Goal: Task Accomplishment & Management: Use online tool/utility

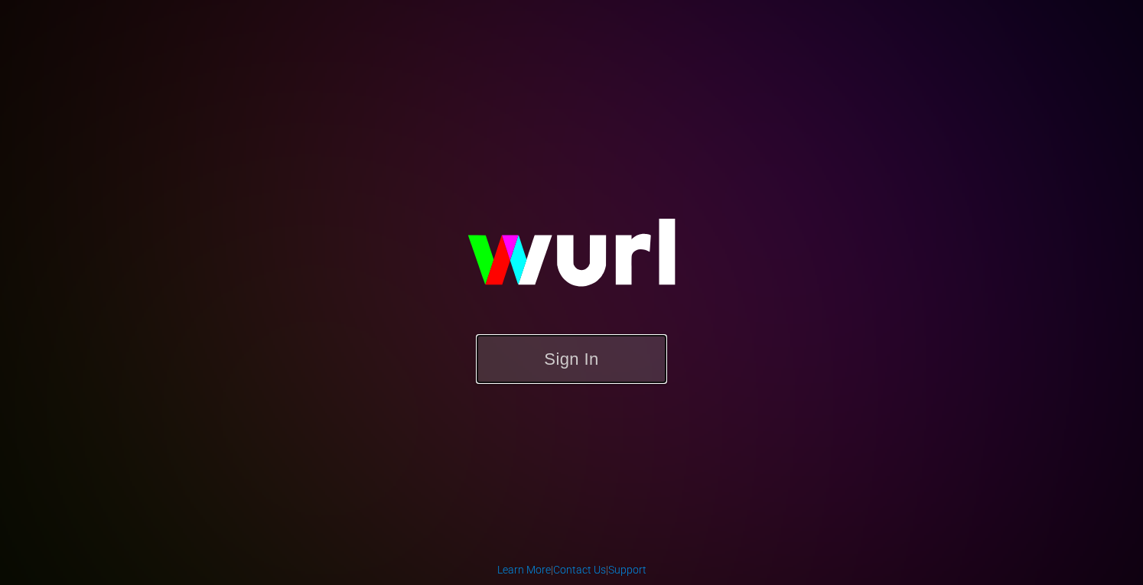
click at [561, 347] on button "Sign In" at bounding box center [571, 359] width 191 height 50
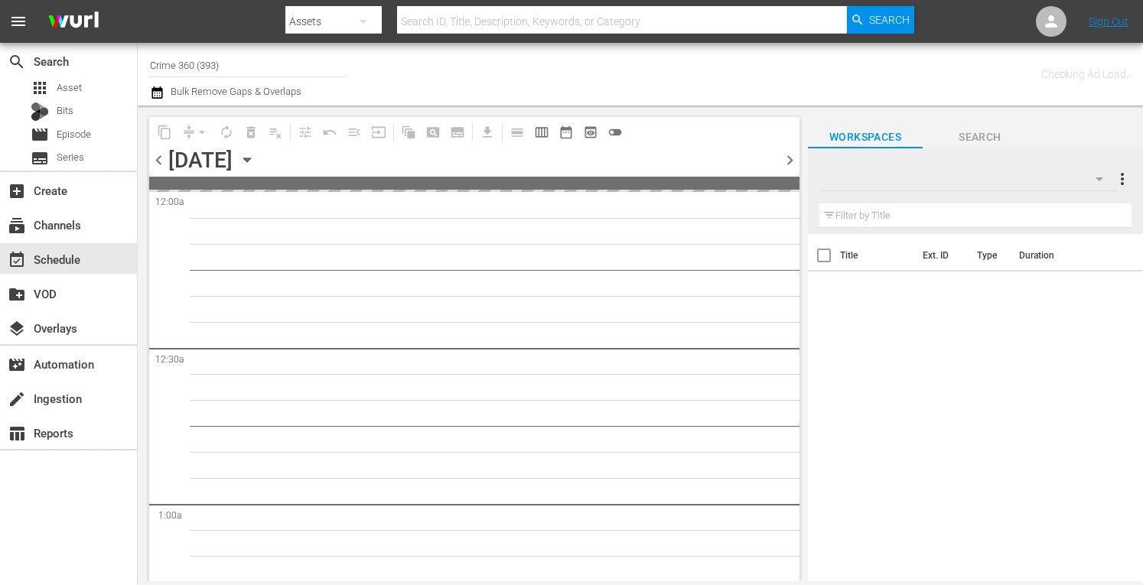
click at [261, 71] on input "Crime 360 (393)" at bounding box center [248, 65] width 196 height 37
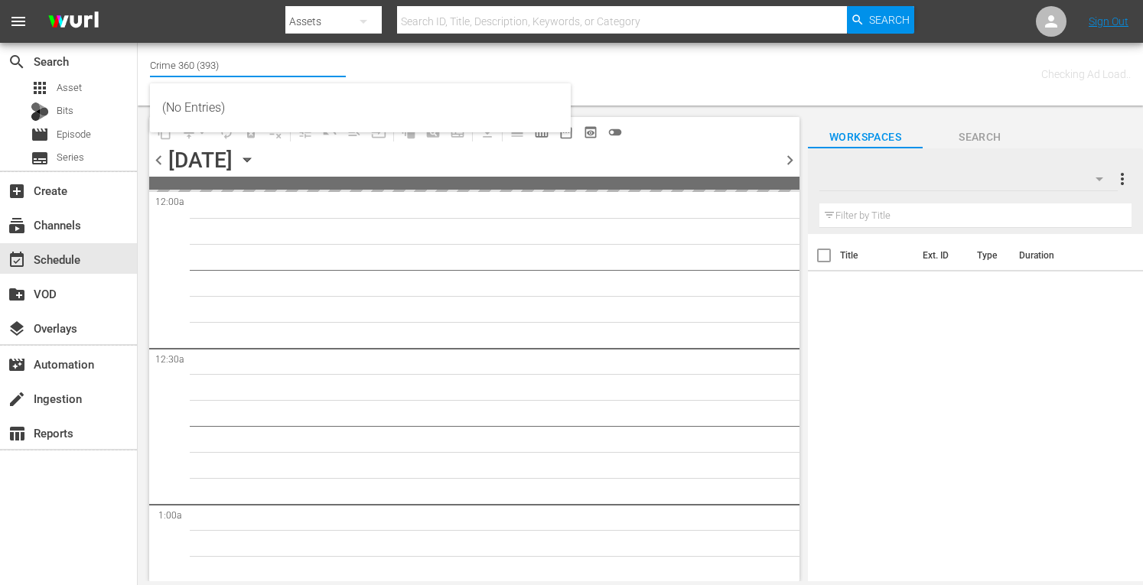
click at [261, 71] on input "Crime 360 (393)" at bounding box center [248, 65] width 196 height 37
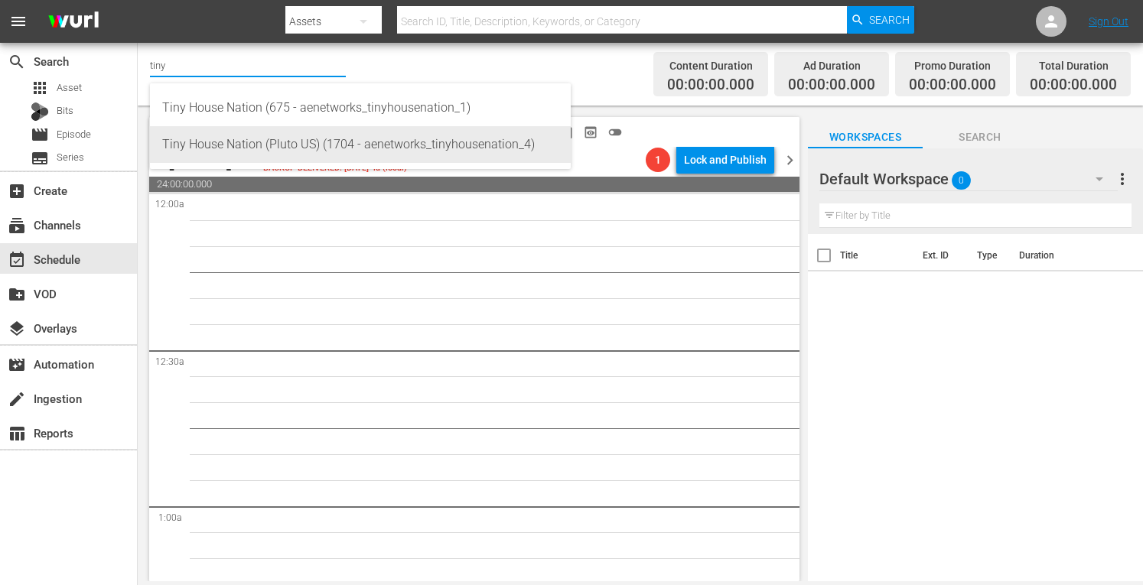
click at [277, 152] on div "Tiny House Nation (Pluto US) (1704 - aenetworks_tinyhousenation_4)" at bounding box center [360, 144] width 396 height 37
type input "Tiny House Nation (Pluto US) (1704 - aenetworks_tinyhousenation_4)"
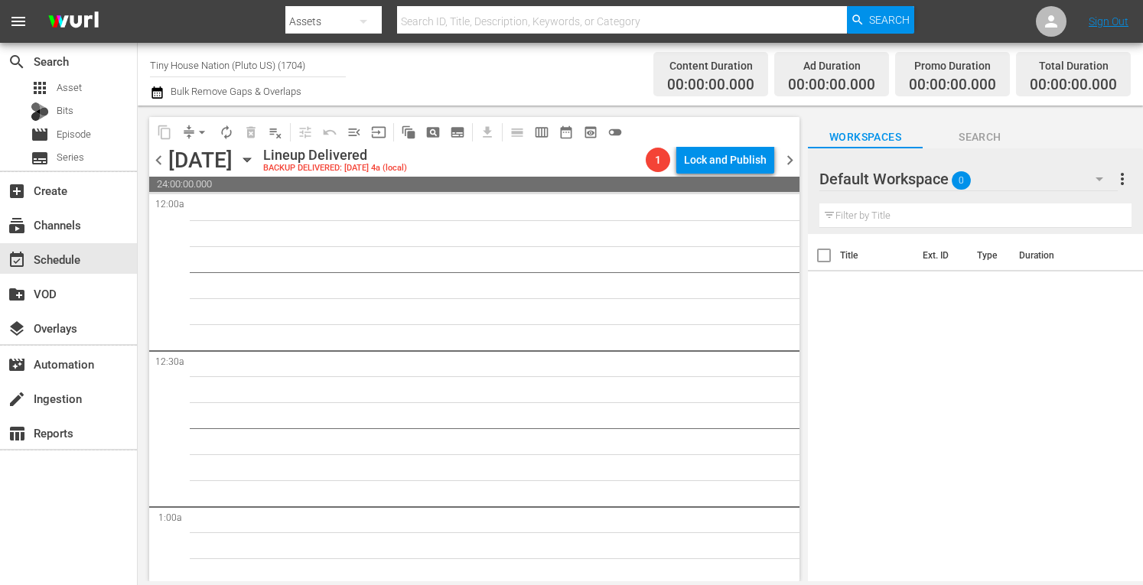
click at [256, 163] on icon "button" at bounding box center [247, 160] width 17 height 17
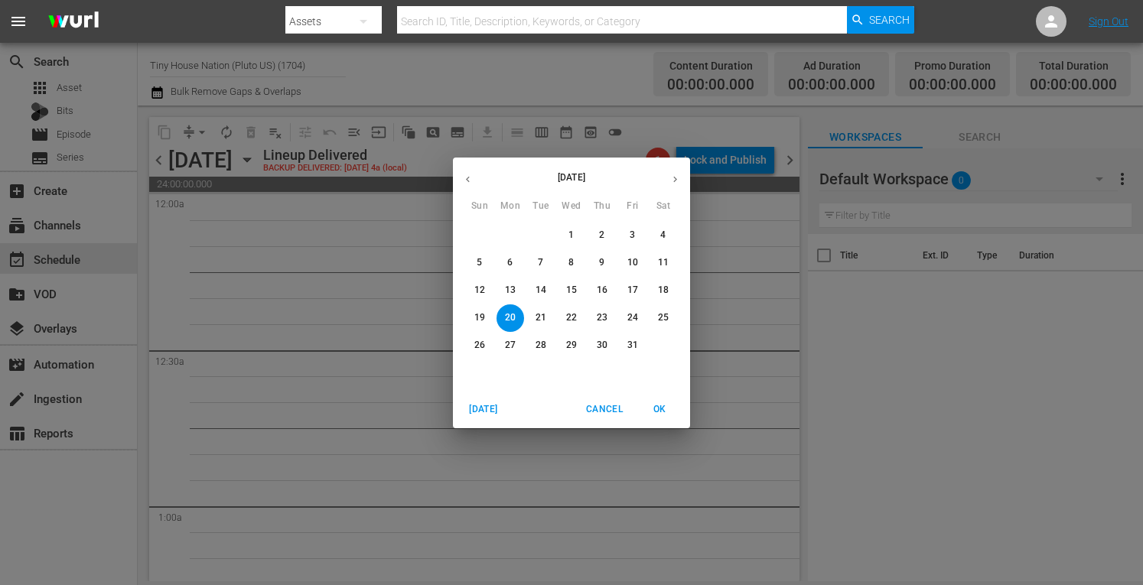
click at [488, 414] on span "[DATE]" at bounding box center [483, 410] width 37 height 16
click at [675, 185] on button "button" at bounding box center [675, 180] width 30 height 30
click at [510, 262] on p "6" at bounding box center [509, 262] width 5 height 13
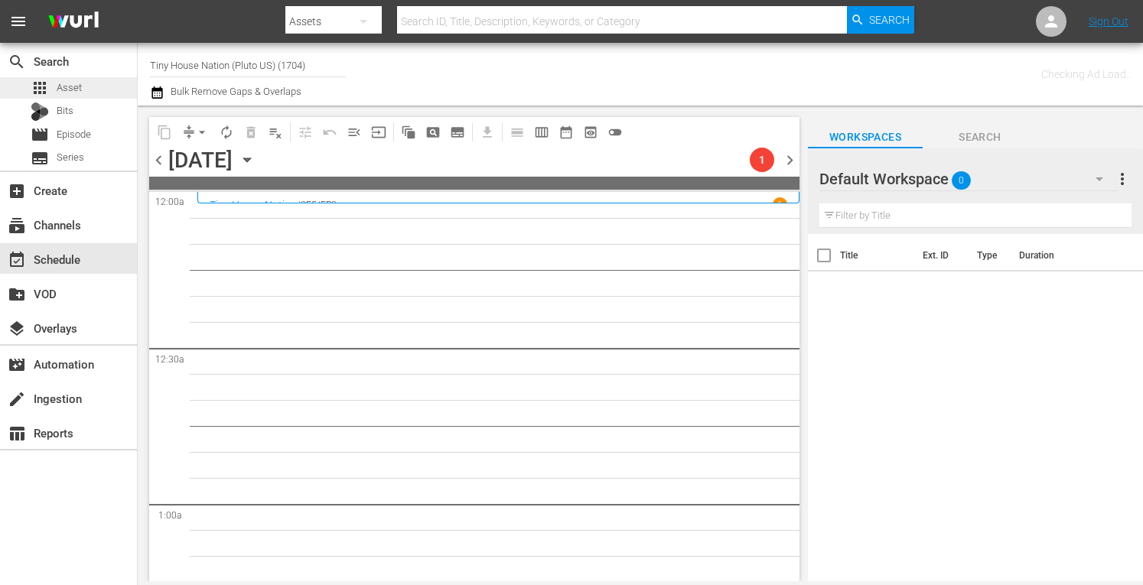
click at [74, 85] on span "Asset" at bounding box center [69, 87] width 25 height 15
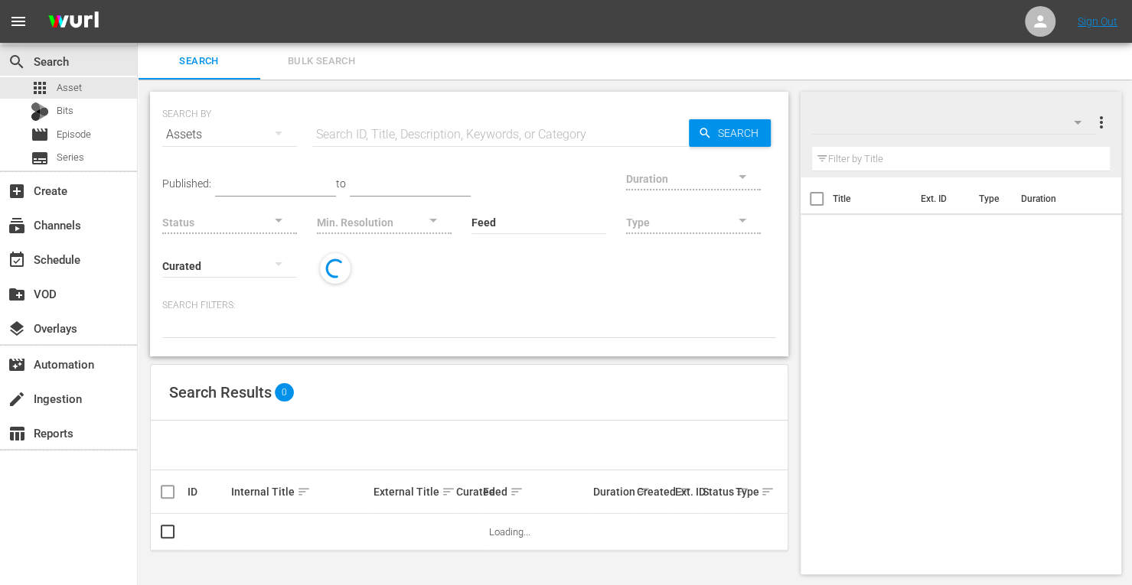
click at [321, 70] on span "Bulk Search" at bounding box center [321, 62] width 104 height 18
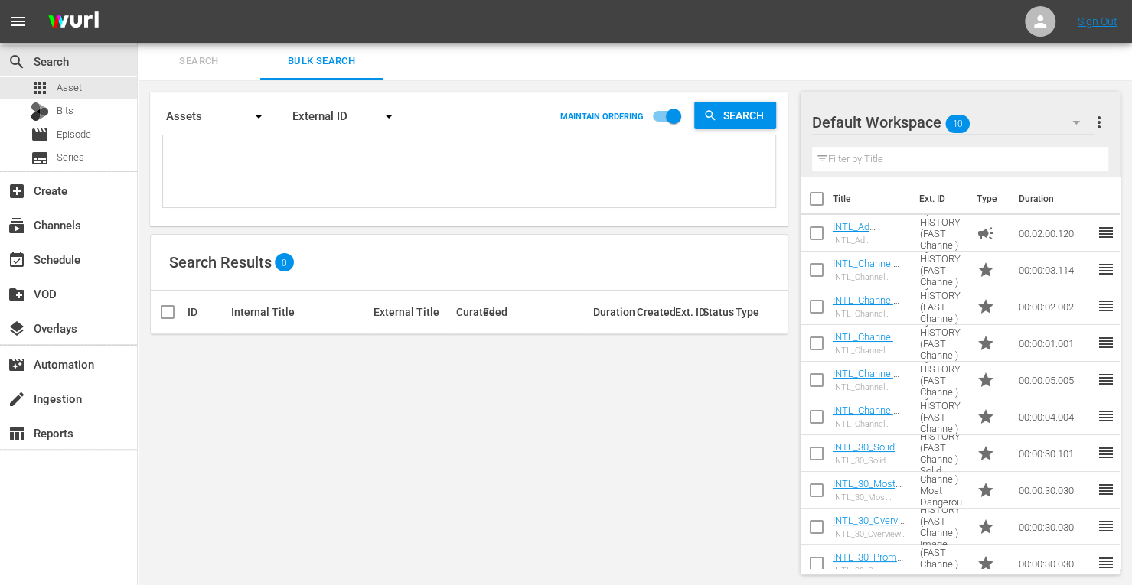
click at [225, 165] on textarea at bounding box center [471, 174] width 608 height 70
click at [1104, 126] on span "more_vert" at bounding box center [1099, 122] width 18 height 18
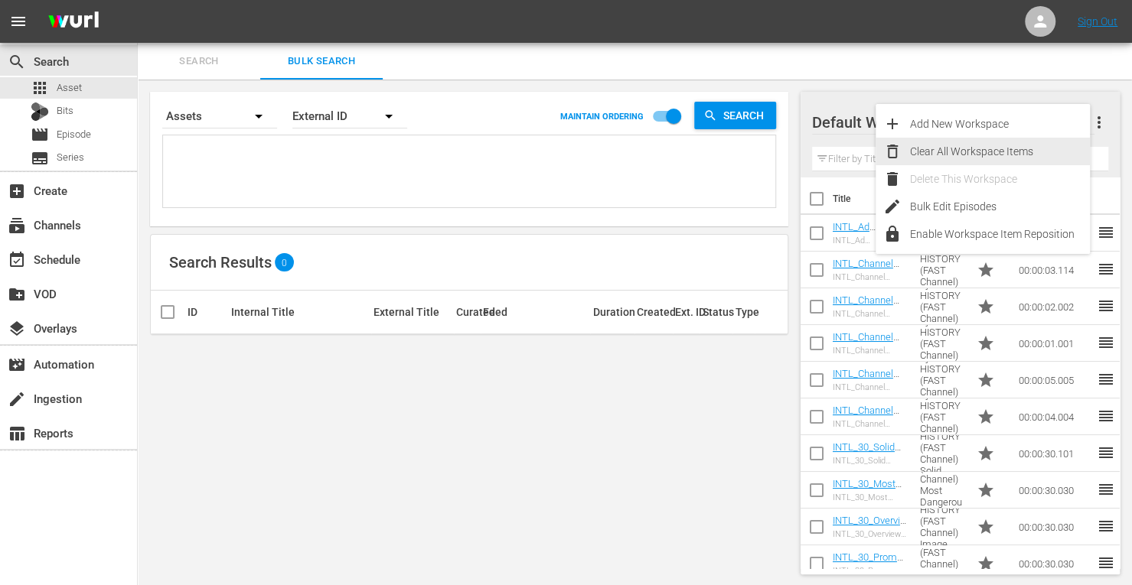
click at [970, 149] on div "Clear All Workspace Items" at bounding box center [1000, 152] width 180 height 28
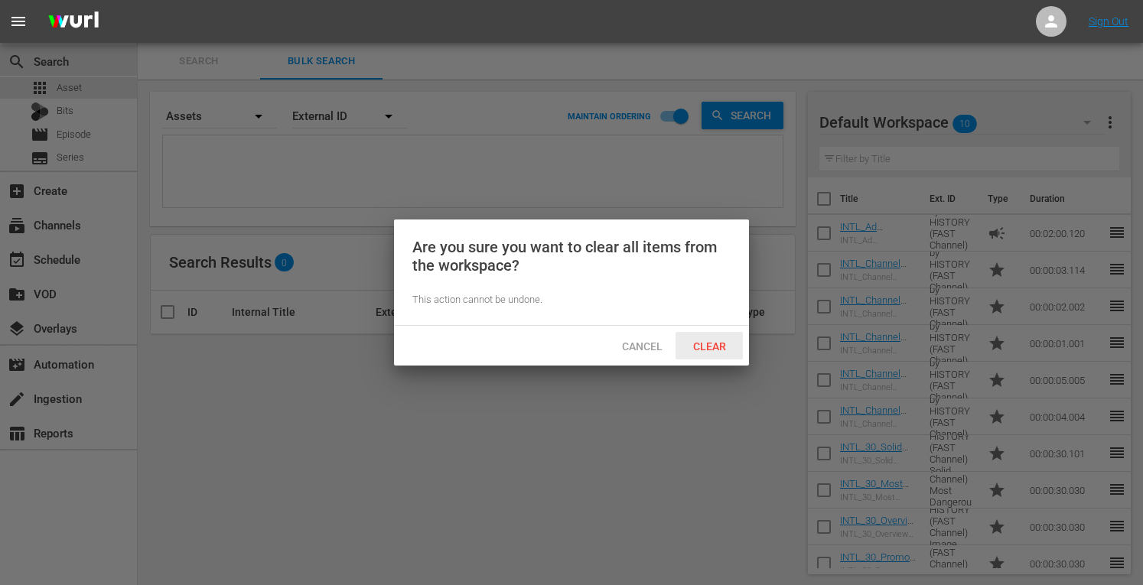
click at [707, 350] on span "Clear" at bounding box center [709, 347] width 57 height 12
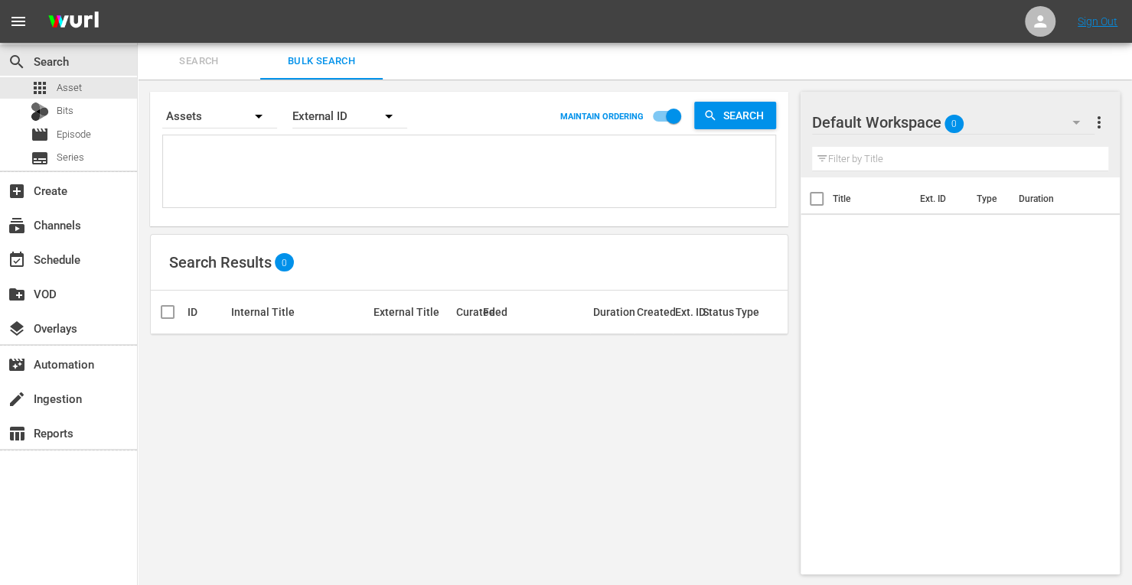
click at [235, 160] on textarea at bounding box center [471, 174] width 608 height 70
paste textarea "214799 161952 171818 171809 153738 153730"
type textarea "214799 161952 171818 171809 153738 153730"
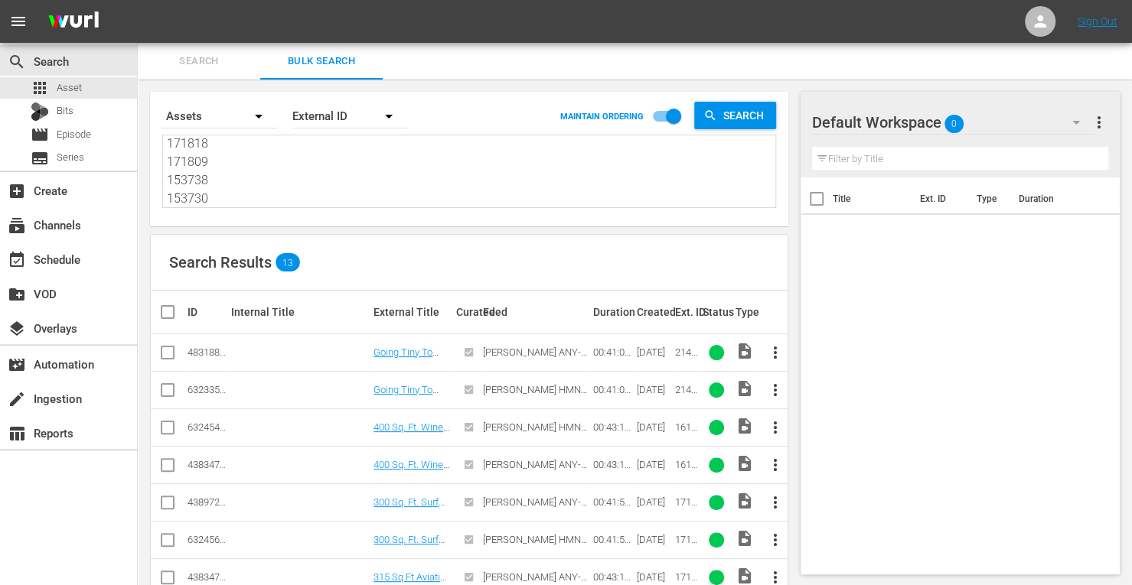
type textarea "214799 161952 171818 171809 153738 153730"
click at [168, 351] on input "checkbox" at bounding box center [167, 356] width 18 height 18
checkbox input "true"
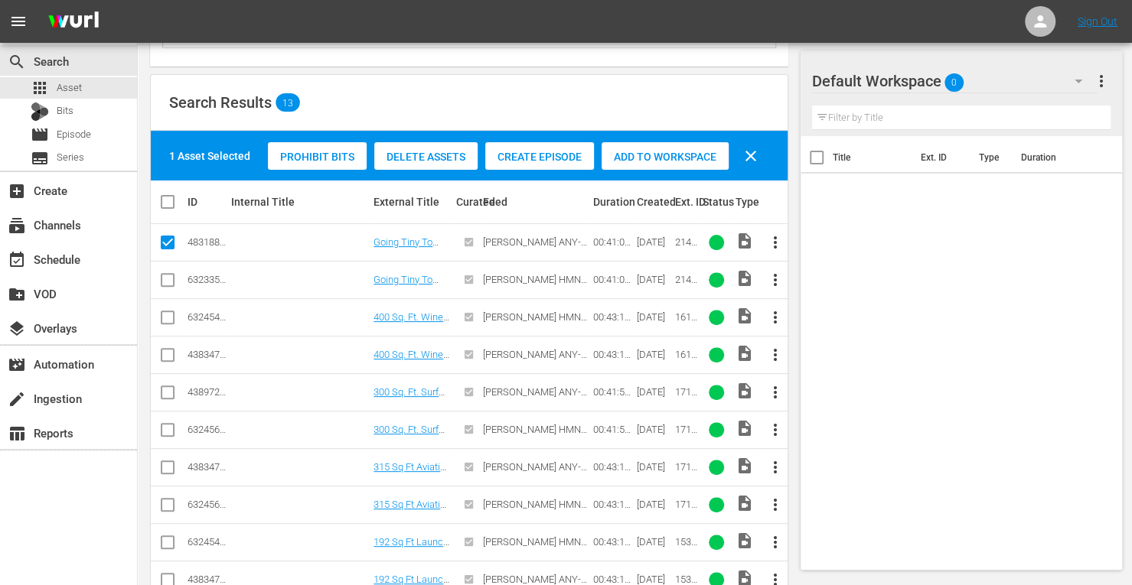
scroll to position [165, 0]
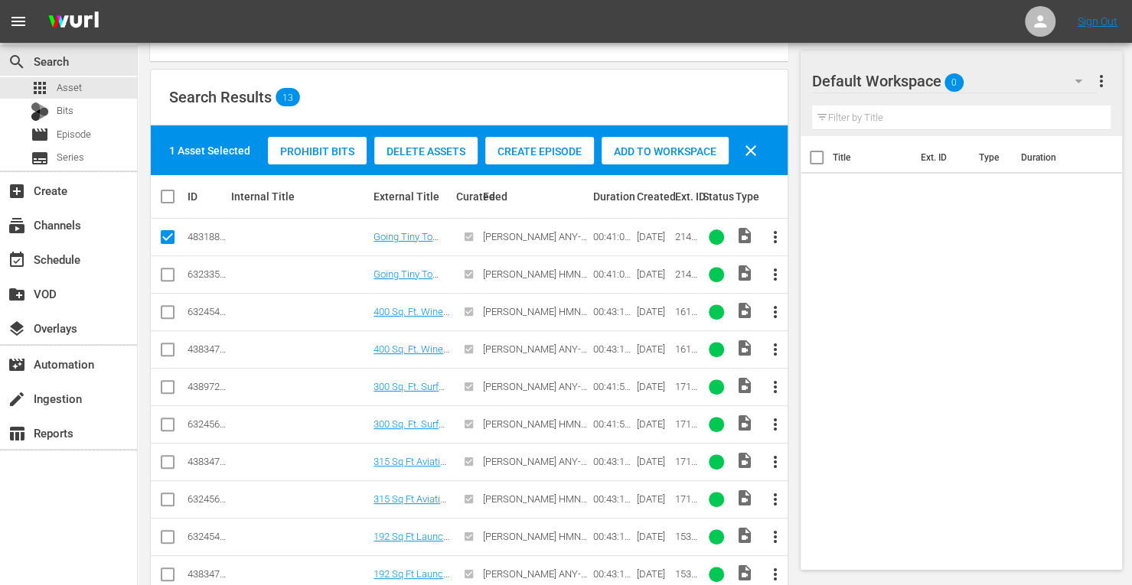
click at [166, 344] on input "checkbox" at bounding box center [167, 353] width 18 height 18
checkbox input "true"
click at [168, 388] on input "checkbox" at bounding box center [167, 390] width 18 height 18
checkbox input "true"
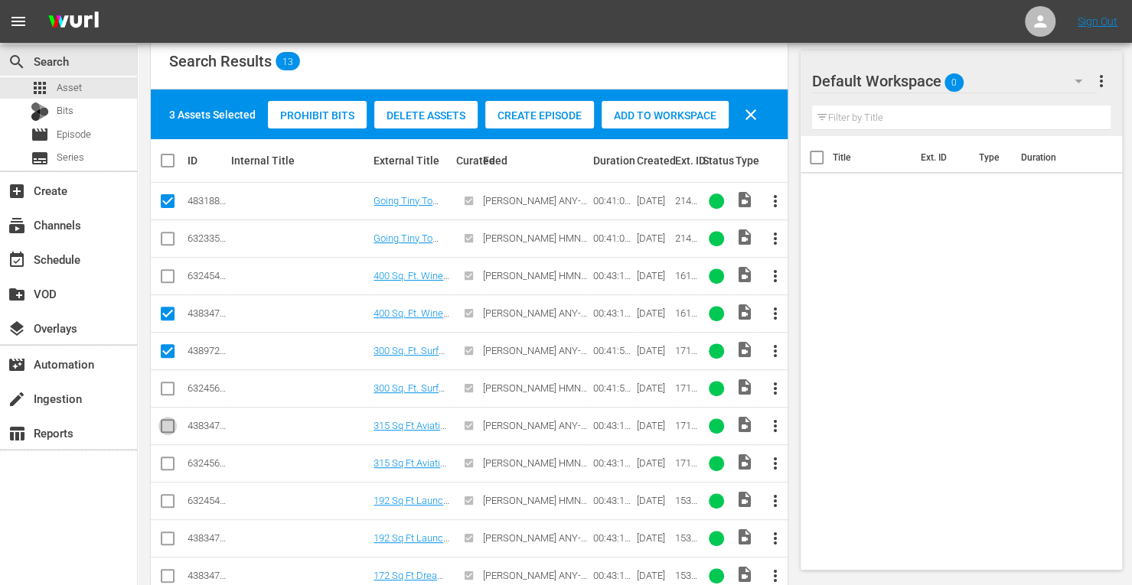
click at [163, 425] on input "checkbox" at bounding box center [167, 429] width 18 height 18
checkbox input "true"
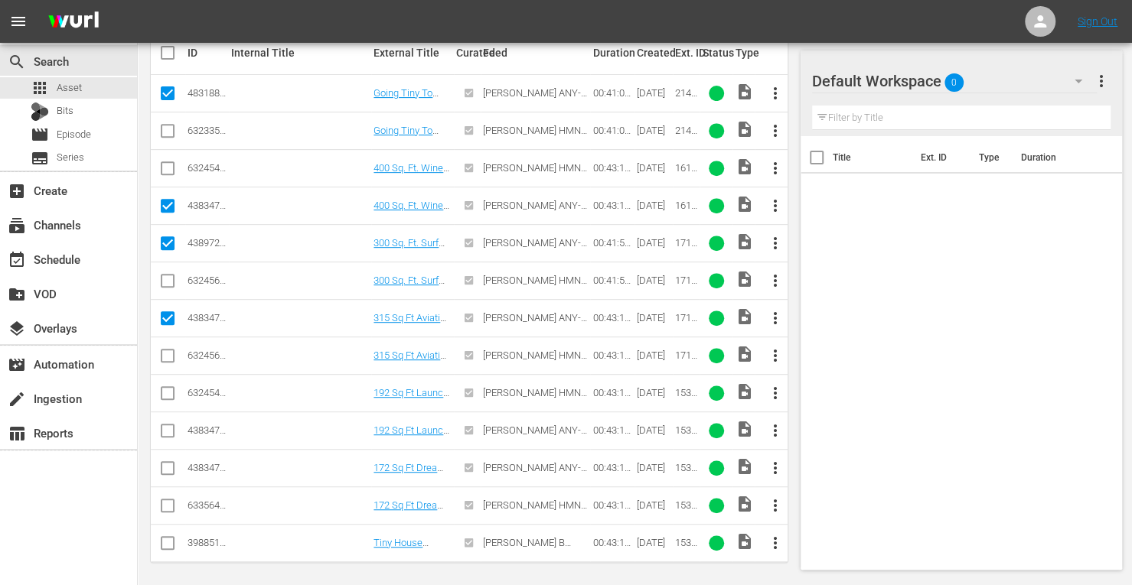
click at [165, 431] on input "checkbox" at bounding box center [167, 434] width 18 height 18
checkbox input "true"
click at [161, 468] on input "checkbox" at bounding box center [167, 471] width 18 height 18
checkbox input "true"
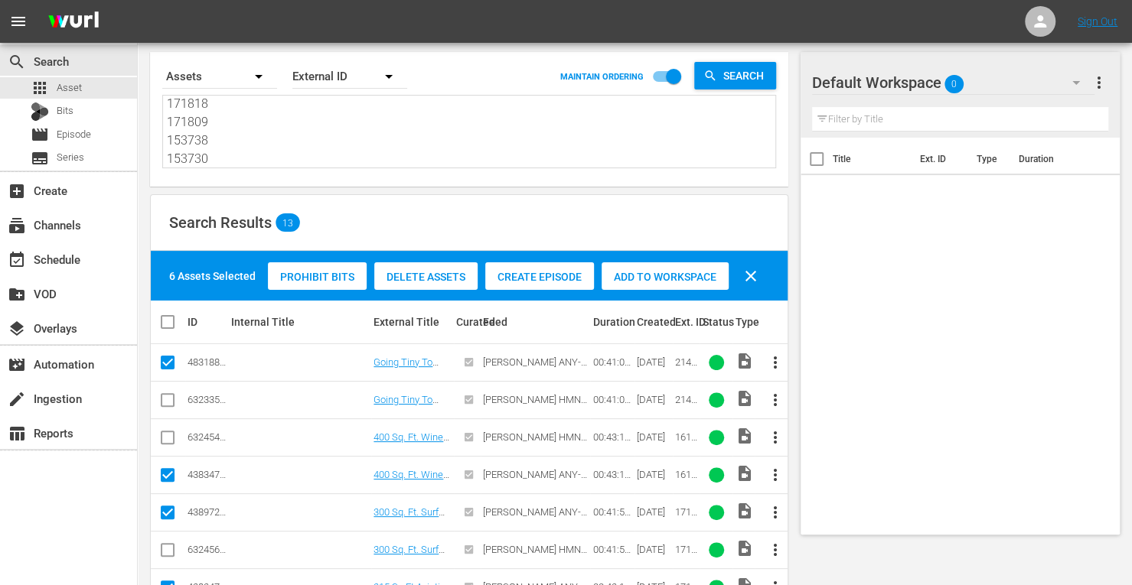
scroll to position [29, 0]
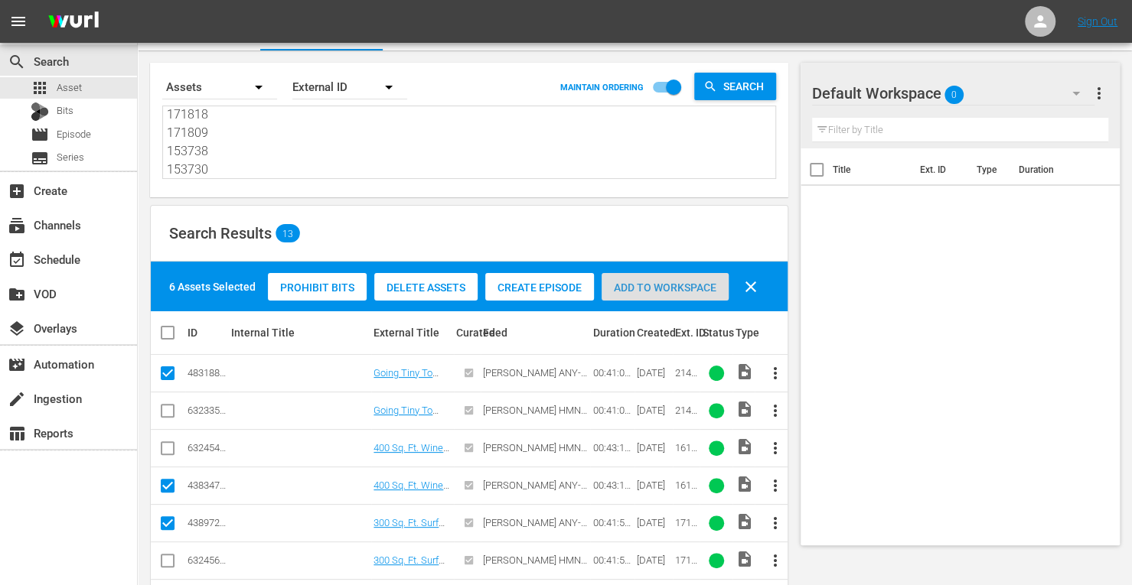
click at [642, 279] on div "Add to Workspace" at bounding box center [664, 287] width 127 height 29
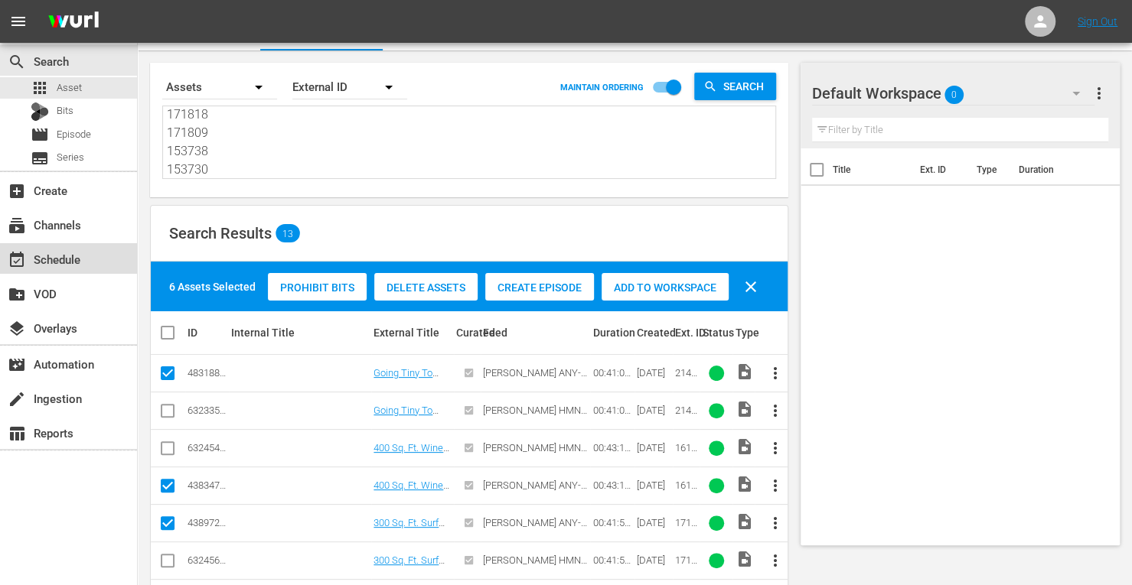
click at [56, 254] on div "event_available Schedule" at bounding box center [43, 257] width 86 height 14
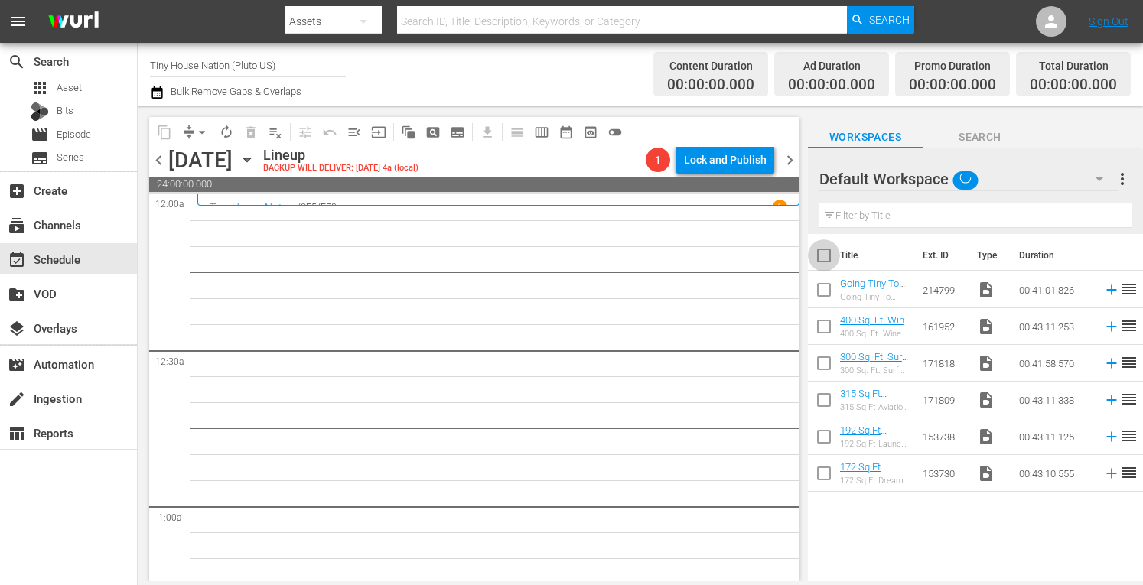
click at [823, 253] on input "checkbox" at bounding box center [824, 259] width 32 height 32
checkbox input "true"
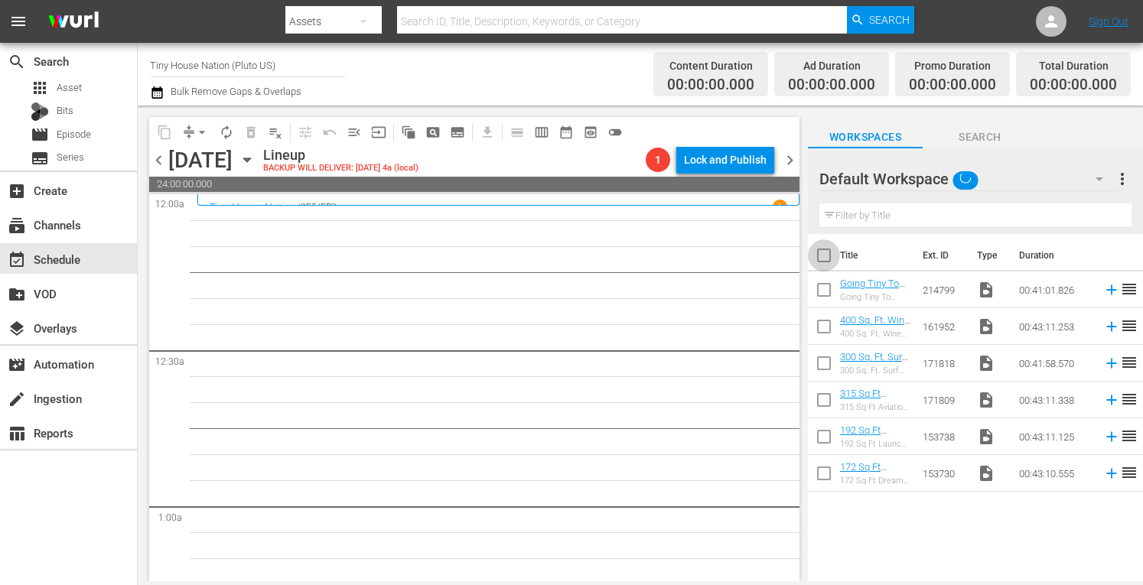
checkbox input "true"
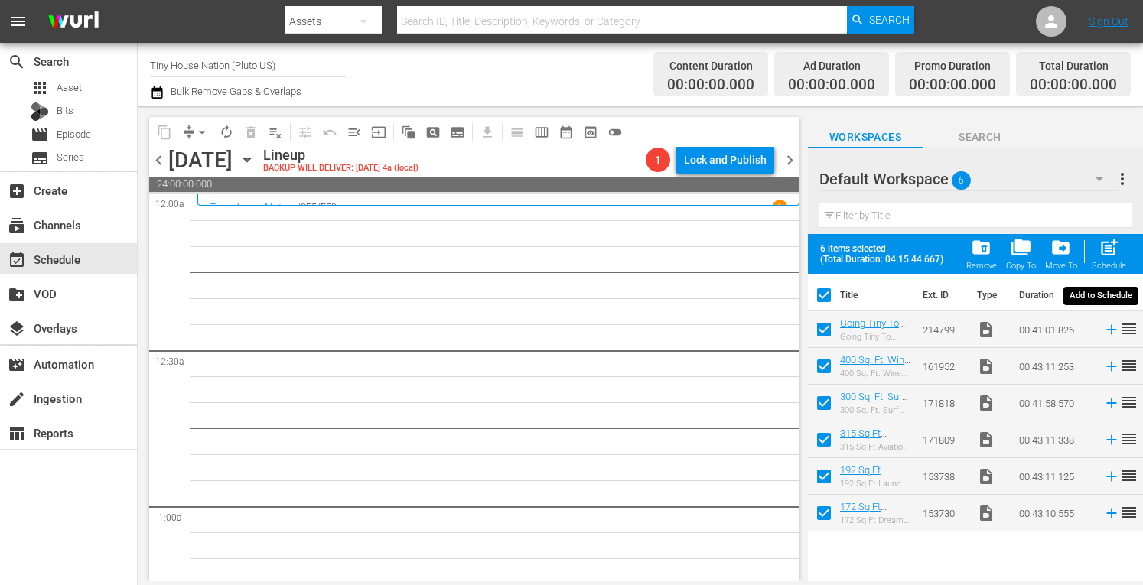
click at [1103, 245] on span "post_add" at bounding box center [1109, 247] width 21 height 21
checkbox input "false"
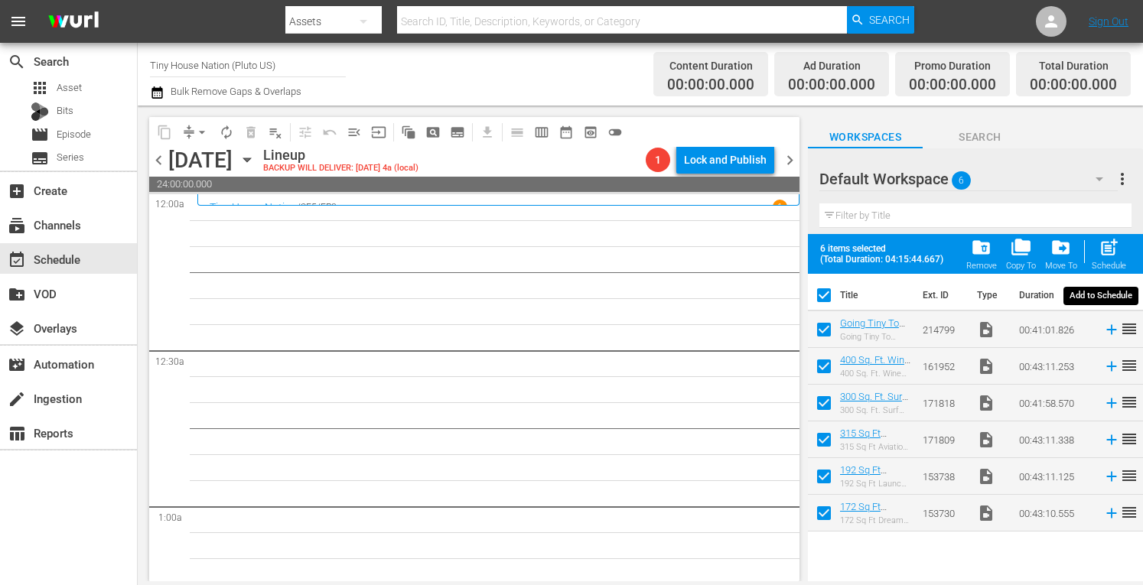
checkbox input "false"
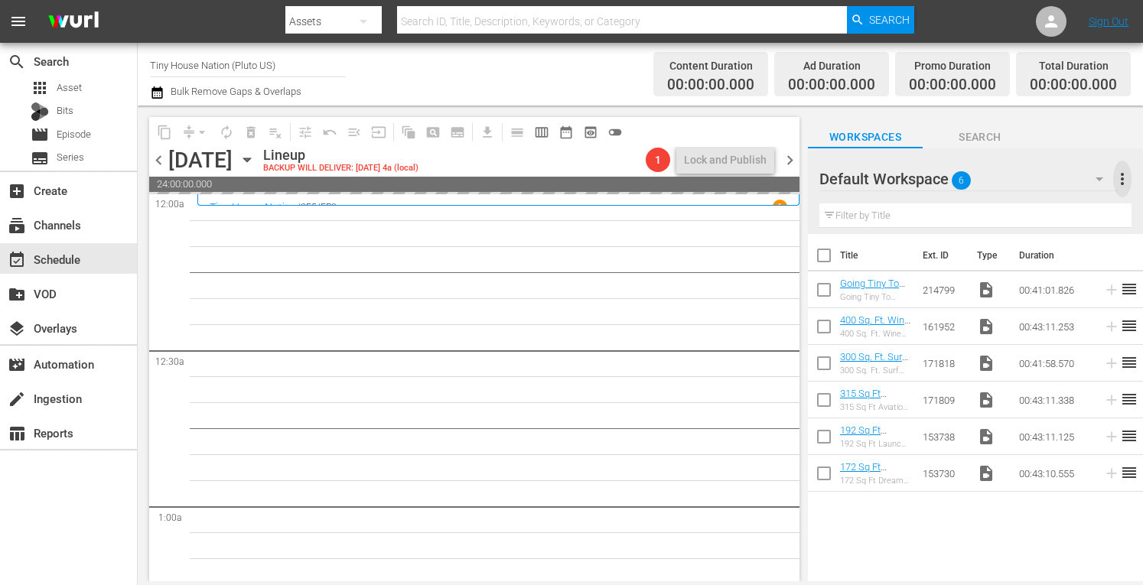
click at [1125, 181] on span "more_vert" at bounding box center [1122, 179] width 18 height 18
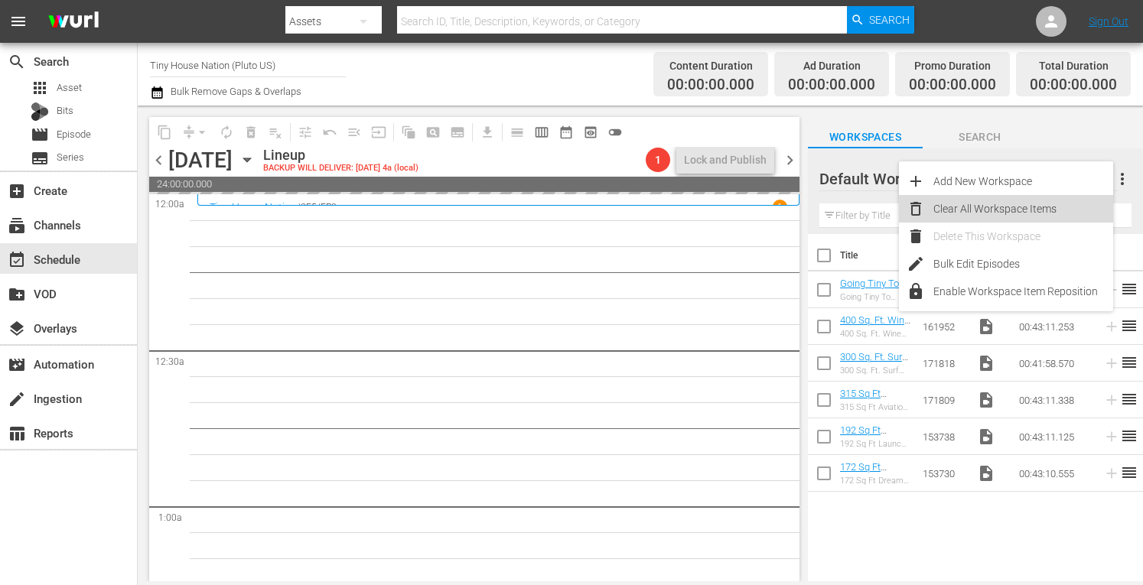
click at [1010, 206] on div "Clear All Workspace Items" at bounding box center [1024, 209] width 180 height 28
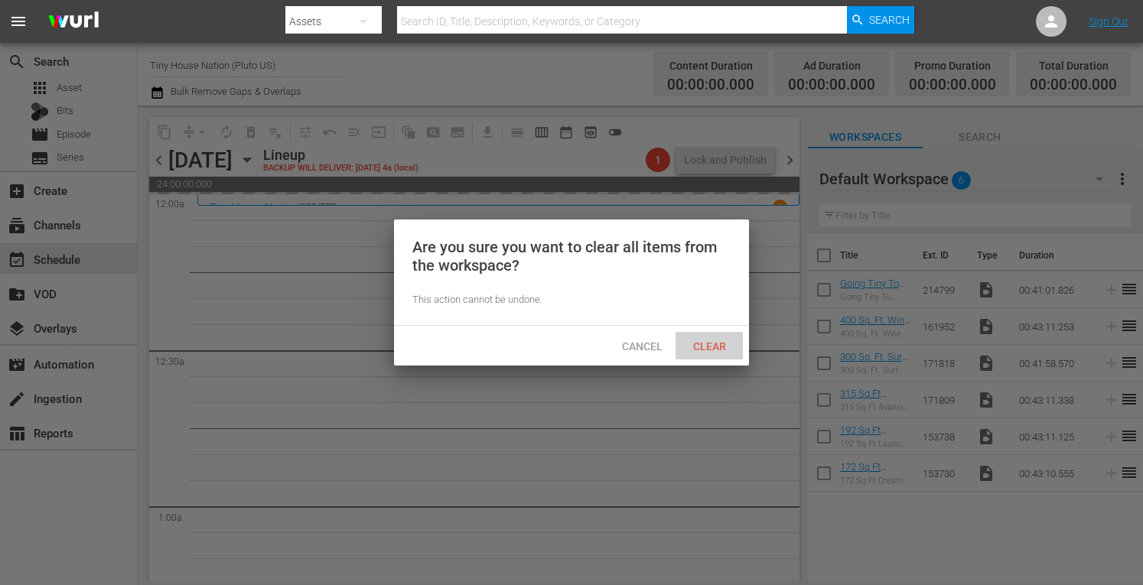
click at [699, 352] on div "Clear" at bounding box center [709, 346] width 67 height 28
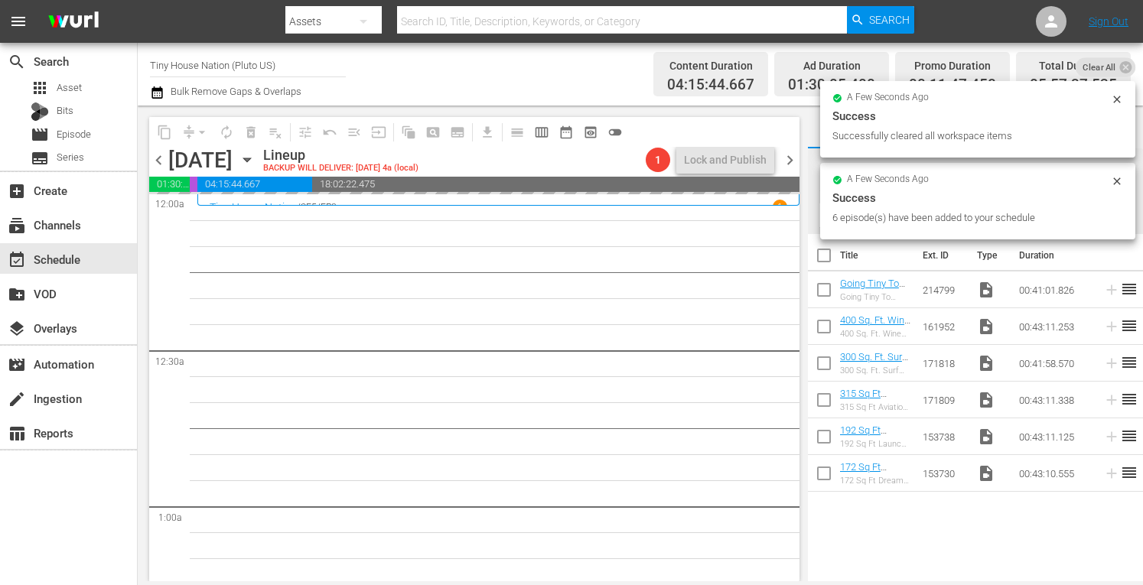
click at [790, 161] on span "chevron_right" at bounding box center [790, 160] width 19 height 19
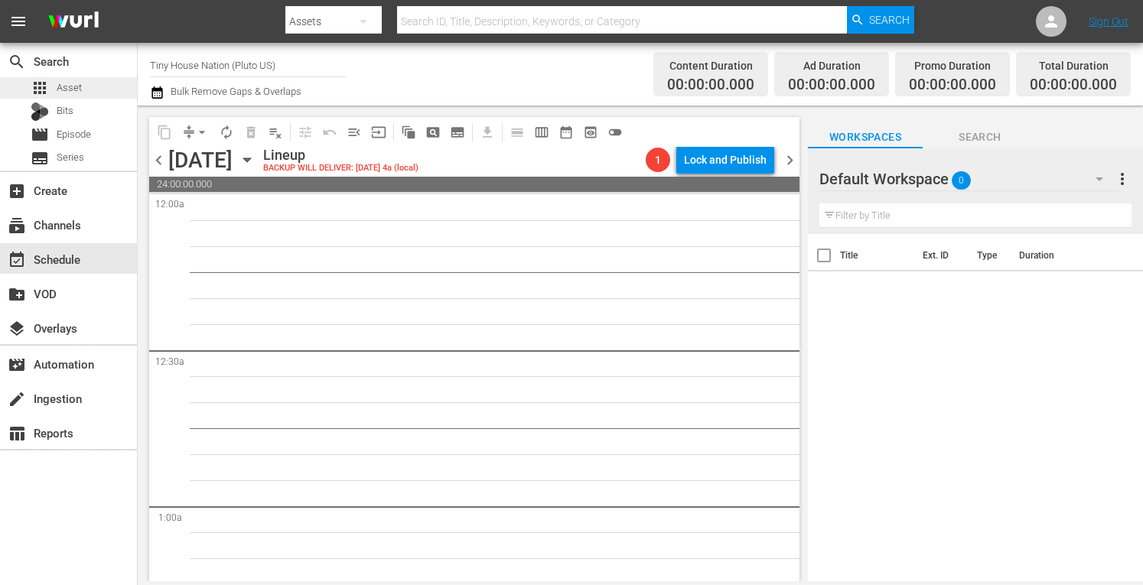
click at [72, 91] on span "Asset" at bounding box center [69, 87] width 25 height 15
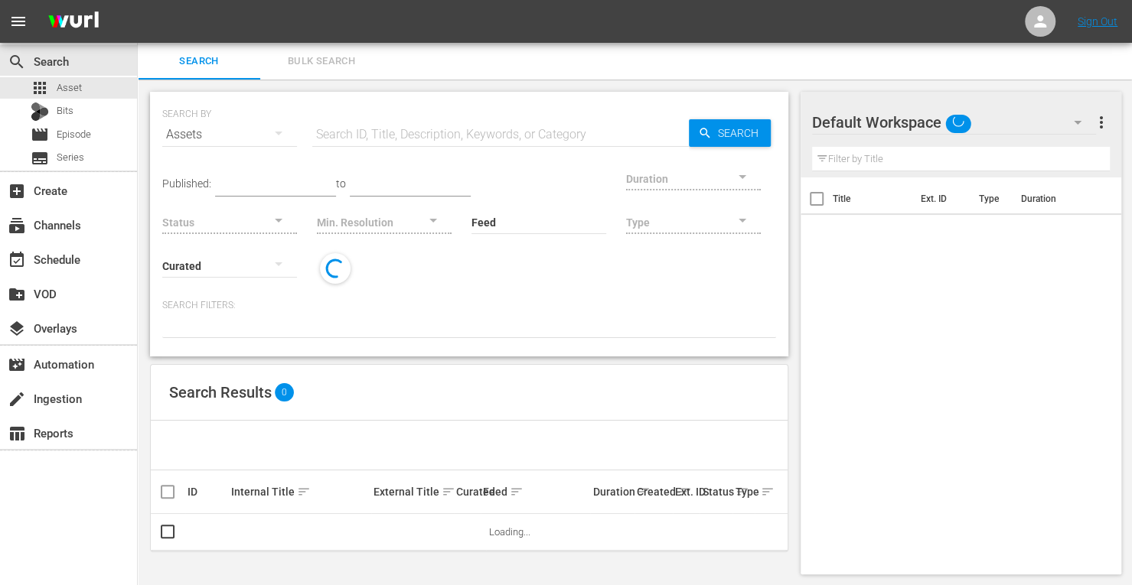
click at [311, 66] on span "Bulk Search" at bounding box center [321, 62] width 104 height 18
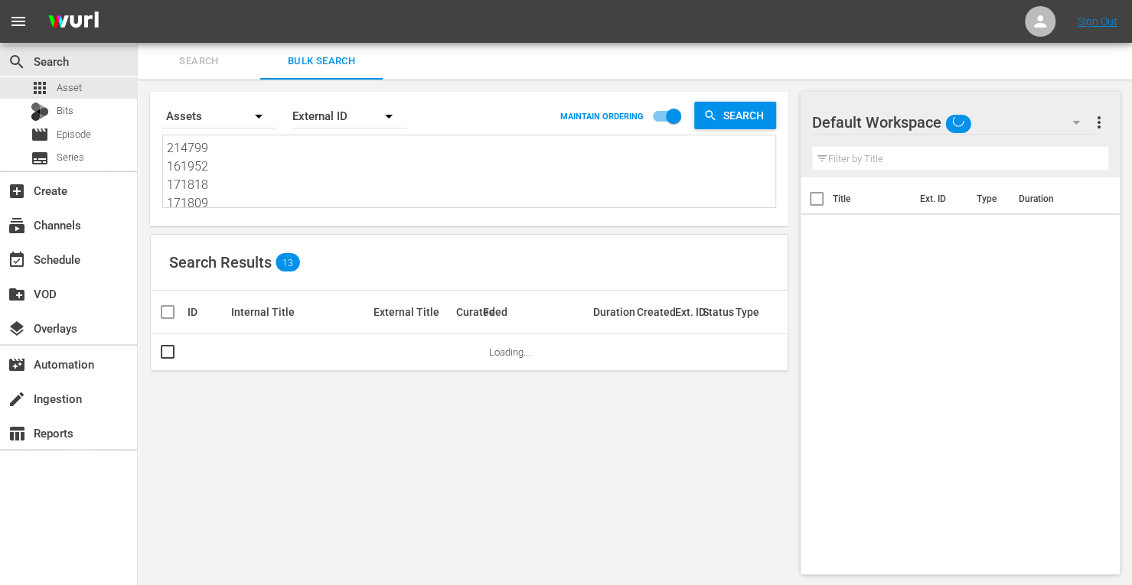
drag, startPoint x: 231, startPoint y: 203, endPoint x: 40, endPoint y: -50, distance: 316.8
click at [40, 0] on html "menu Sign Out search Search apps Asset Bits movie Episode subtitles Series add_…" at bounding box center [566, 292] width 1132 height 585
type textarea "153738 153730"
drag, startPoint x: 216, startPoint y: 187, endPoint x: 82, endPoint y: 16, distance: 217.5
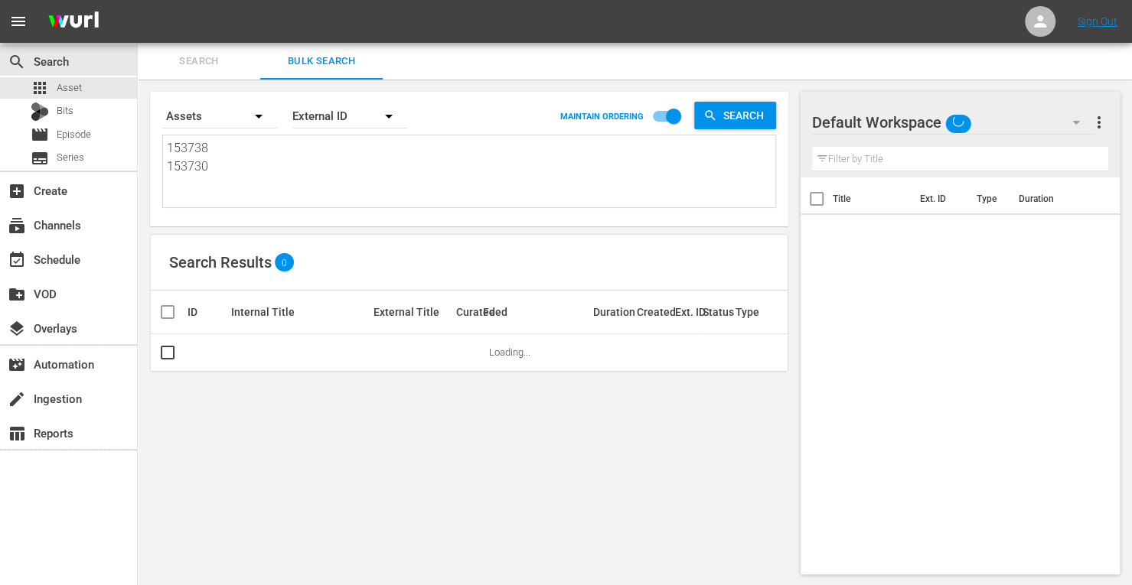
click at [82, 16] on div "menu Sign Out search Search apps Asset Bits movie Episode subtitles Series add_…" at bounding box center [566, 293] width 1132 height 587
paste textarea "171815 190470 214805 190471 161958 214808"
type textarea "171815 190470 214805 190471 161958 214808"
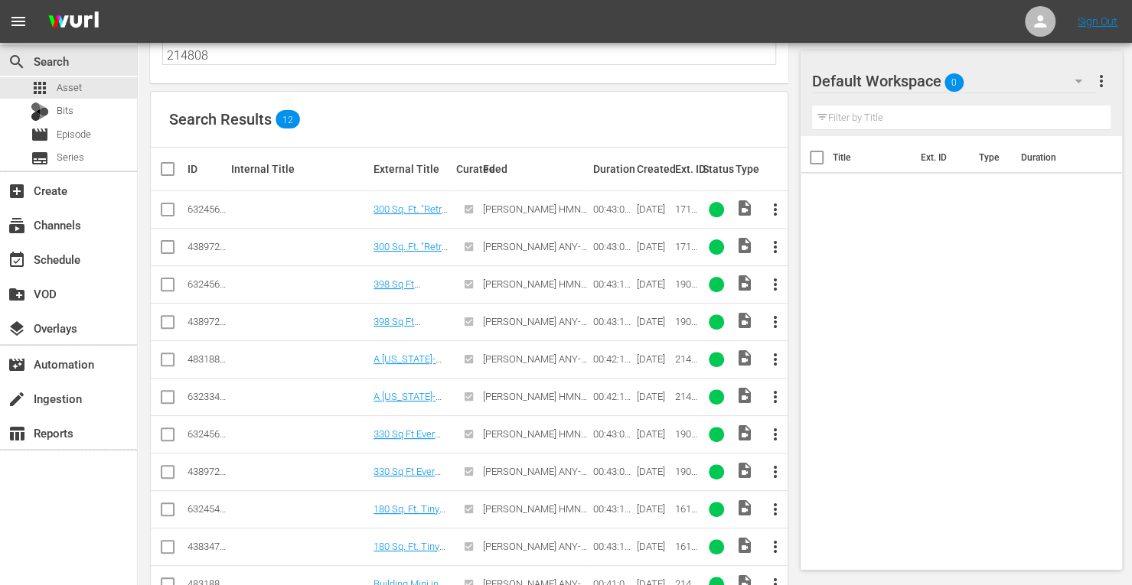
scroll to position [144, 0]
type textarea "171815 190470 214805 190471 161958 214808"
click at [166, 249] on input "checkbox" at bounding box center [167, 249] width 18 height 18
checkbox input "true"
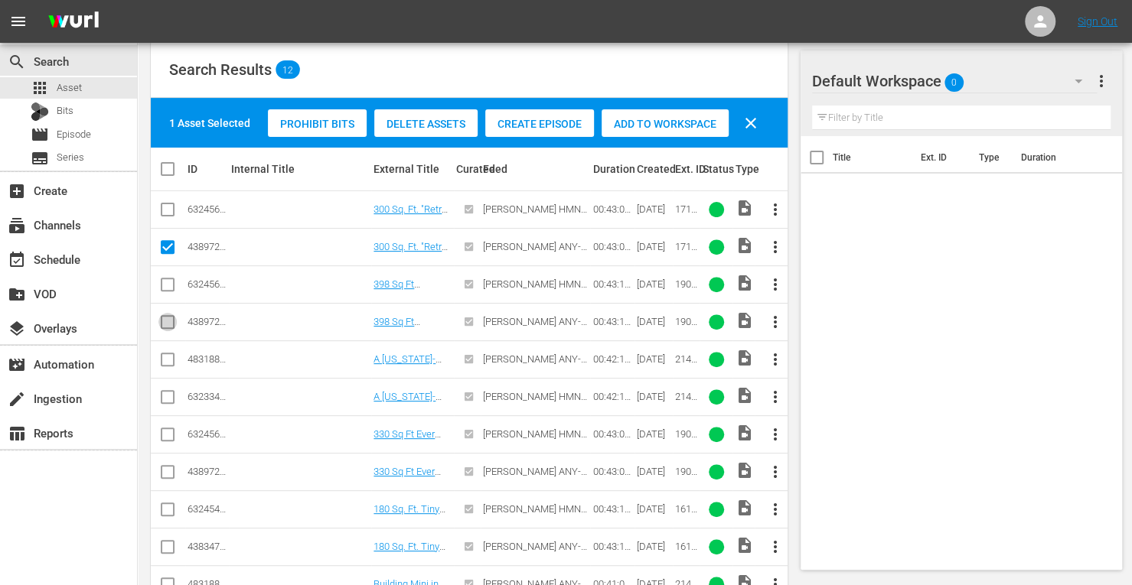
click at [171, 322] on input "checkbox" at bounding box center [167, 325] width 18 height 18
checkbox input "true"
click at [171, 357] on input "checkbox" at bounding box center [167, 363] width 18 height 18
checkbox input "true"
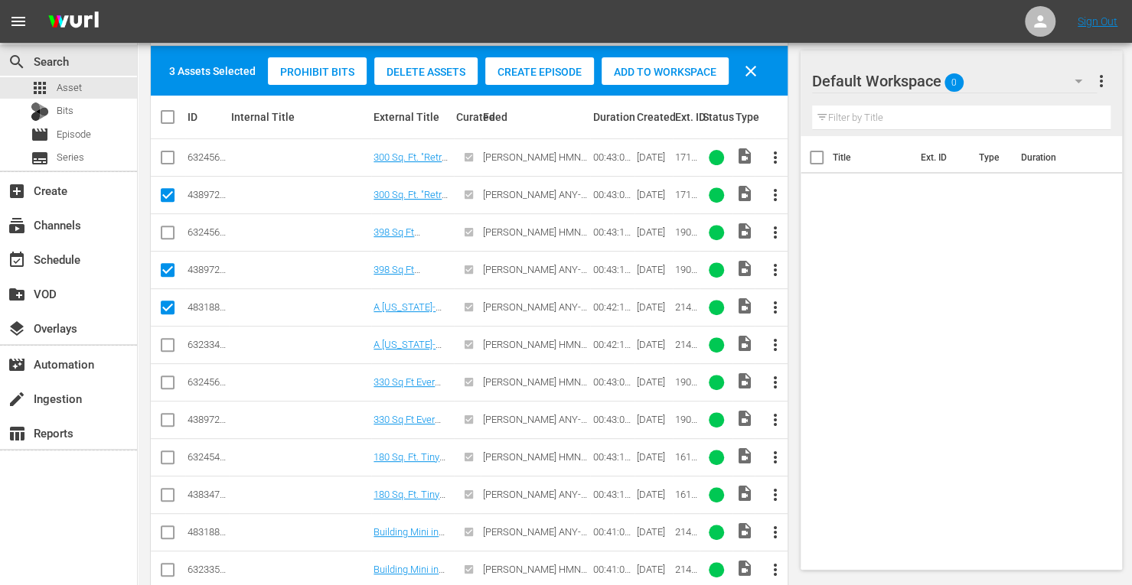
click at [171, 419] on input "checkbox" at bounding box center [167, 423] width 18 height 18
checkbox input "true"
click at [168, 491] on input "checkbox" at bounding box center [167, 498] width 18 height 18
checkbox input "true"
click at [165, 526] on input "checkbox" at bounding box center [167, 535] width 18 height 18
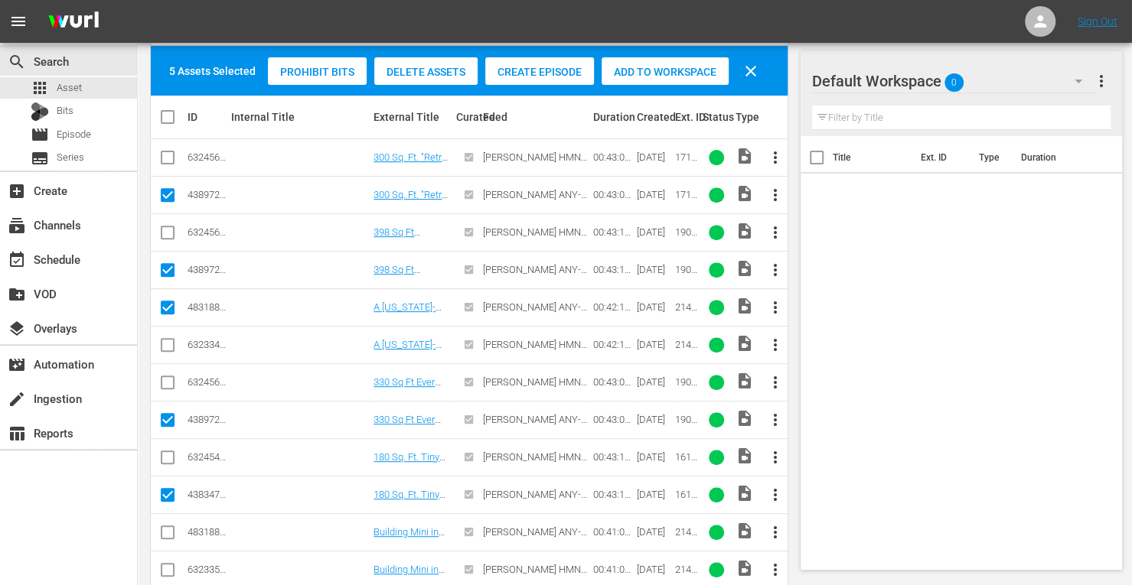
checkbox input "true"
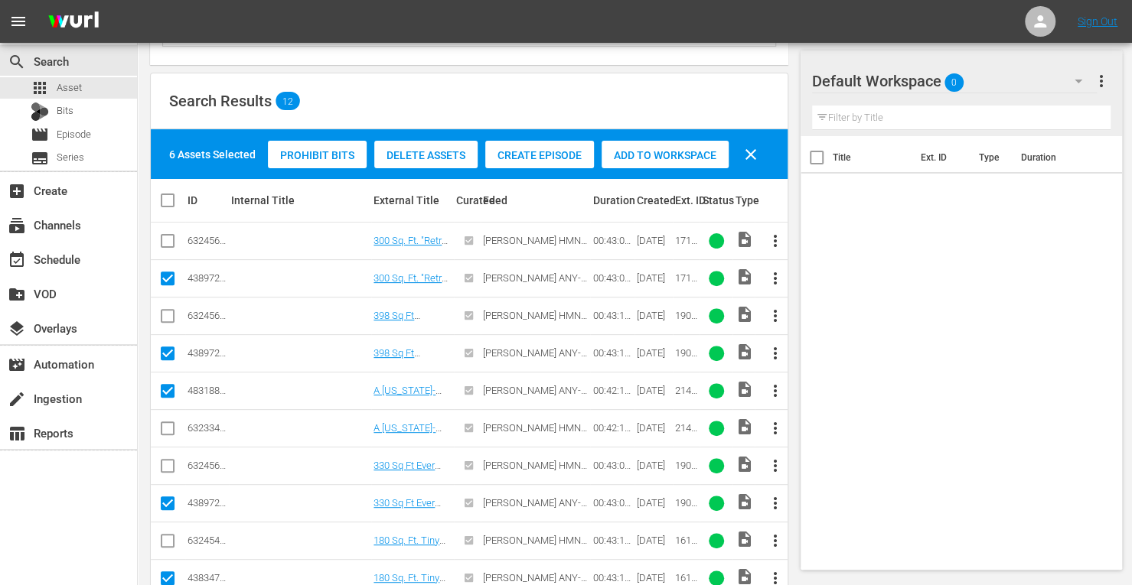
scroll to position [158, 0]
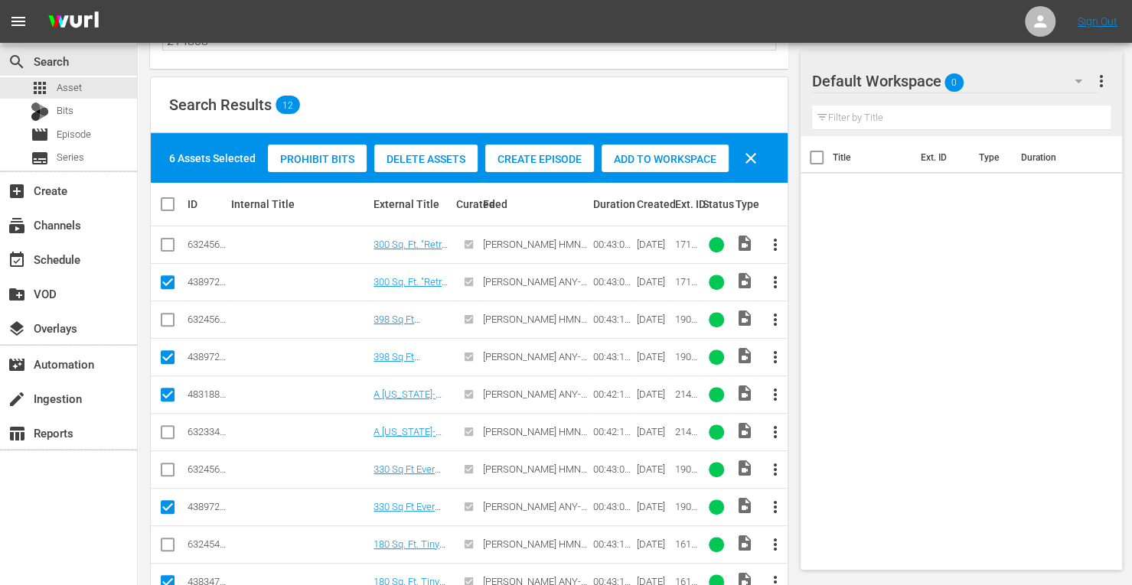
click at [675, 157] on span "Add to Workspace" at bounding box center [664, 159] width 127 height 12
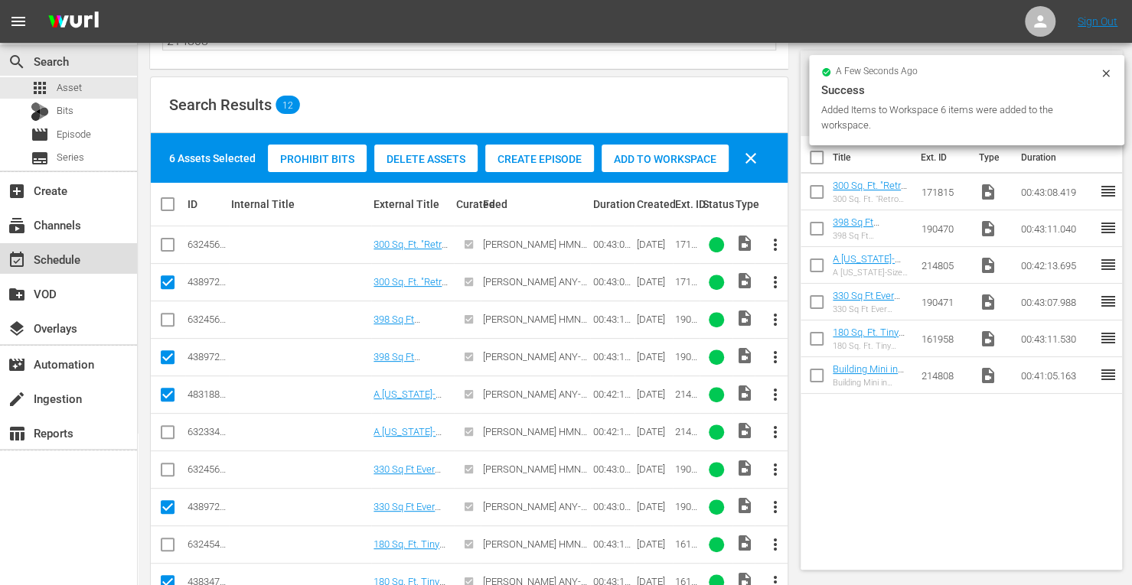
click at [70, 264] on div "event_available Schedule" at bounding box center [43, 257] width 86 height 14
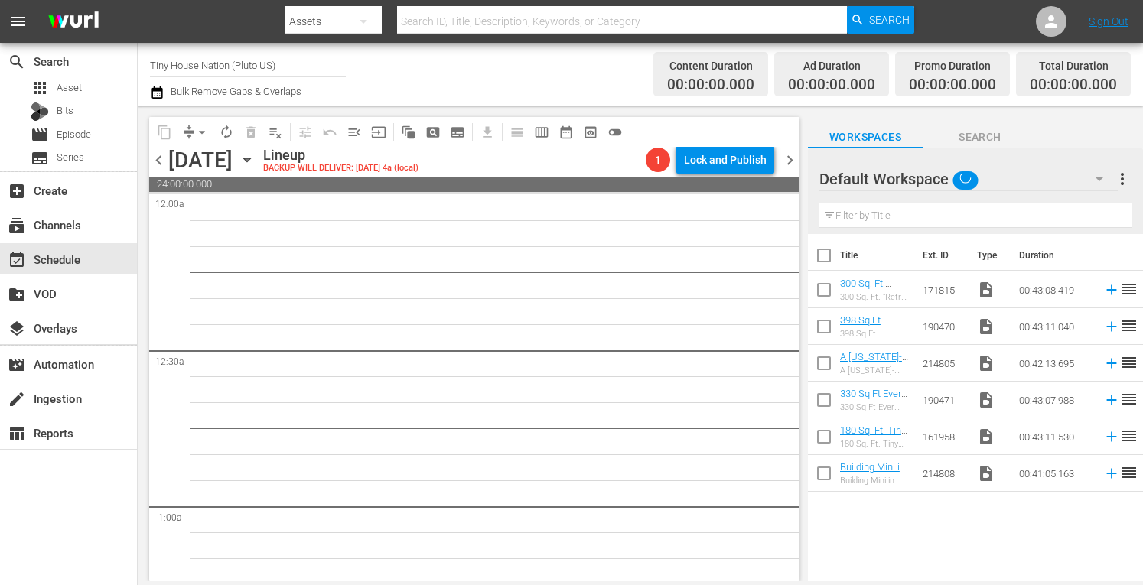
click at [821, 255] on input "checkbox" at bounding box center [824, 259] width 32 height 32
checkbox input "true"
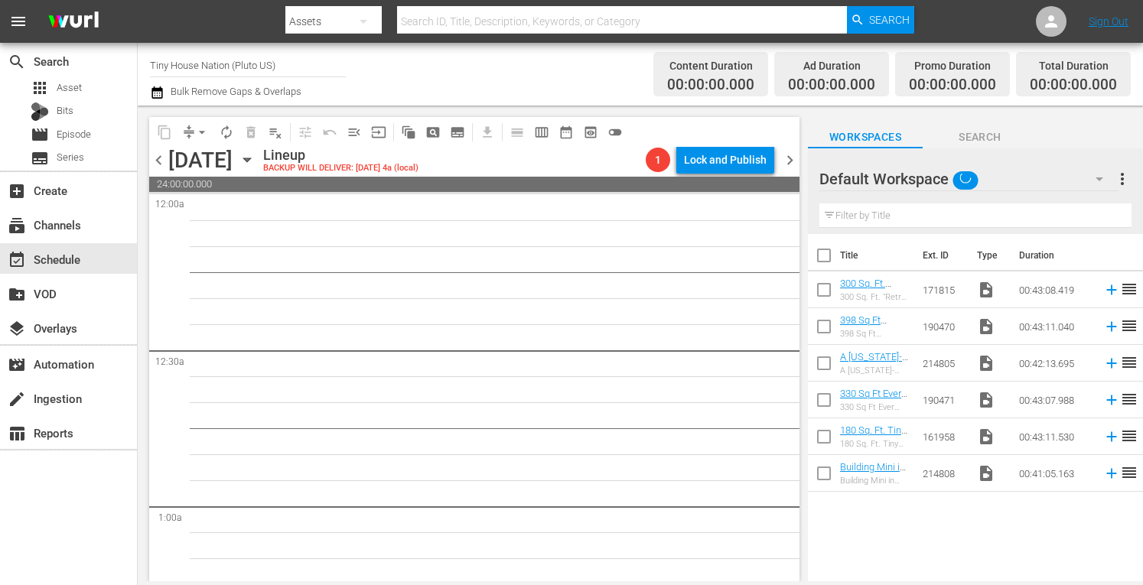
checkbox input "true"
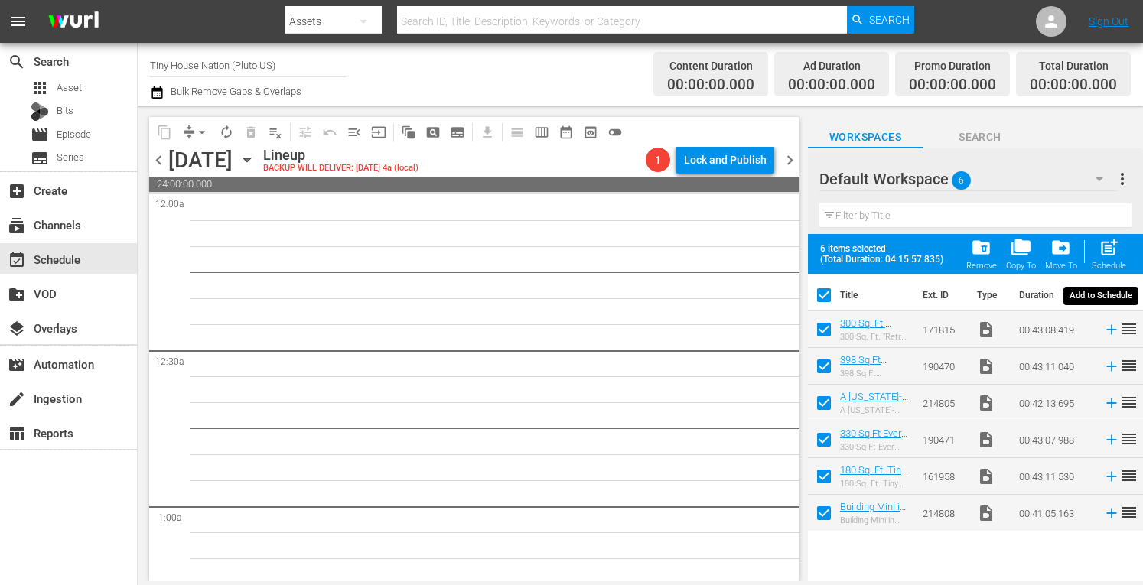
click at [1103, 250] on span "post_add" at bounding box center [1109, 247] width 21 height 21
checkbox input "false"
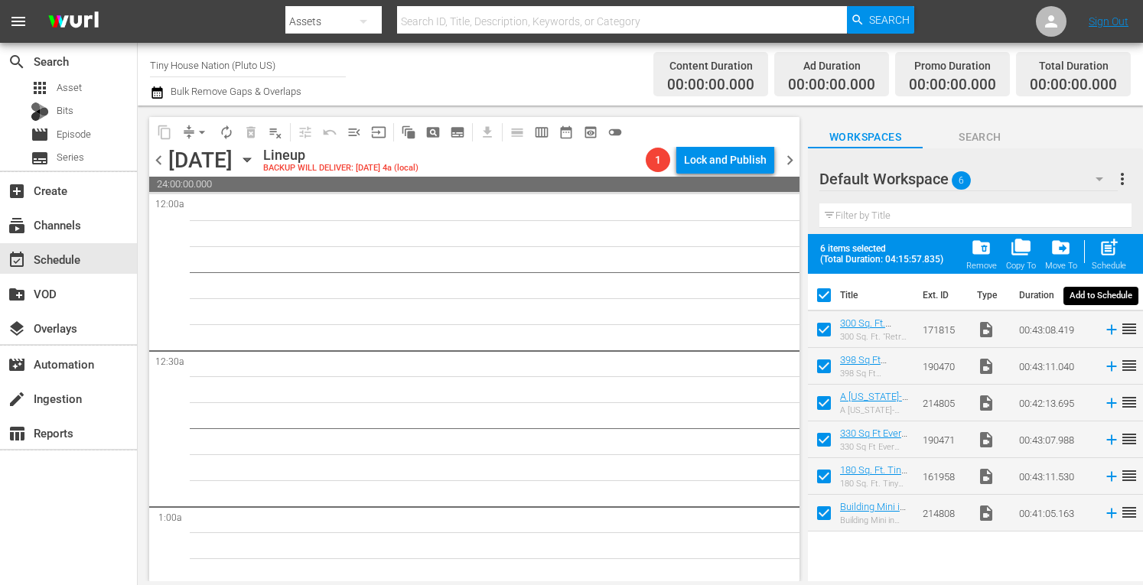
checkbox input "false"
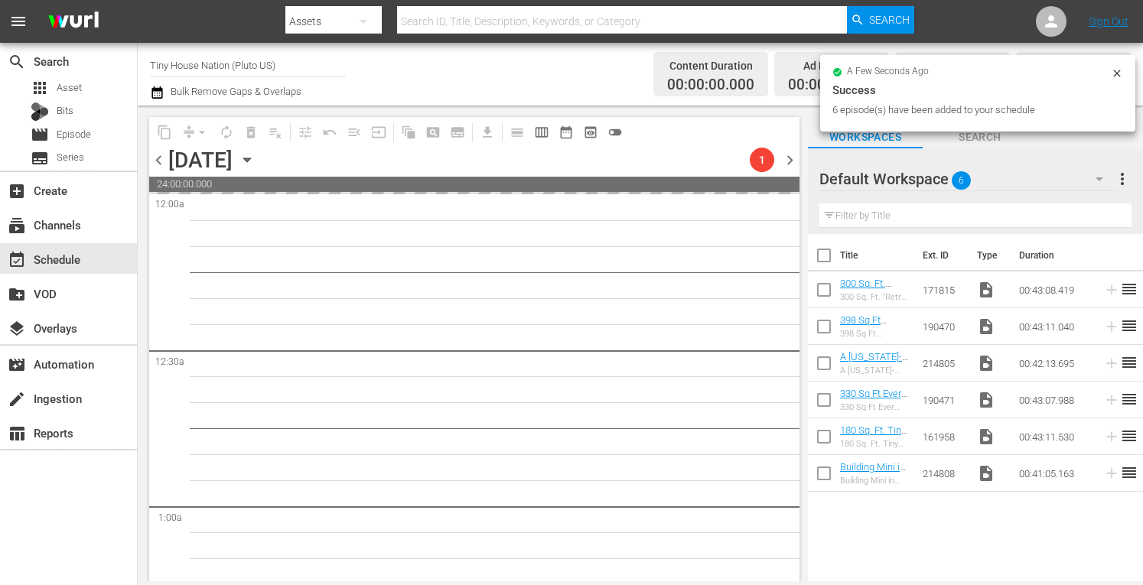
click at [1122, 181] on span "more_vert" at bounding box center [1122, 179] width 18 height 18
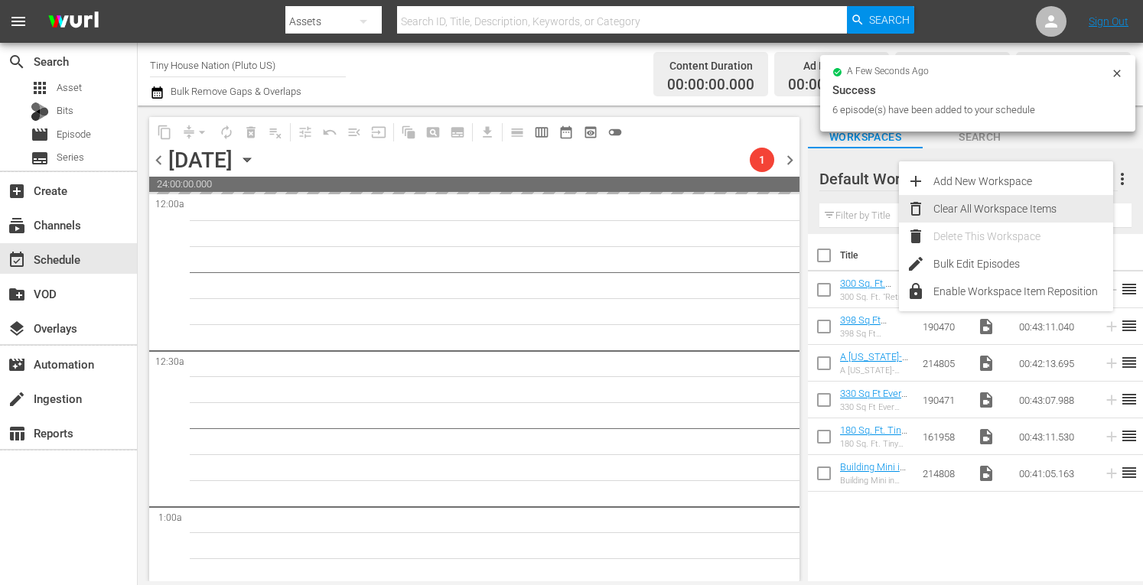
click at [1002, 207] on div "Clear All Workspace Items" at bounding box center [1024, 209] width 180 height 28
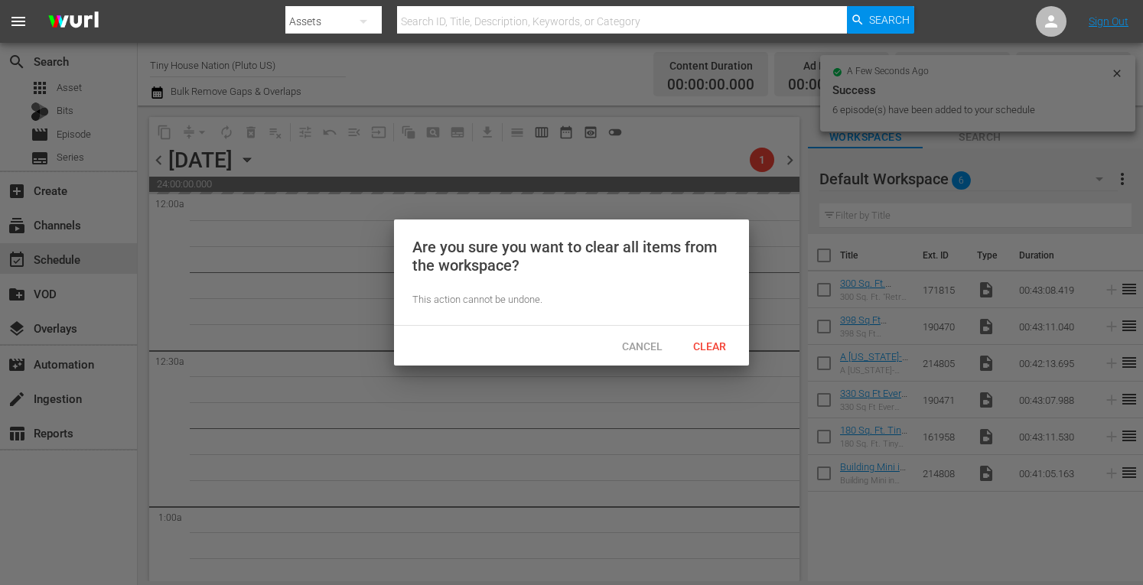
click at [724, 348] on span "Clear" at bounding box center [709, 347] width 57 height 12
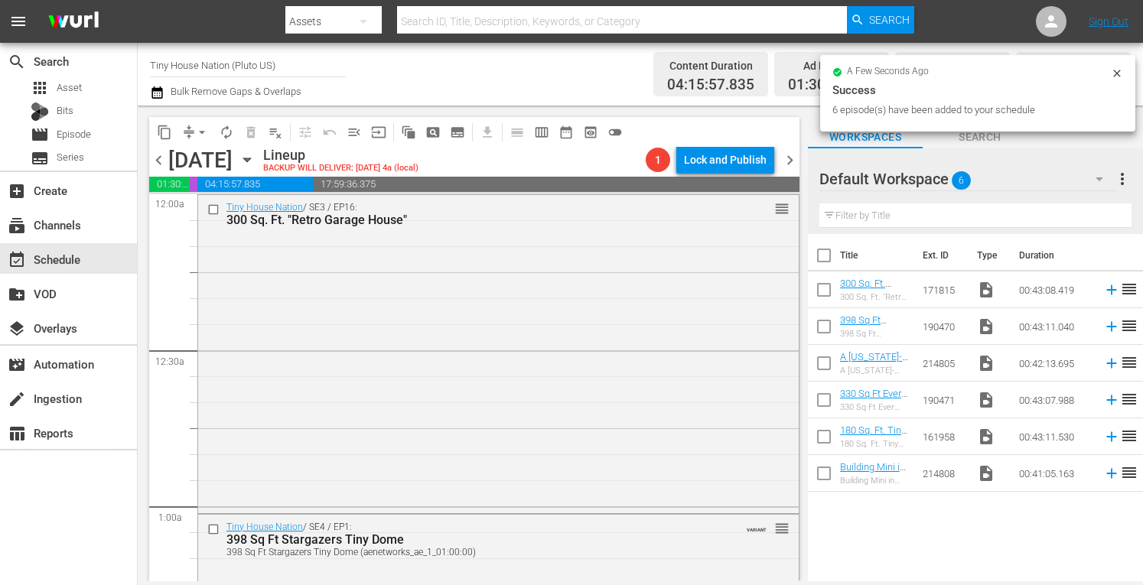
click at [793, 157] on span "chevron_right" at bounding box center [790, 160] width 19 height 19
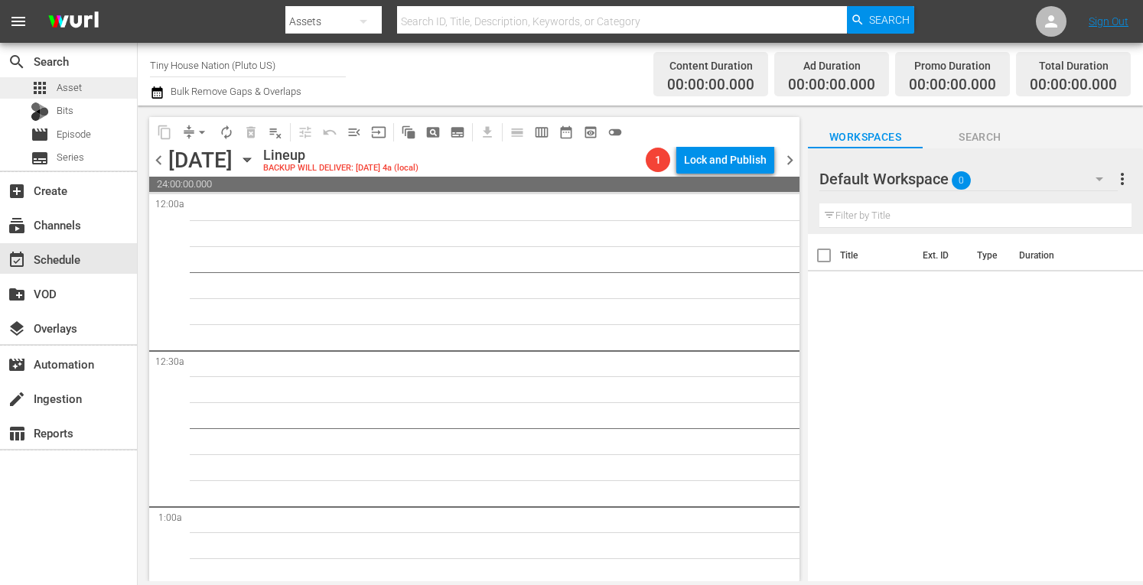
click at [69, 85] on span "Asset" at bounding box center [69, 87] width 25 height 15
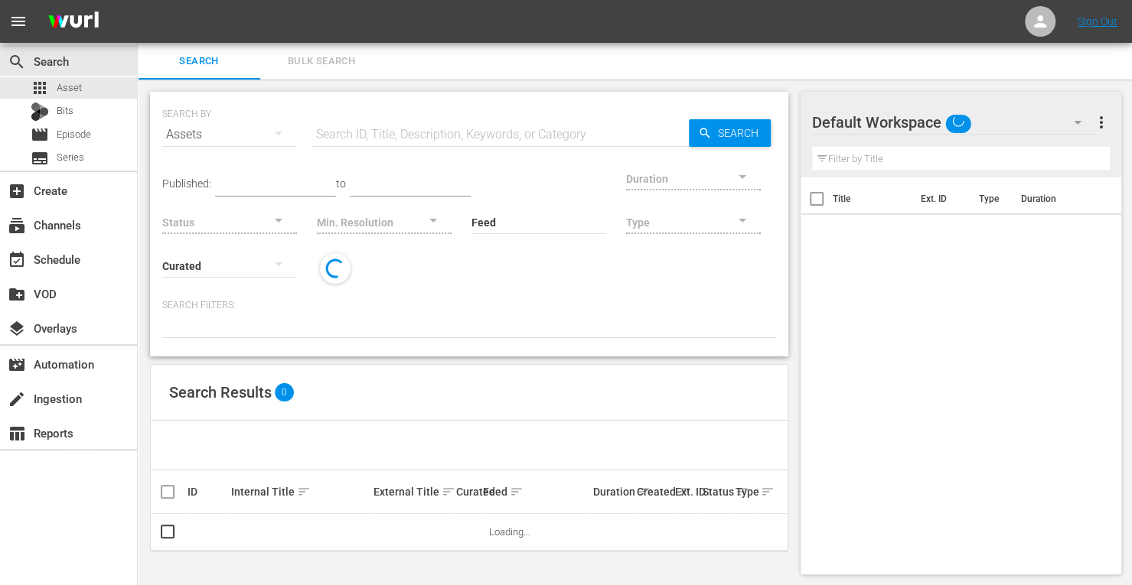
click at [344, 65] on span "Bulk Search" at bounding box center [321, 62] width 104 height 18
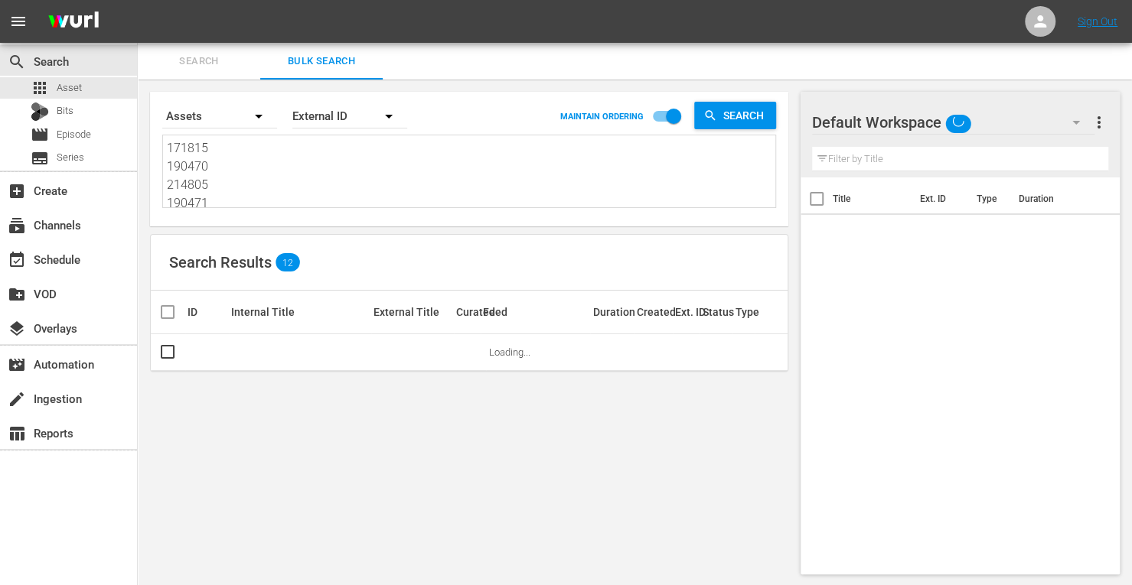
drag, startPoint x: 236, startPoint y: 204, endPoint x: 44, endPoint y: -43, distance: 313.0
click at [44, 0] on html "menu Sign Out search Search apps Asset Bits movie Episode subtitles Series add_…" at bounding box center [566, 292] width 1132 height 585
type textarea "161958 214808"
drag, startPoint x: 217, startPoint y: 194, endPoint x: 77, endPoint y: -24, distance: 258.5
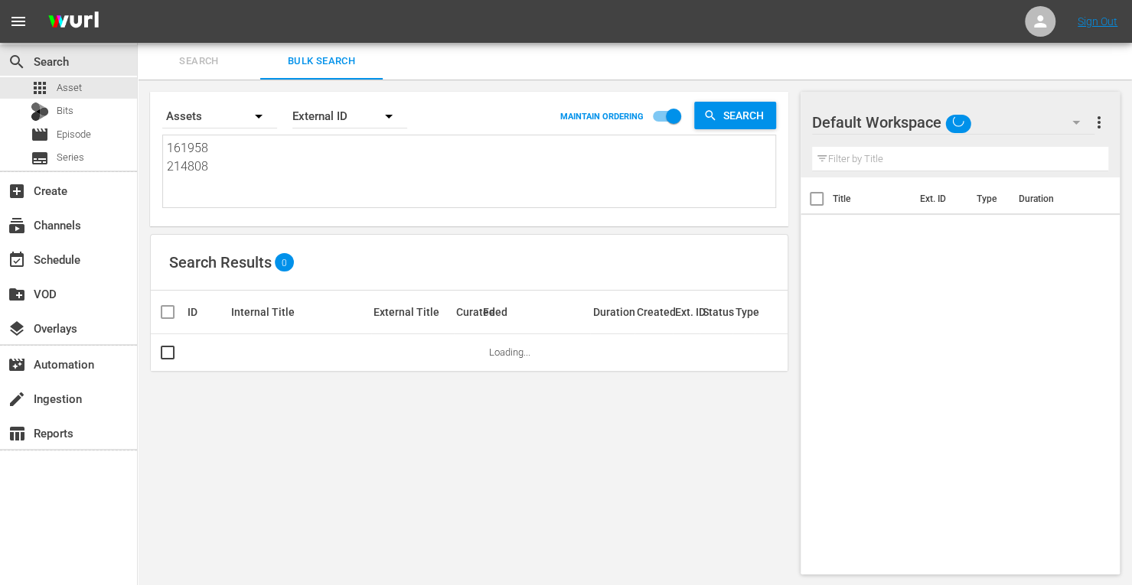
click at [77, 0] on html "menu Sign Out search Search apps Asset Bits movie Episode subtitles Series add_…" at bounding box center [566, 292] width 1132 height 585
paste textarea "182638 182636 182637 161200 161204 161202 161201 161203 161205 161206 161207 16…"
type textarea "182638 182636 182637 161200 161204 161202 161201 161203 161205 161206 161207 16…"
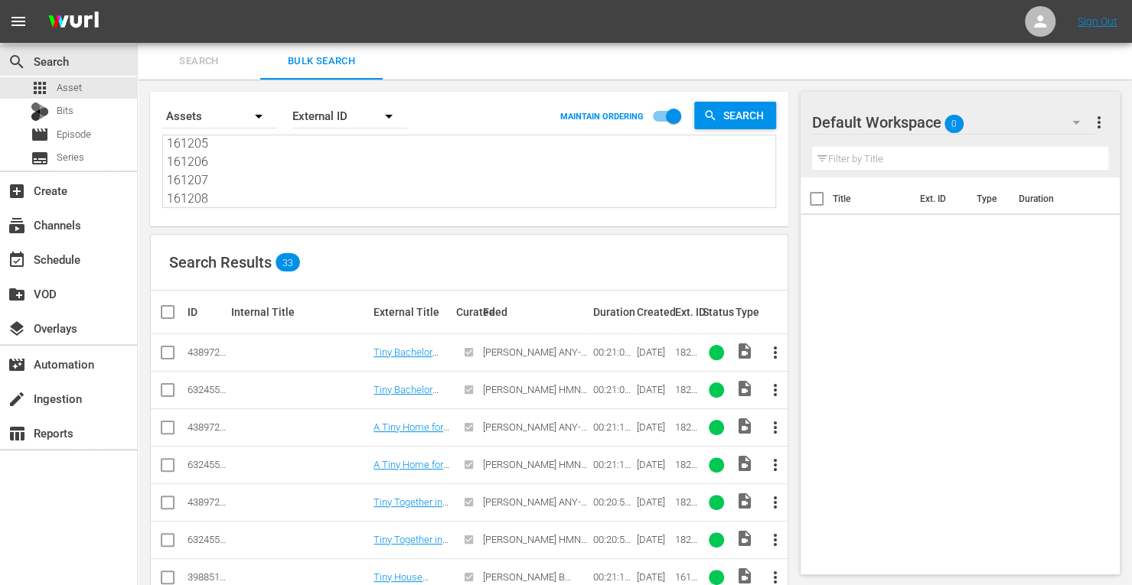
type textarea "182638 182636 182637 161200 161204 161202 161201 161203 161205 161206 161207 16…"
click at [166, 358] on input "checkbox" at bounding box center [167, 356] width 18 height 18
checkbox input "true"
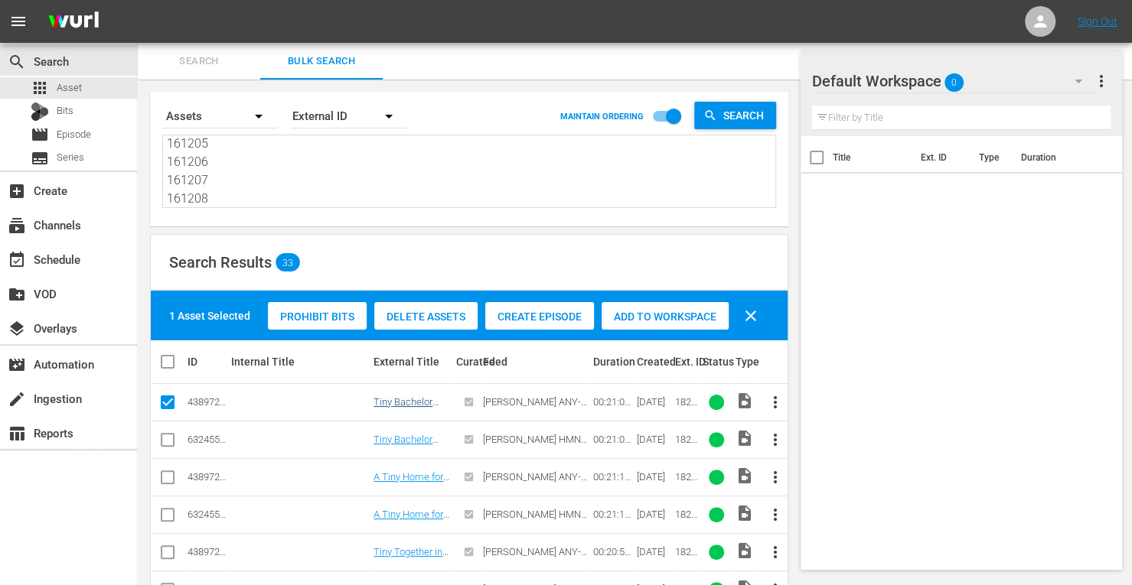
scroll to position [228, 0]
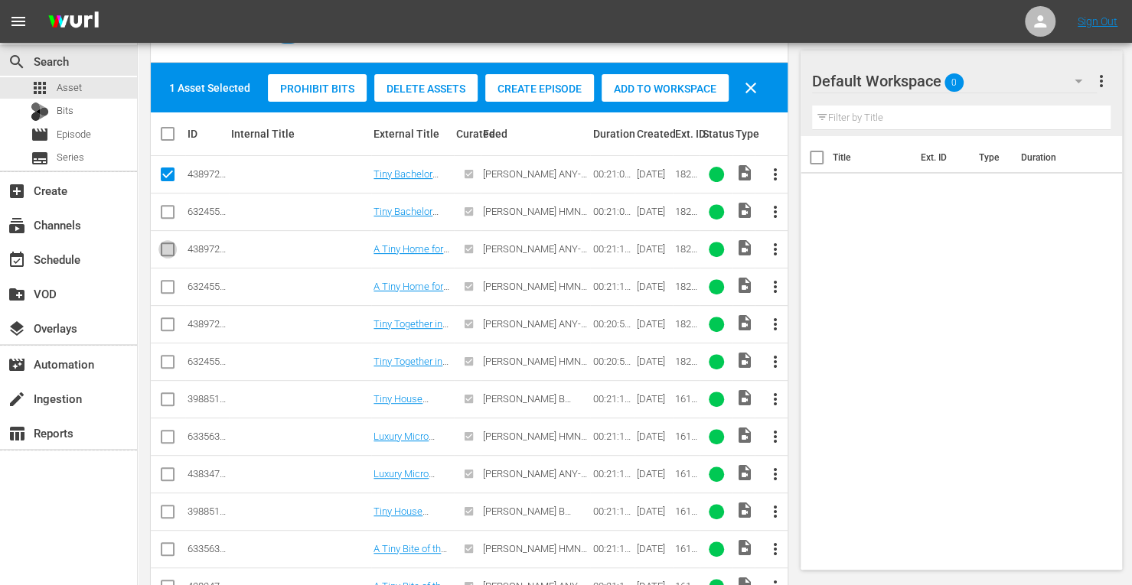
click at [168, 249] on input "checkbox" at bounding box center [167, 252] width 18 height 18
checkbox input "true"
click at [162, 321] on input "checkbox" at bounding box center [167, 327] width 18 height 18
checkbox input "true"
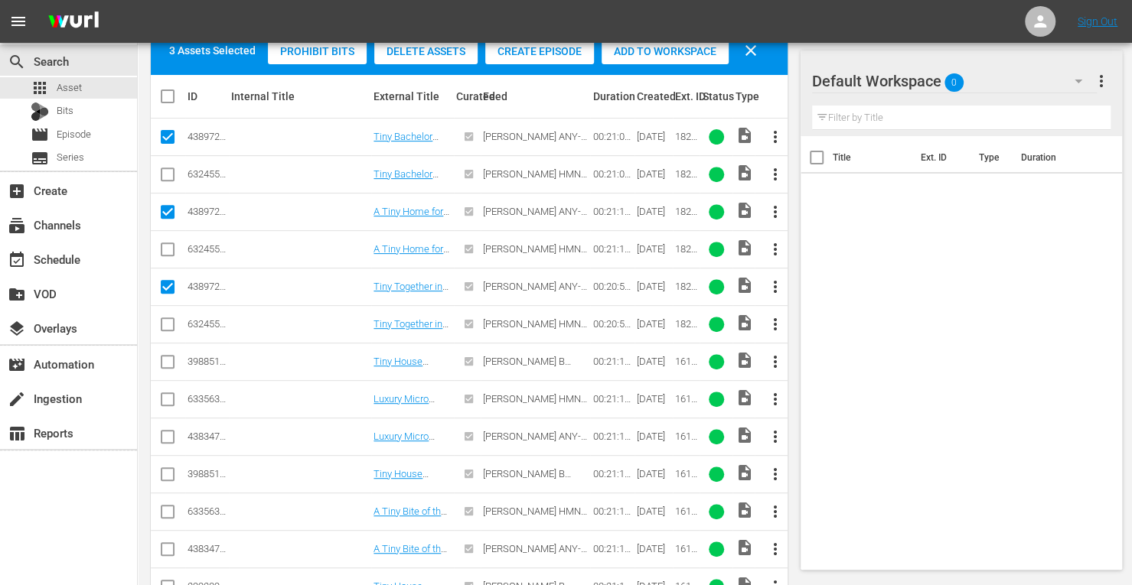
scroll to position [266, 0]
click at [162, 431] on input "checkbox" at bounding box center [167, 439] width 18 height 18
checkbox input "true"
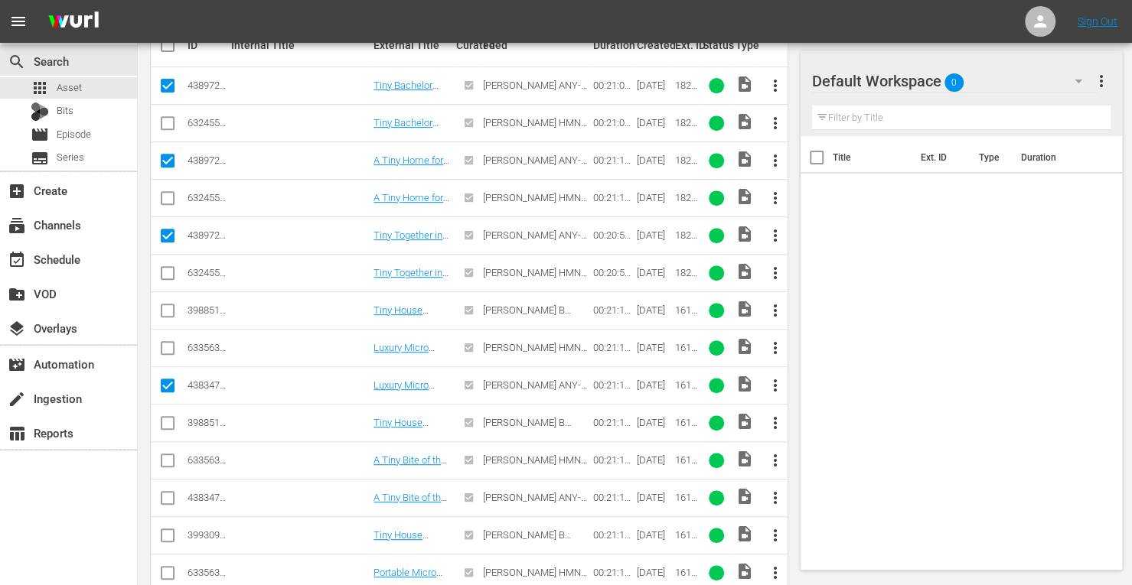
scroll to position [318, 0]
click at [166, 495] on input "checkbox" at bounding box center [167, 500] width 18 height 18
checkbox input "true"
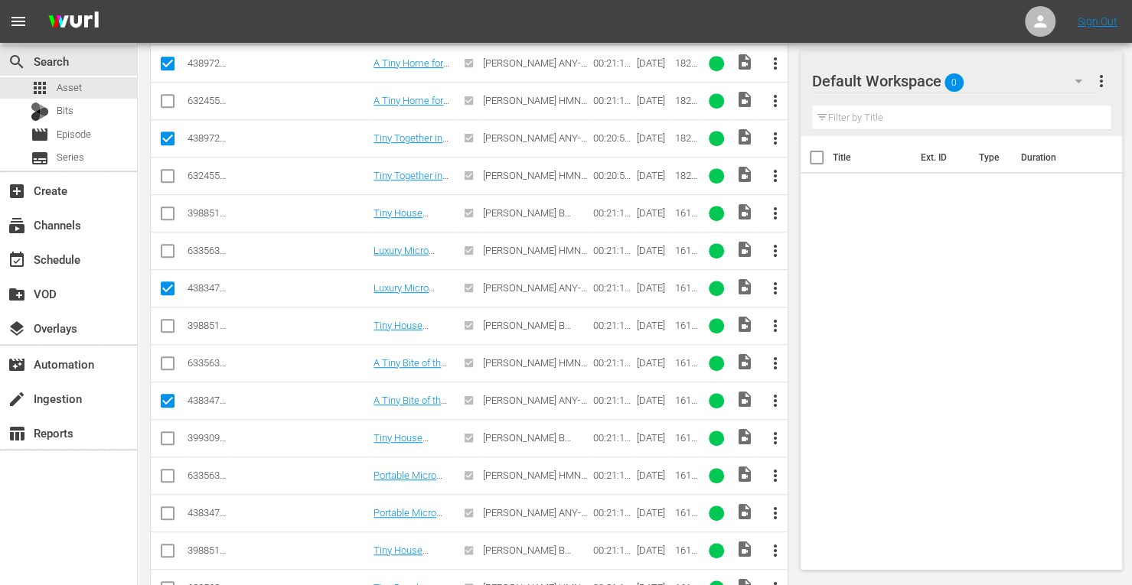
scroll to position [419, 0]
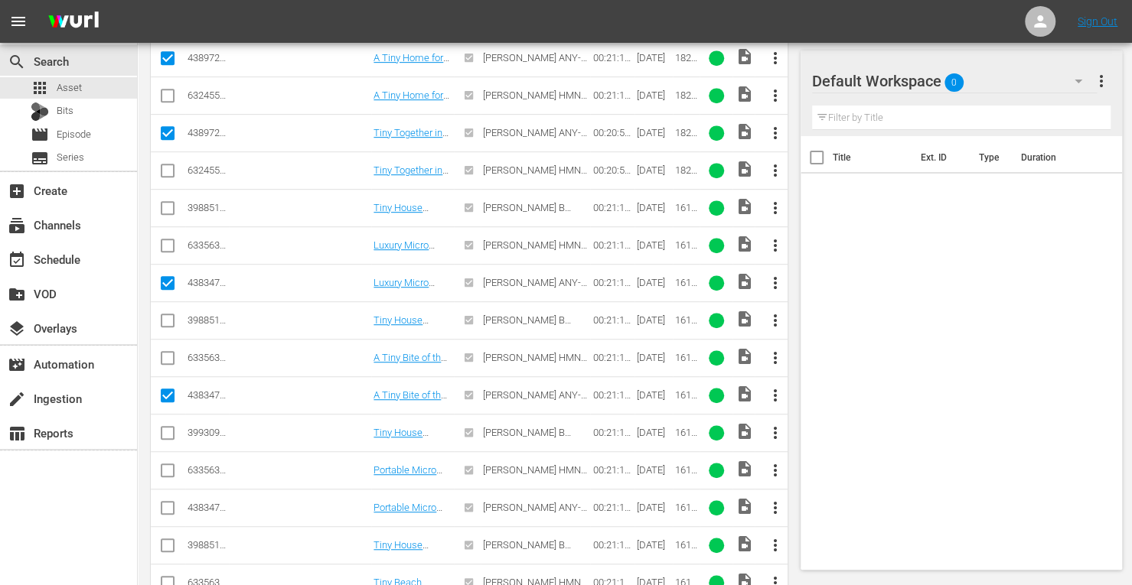
click at [170, 507] on input "checkbox" at bounding box center [167, 511] width 18 height 18
checkbox input "true"
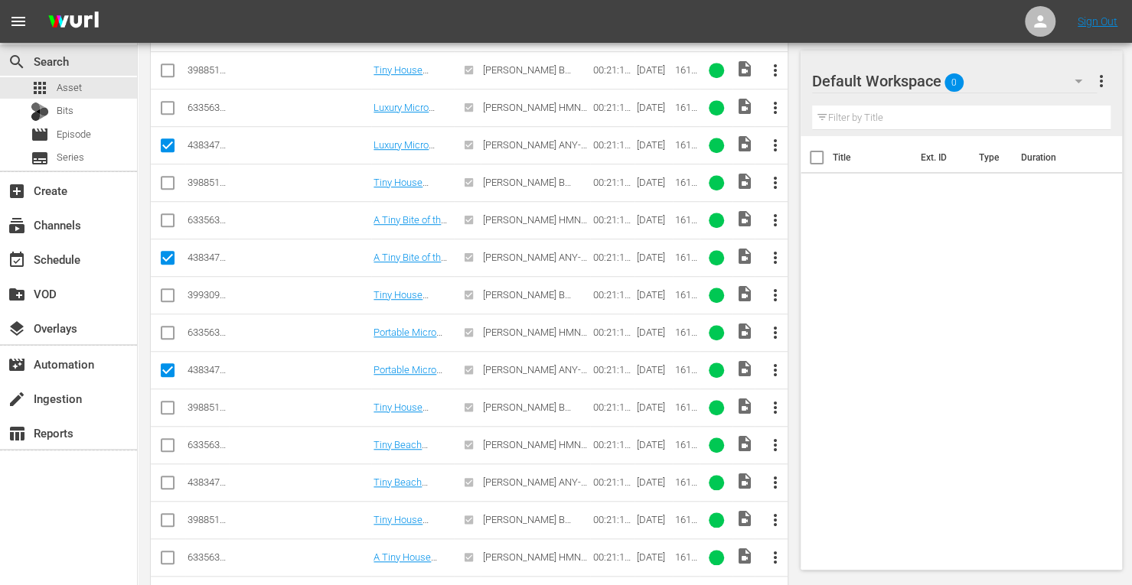
scroll to position [563, 0]
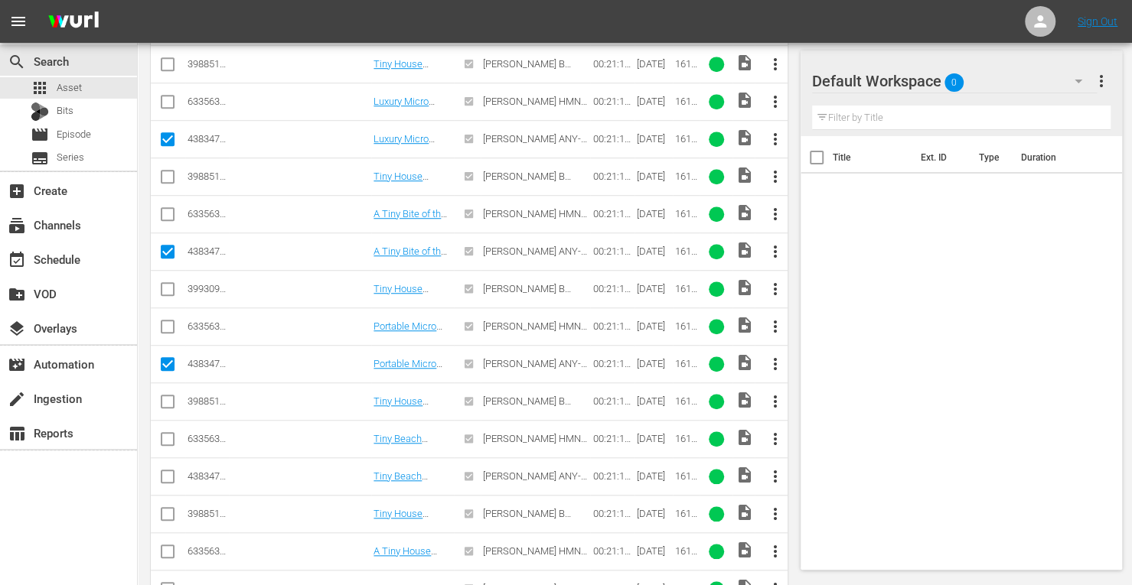
click at [169, 472] on input "checkbox" at bounding box center [167, 480] width 18 height 18
checkbox input "true"
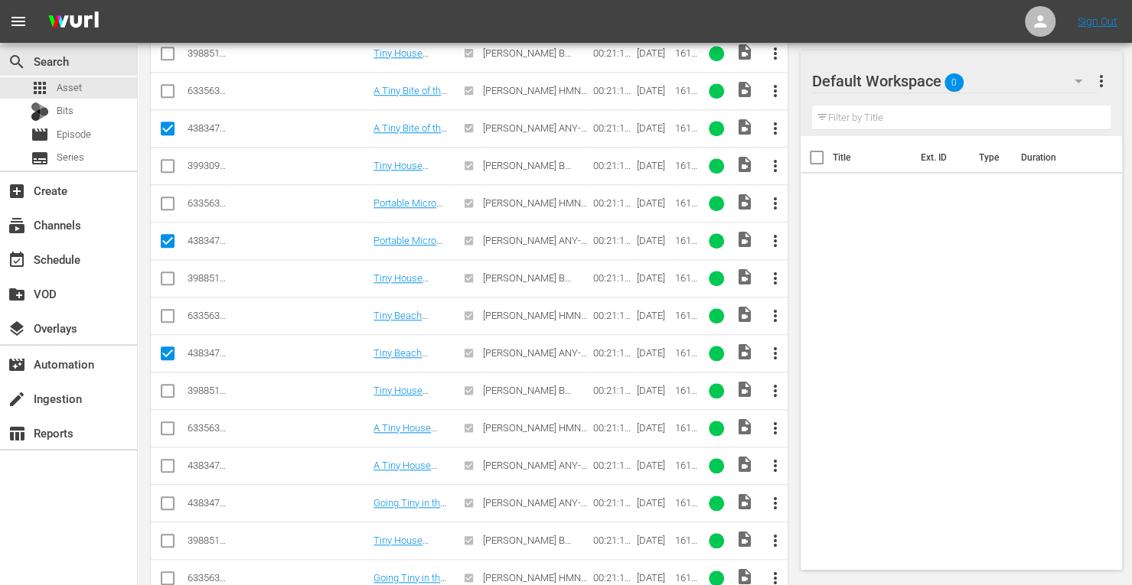
scroll to position [688, 0]
click at [170, 463] on input "checkbox" at bounding box center [167, 467] width 18 height 18
checkbox input "true"
click at [164, 497] on input "checkbox" at bounding box center [167, 505] width 18 height 18
checkbox input "true"
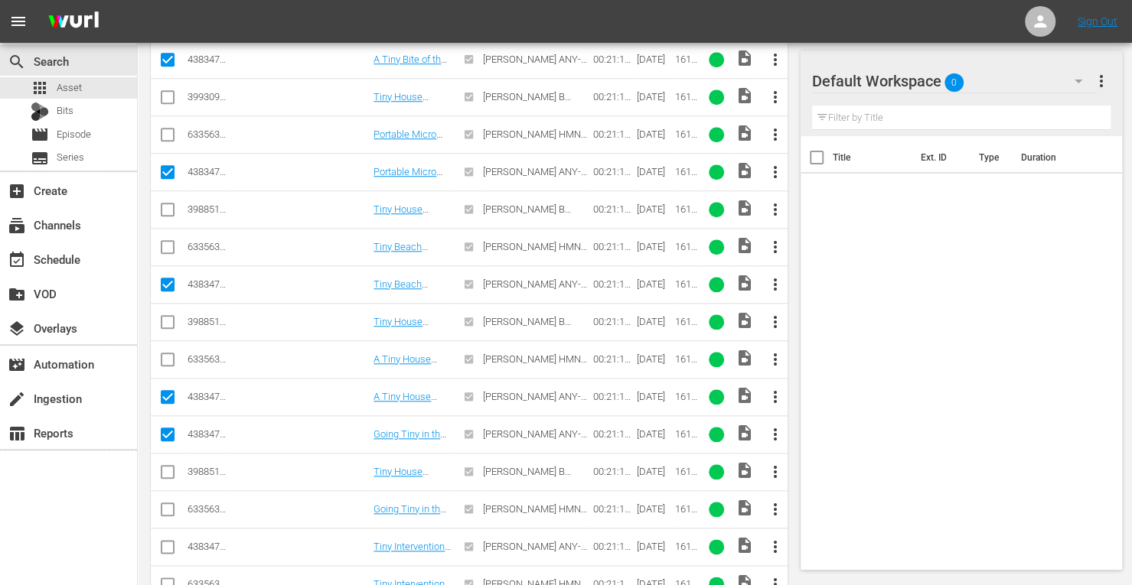
scroll to position [757, 0]
click at [168, 539] on input "checkbox" at bounding box center [167, 548] width 18 height 18
checkbox input "true"
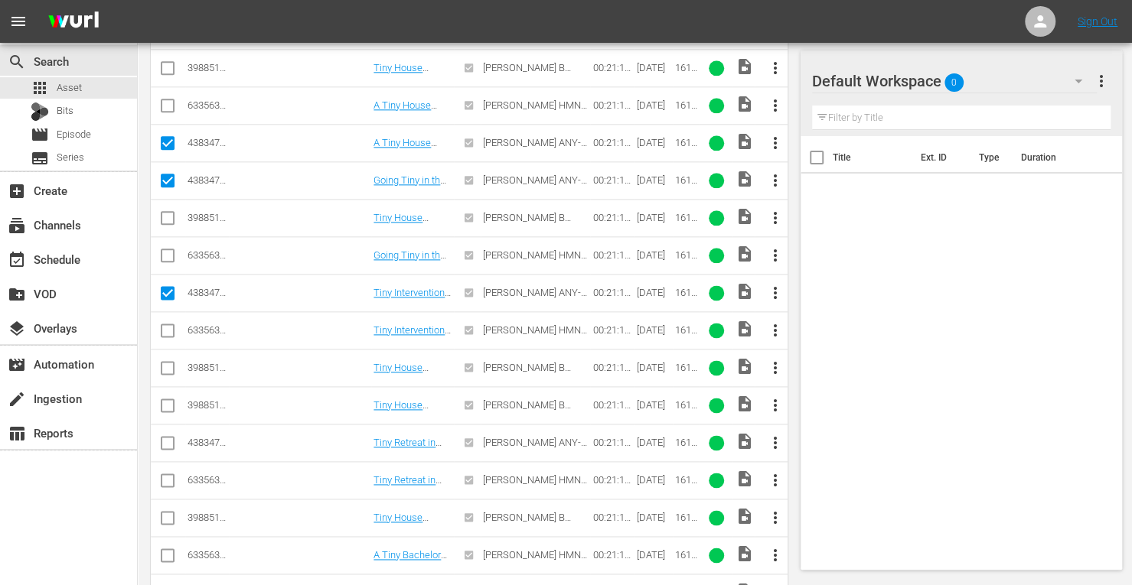
scroll to position [1016, 0]
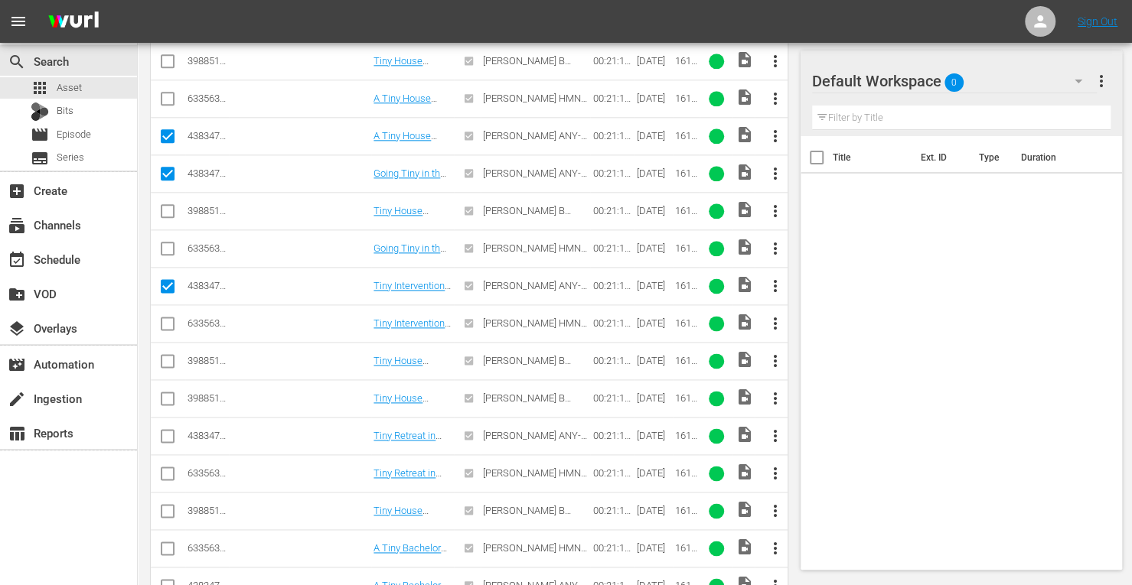
click at [168, 430] on input "checkbox" at bounding box center [167, 439] width 18 height 18
checkbox input "true"
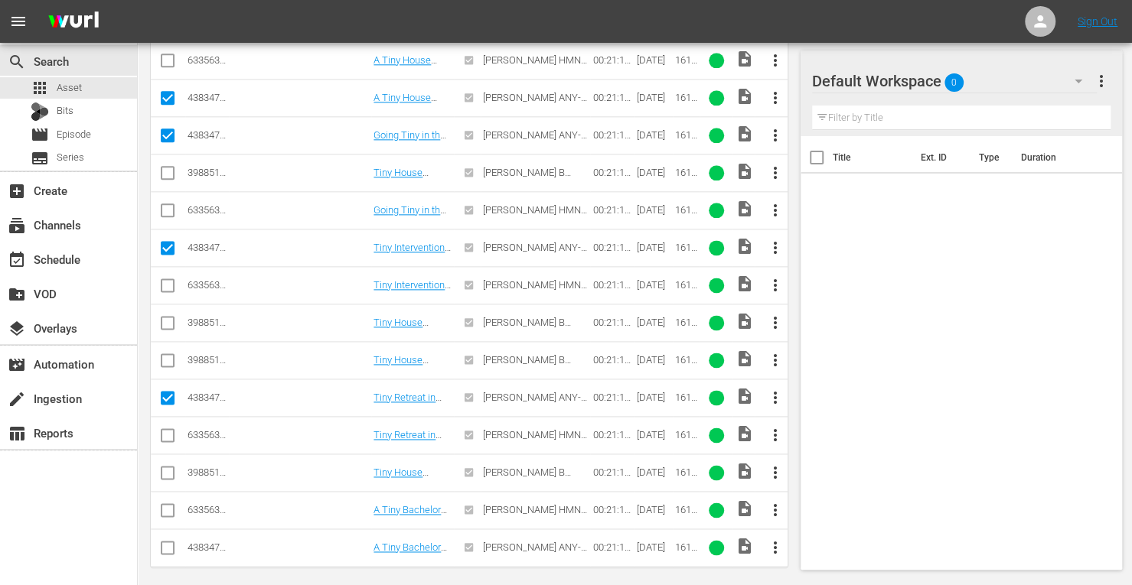
click at [170, 542] on input "checkbox" at bounding box center [167, 551] width 18 height 18
checkbox input "true"
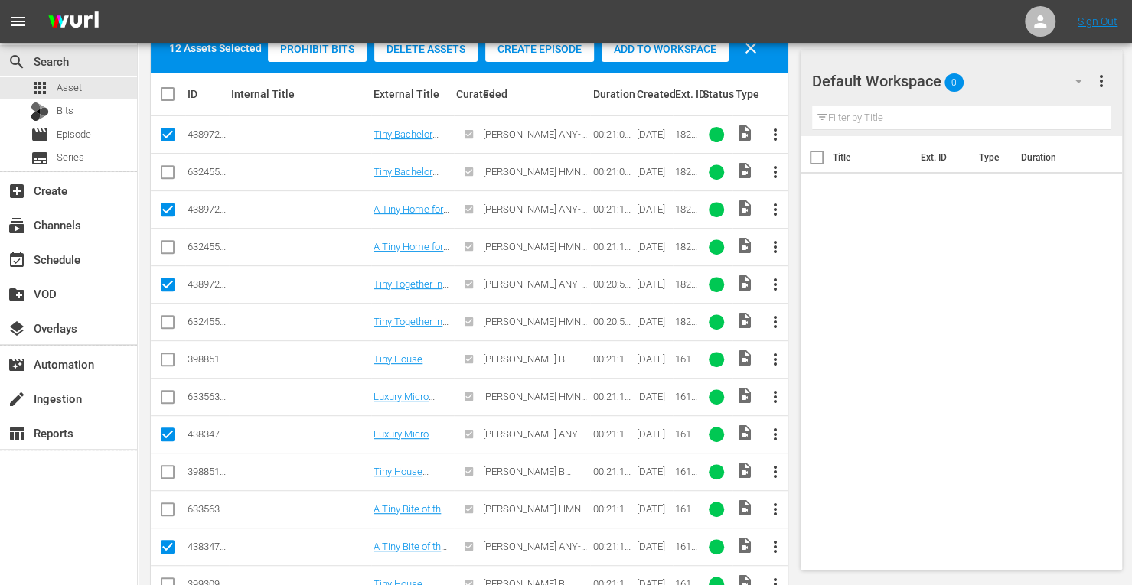
scroll to position [240, 0]
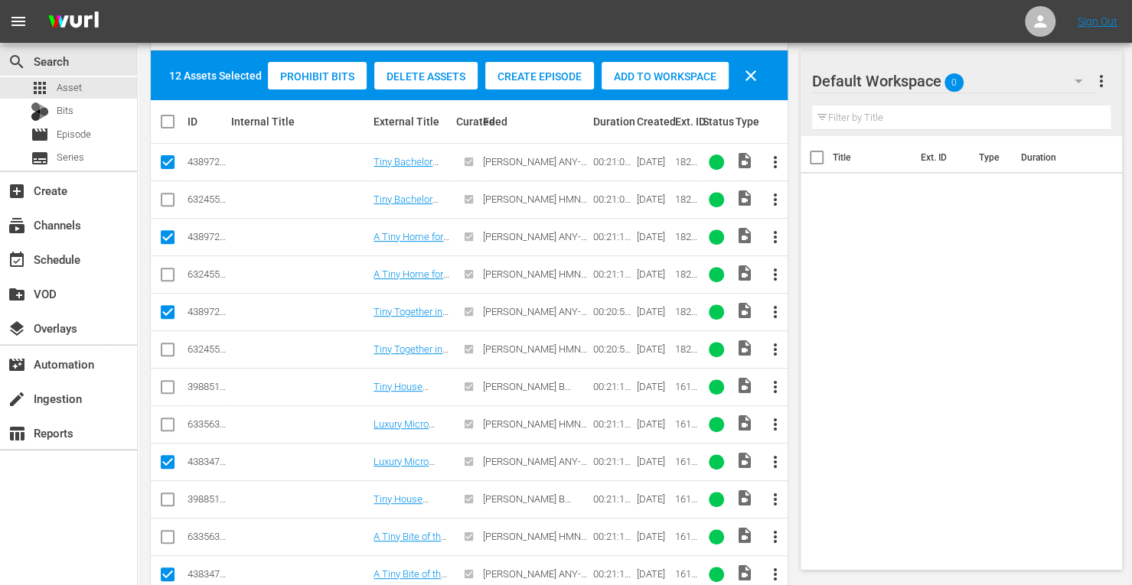
click at [651, 70] on span "Add to Workspace" at bounding box center [664, 76] width 127 height 12
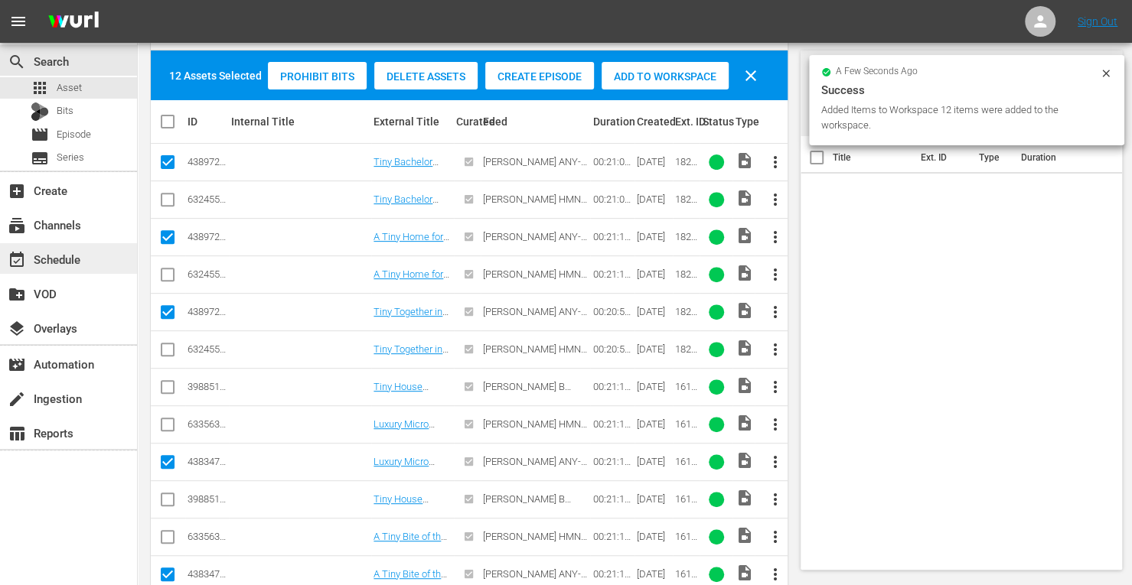
click at [63, 264] on div "event_available Schedule" at bounding box center [43, 257] width 86 height 14
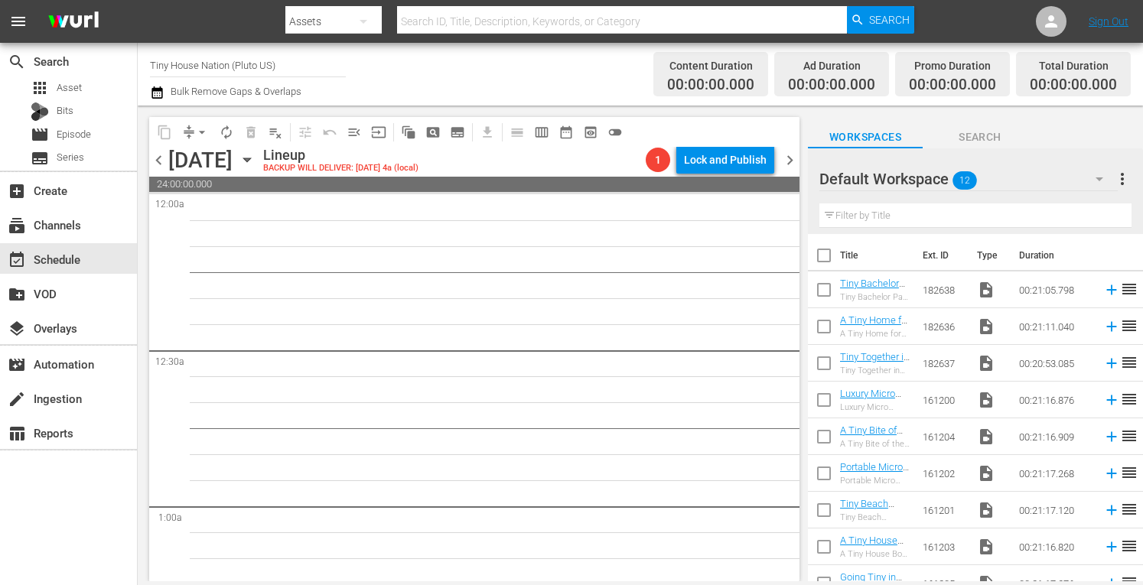
click at [825, 261] on input "checkbox" at bounding box center [824, 259] width 32 height 32
checkbox input "true"
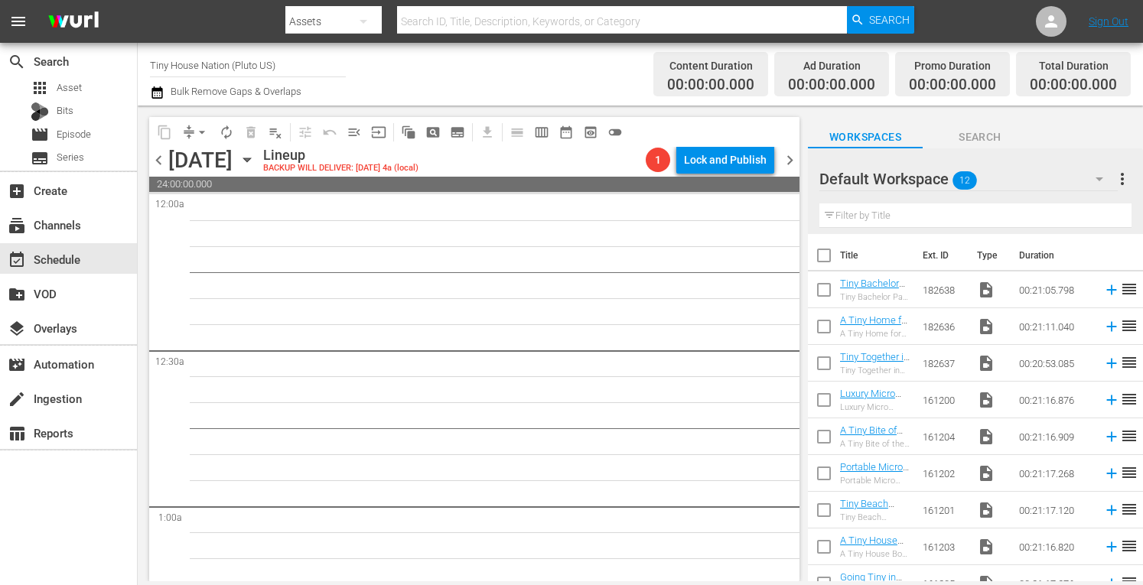
checkbox input "true"
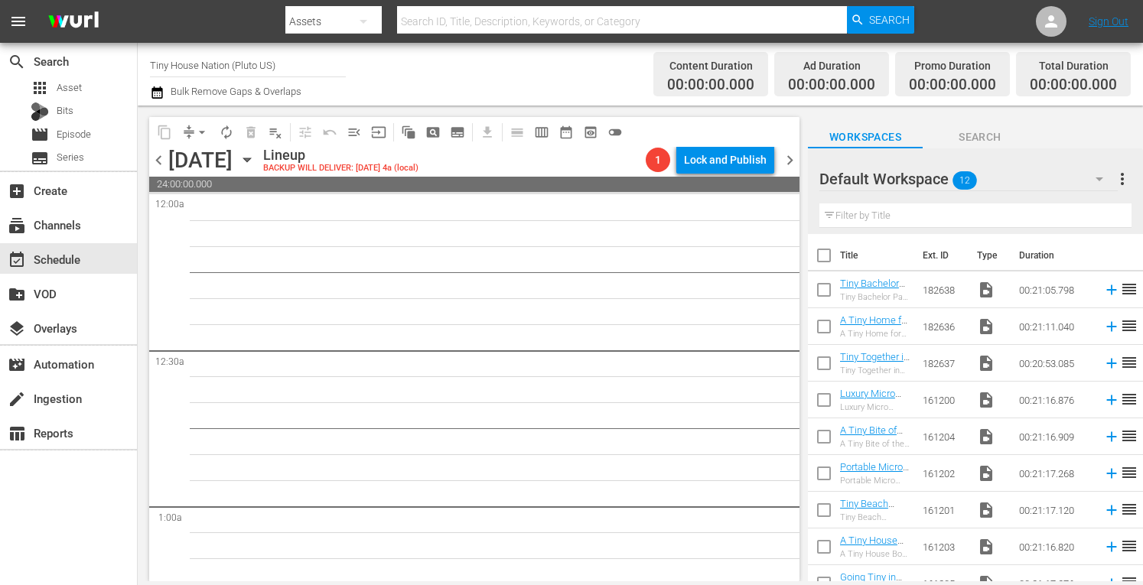
checkbox input "true"
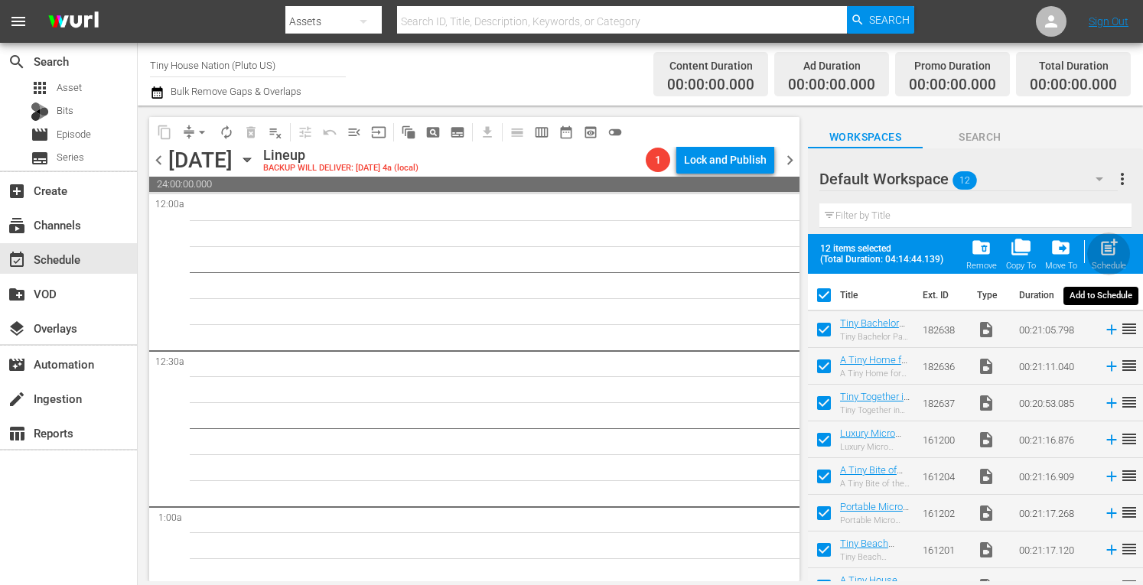
click at [1116, 253] on span "post_add" at bounding box center [1109, 247] width 21 height 21
checkbox input "false"
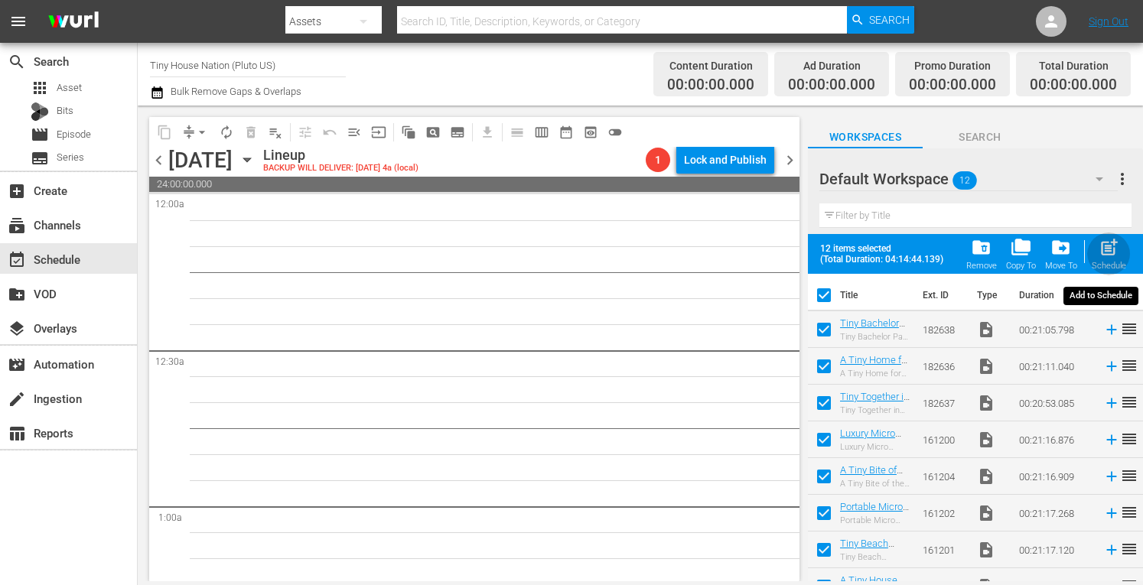
checkbox input "false"
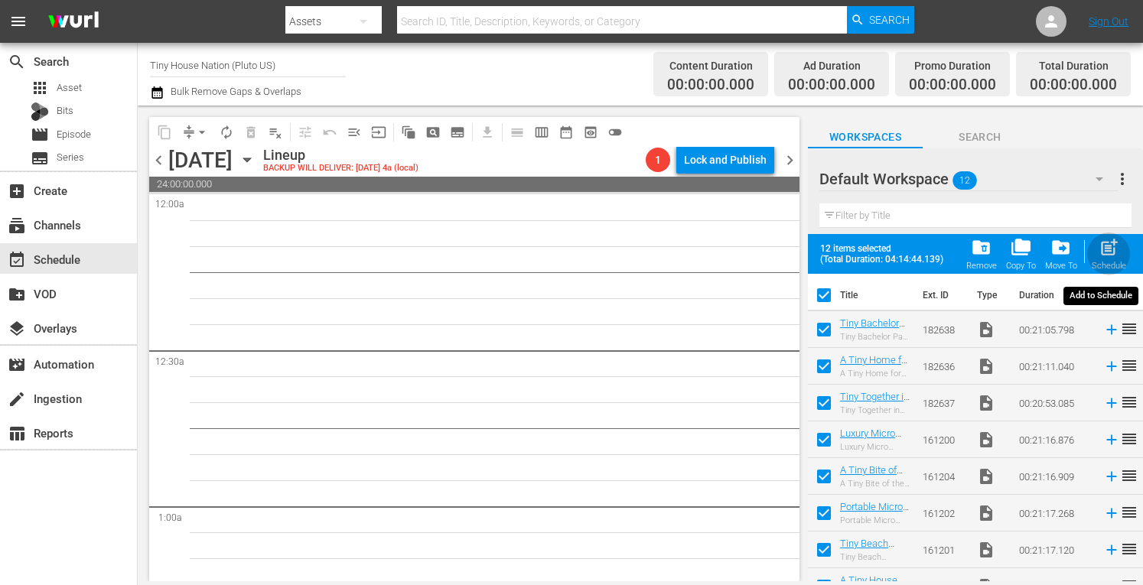
checkbox input "false"
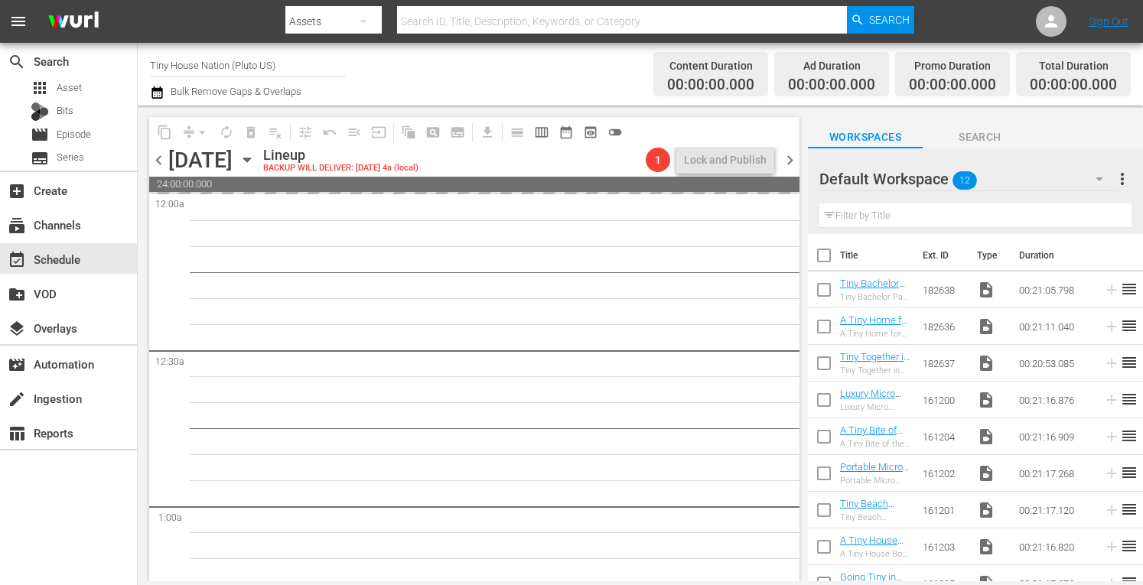
click at [1123, 180] on span "more_vert" at bounding box center [1122, 179] width 18 height 18
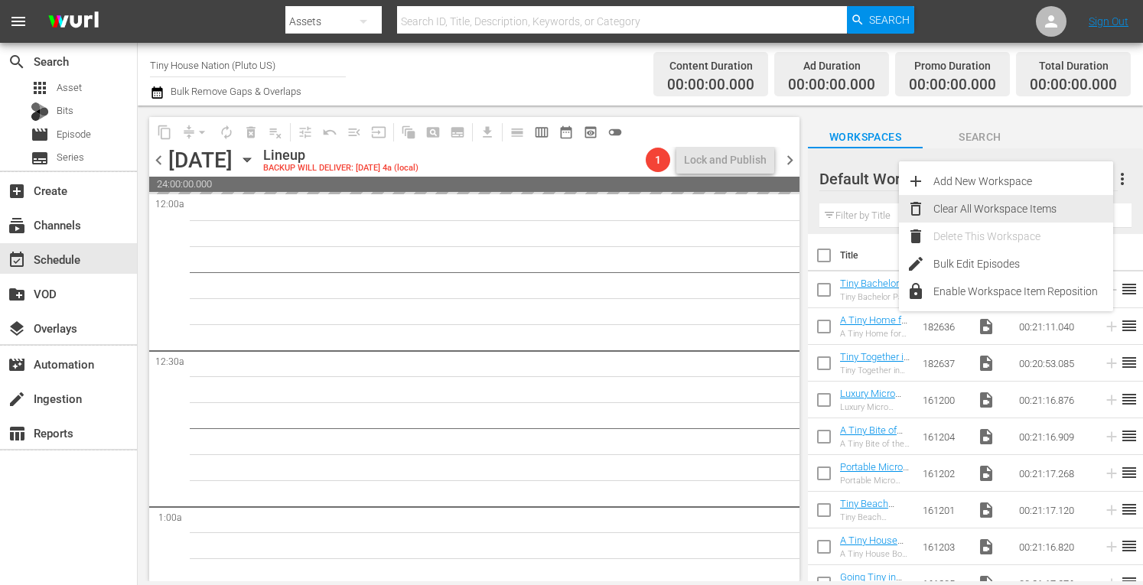
click at [985, 221] on div "Clear All Workspace Items" at bounding box center [1024, 209] width 180 height 28
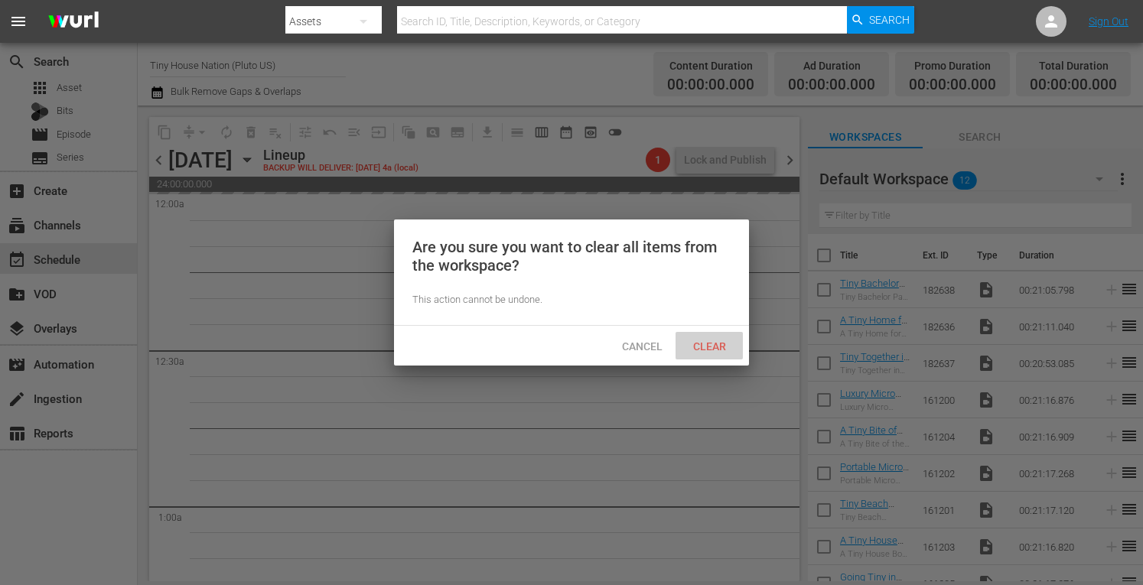
click at [713, 341] on span "Clear" at bounding box center [709, 347] width 57 height 12
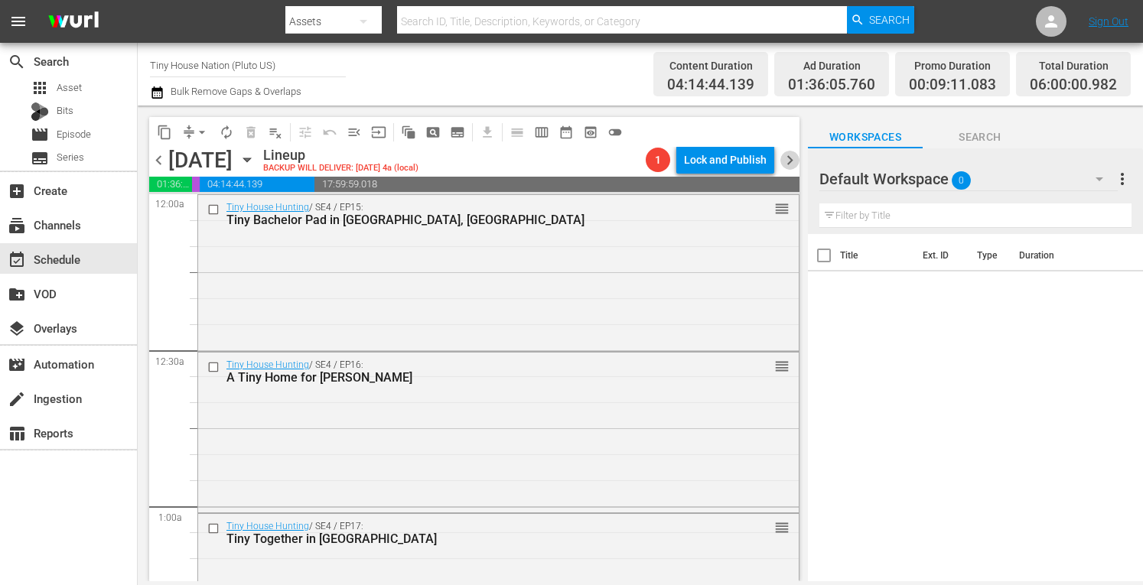
click at [791, 163] on span "chevron_right" at bounding box center [790, 160] width 19 height 19
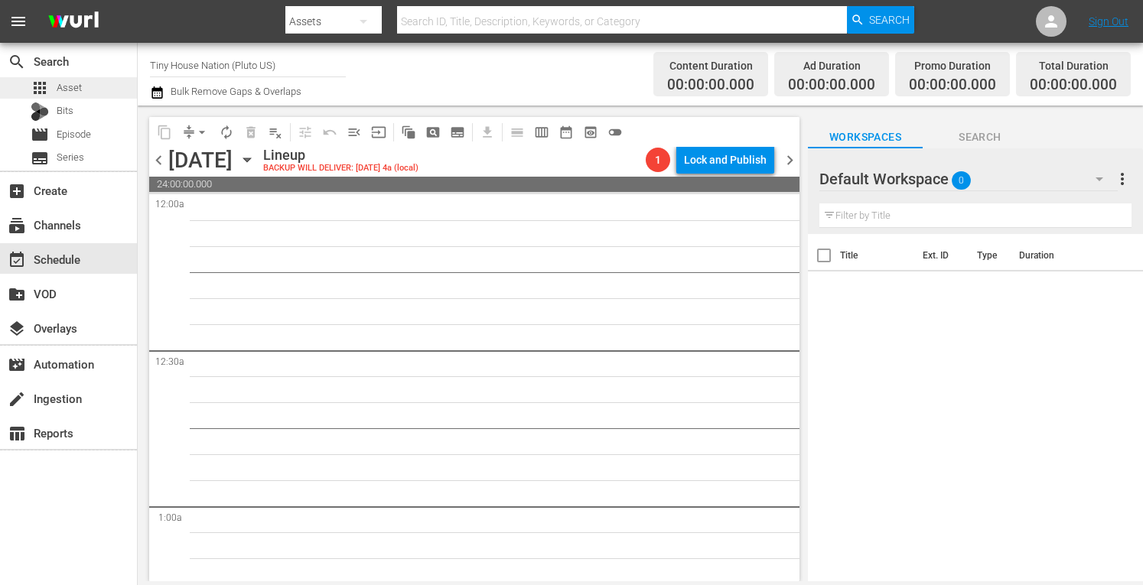
click at [70, 86] on span "Asset" at bounding box center [69, 87] width 25 height 15
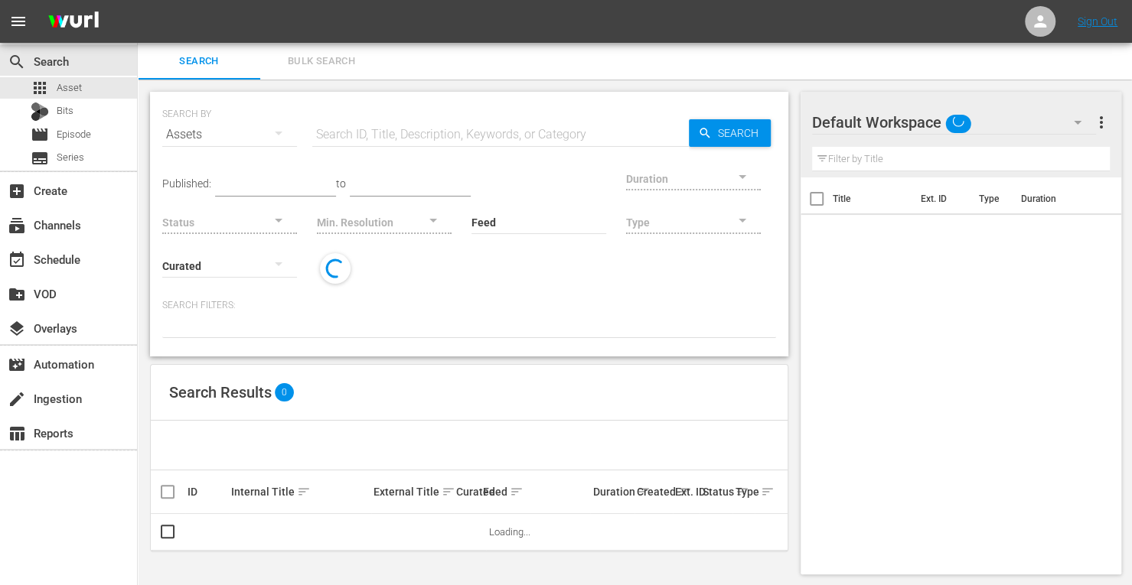
click at [320, 64] on span "Bulk Search" at bounding box center [321, 62] width 104 height 18
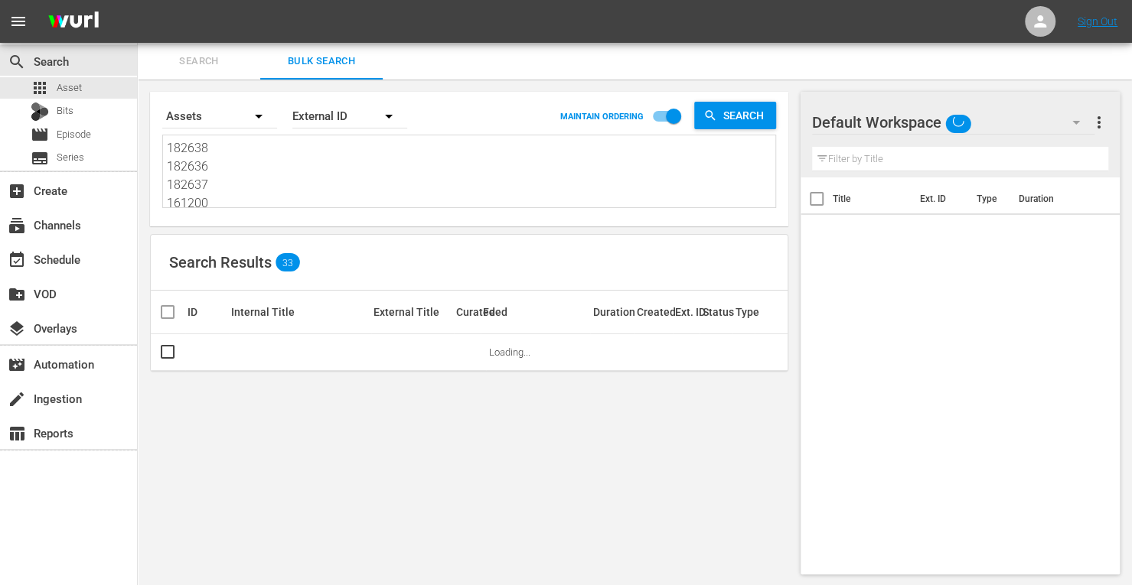
drag, startPoint x: 237, startPoint y: 204, endPoint x: 31, endPoint y: 19, distance: 276.9
click at [31, 19] on div "menu Sign Out search Search apps Asset Bits movie Episode subtitles Series add_…" at bounding box center [566, 293] width 1132 height 587
type textarea "161204 161202 161201 161203 161205 161206 161207 161208"
drag, startPoint x: 230, startPoint y: 203, endPoint x: 28, endPoint y: 11, distance: 278.2
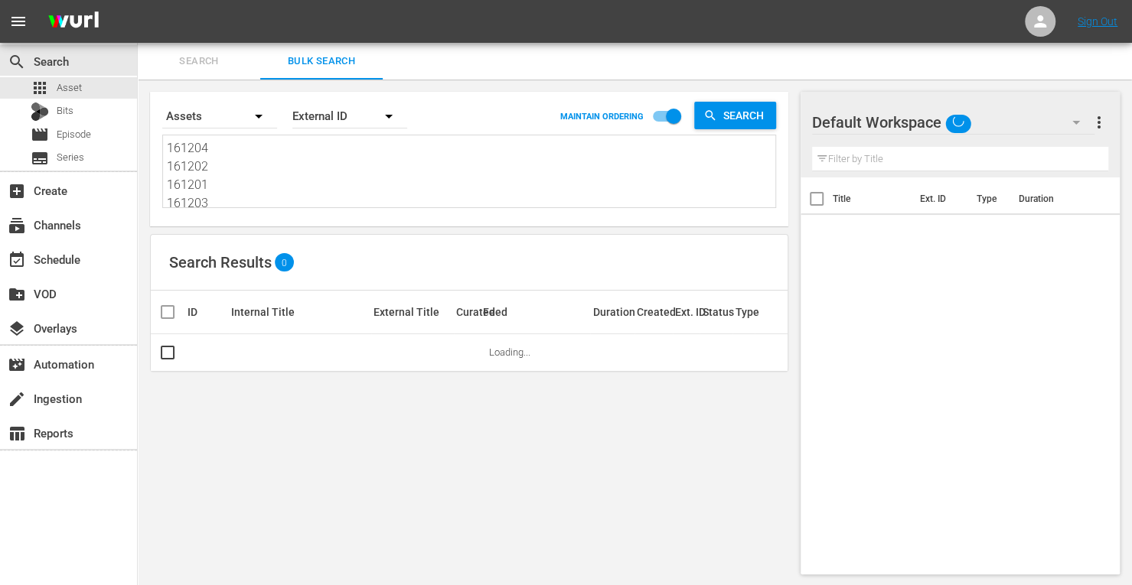
click at [28, 11] on div "menu Sign Out search Search apps Asset Bits movie Episode subtitles Series add_…" at bounding box center [566, 293] width 1132 height 587
type textarea "161203 161205 161206 161207 161208"
drag, startPoint x: 215, startPoint y: 202, endPoint x: 93, endPoint y: 53, distance: 192.5
click at [138, 0] on div "search Search apps Asset Bits movie Episode subtitles Series add_box Create sub…" at bounding box center [635, 0] width 994 height 0
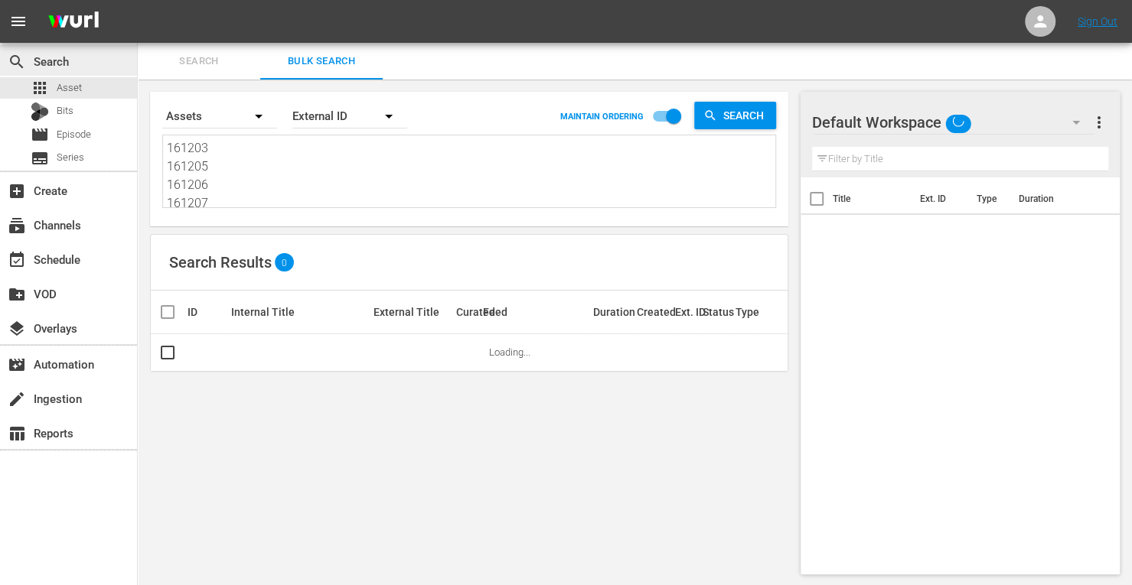
type textarea "161207 161208"
drag, startPoint x: 222, startPoint y: 201, endPoint x: 84, endPoint y: 28, distance: 221.1
click at [84, 28] on div "menu Sign Out search Search apps Asset Bits movie Episode subtitles Series add_…" at bounding box center [566, 293] width 1132 height 587
paste textarea "171817 190483 153735 190472 190486 190478"
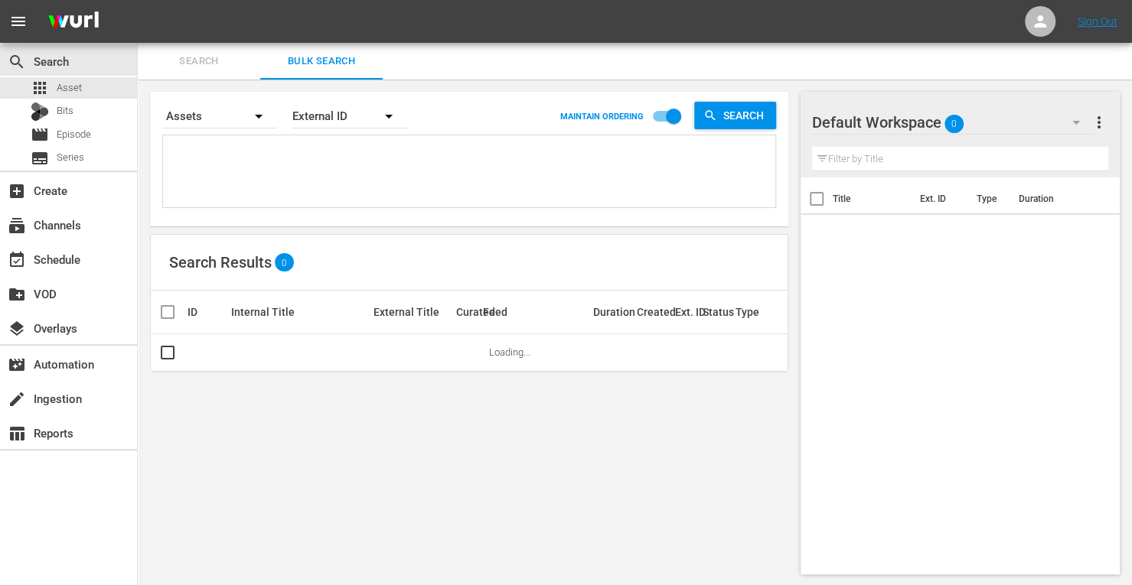
type textarea "171817 190483 153735 190472 190486 190478"
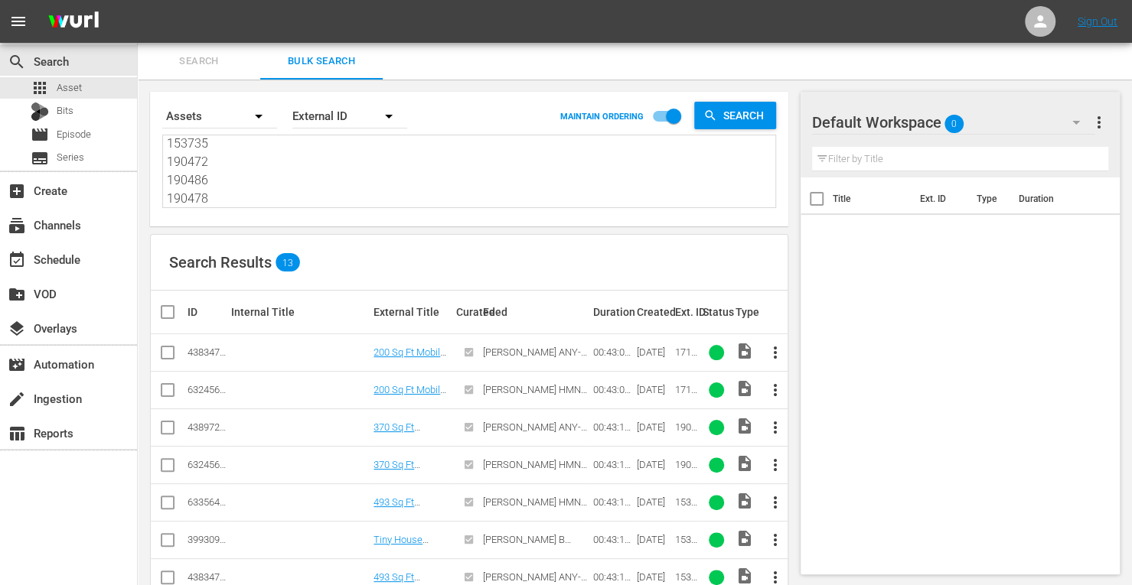
type textarea "171817 190483 153735 190472 190486 190478"
click at [168, 354] on input "checkbox" at bounding box center [167, 356] width 18 height 18
checkbox input "true"
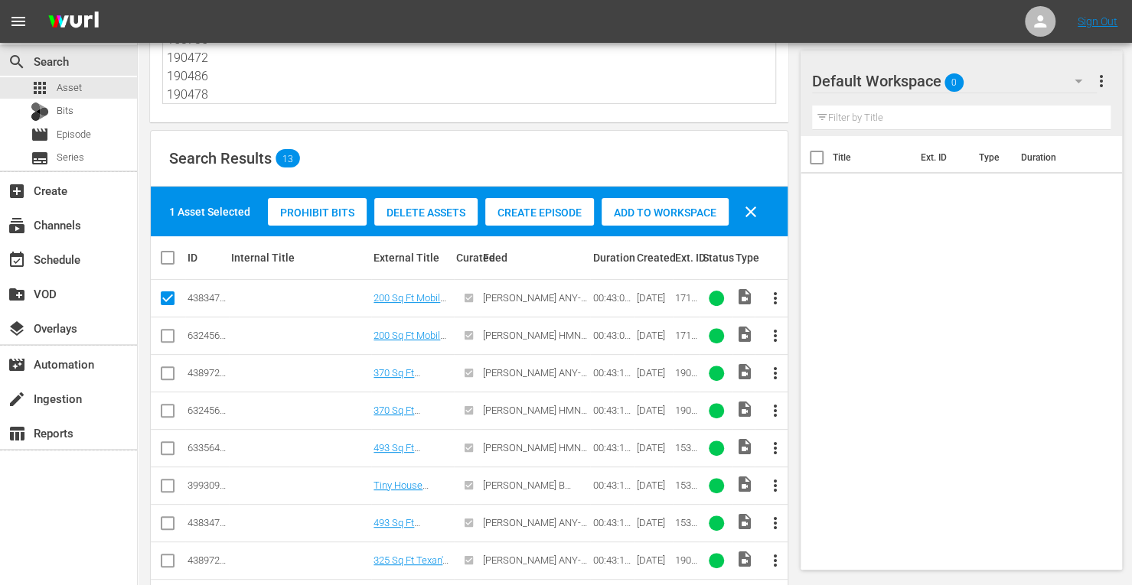
scroll to position [107, 0]
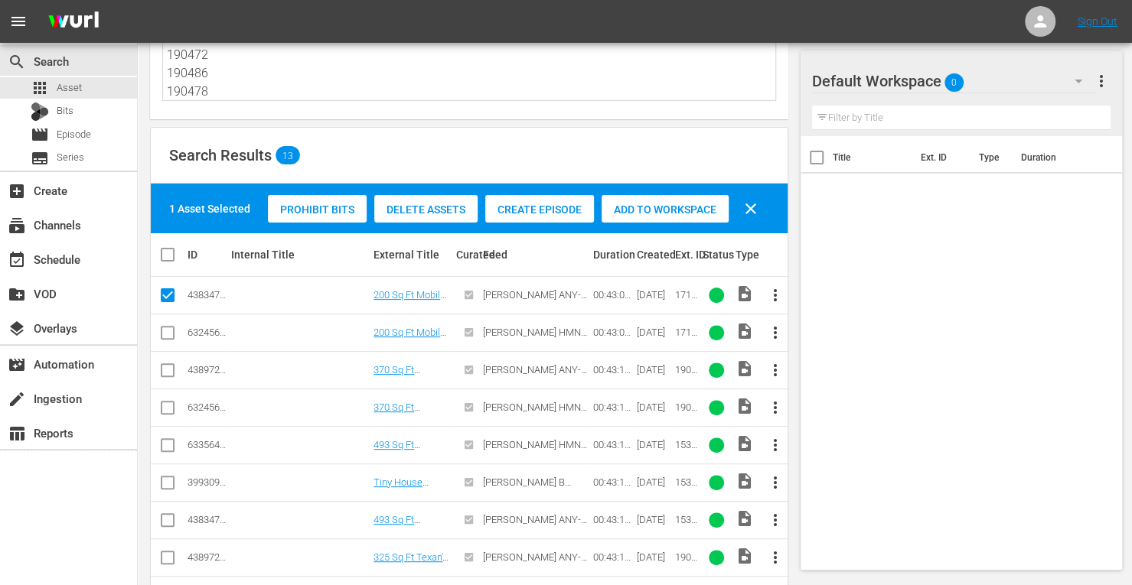
click at [170, 368] on input "checkbox" at bounding box center [167, 373] width 18 height 18
checkbox input "true"
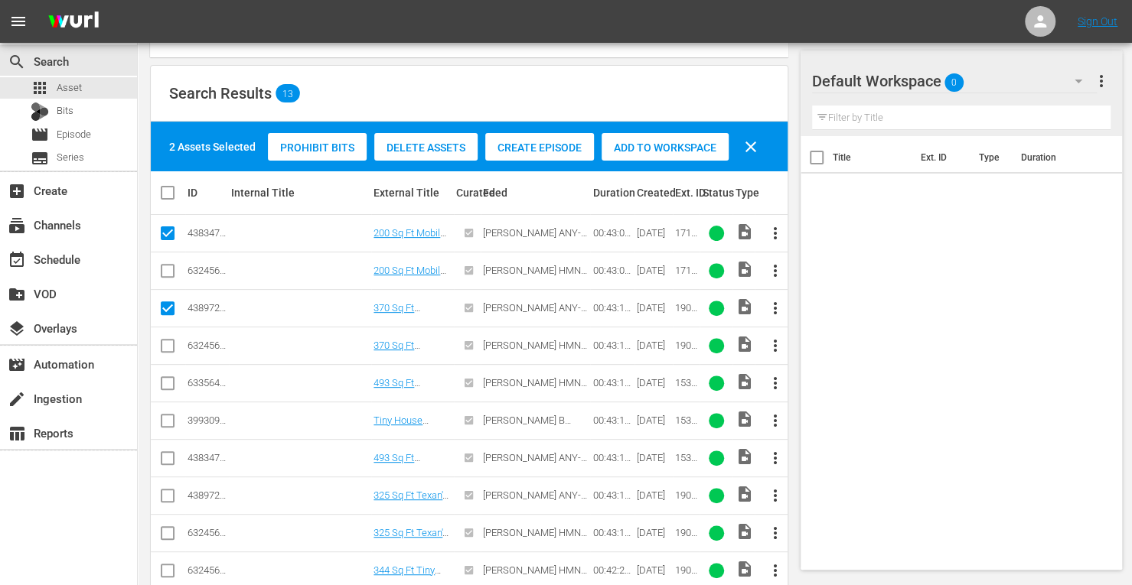
scroll to position [170, 0]
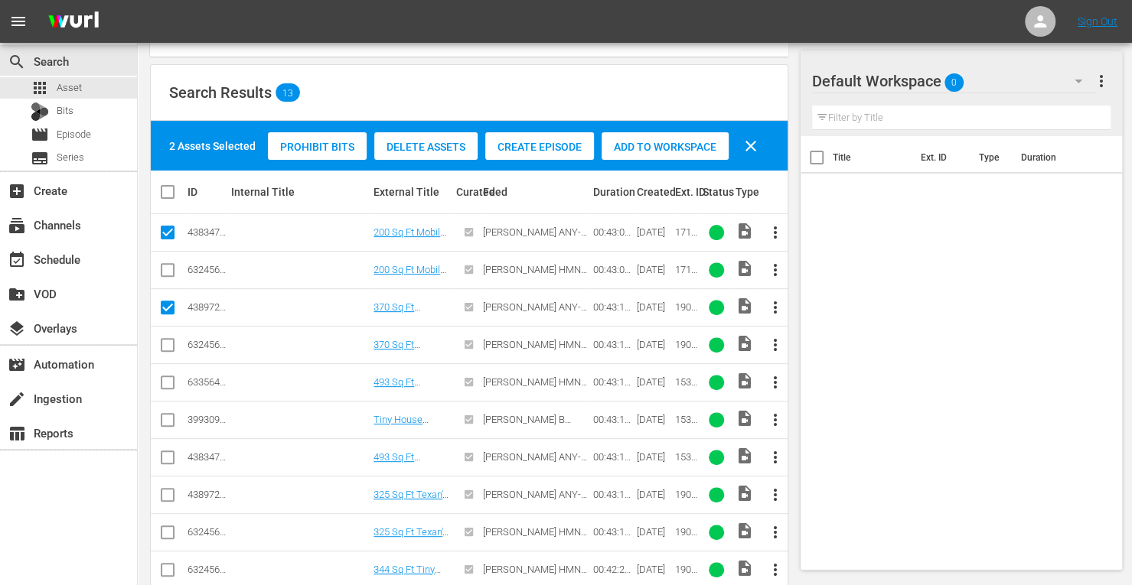
click at [171, 456] on input "checkbox" at bounding box center [167, 460] width 18 height 18
checkbox input "true"
click at [169, 488] on icon at bounding box center [168, 495] width 14 height 14
click at [164, 500] on input "checkbox" at bounding box center [167, 498] width 18 height 18
checkbox input "true"
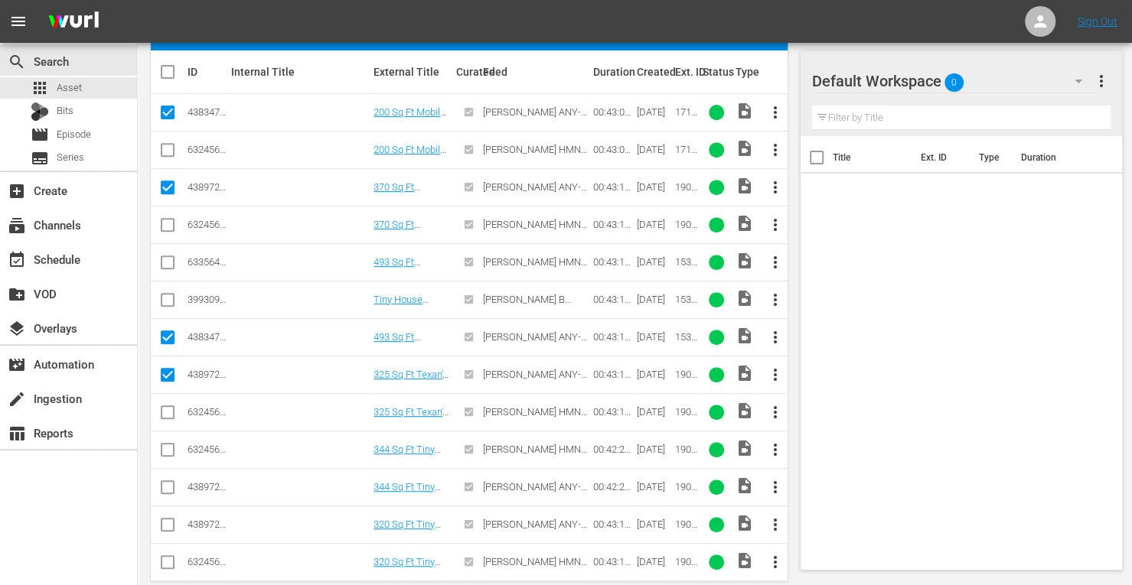
scroll to position [291, 0]
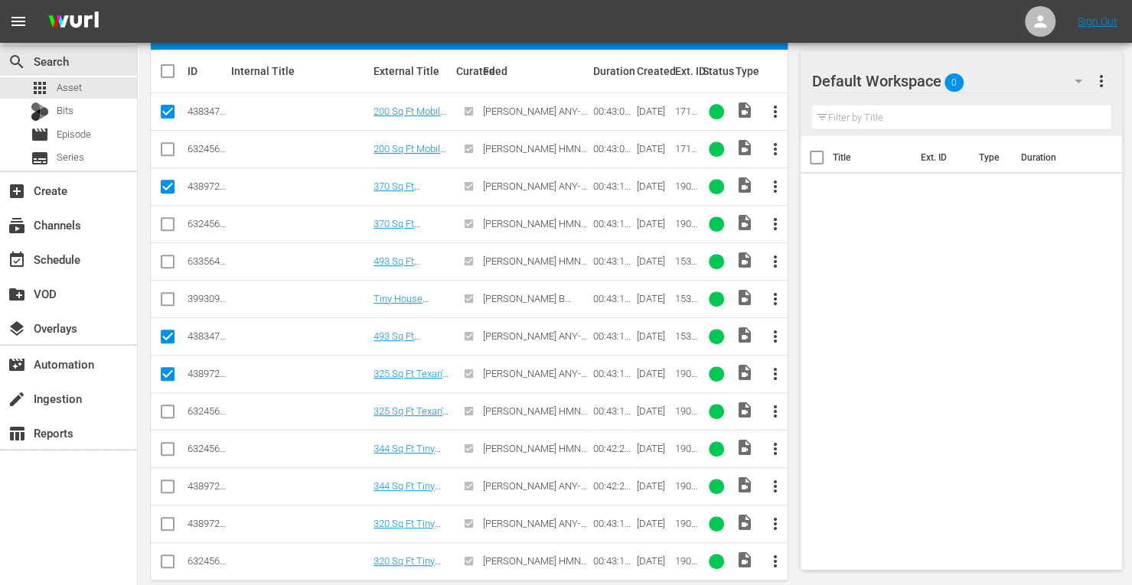
click at [167, 485] on input "checkbox" at bounding box center [167, 490] width 18 height 18
checkbox input "true"
click at [166, 519] on input "checkbox" at bounding box center [167, 527] width 18 height 18
checkbox input "true"
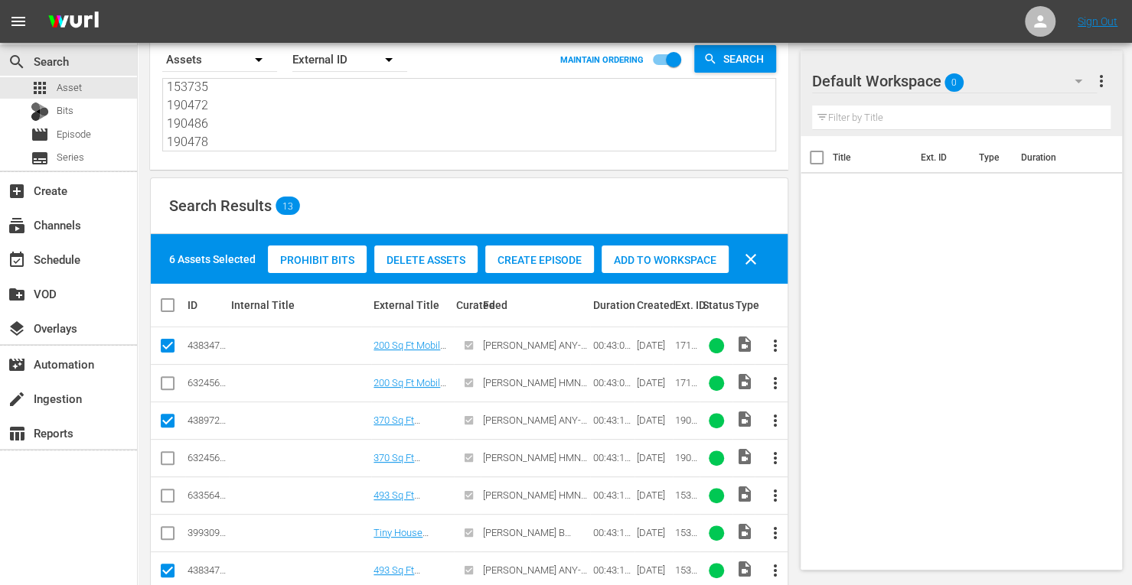
scroll to position [0, 0]
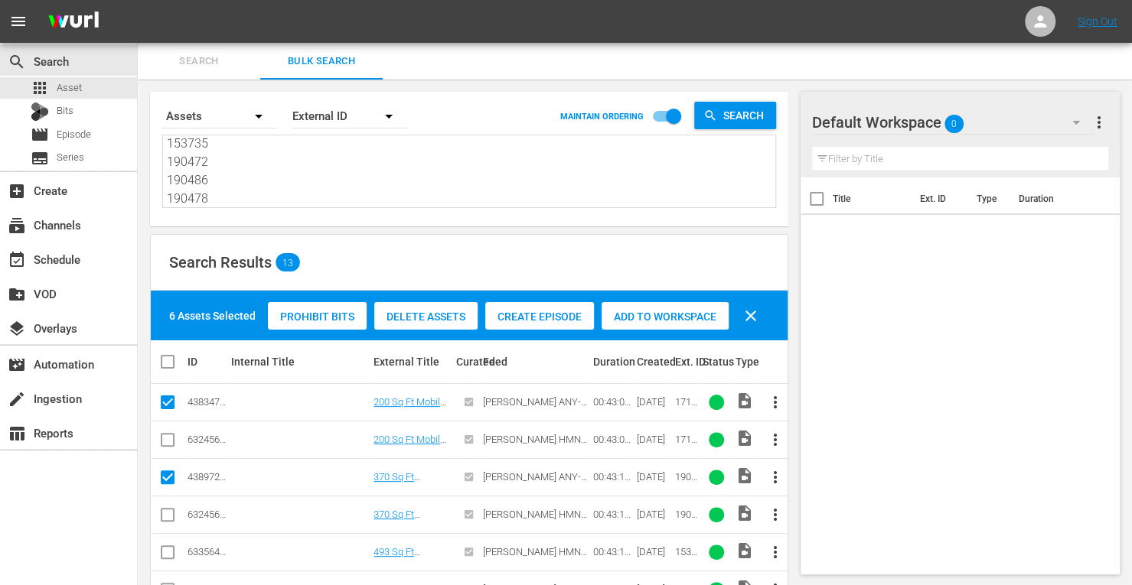
click at [647, 320] on span "Add to Workspace" at bounding box center [664, 317] width 127 height 12
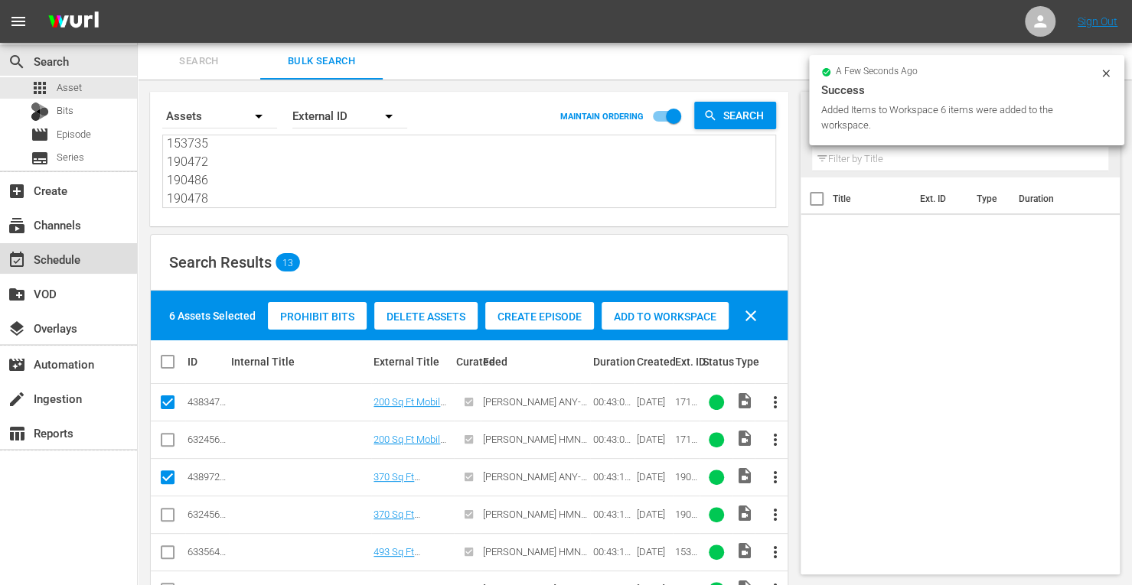
click at [52, 256] on div "event_available Schedule" at bounding box center [43, 257] width 86 height 14
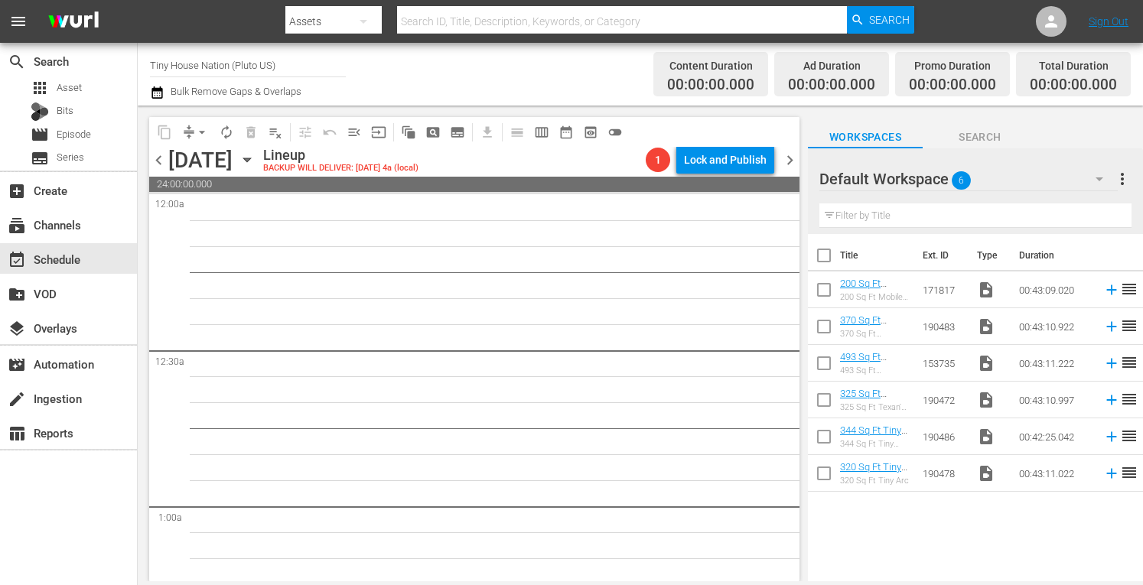
click at [820, 258] on input "checkbox" at bounding box center [824, 259] width 32 height 32
checkbox input "true"
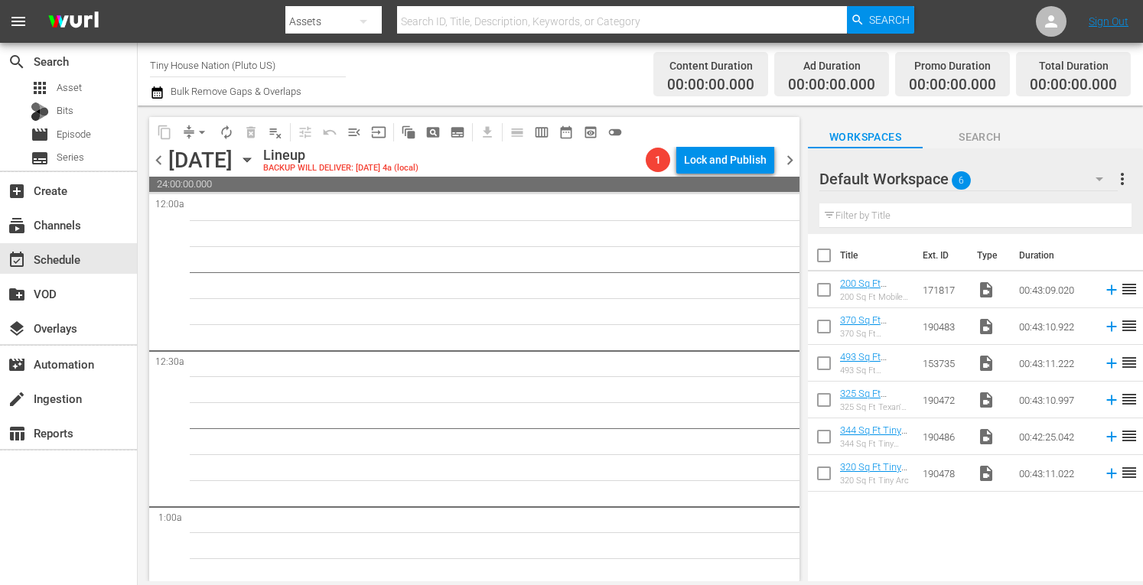
checkbox input "true"
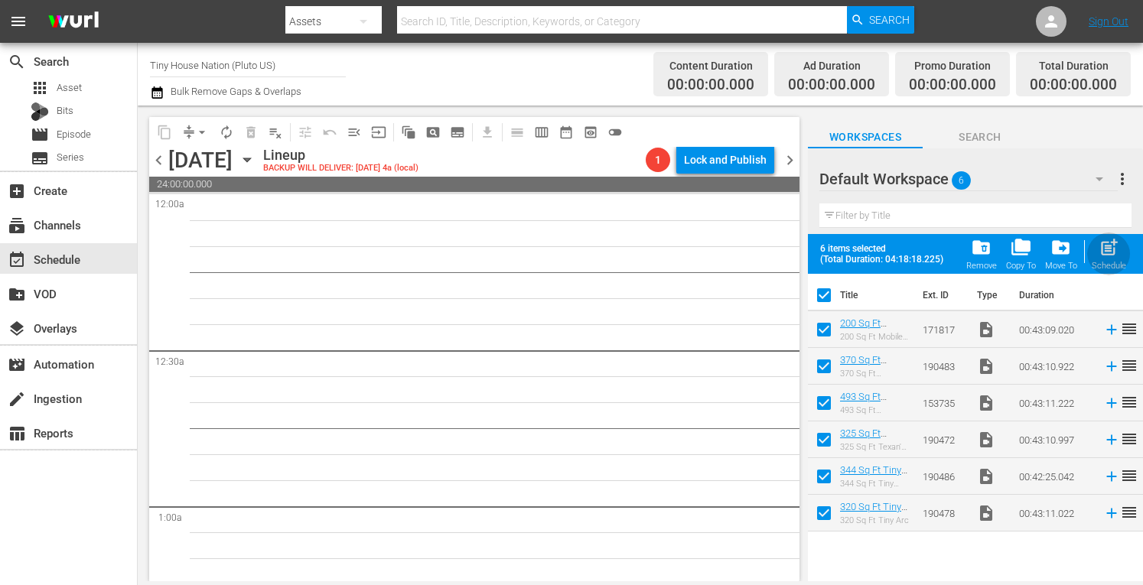
click at [1105, 244] on span "post_add" at bounding box center [1109, 247] width 21 height 21
checkbox input "false"
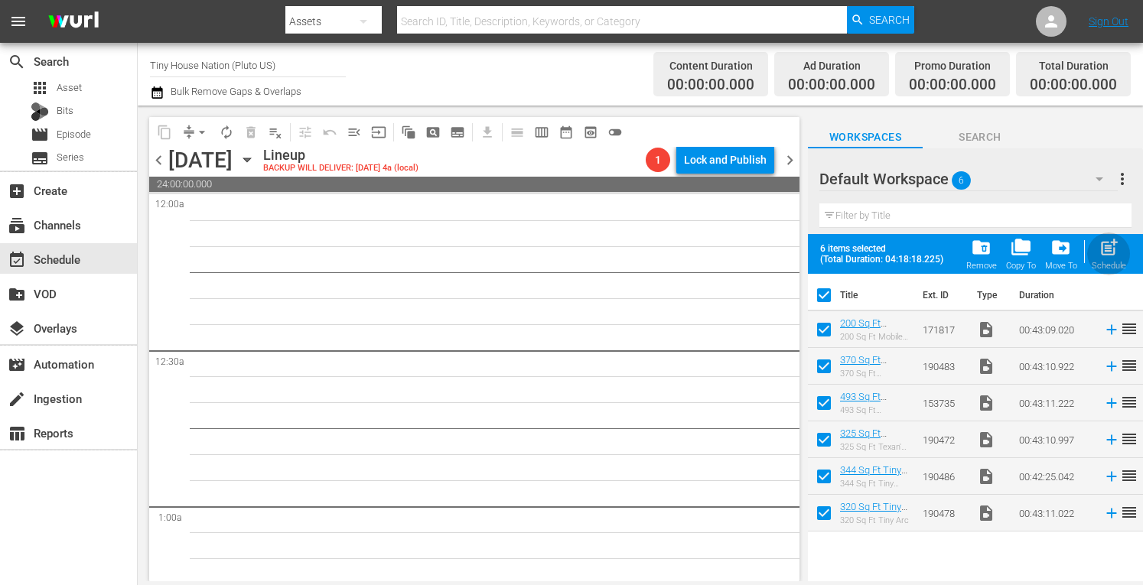
checkbox input "false"
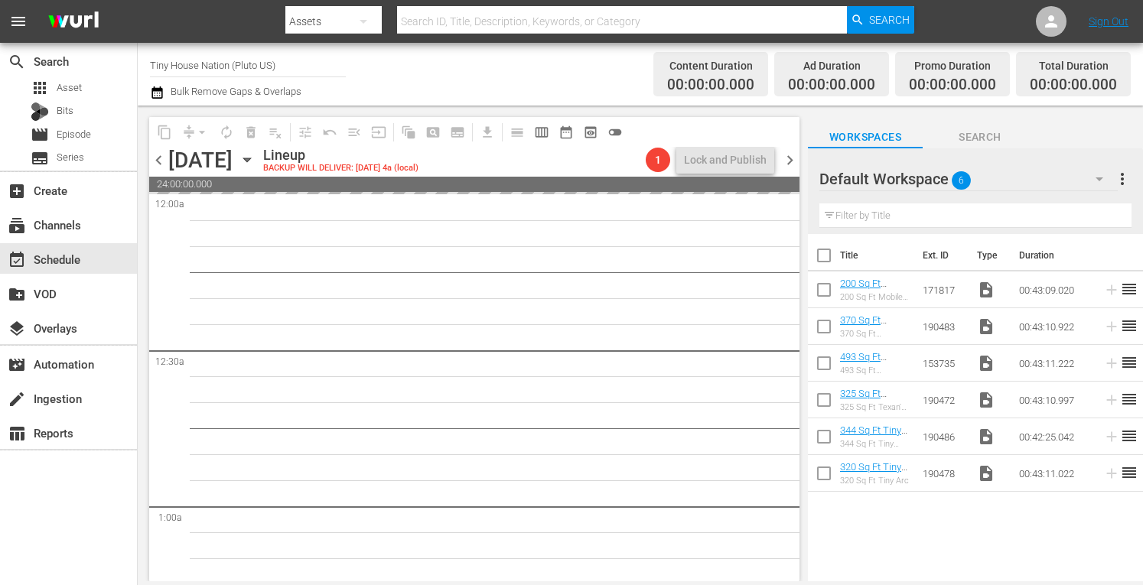
click at [1125, 184] on span "more_vert" at bounding box center [1122, 179] width 18 height 18
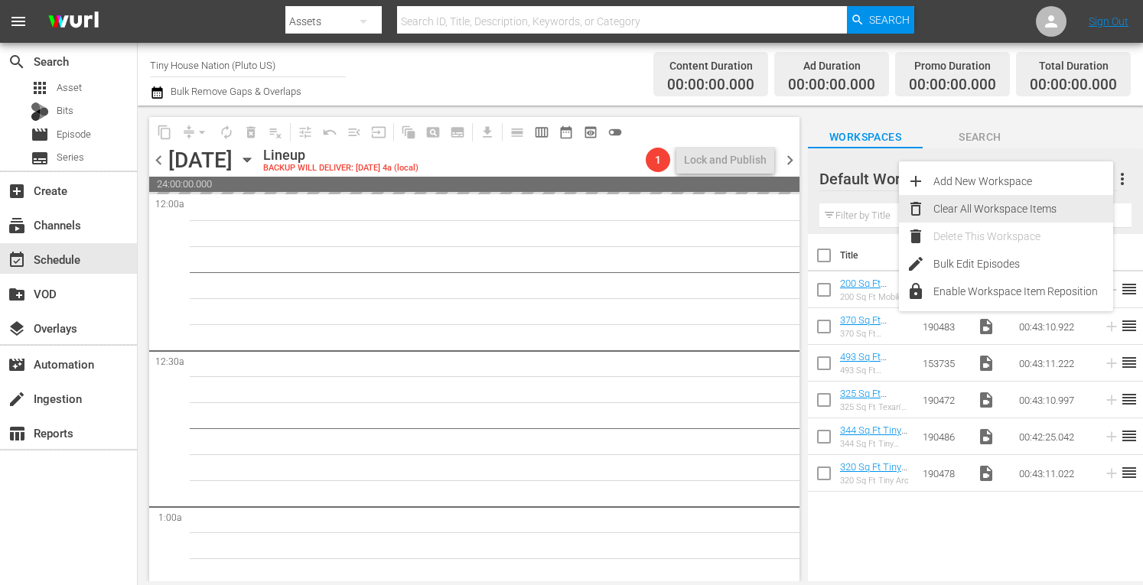
click at [1006, 205] on div "Clear All Workspace Items" at bounding box center [1024, 209] width 180 height 28
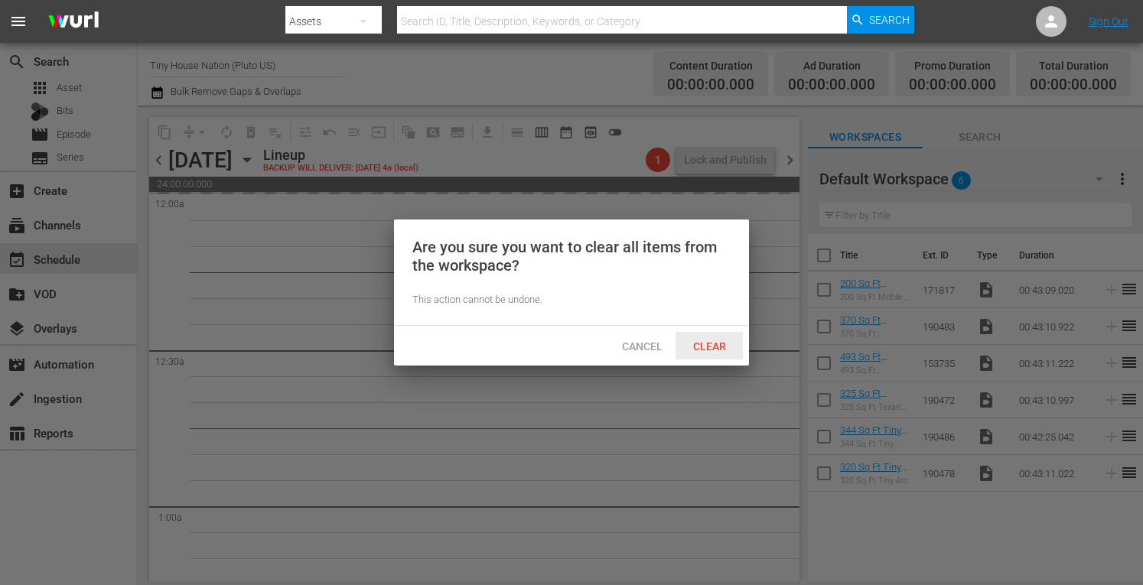
click at [712, 348] on span "Clear" at bounding box center [709, 347] width 57 height 12
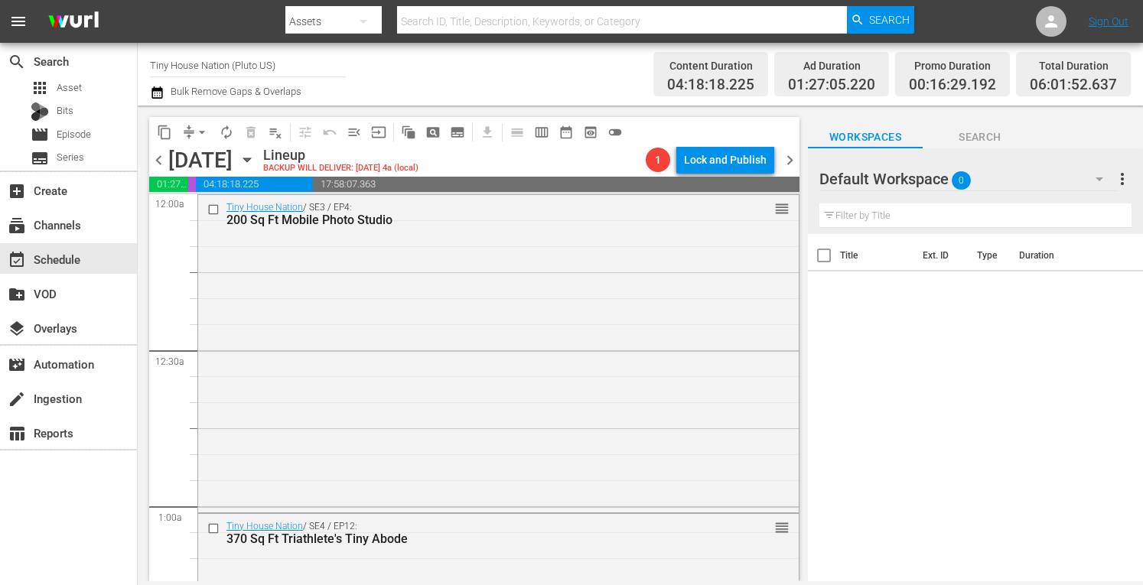
click at [784, 157] on span "chevron_right" at bounding box center [790, 160] width 19 height 19
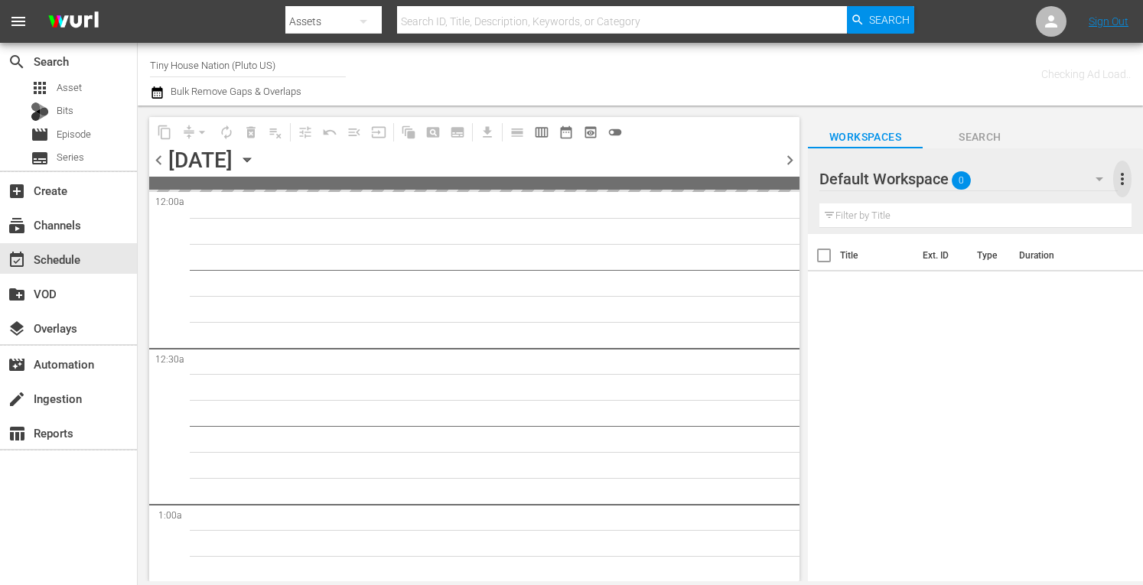
click at [1131, 176] on span "more_vert" at bounding box center [1122, 179] width 18 height 18
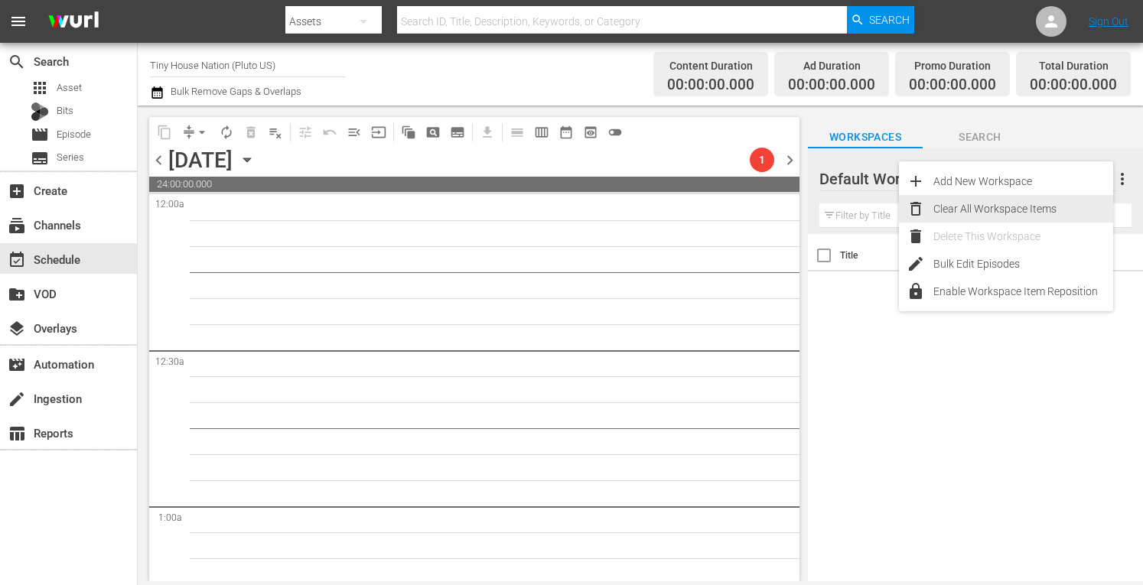
click at [976, 223] on div "Delete This Workspace" at bounding box center [1024, 237] width 180 height 28
click at [928, 214] on div "Clear All Workspace Items" at bounding box center [1006, 209] width 214 height 28
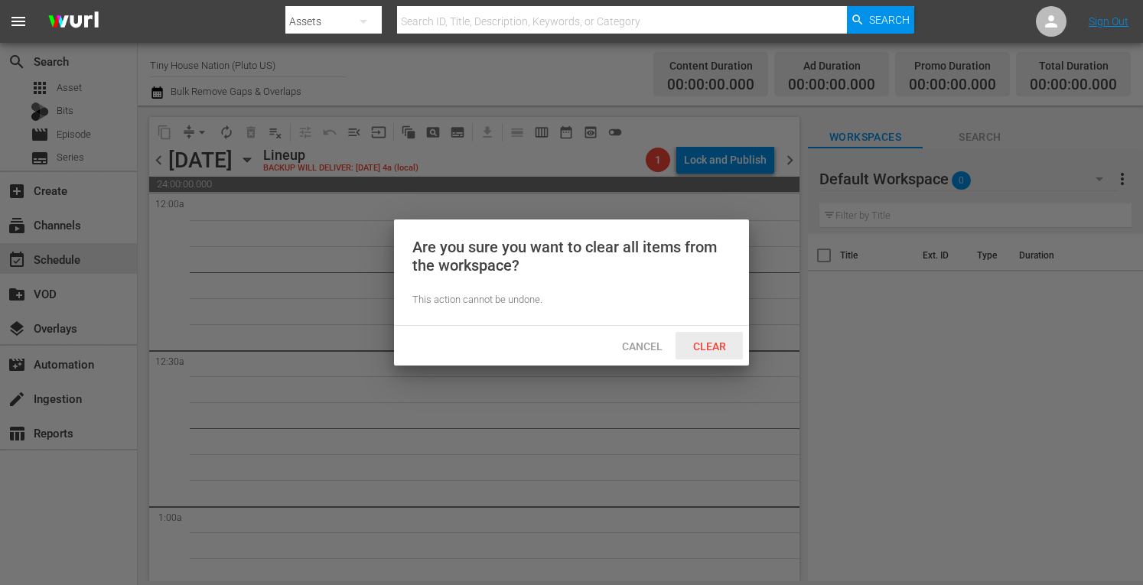
click at [697, 338] on div "Clear" at bounding box center [709, 346] width 67 height 28
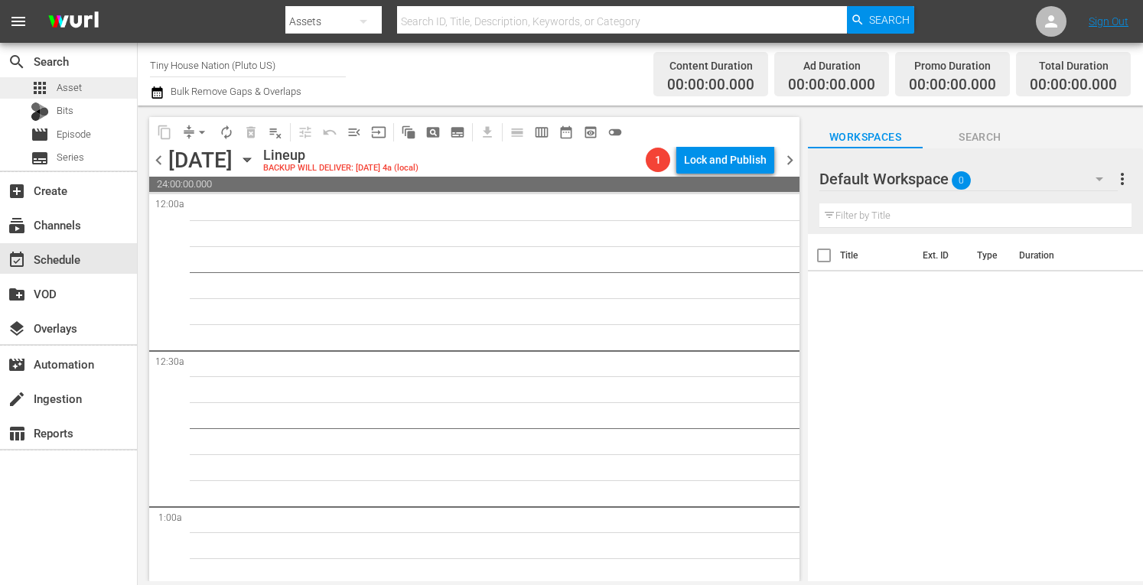
click at [56, 79] on div "apps Asset" at bounding box center [56, 87] width 51 height 21
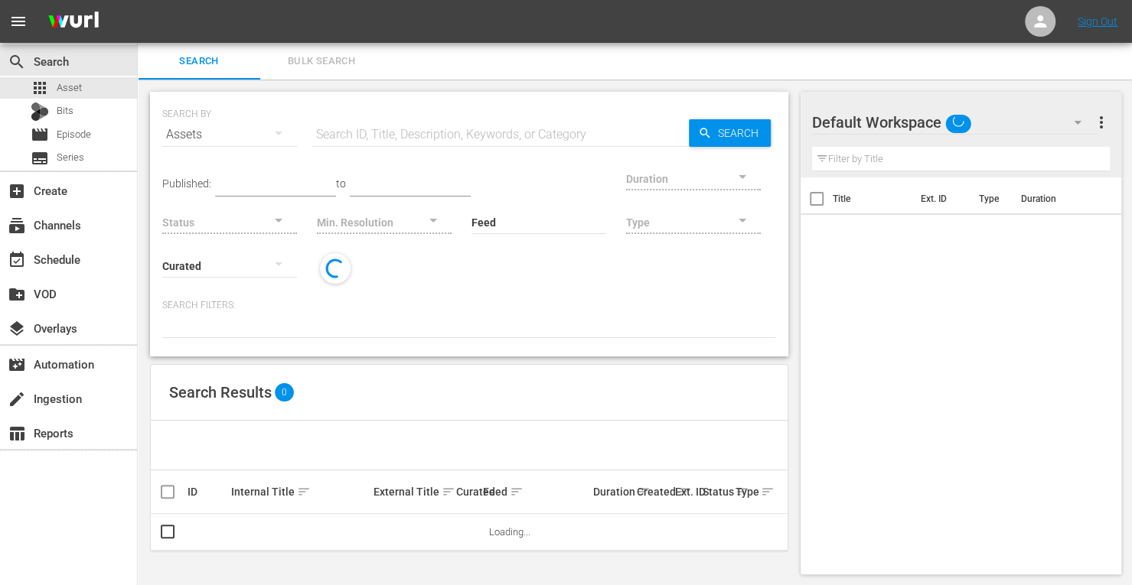
click at [335, 59] on span "Bulk Search" at bounding box center [321, 62] width 104 height 18
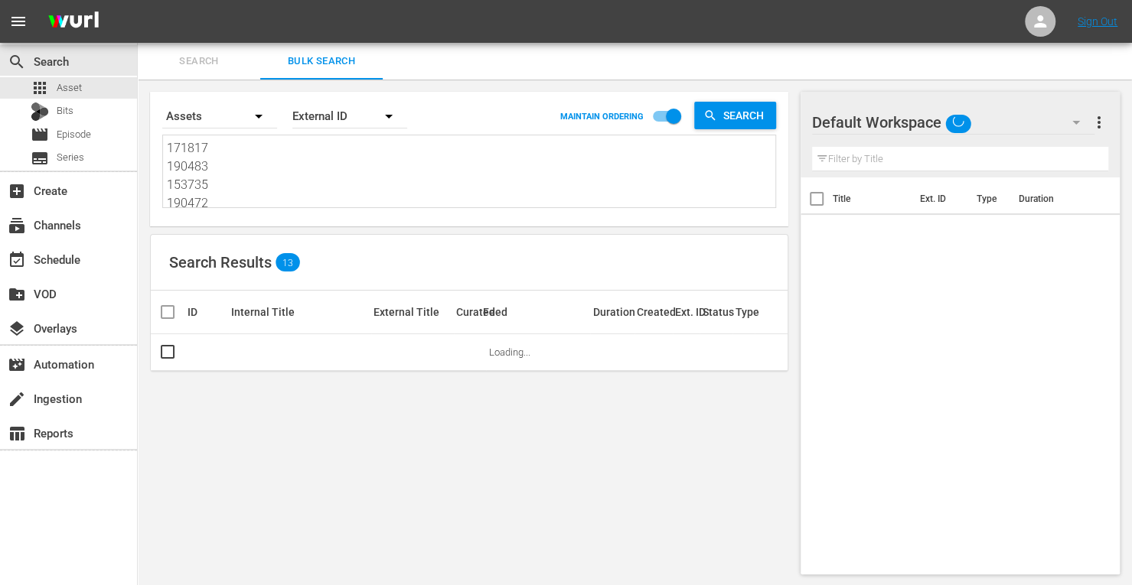
drag, startPoint x: 211, startPoint y: 201, endPoint x: 91, endPoint y: -3, distance: 237.0
click at [91, 0] on html "menu Sign Out search Search apps Asset Bits movie Episode subtitles Series add_…" at bounding box center [566, 292] width 1132 height 585
type textarea "190486 190478"
drag, startPoint x: 217, startPoint y: 186, endPoint x: 141, endPoint y: 86, distance: 125.7
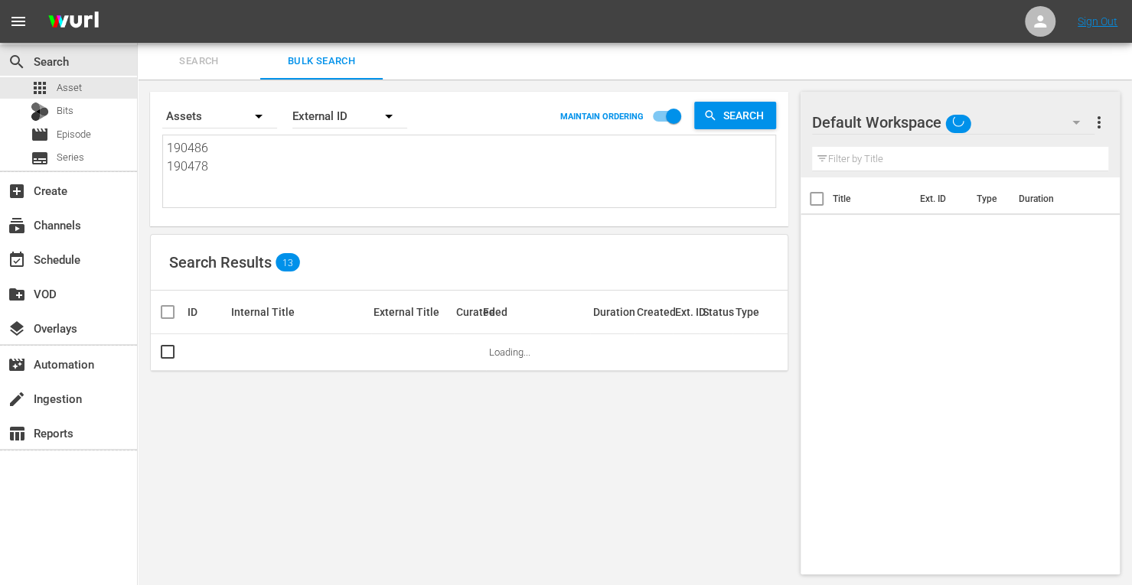
click at [141, 86] on div "Search By Assets Order By External ID MAINTAIN ORDERING Search 190486 190478 19…" at bounding box center [469, 333] width 663 height 507
paste textarea "153734 171810 160625 171826 190485 171816"
type textarea "153734 171810 160625 171826 190485 171816"
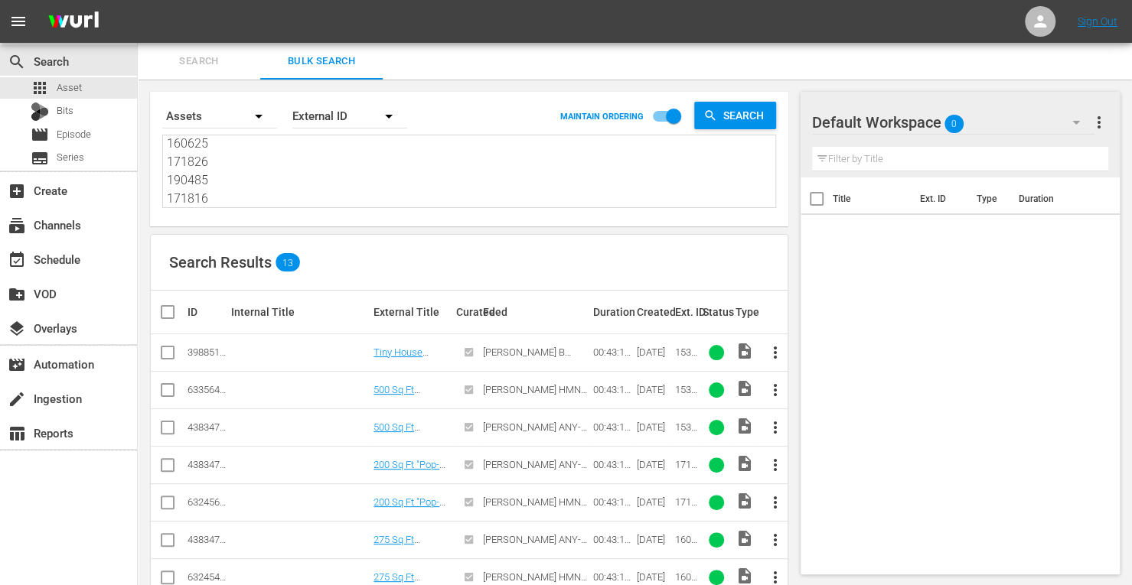
type textarea "153734 171810 160625 171826 190485 171816"
click at [165, 429] on input "checkbox" at bounding box center [167, 431] width 18 height 18
checkbox input "true"
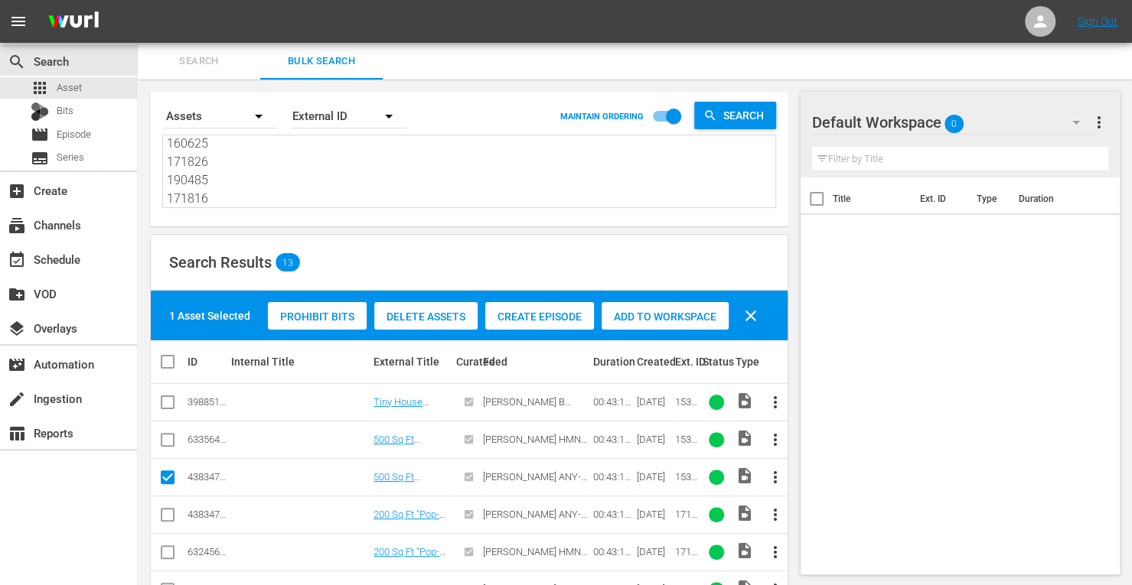
click at [165, 517] on input "checkbox" at bounding box center [167, 518] width 18 height 18
checkbox input "true"
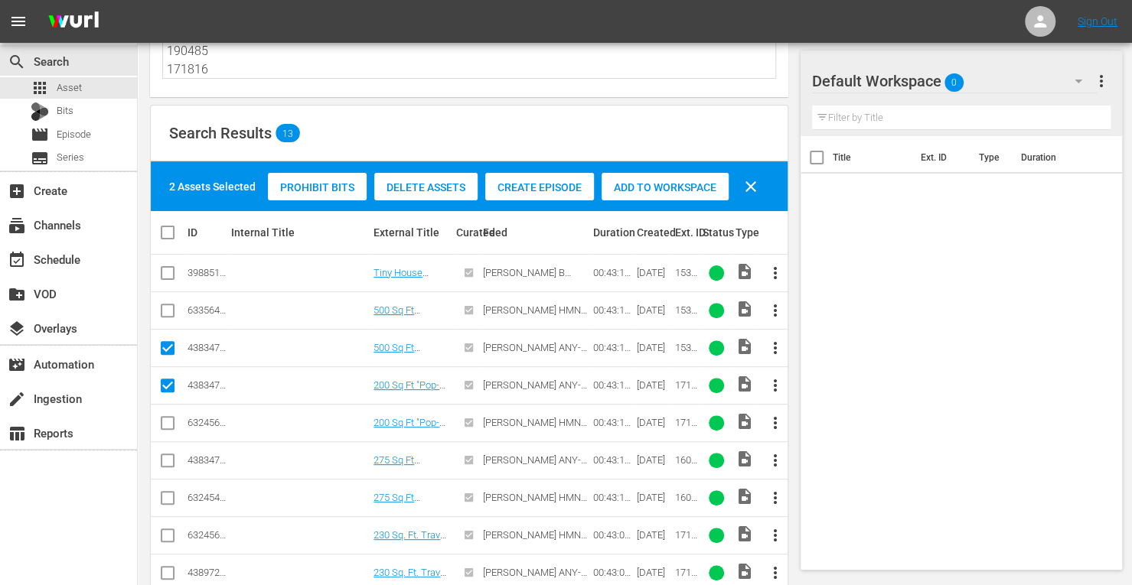
scroll to position [130, 0]
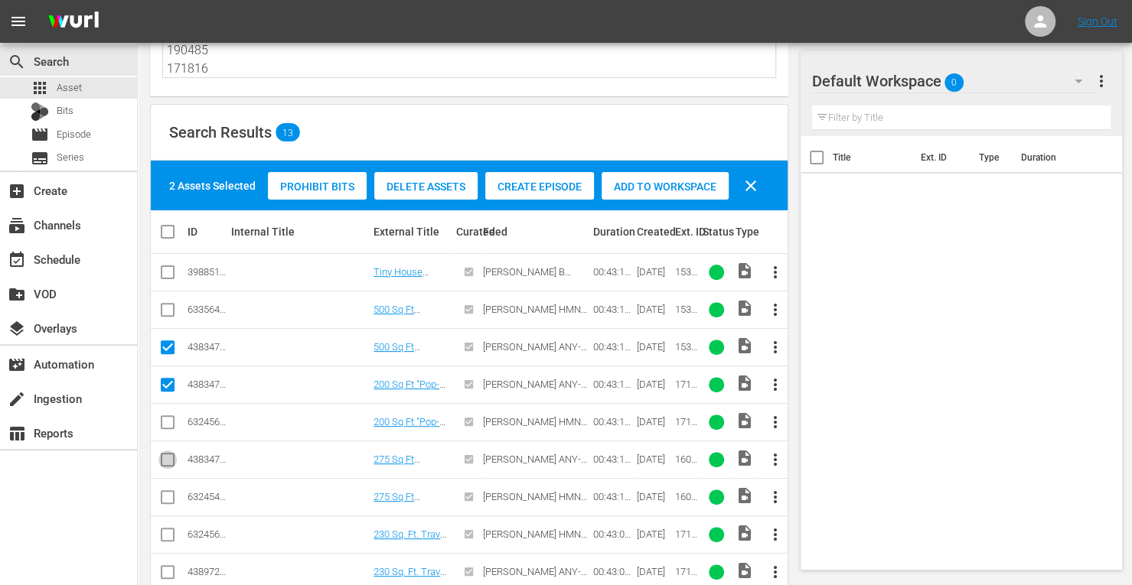
click at [164, 461] on input "checkbox" at bounding box center [167, 463] width 18 height 18
checkbox input "true"
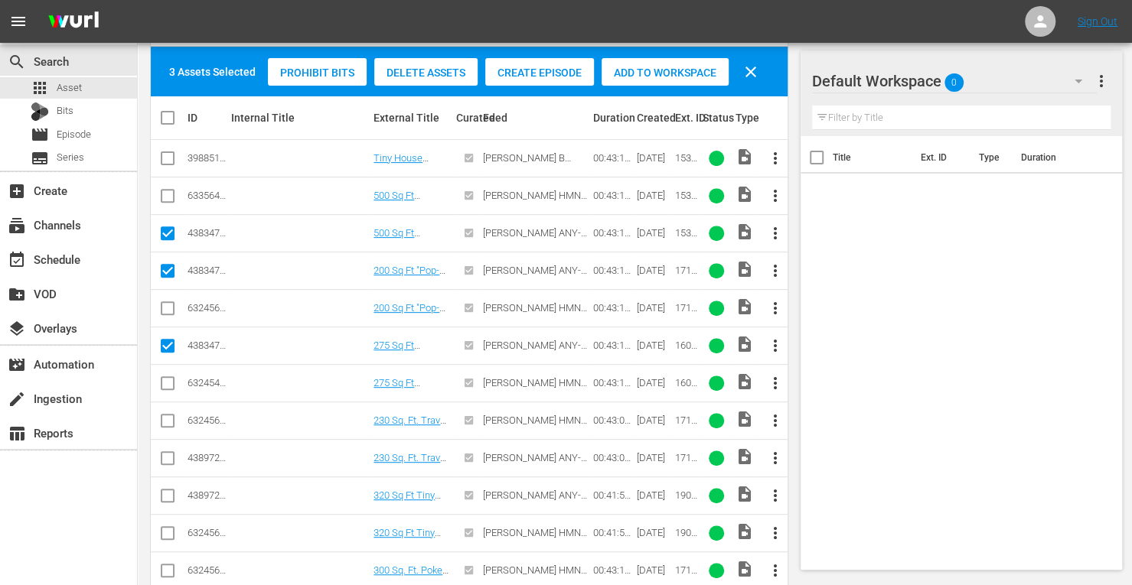
scroll to position [309, 0]
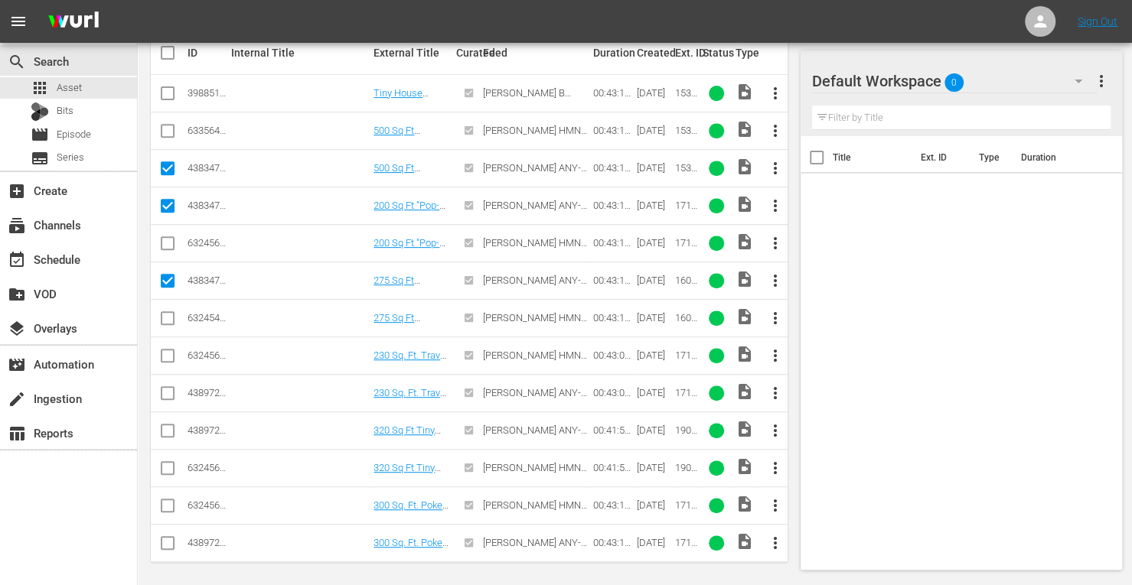
click at [170, 389] on input "checkbox" at bounding box center [167, 396] width 18 height 18
checkbox input "true"
click at [168, 427] on input "checkbox" at bounding box center [167, 434] width 18 height 18
checkbox input "true"
click at [163, 537] on input "checkbox" at bounding box center [167, 546] width 18 height 18
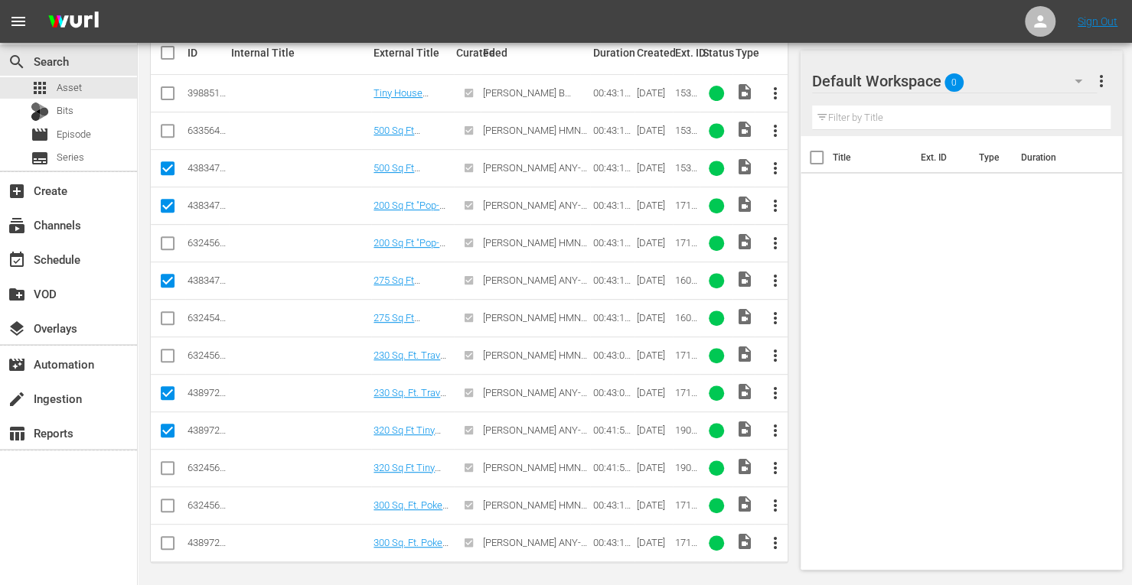
checkbox input "true"
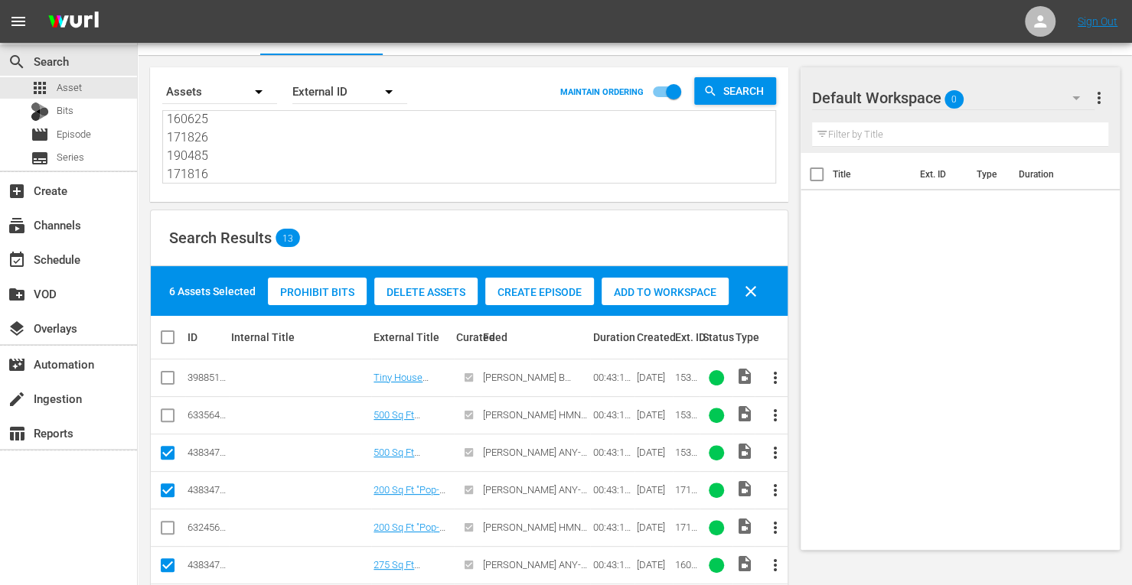
scroll to position [20, 0]
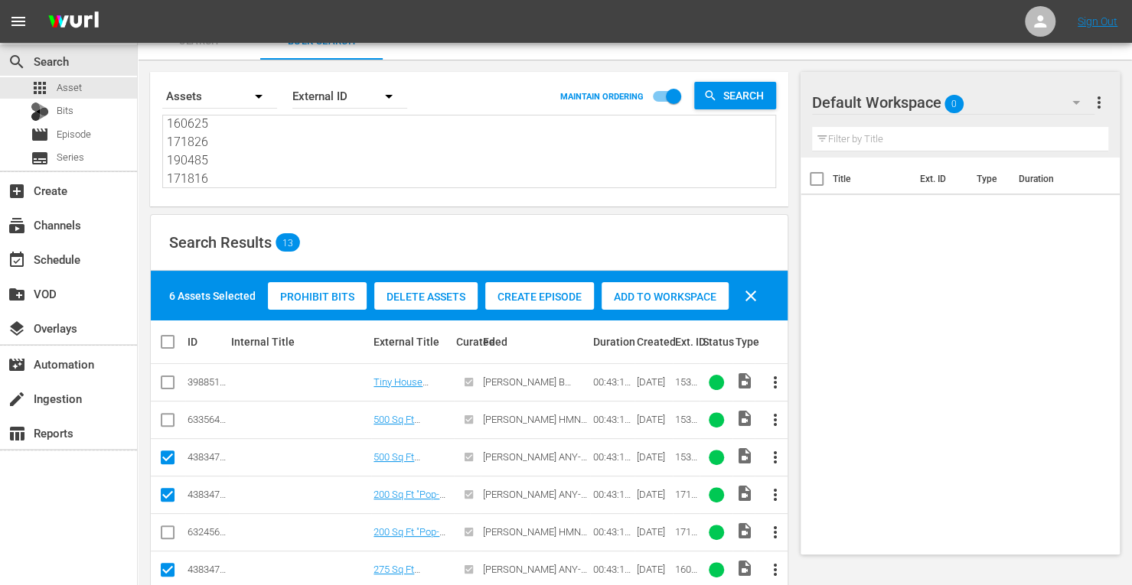
click at [631, 298] on span "Add to Workspace" at bounding box center [664, 297] width 127 height 12
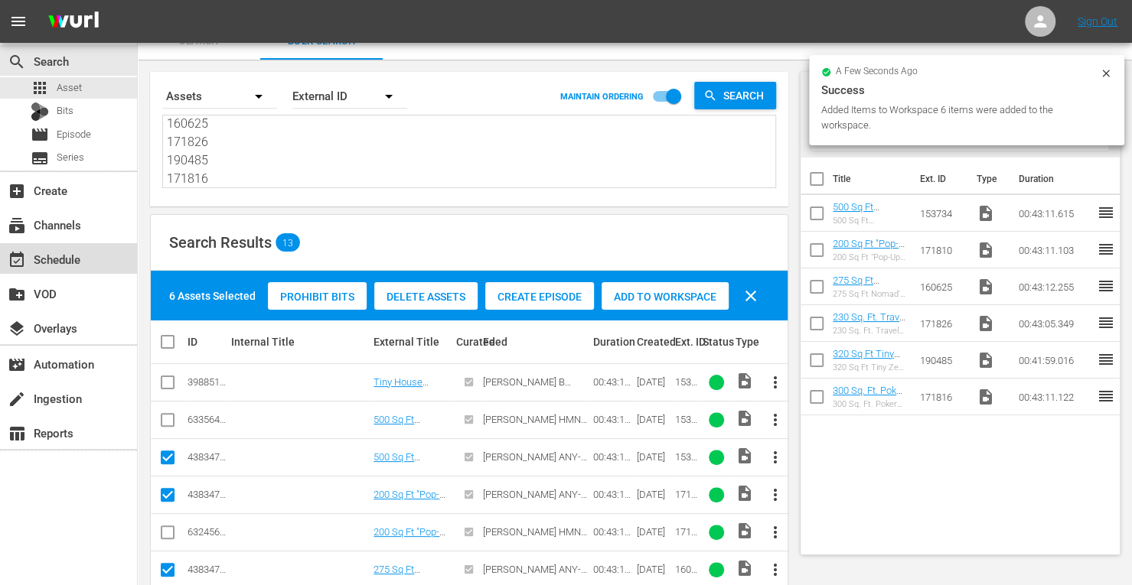
click at [67, 255] on div "event_available Schedule" at bounding box center [43, 257] width 86 height 14
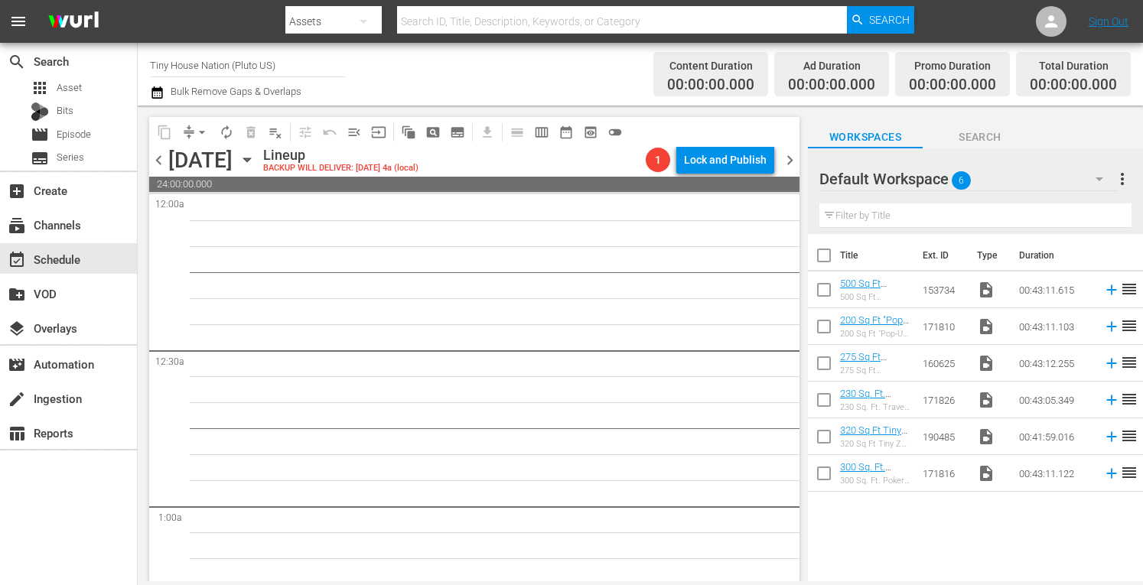
click at [822, 255] on input "checkbox" at bounding box center [824, 259] width 32 height 32
checkbox input "true"
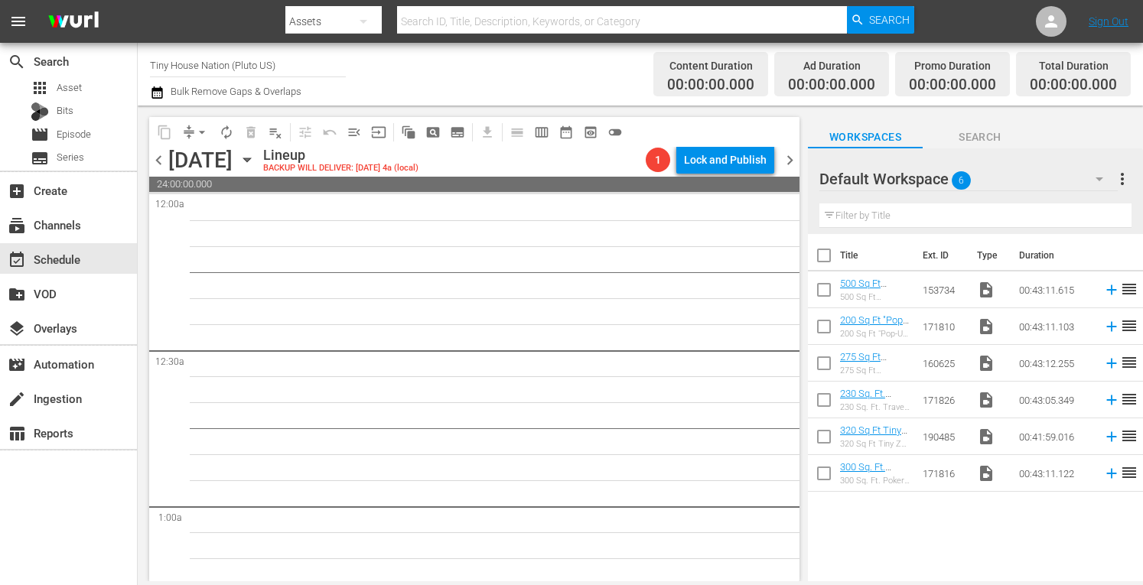
checkbox input "true"
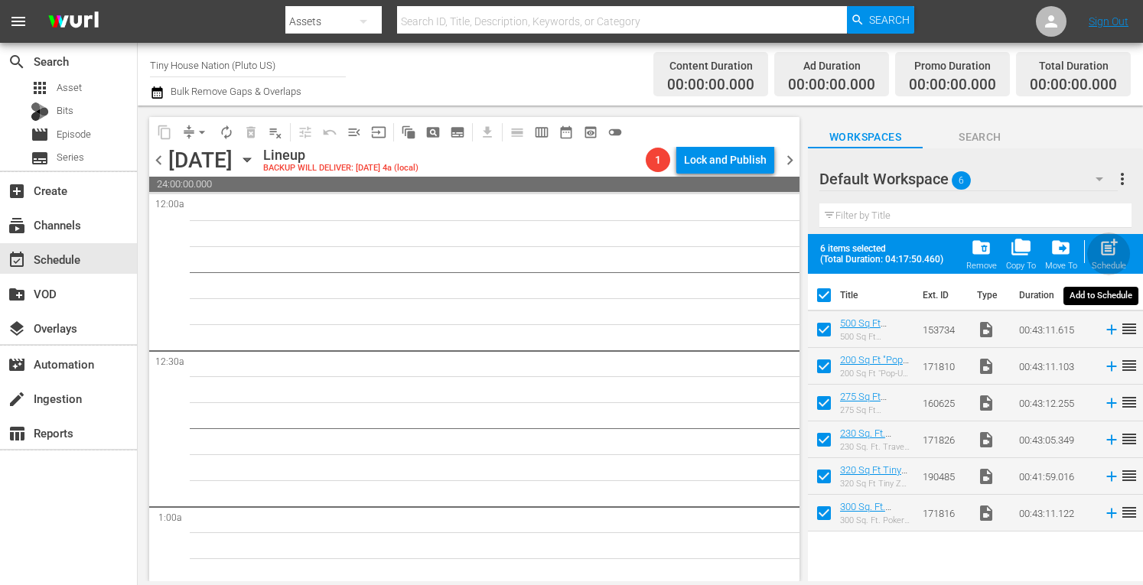
click at [1106, 242] on span "post_add" at bounding box center [1109, 247] width 21 height 21
checkbox input "false"
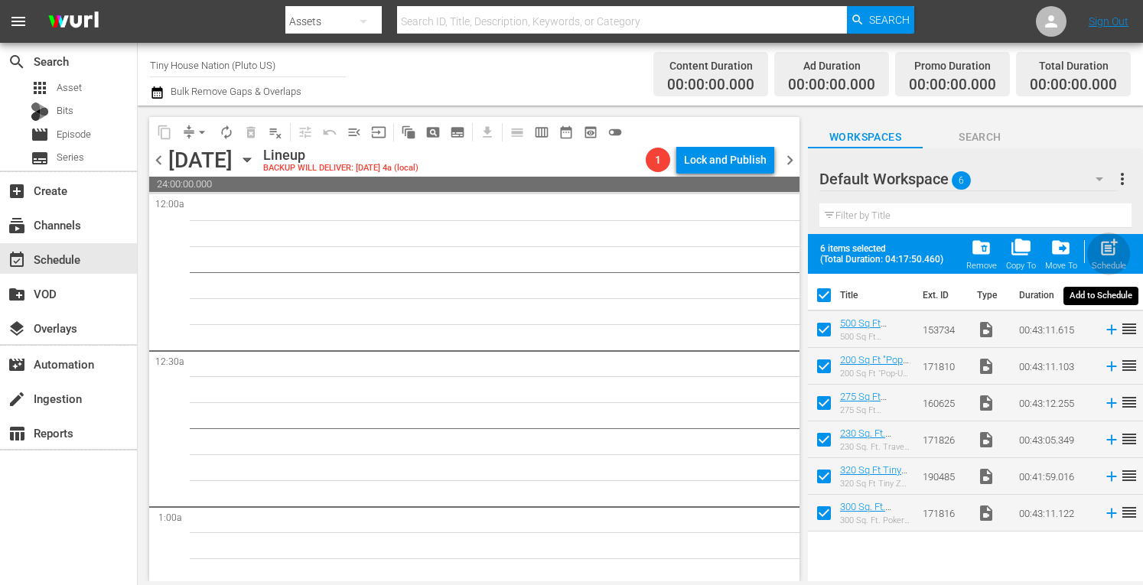
checkbox input "false"
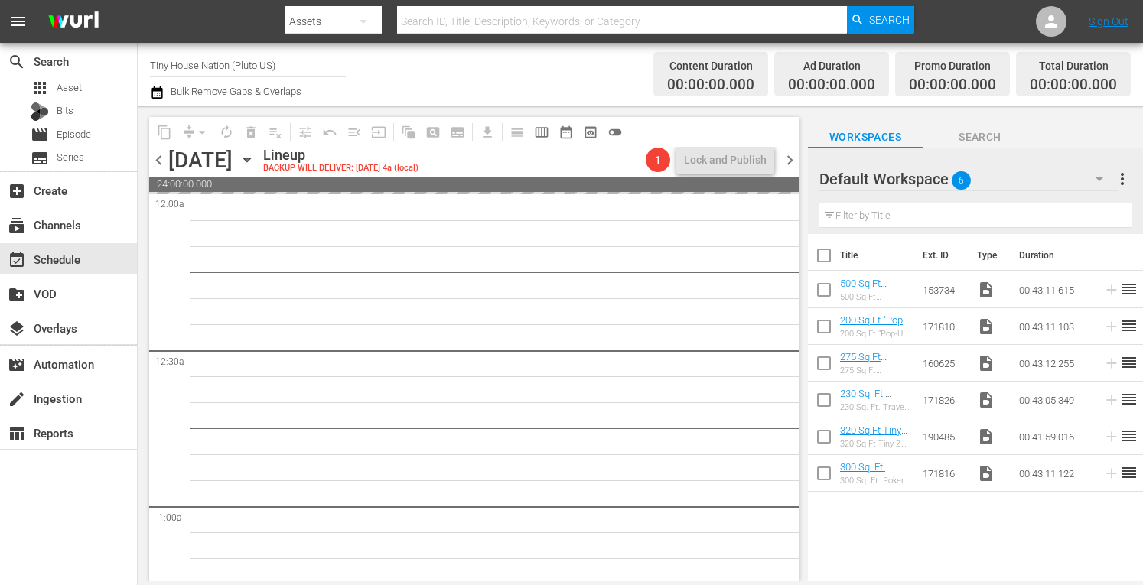
click at [1128, 175] on span "more_vert" at bounding box center [1122, 179] width 18 height 18
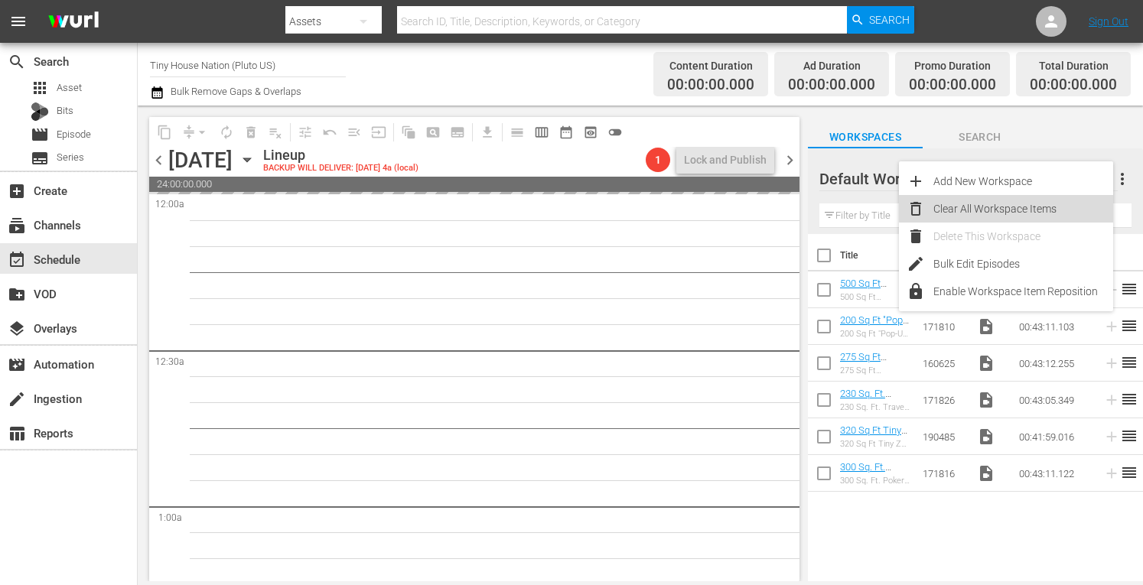
click at [1016, 198] on div "Clear All Workspace Items" at bounding box center [1024, 209] width 180 height 28
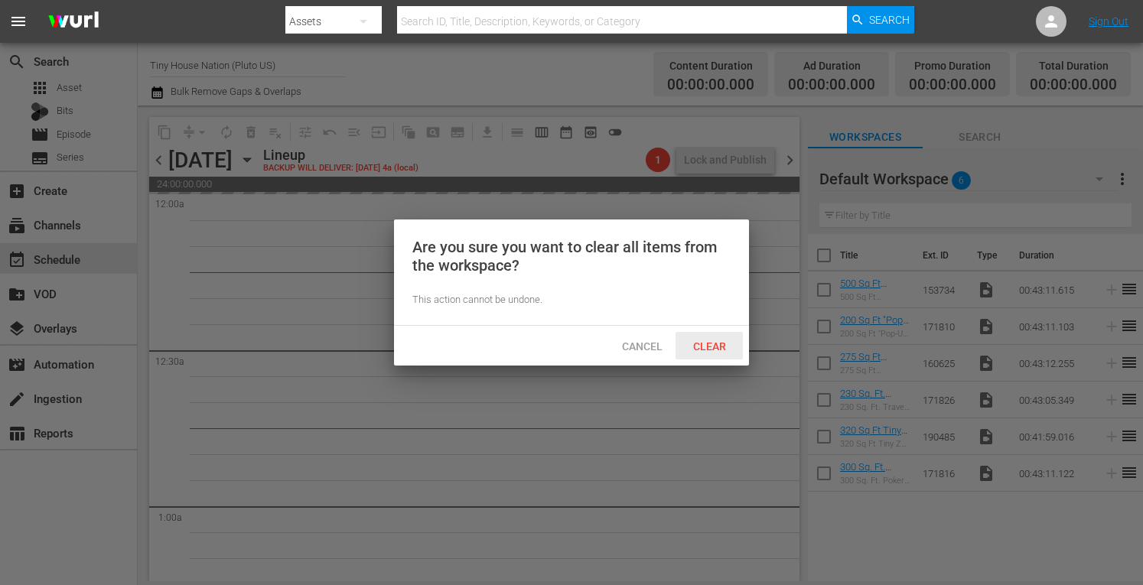
click at [721, 348] on span "Clear" at bounding box center [709, 347] width 57 height 12
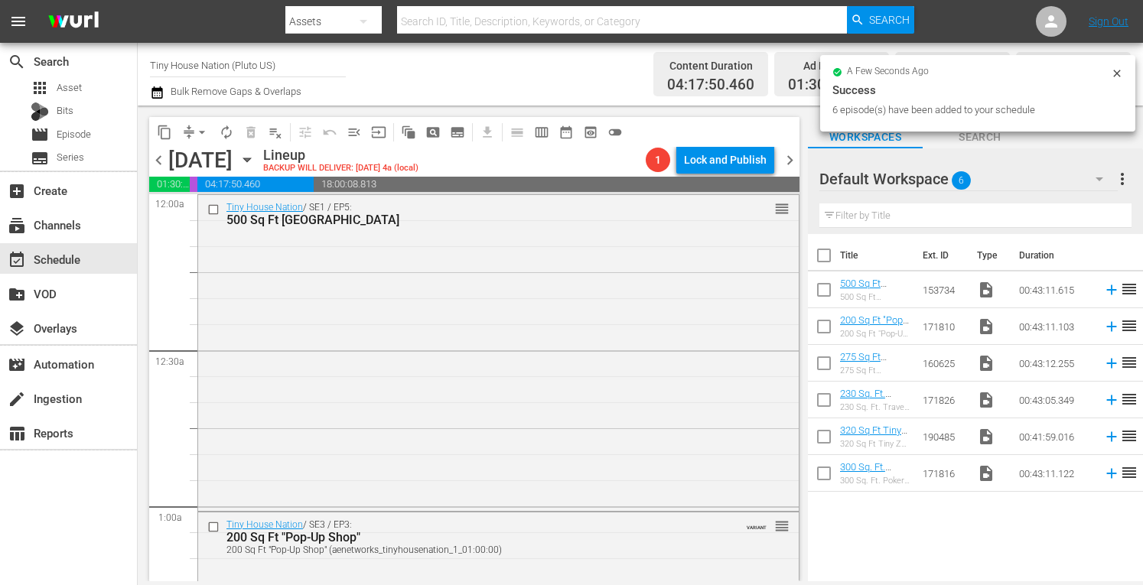
click at [793, 161] on span "chevron_right" at bounding box center [790, 160] width 19 height 19
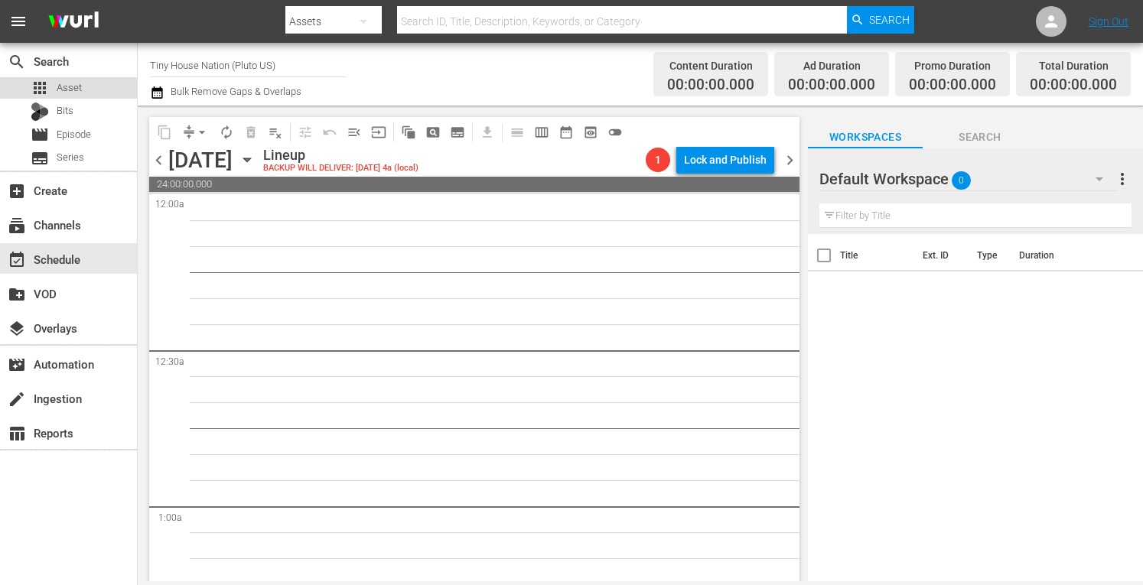
click at [73, 86] on span "Asset" at bounding box center [69, 87] width 25 height 15
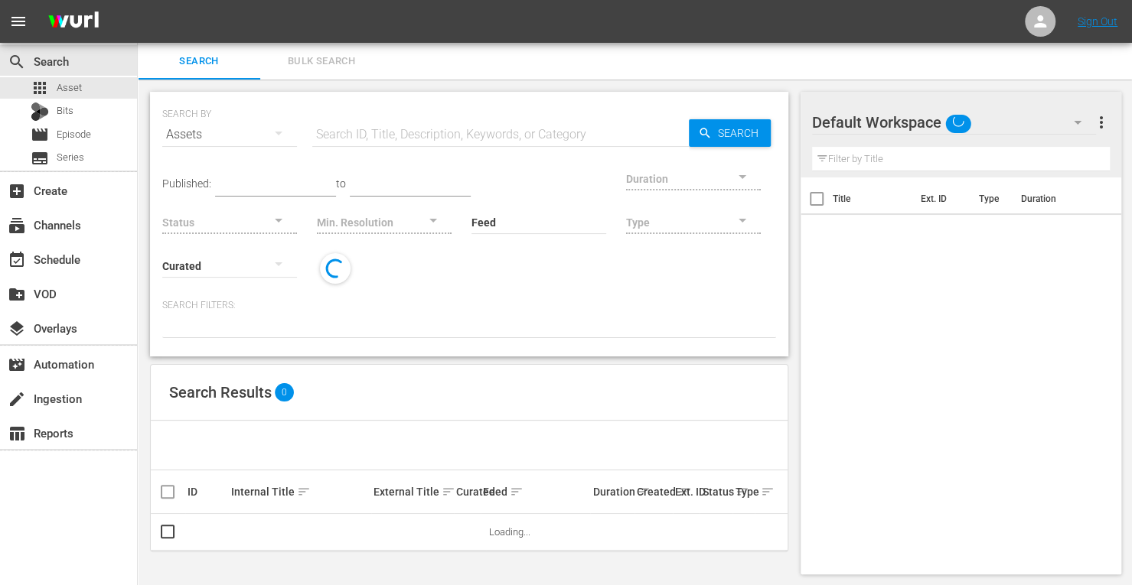
click at [358, 50] on button "Bulk Search" at bounding box center [321, 61] width 122 height 37
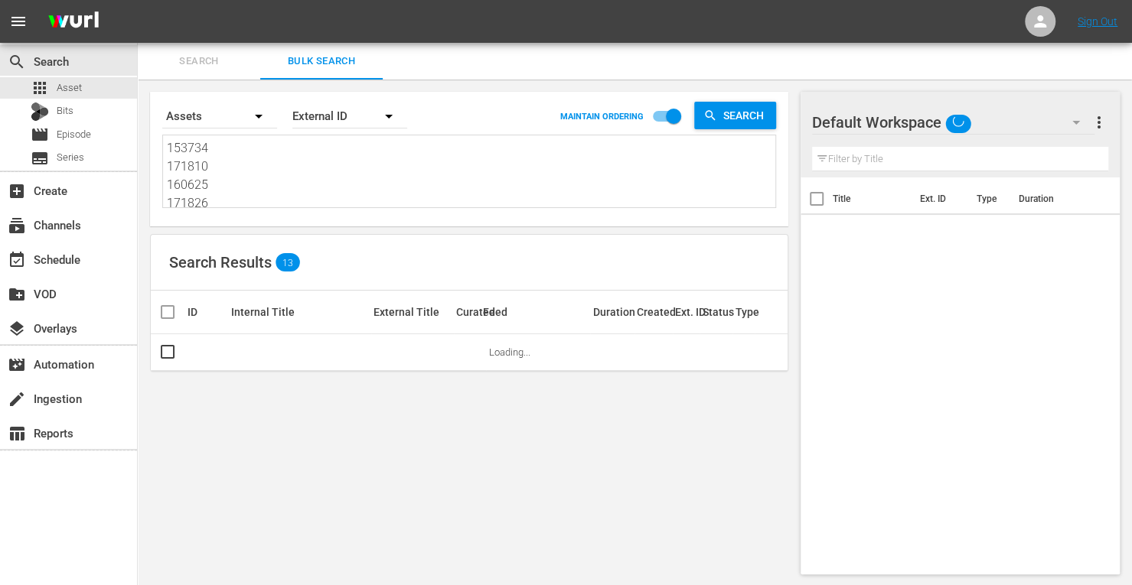
drag, startPoint x: 243, startPoint y: 204, endPoint x: 49, endPoint y: 16, distance: 270.6
click at [49, 16] on div "menu Sign Out search Search apps Asset Bits movie Episode subtitles Series add_…" at bounding box center [566, 293] width 1132 height 587
type textarea "190485 171816"
drag, startPoint x: 218, startPoint y: 194, endPoint x: 63, endPoint y: -7, distance: 253.6
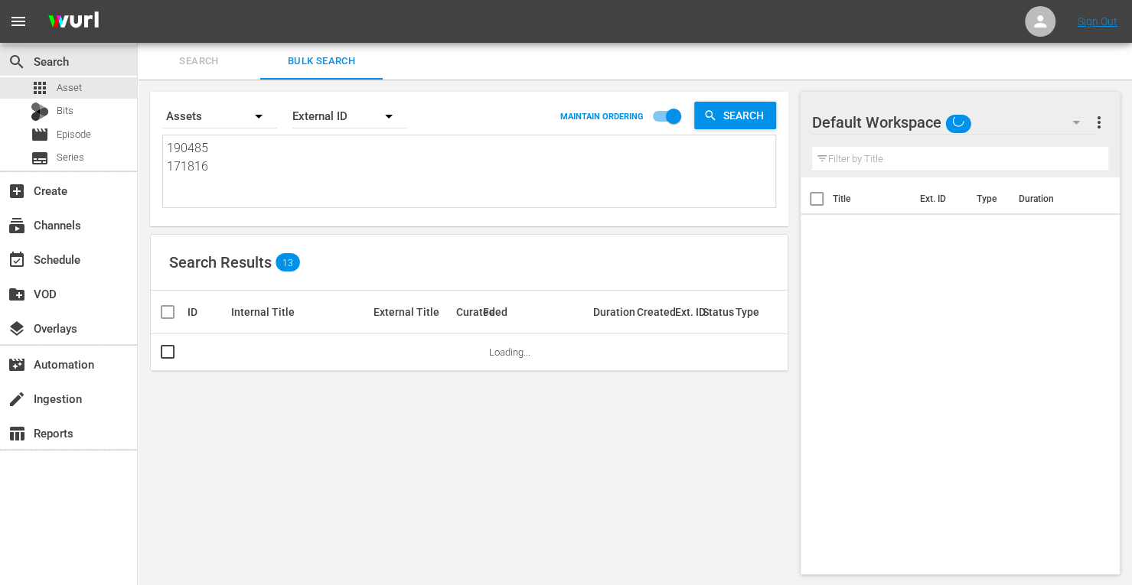
click at [63, 0] on html "menu Sign Out search Search apps Asset Bits movie Episode subtitles Series add_…" at bounding box center [566, 292] width 1132 height 585
paste textarea "161210 161211 161212 166395 166397 166401 166396 166398 166402 166405 166403 16…"
type textarea "161210 161211 161212 166395 166397 166401 166396 166398 166402 166405 166403 16…"
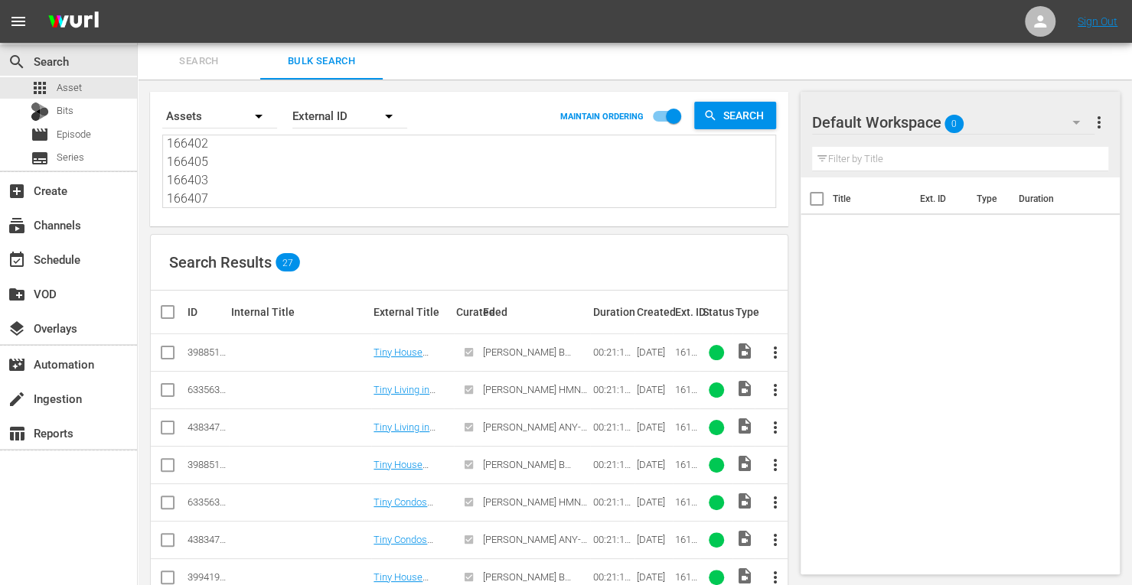
type textarea "161210 161211 161212 166395 166397 166401 166396 166398 166402 166405 166403 16…"
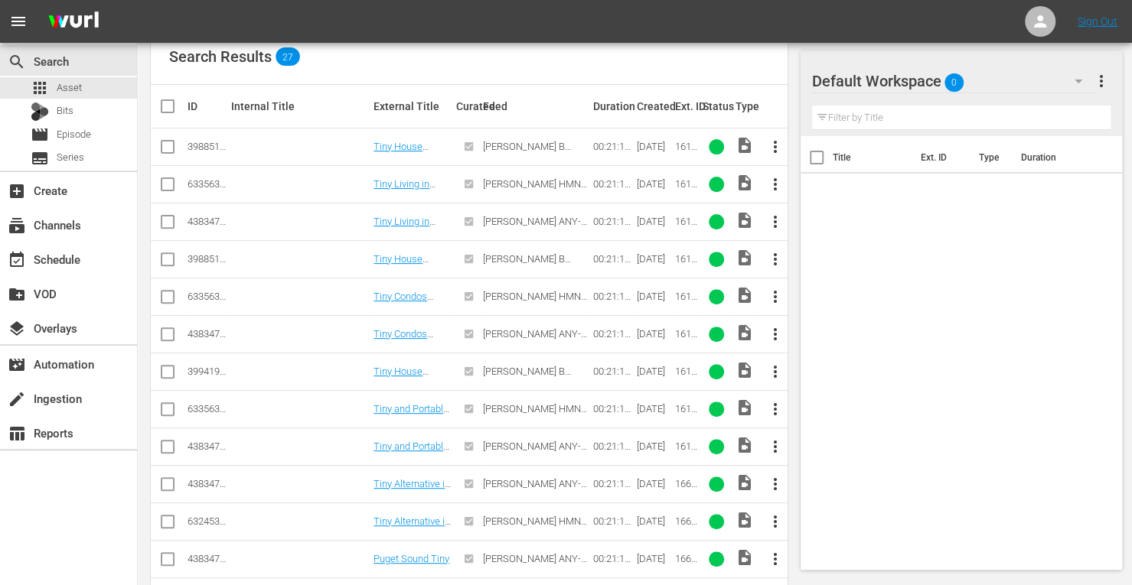
click at [170, 223] on input "checkbox" at bounding box center [167, 225] width 18 height 18
checkbox input "true"
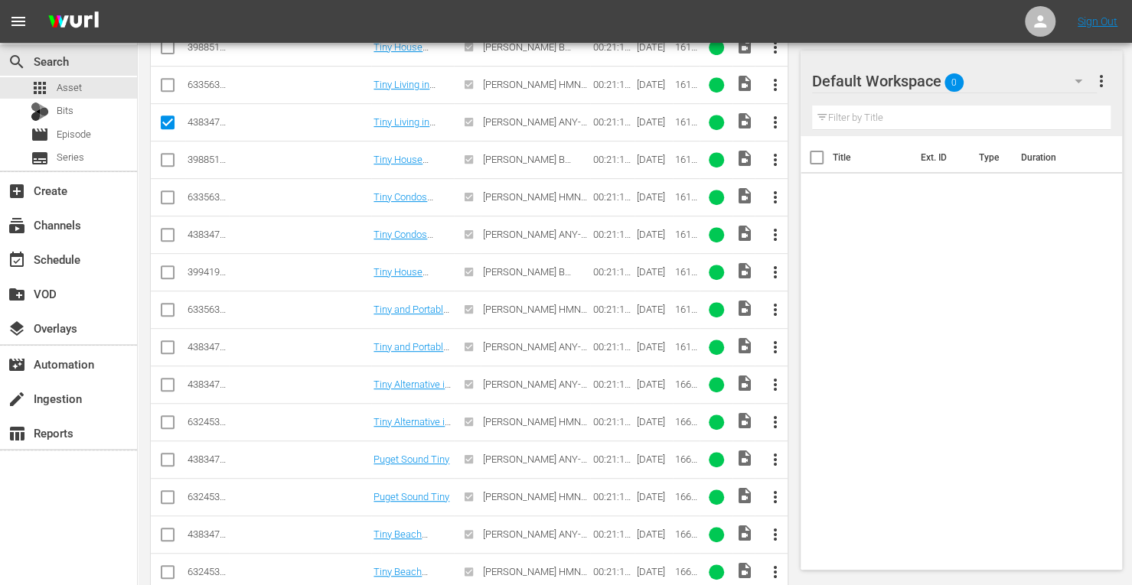
scroll to position [399, 0]
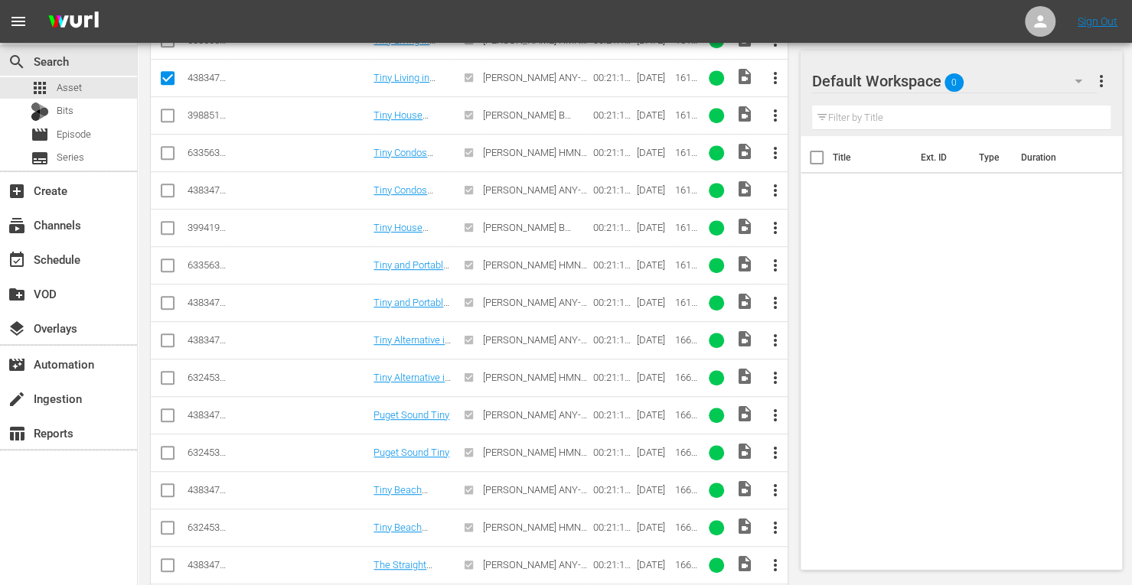
click at [168, 188] on input "checkbox" at bounding box center [167, 193] width 18 height 18
checkbox input "true"
click at [171, 306] on input "checkbox" at bounding box center [167, 306] width 18 height 18
checkbox input "true"
click at [165, 334] on input "checkbox" at bounding box center [167, 343] width 18 height 18
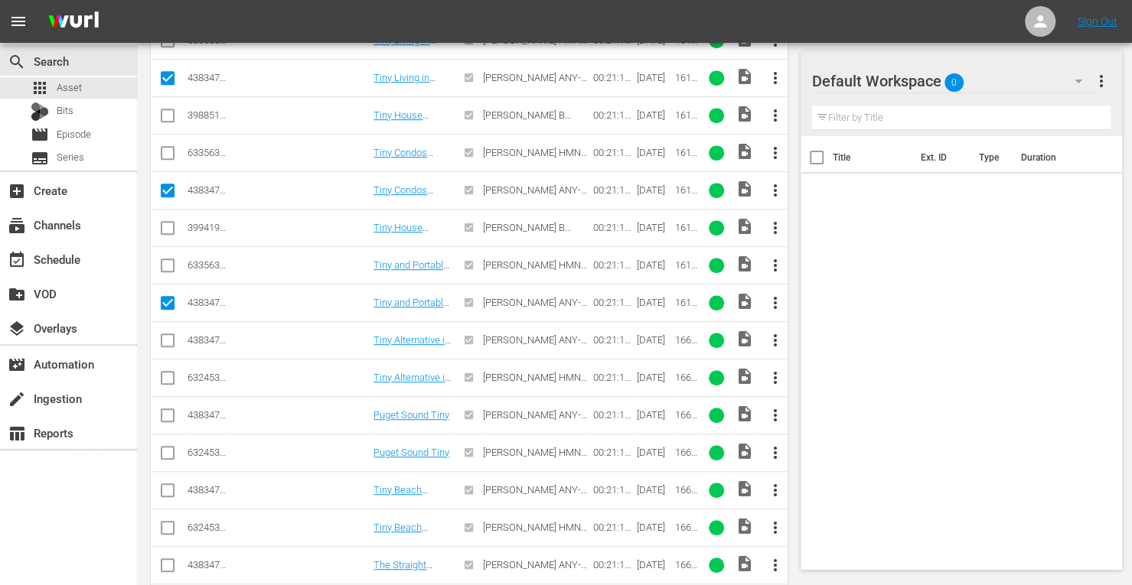
checkbox input "true"
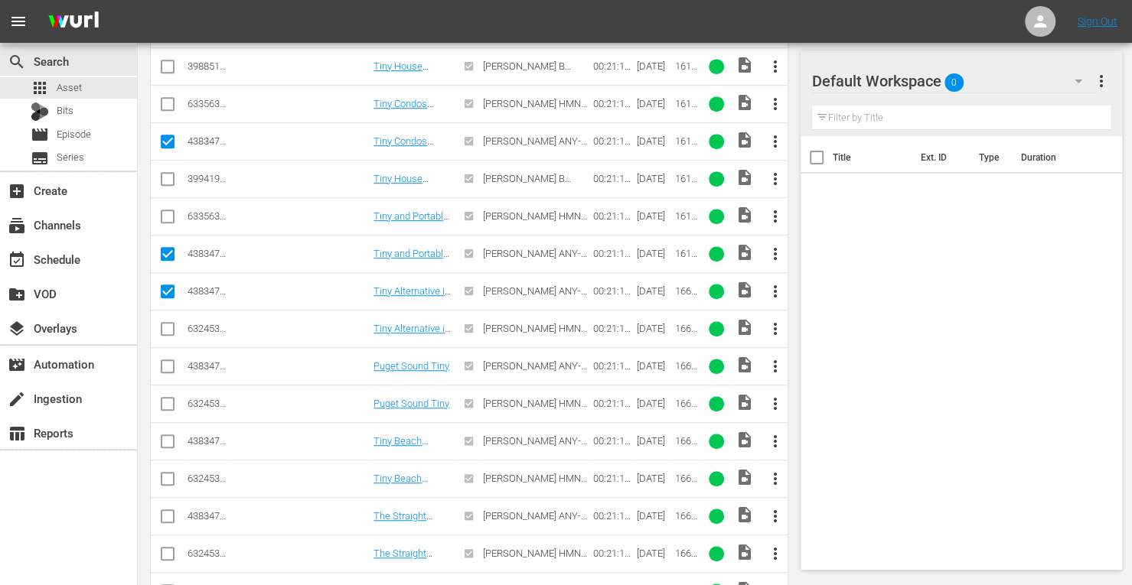
scroll to position [450, 0]
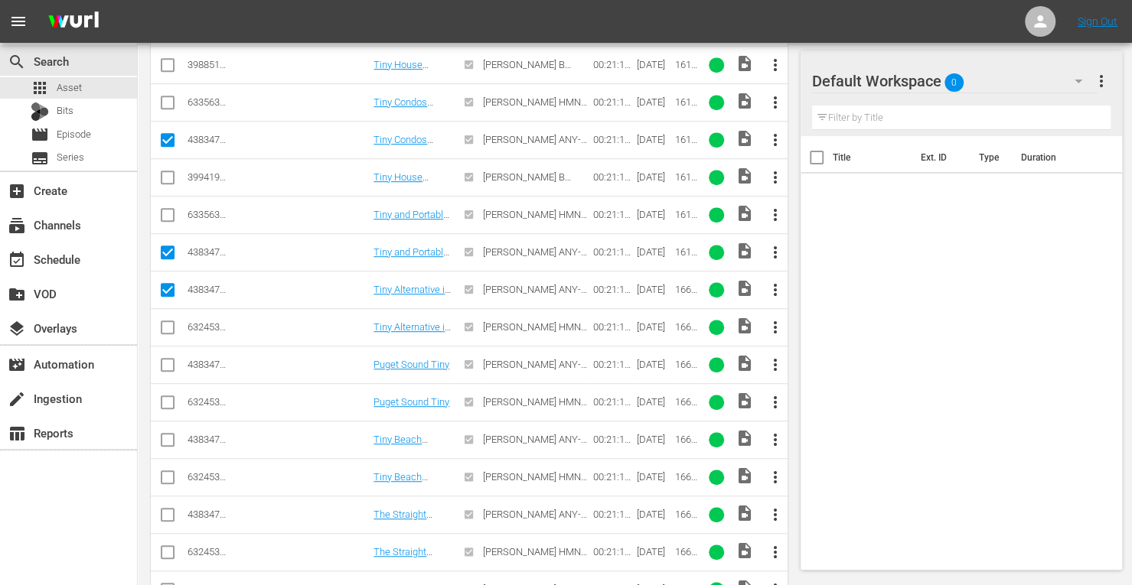
click at [170, 367] on input "checkbox" at bounding box center [167, 368] width 18 height 18
checkbox input "true"
click at [171, 441] on input "checkbox" at bounding box center [167, 443] width 18 height 18
checkbox input "true"
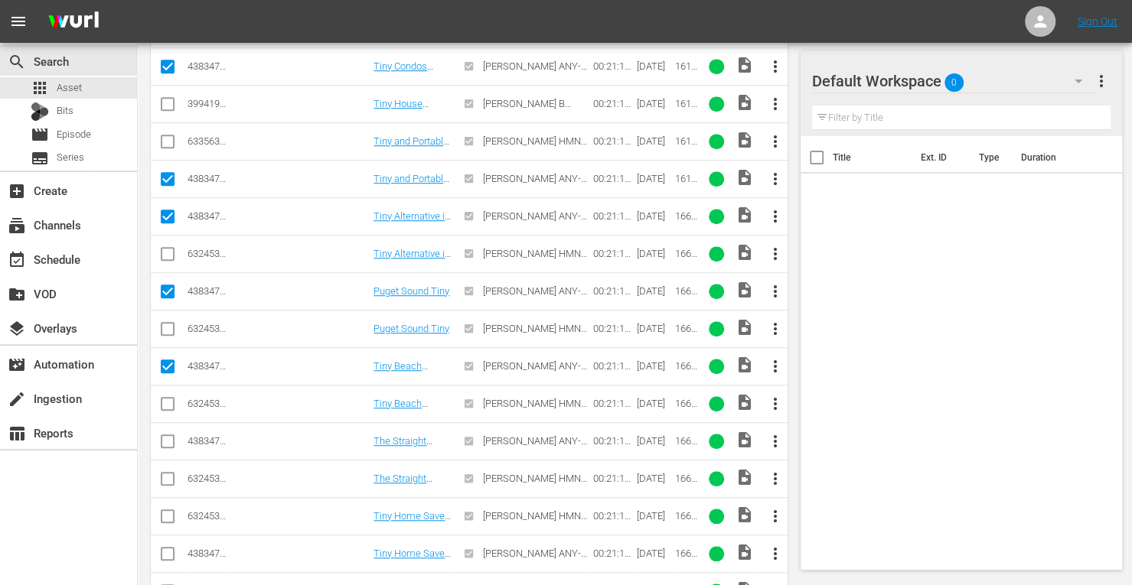
scroll to position [525, 0]
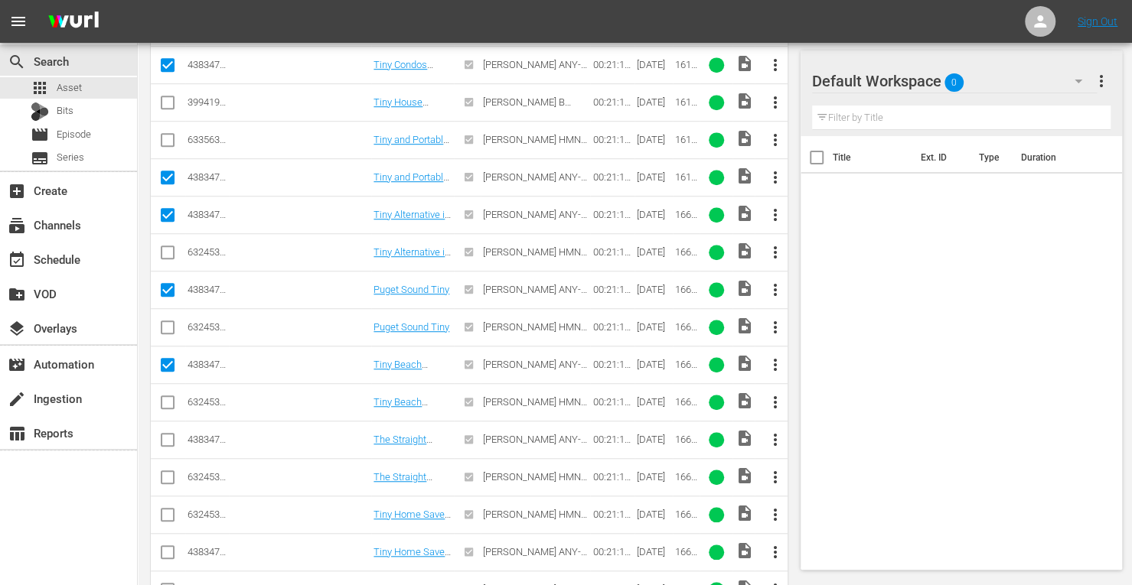
click at [165, 434] on input "checkbox" at bounding box center [167, 443] width 18 height 18
checkbox input "true"
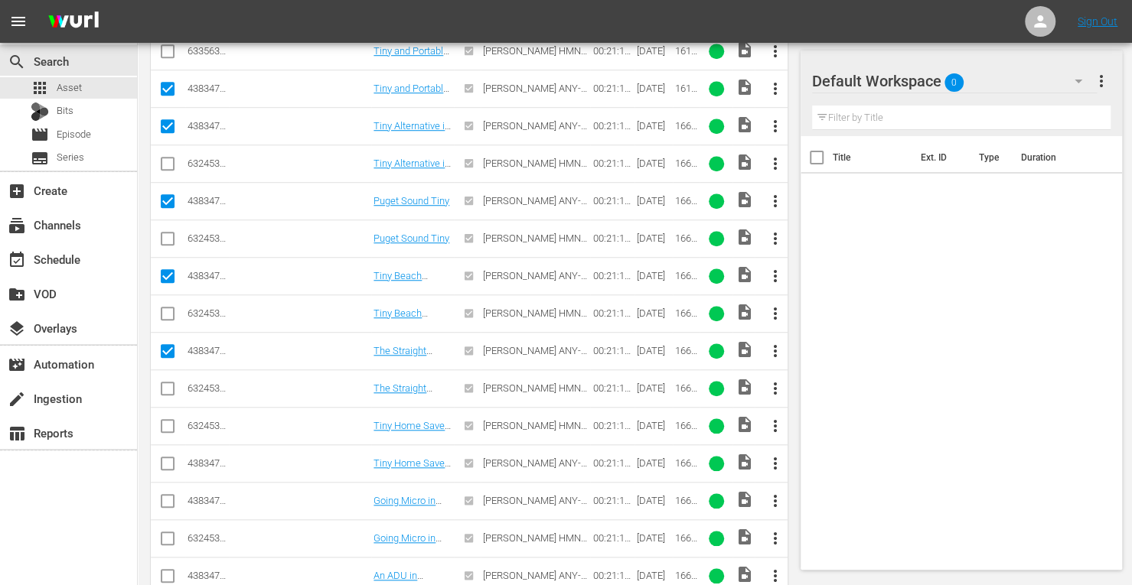
scroll to position [615, 0]
click at [165, 456] on input "checkbox" at bounding box center [167, 465] width 18 height 18
checkbox input "true"
click at [165, 494] on input "checkbox" at bounding box center [167, 503] width 18 height 18
checkbox input "true"
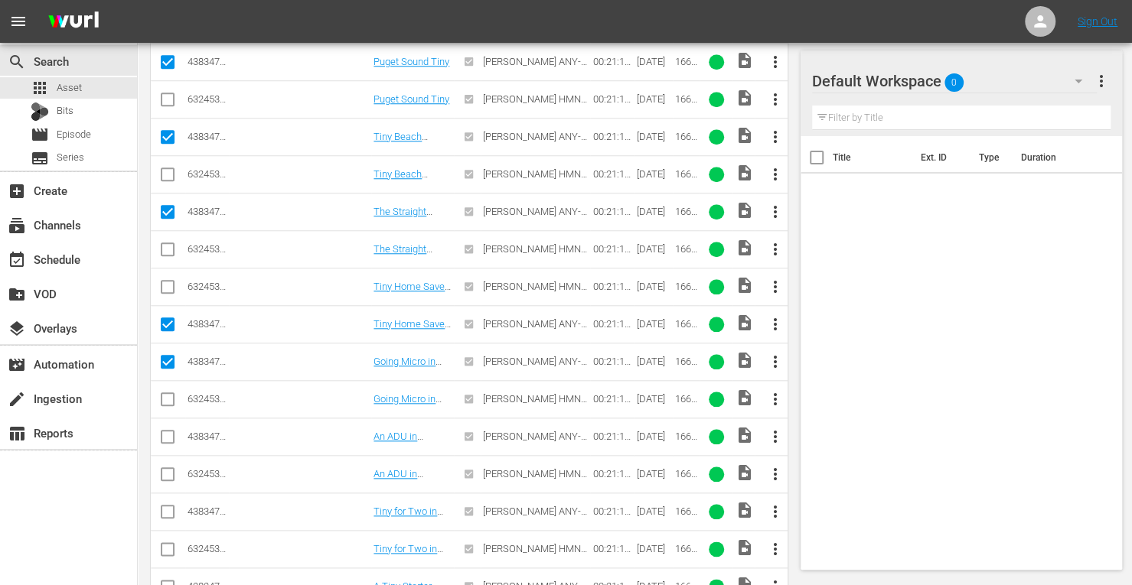
scroll to position [759, 0]
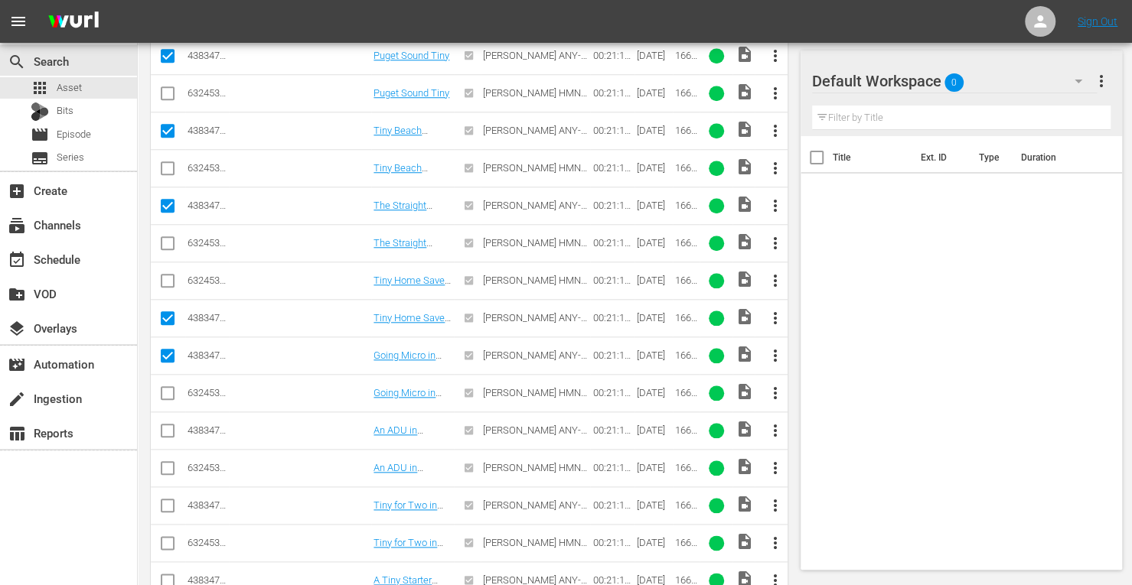
click at [169, 429] on input "checkbox" at bounding box center [167, 434] width 18 height 18
checkbox input "true"
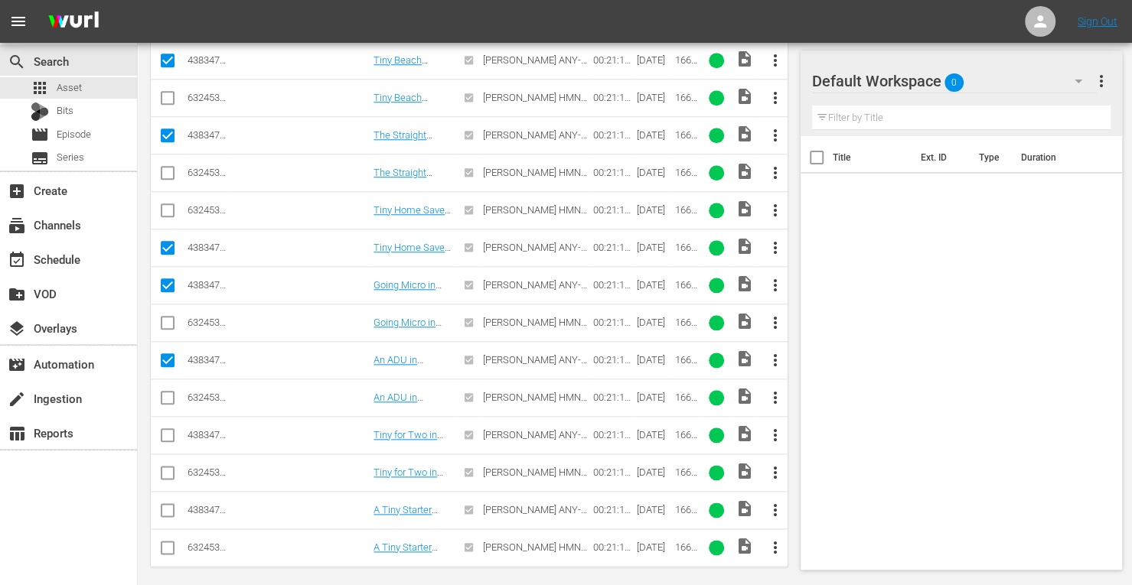
scroll to position [831, 0]
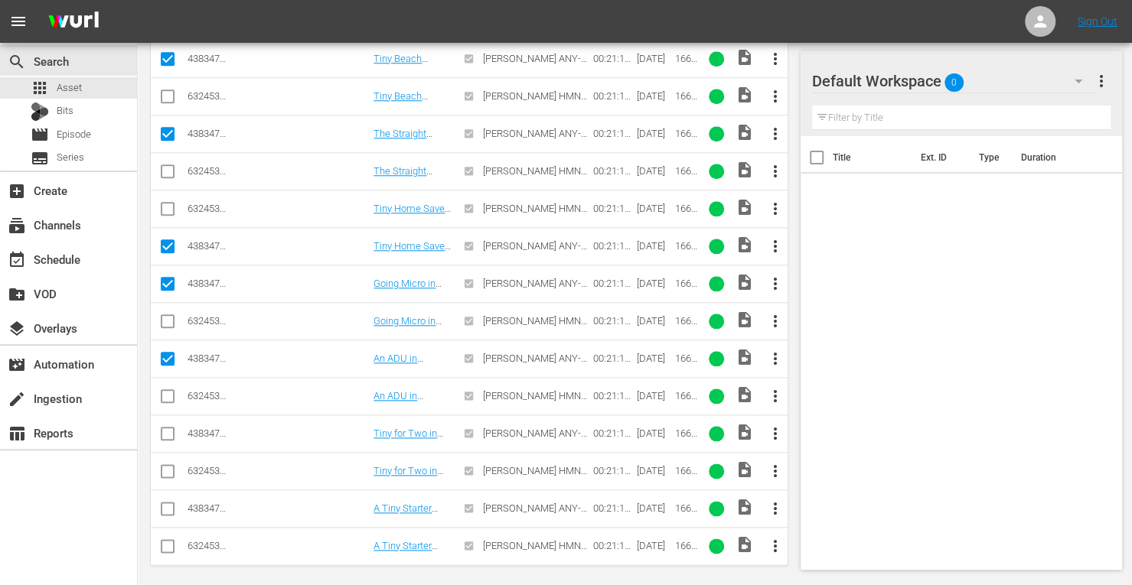
click at [170, 430] on input "checkbox" at bounding box center [167, 437] width 18 height 18
checkbox input "true"
click at [169, 506] on input "checkbox" at bounding box center [167, 512] width 18 height 18
checkbox input "true"
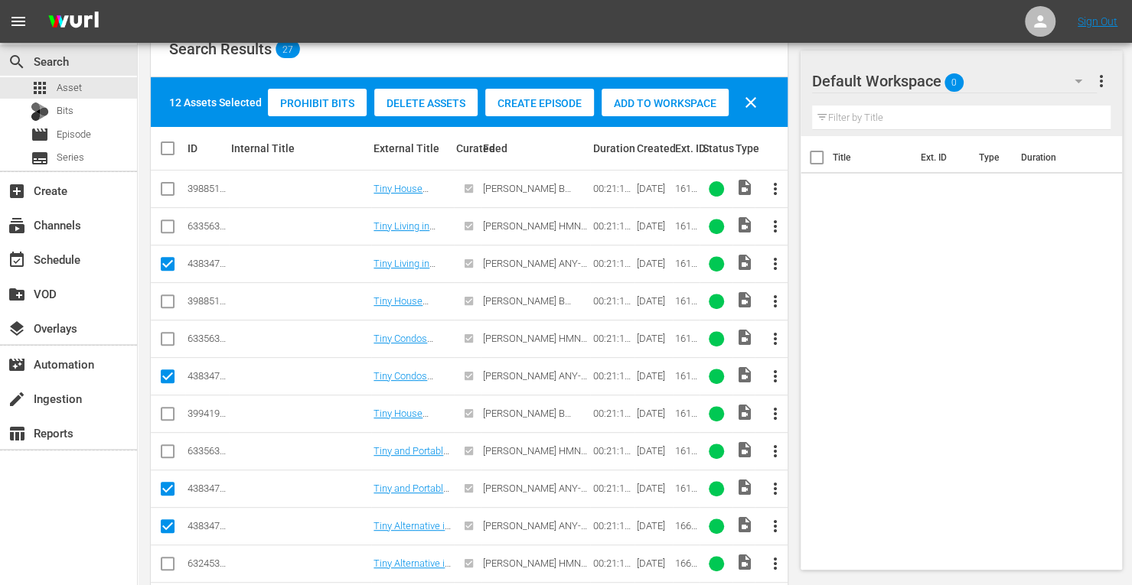
scroll to position [212, 0]
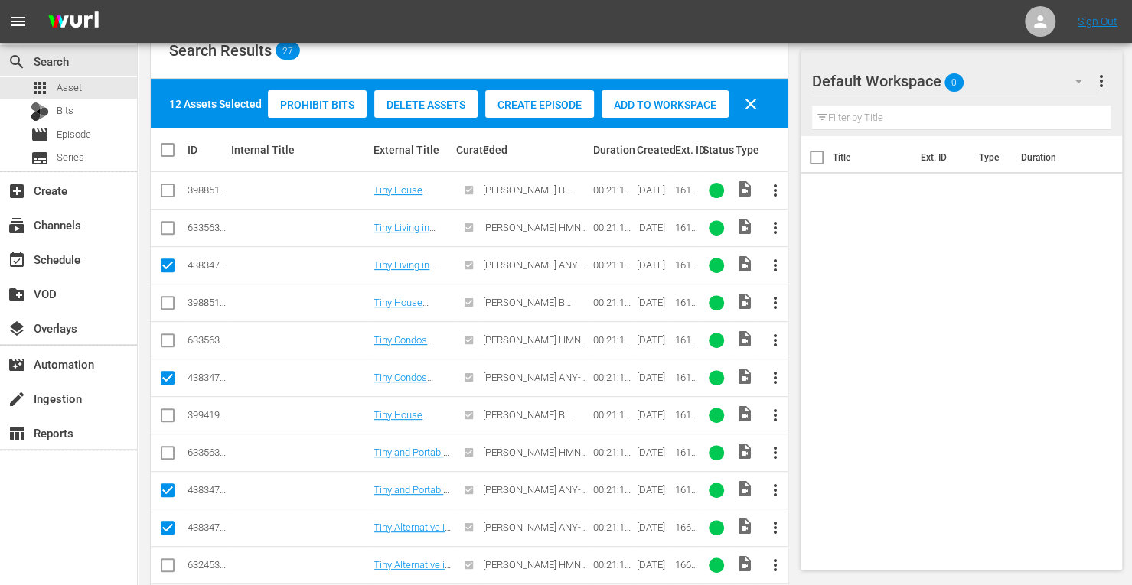
click at [654, 113] on div "Add to Workspace" at bounding box center [664, 104] width 127 height 29
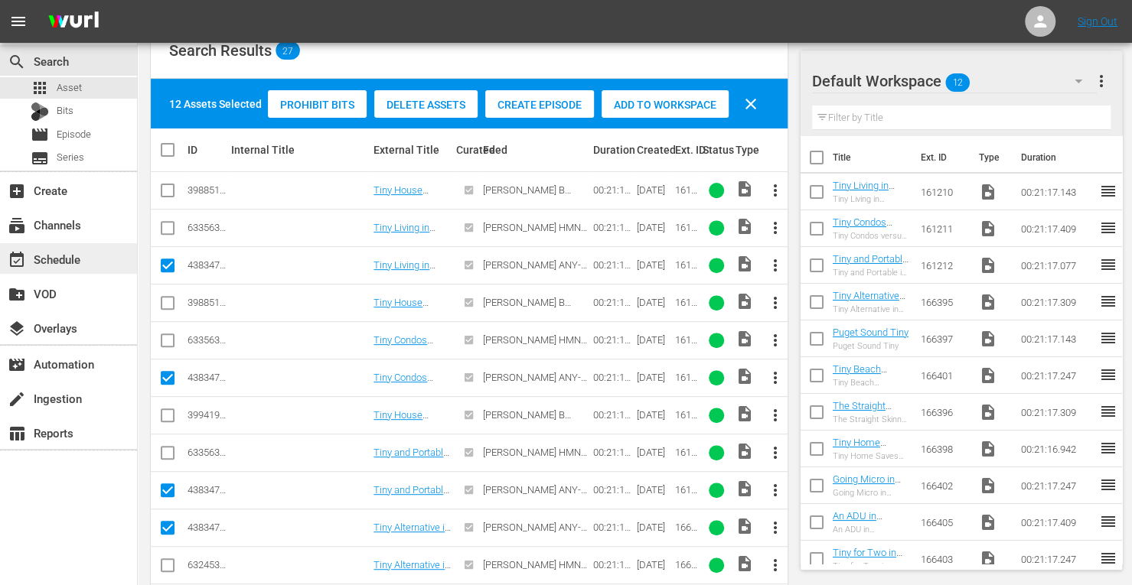
click at [52, 264] on div "event_available Schedule" at bounding box center [43, 257] width 86 height 14
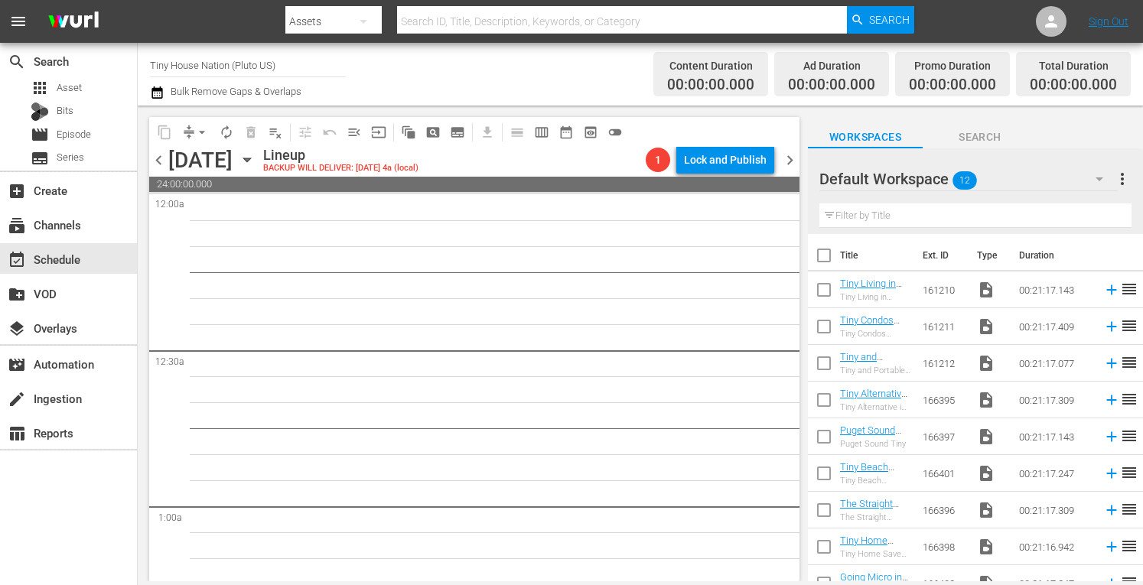
click at [822, 255] on input "checkbox" at bounding box center [824, 259] width 32 height 32
checkbox input "true"
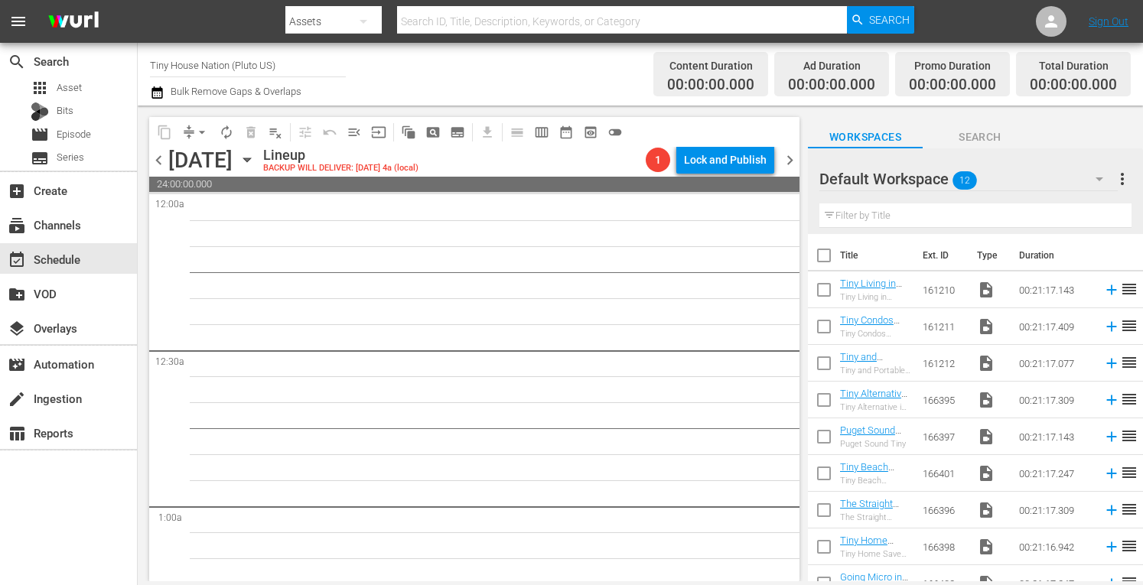
checkbox input "true"
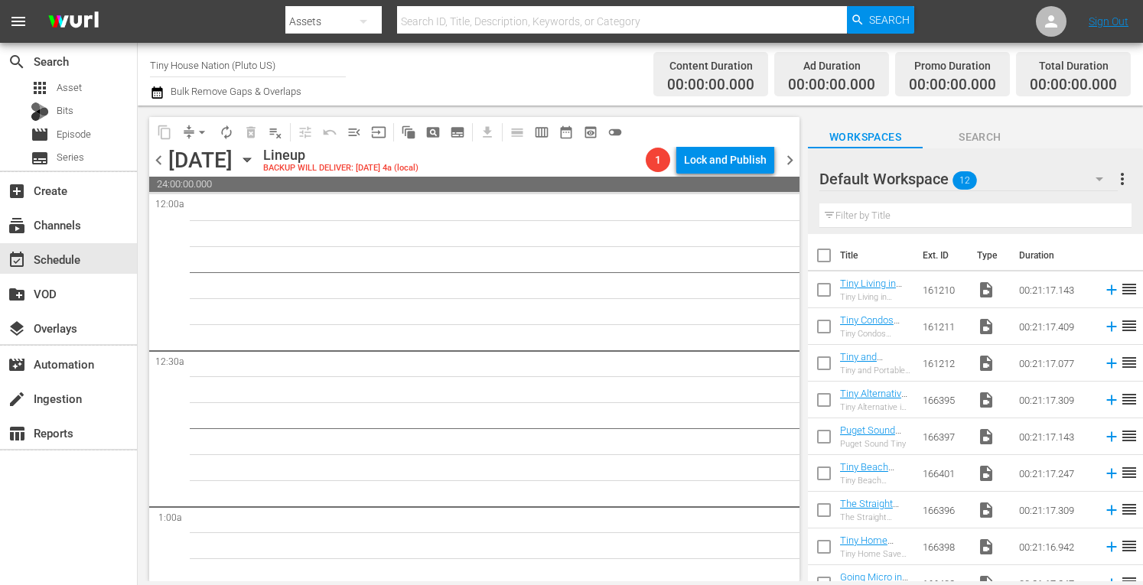
checkbox input "true"
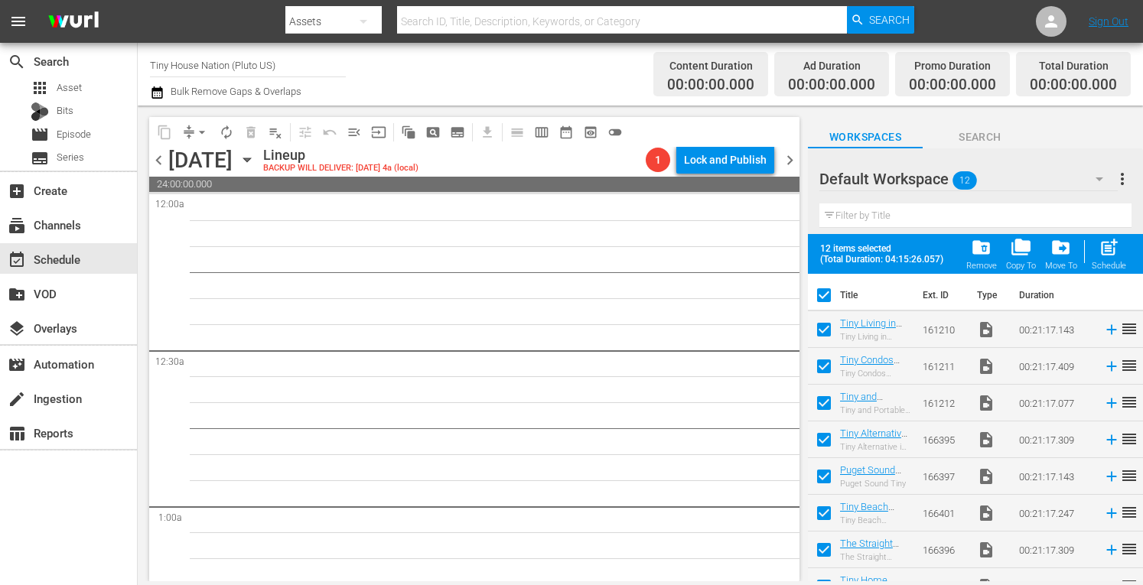
click at [1103, 247] on span "post_add" at bounding box center [1109, 247] width 21 height 21
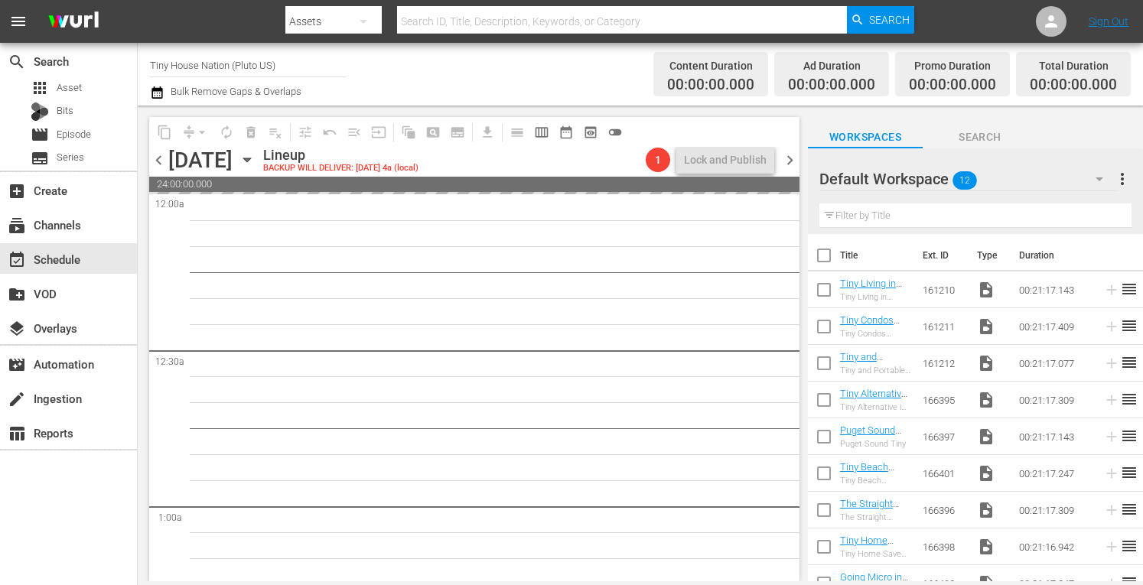
checkbox input "false"
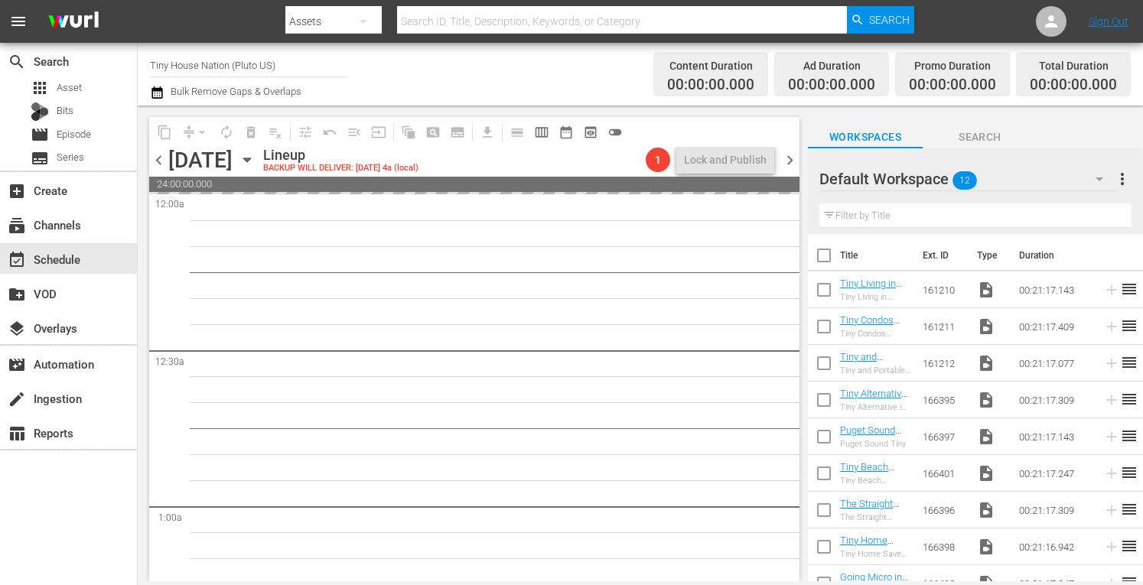
checkbox input "false"
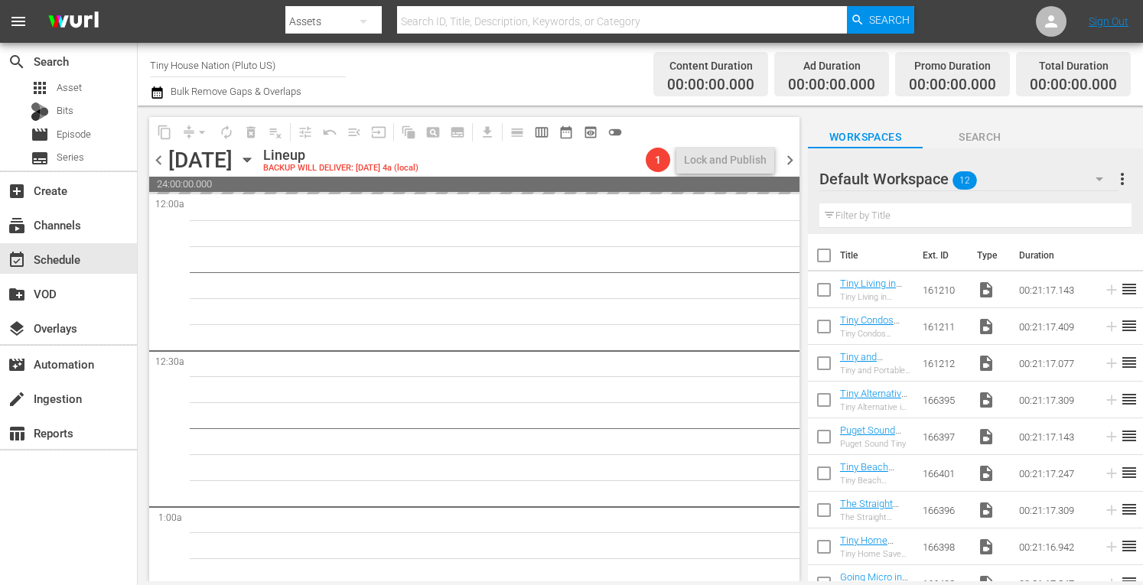
checkbox input "false"
click at [1123, 181] on span "more_vert" at bounding box center [1122, 179] width 18 height 18
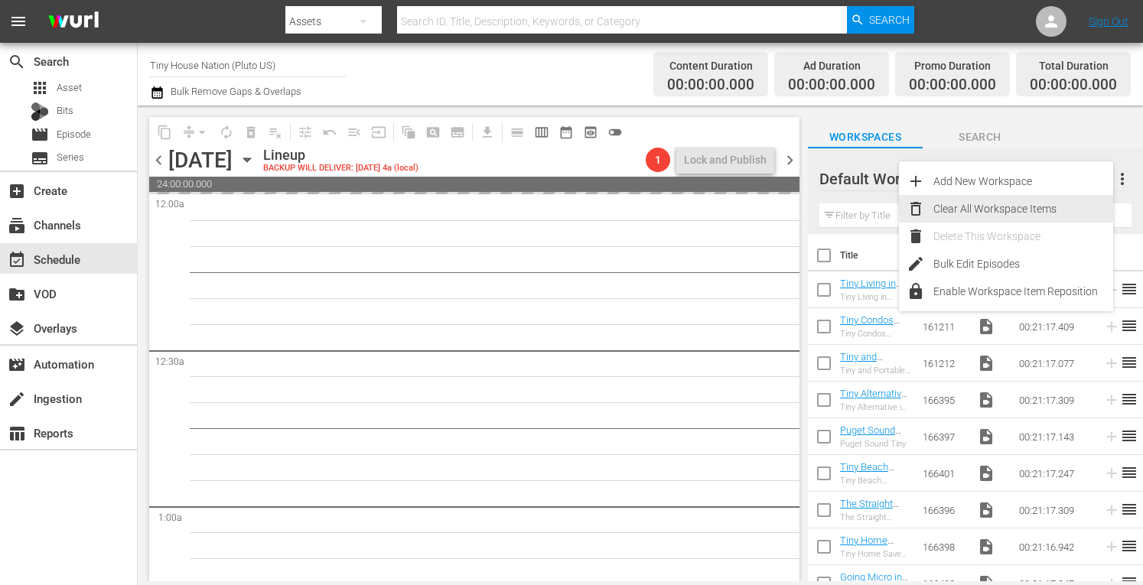
click at [1011, 202] on div "Clear All Workspace Items" at bounding box center [1024, 209] width 180 height 28
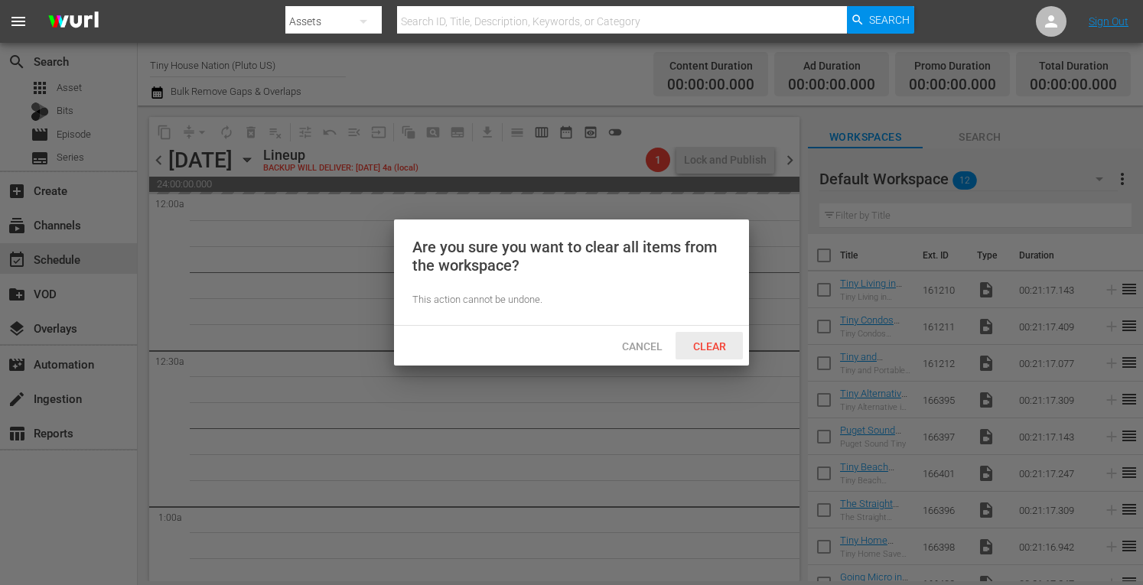
click at [701, 353] on div "Clear" at bounding box center [709, 346] width 67 height 28
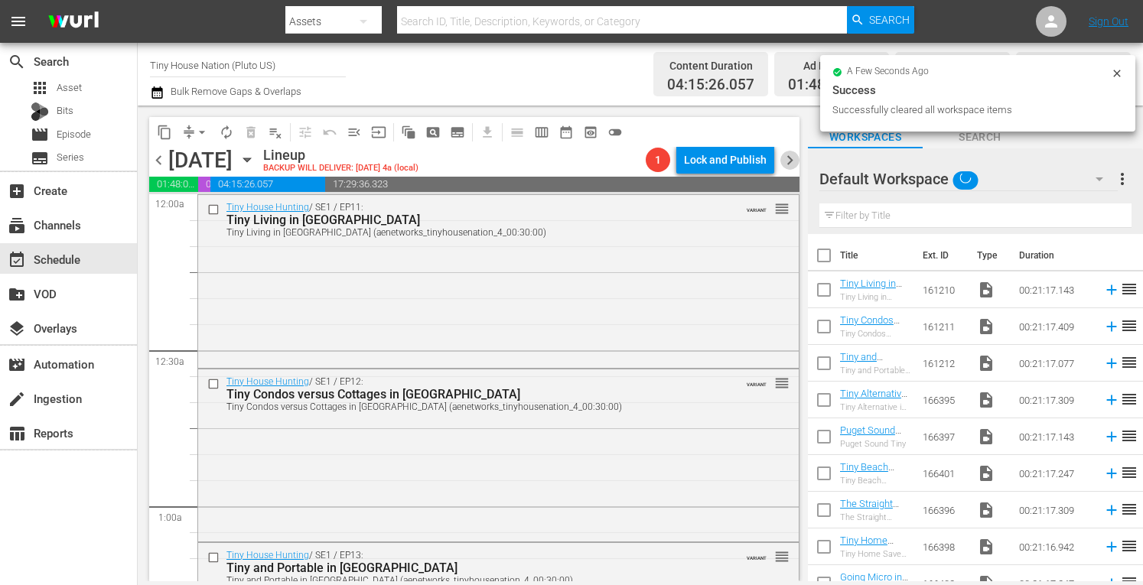
click at [794, 158] on span "chevron_right" at bounding box center [790, 160] width 19 height 19
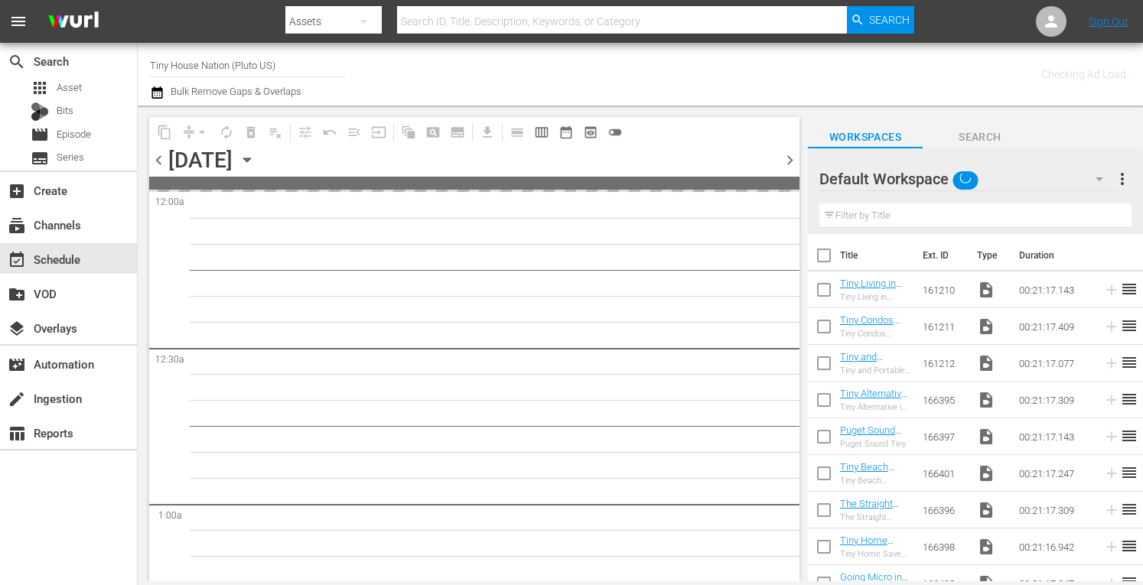
click at [1118, 174] on span "more_vert" at bounding box center [1122, 179] width 18 height 18
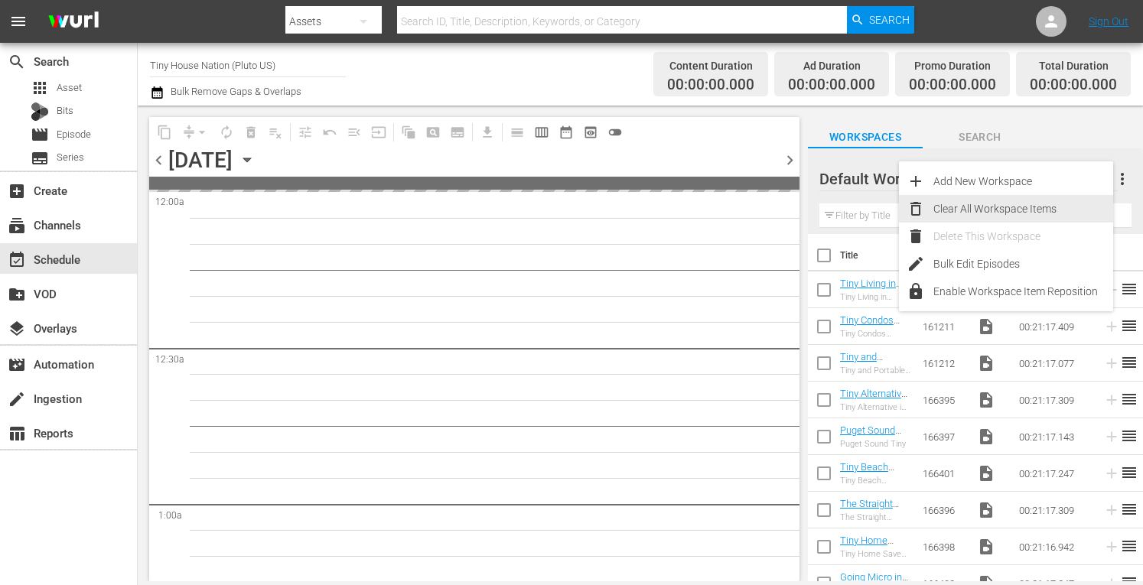
click at [970, 207] on div "Clear All Workspace Items" at bounding box center [1024, 209] width 180 height 28
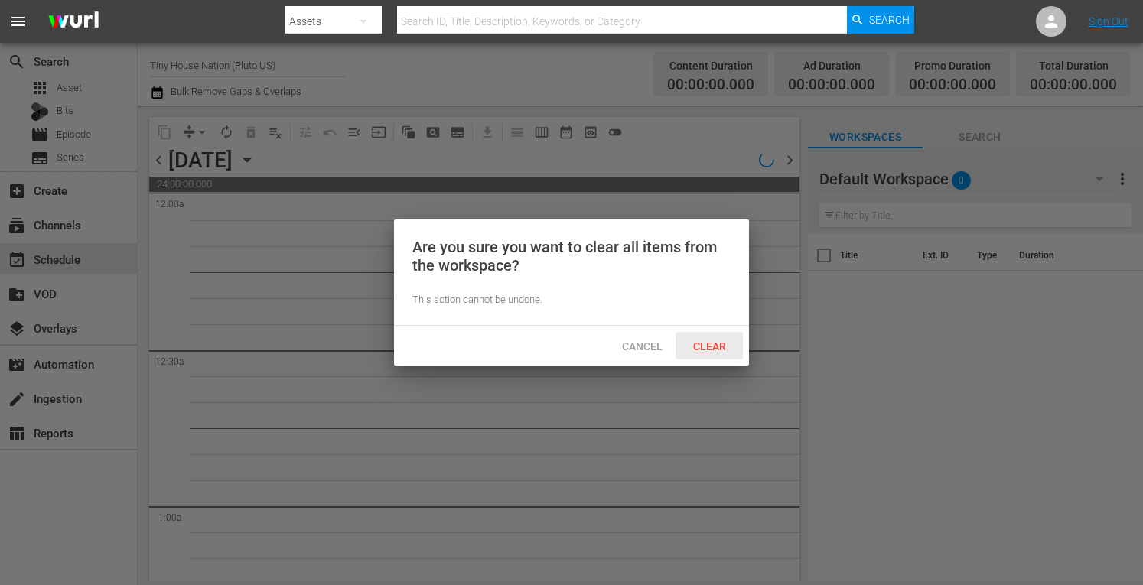
click at [707, 341] on span "Clear" at bounding box center [709, 347] width 57 height 12
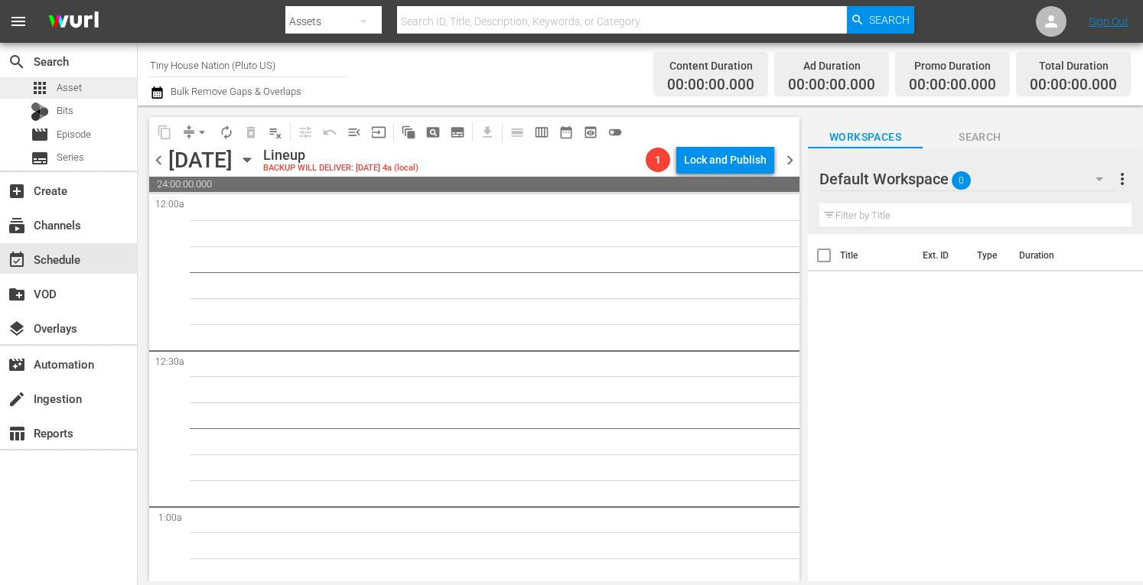
click at [64, 86] on span "Asset" at bounding box center [69, 87] width 25 height 15
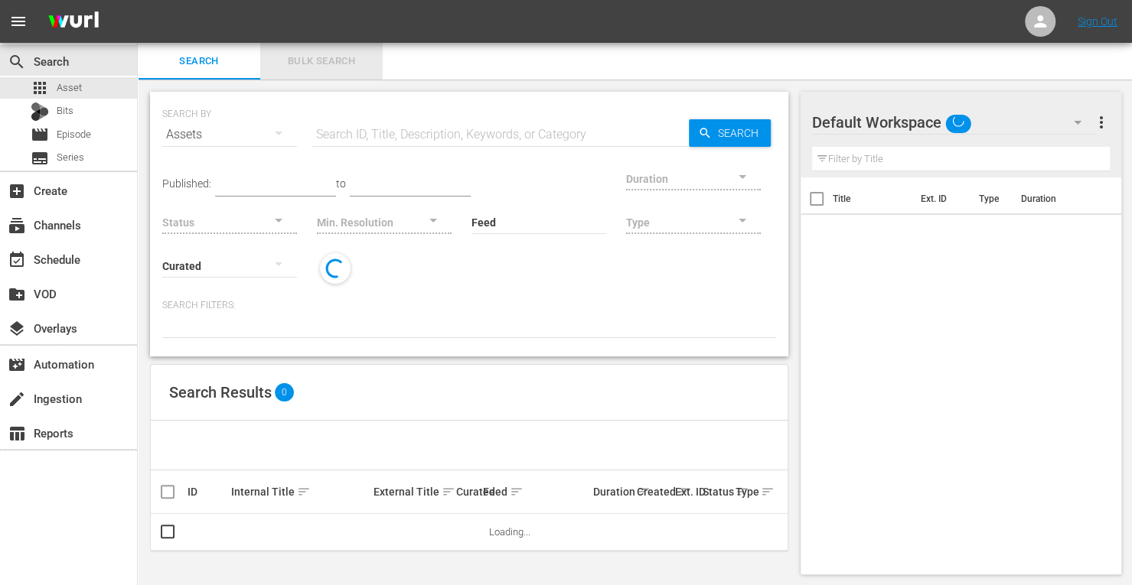
click at [308, 68] on span "Bulk Search" at bounding box center [321, 62] width 104 height 18
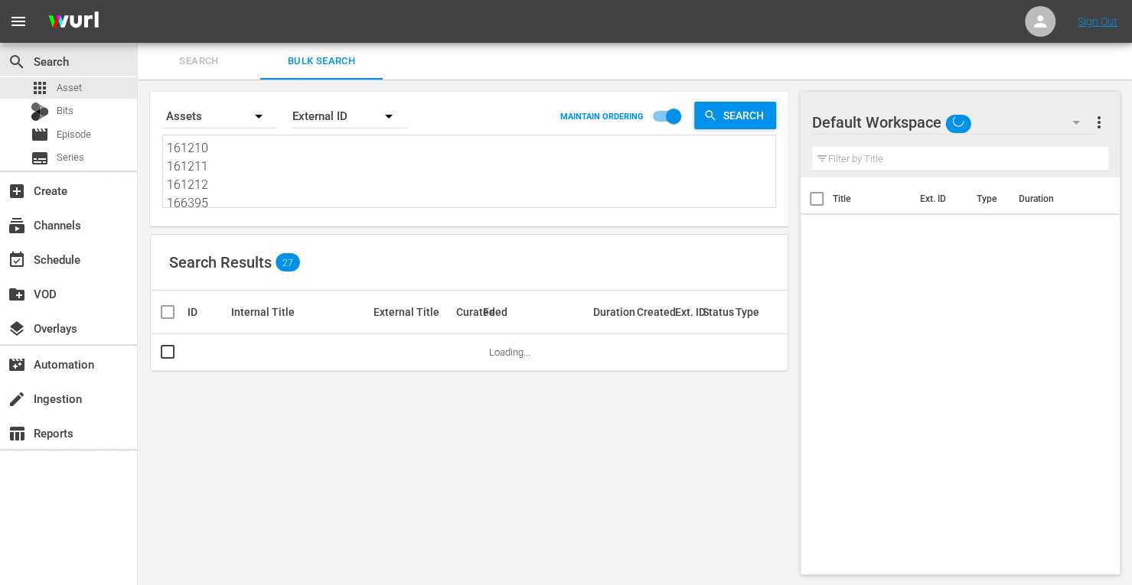
drag, startPoint x: 233, startPoint y: 206, endPoint x: 34, endPoint y: -73, distance: 343.4
click at [34, 0] on html "menu Sign Out search Search apps Asset Bits movie Episode subtitles Series add_…" at bounding box center [566, 292] width 1132 height 585
type textarea "166397 166401 166396 166398 166402 166405 166403 166407"
drag, startPoint x: 215, startPoint y: 201, endPoint x: 20, endPoint y: -93, distance: 352.7
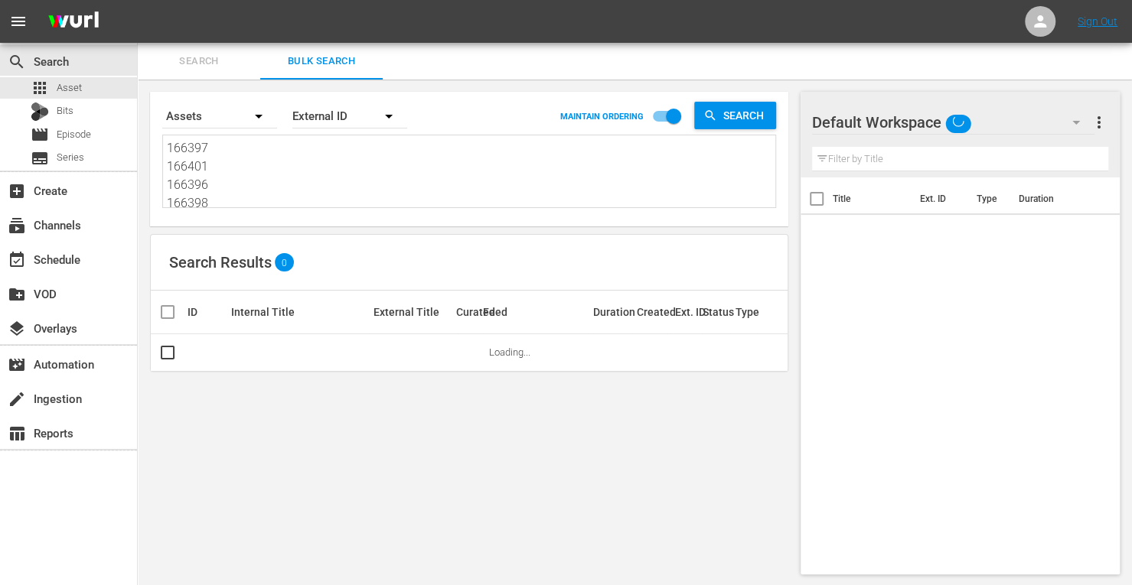
click at [20, 0] on html "menu Sign Out search Search apps Asset Bits movie Episode subtitles Series add_…" at bounding box center [566, 292] width 1132 height 585
type textarea "166398 166402 166405 166403 166407"
drag, startPoint x: 222, startPoint y: 205, endPoint x: 86, endPoint y: 32, distance: 220.1
click at [86, 32] on div "menu Sign Out search Search apps Asset Bits movie Episode subtitles Series add_…" at bounding box center [566, 293] width 1132 height 587
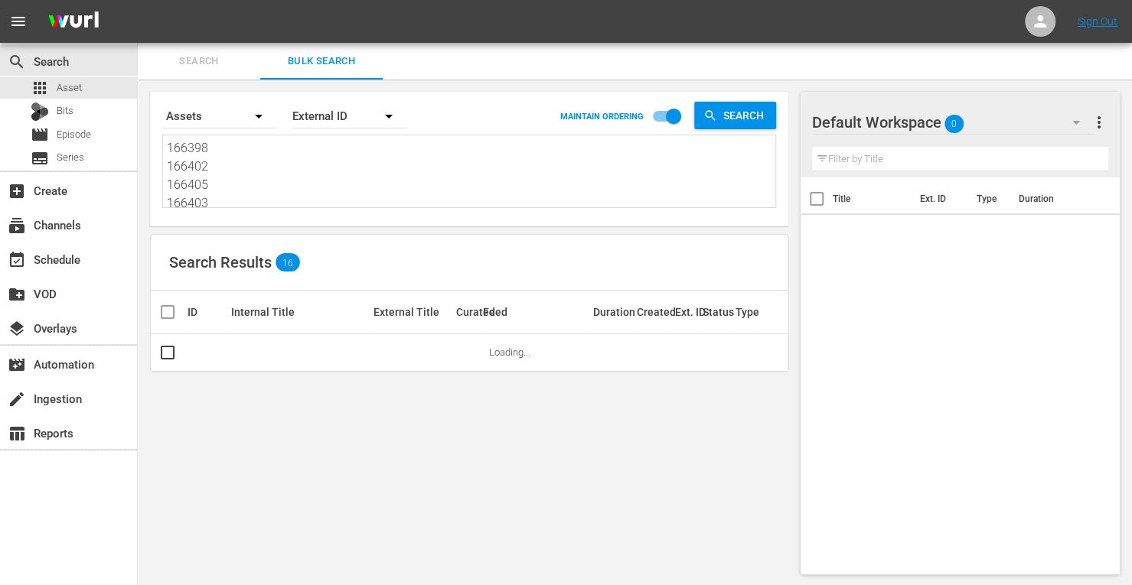
type textarea "166403 166407"
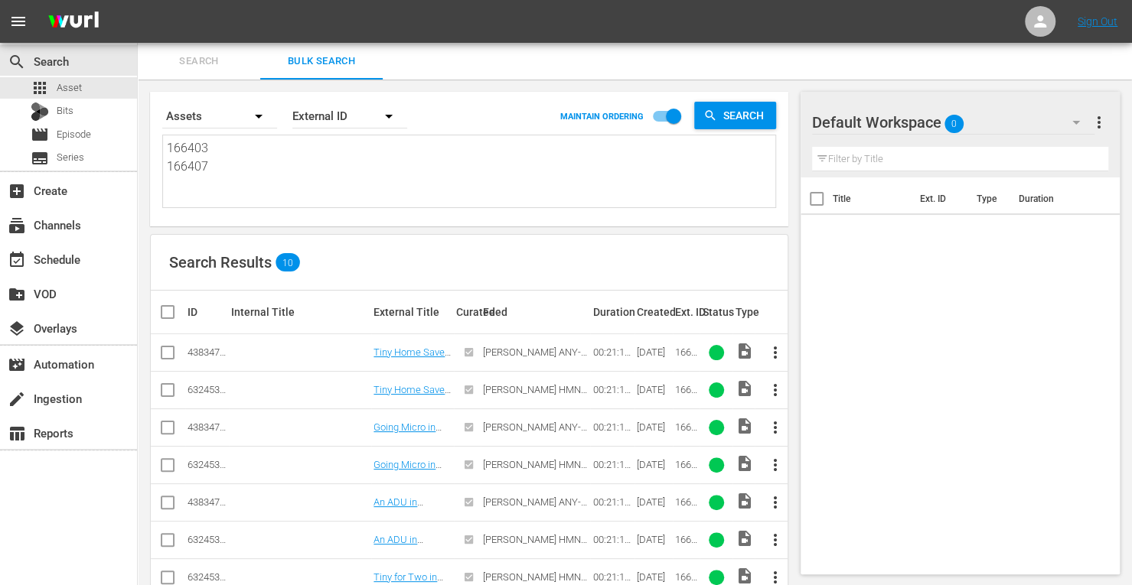
drag, startPoint x: 229, startPoint y: 194, endPoint x: 14, endPoint y: -93, distance: 358.0
click at [14, 0] on html "menu Sign Out search Search apps Asset Bits movie Episode subtitles Series add_…" at bounding box center [566, 292] width 1132 height 585
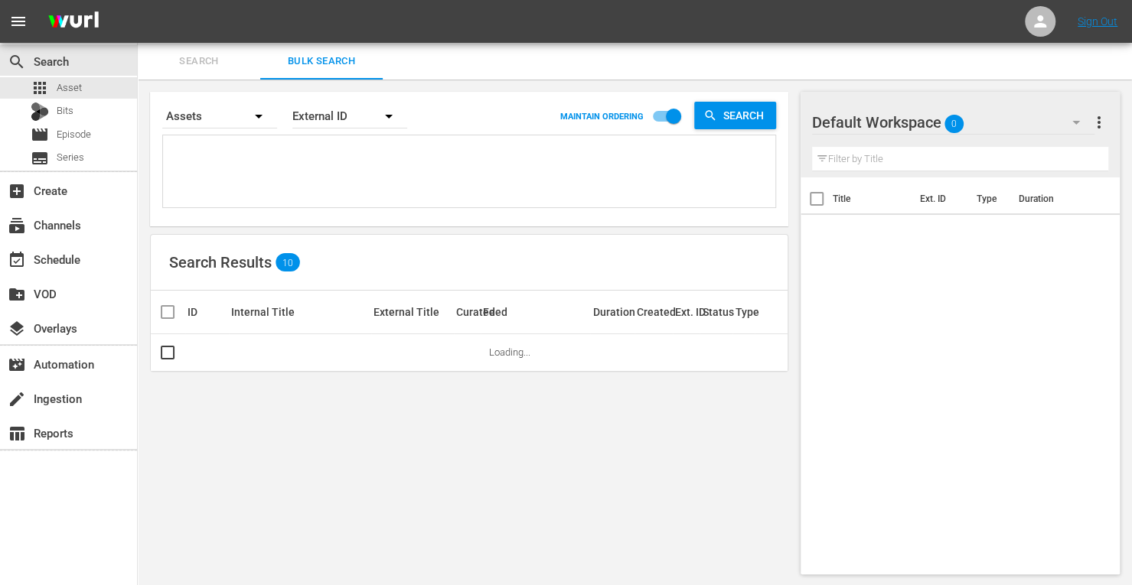
paste textarea "161959 153731 214811 161954 153729 171812"
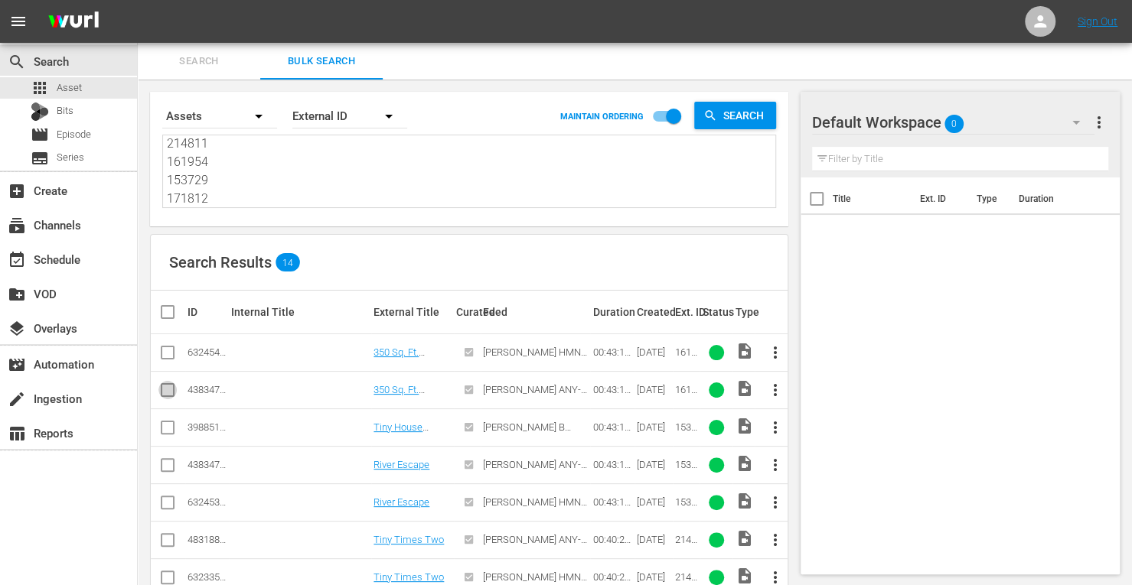
click at [165, 386] on input "checkbox" at bounding box center [167, 393] width 18 height 18
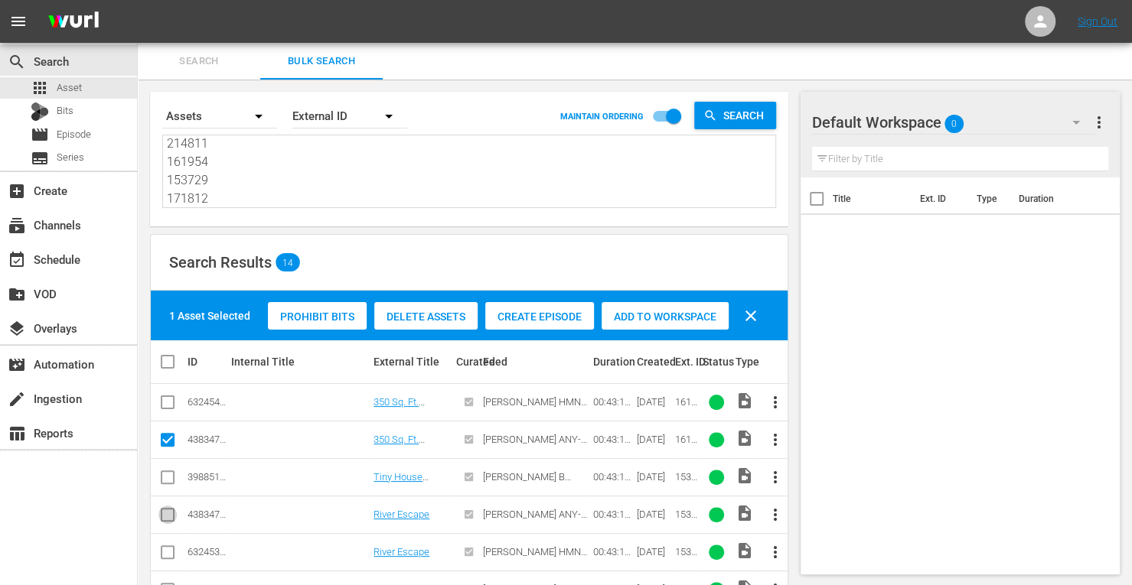
click at [164, 510] on input "checkbox" at bounding box center [167, 518] width 18 height 18
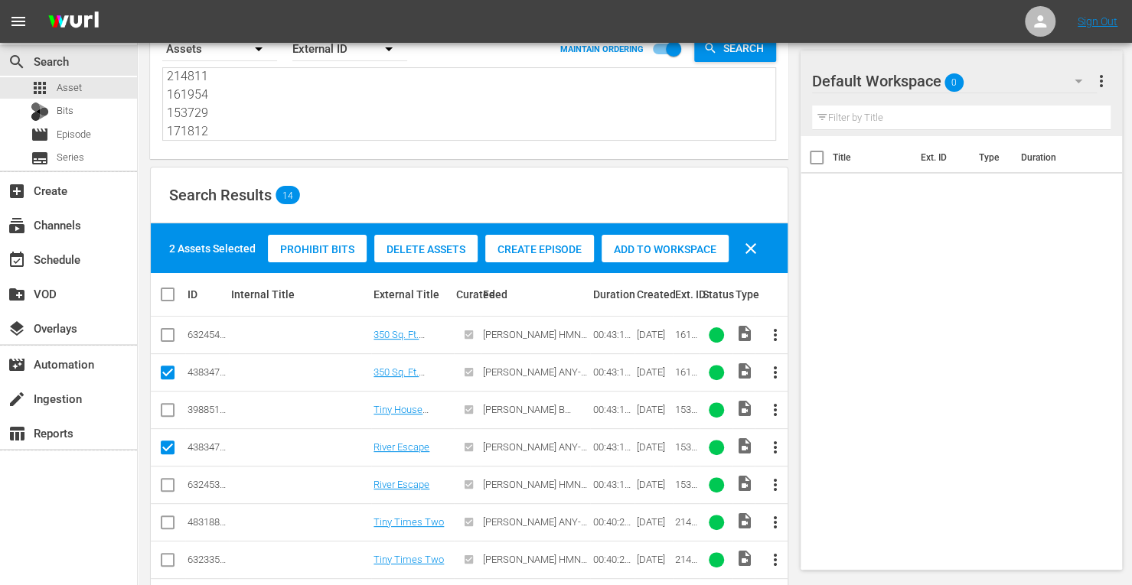
scroll to position [77, 0]
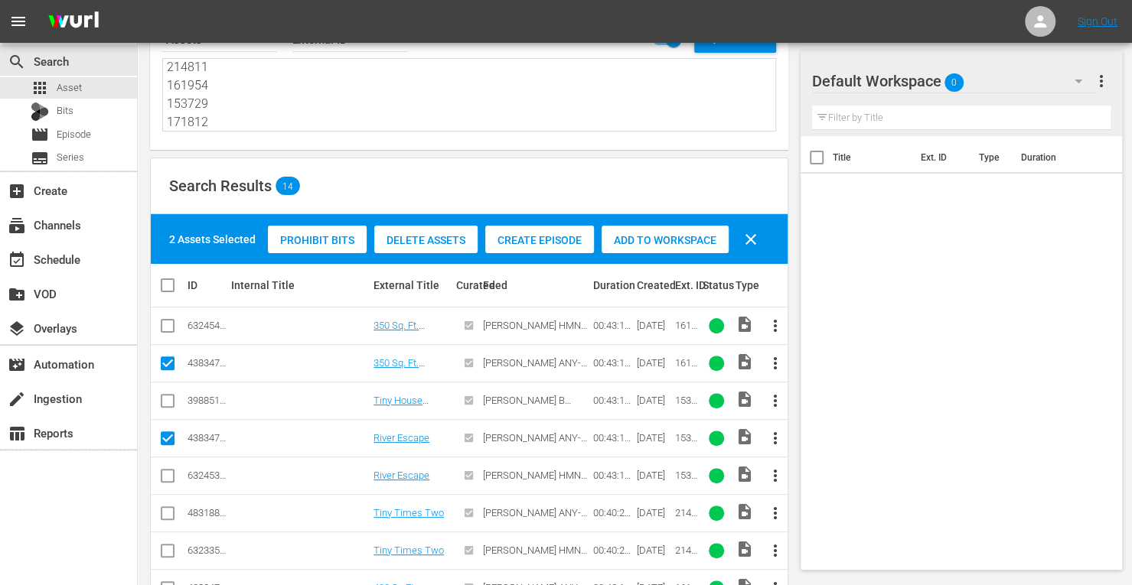
click at [168, 515] on input "checkbox" at bounding box center [167, 516] width 18 height 18
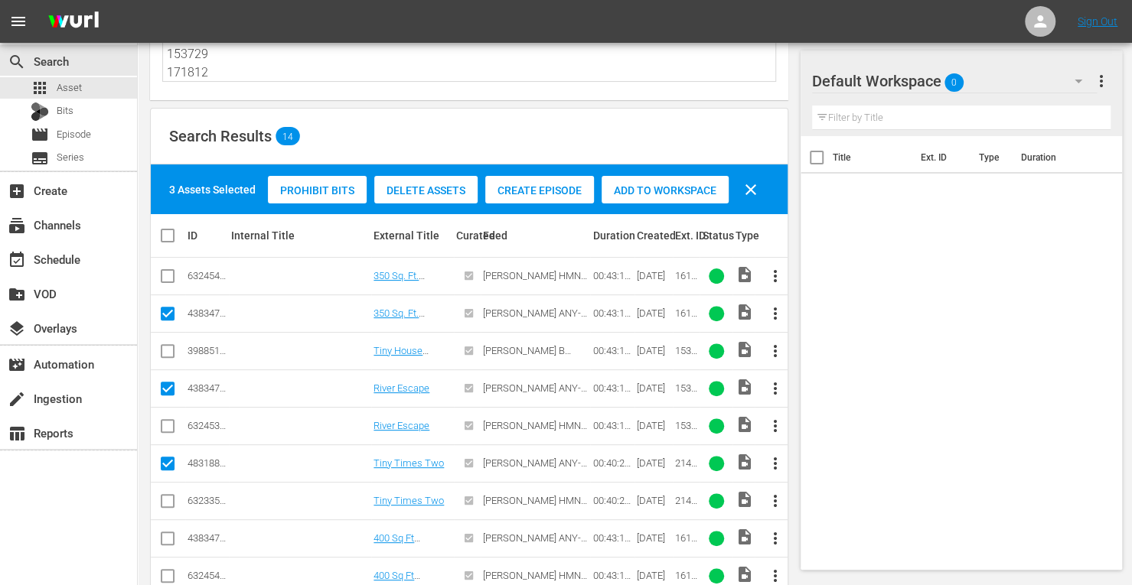
scroll to position [130, 0]
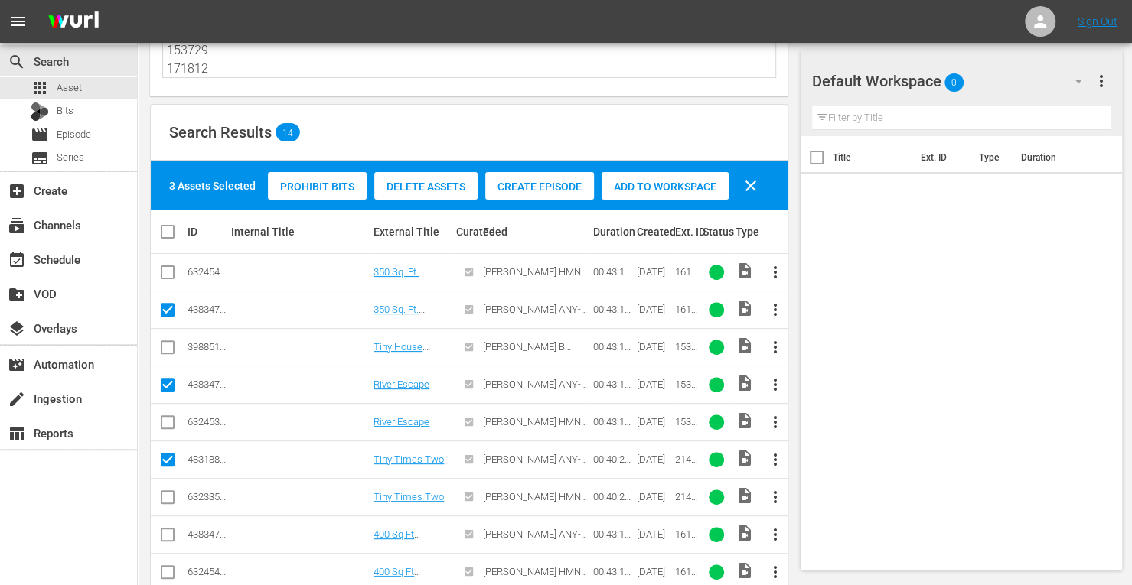
click at [172, 530] on input "checkbox" at bounding box center [167, 538] width 18 height 18
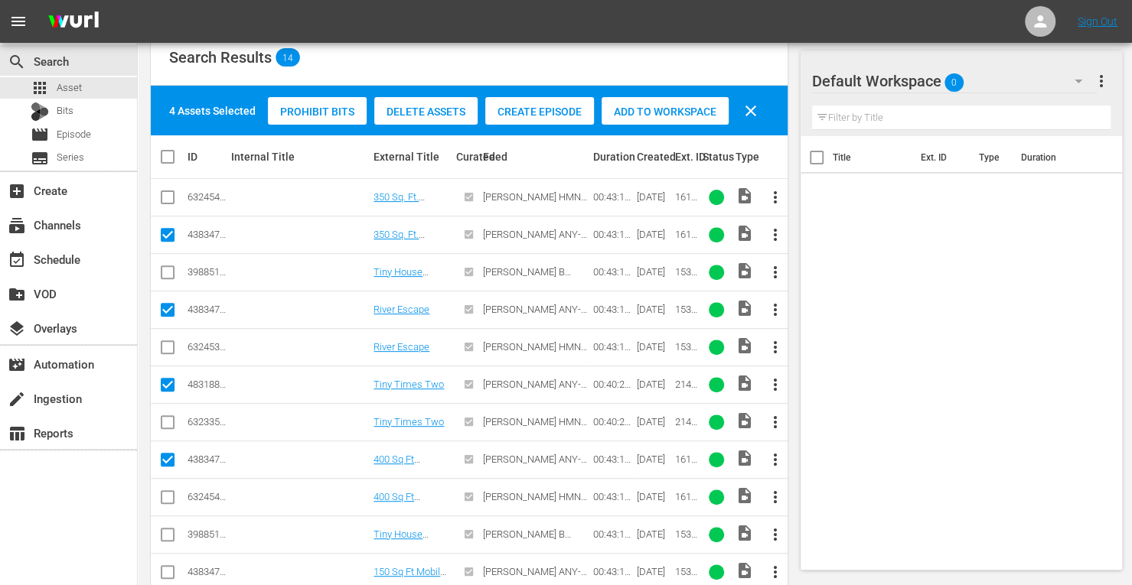
scroll to position [206, 0]
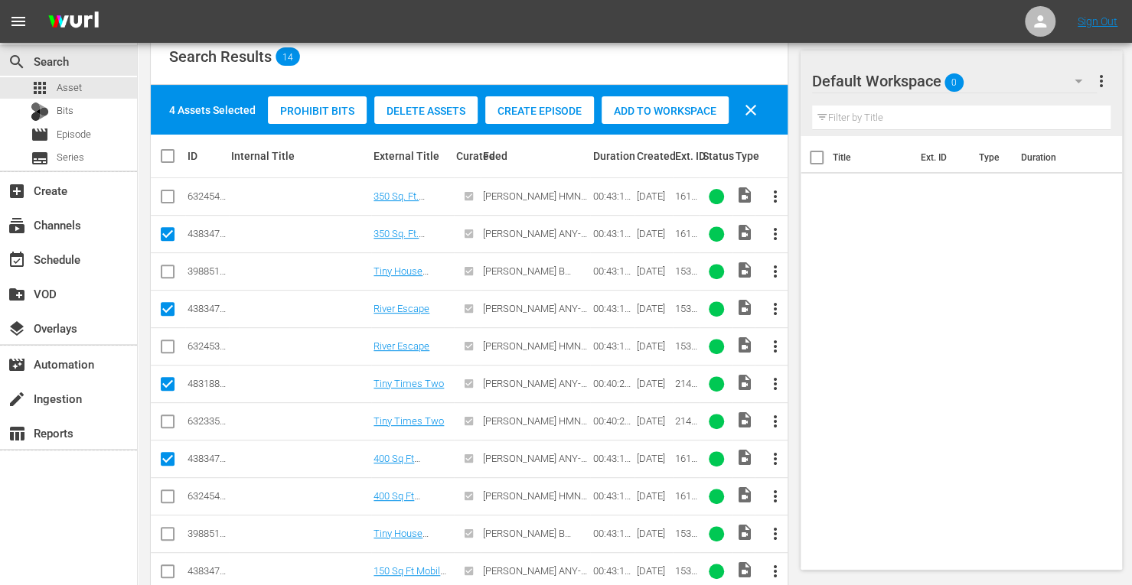
click at [163, 566] on input "checkbox" at bounding box center [167, 575] width 18 height 18
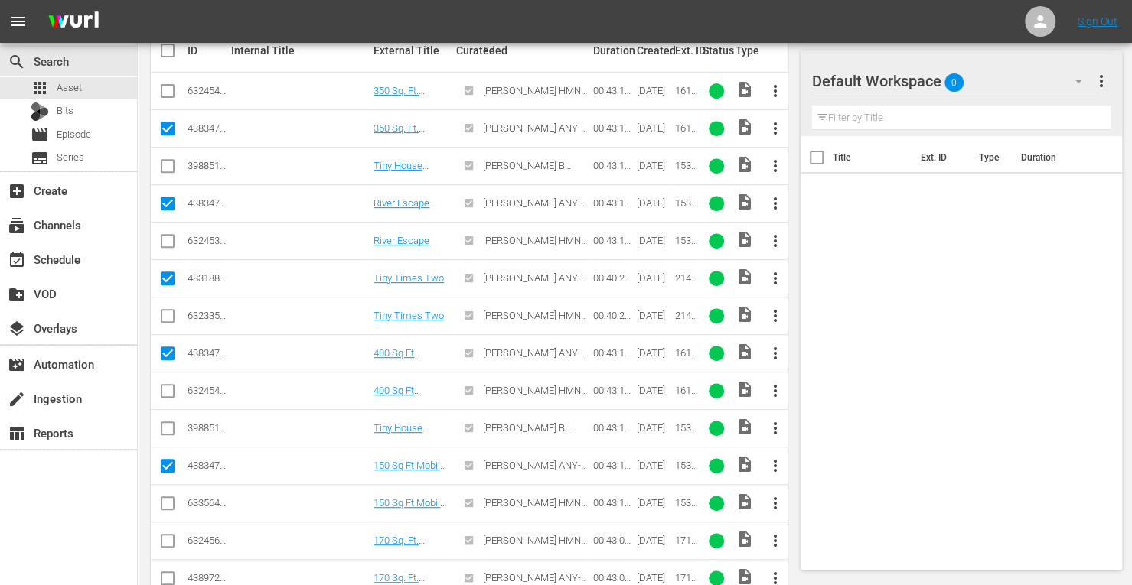
scroll to position [324, 0]
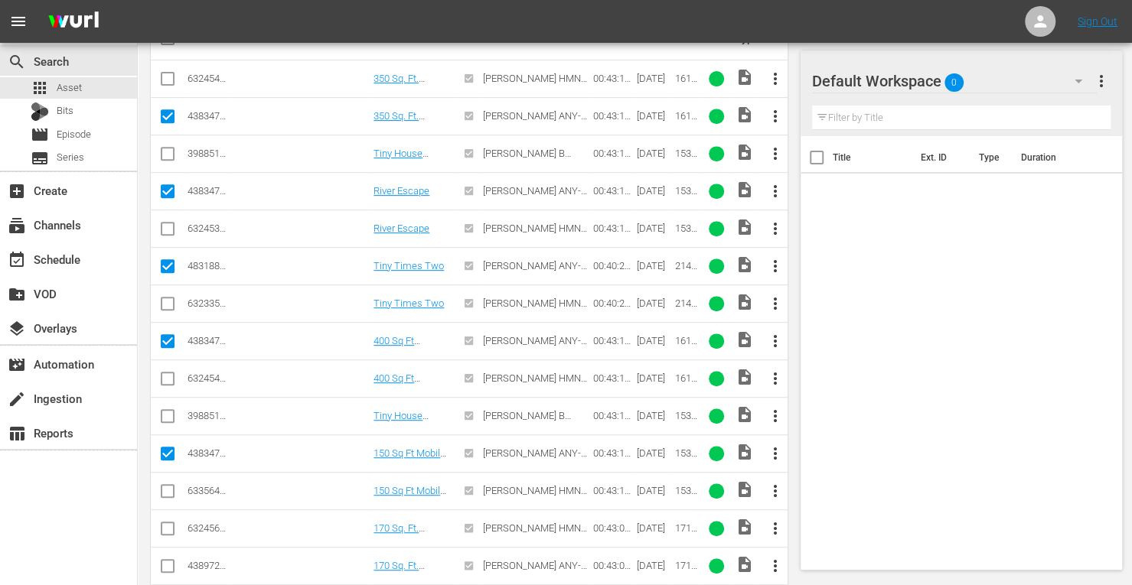
click at [155, 575] on td at bounding box center [168, 565] width 34 height 37
click at [163, 564] on input "checkbox" at bounding box center [167, 569] width 18 height 18
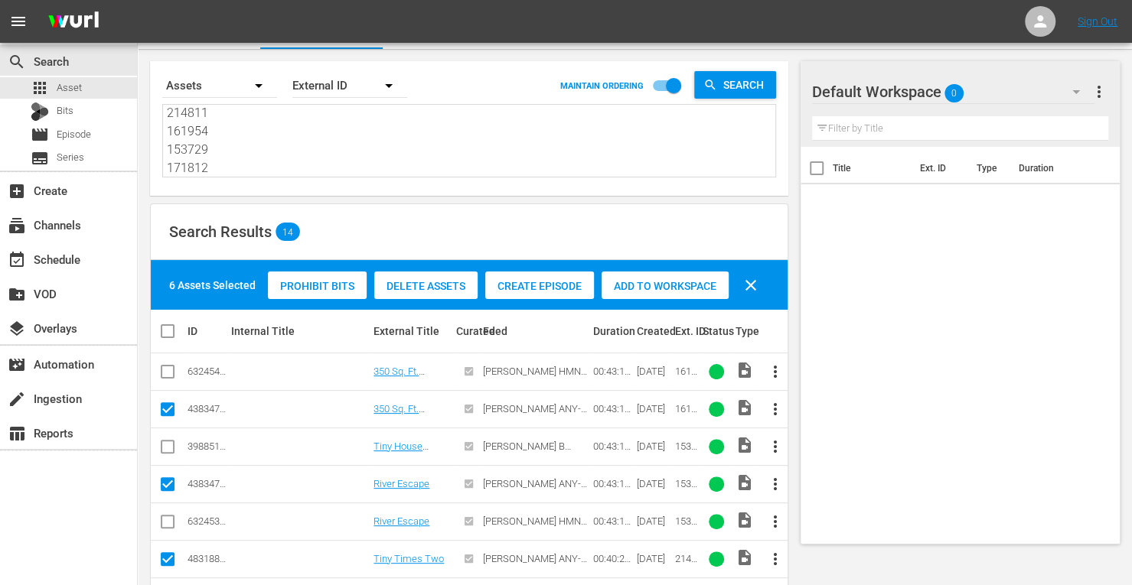
scroll to position [0, 0]
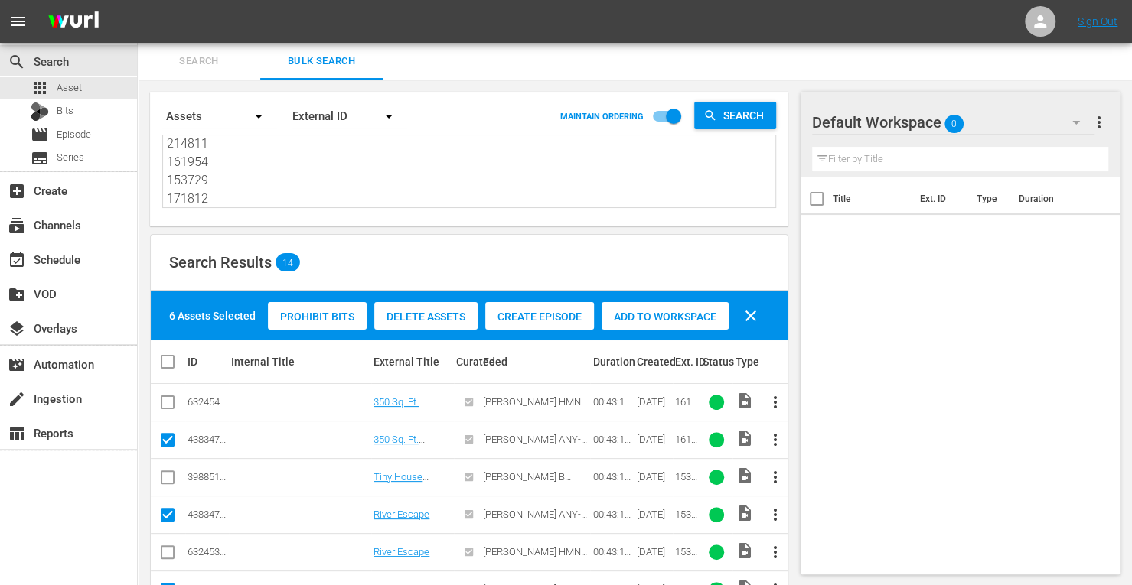
click at [645, 320] on span "Add to Workspace" at bounding box center [664, 317] width 127 height 12
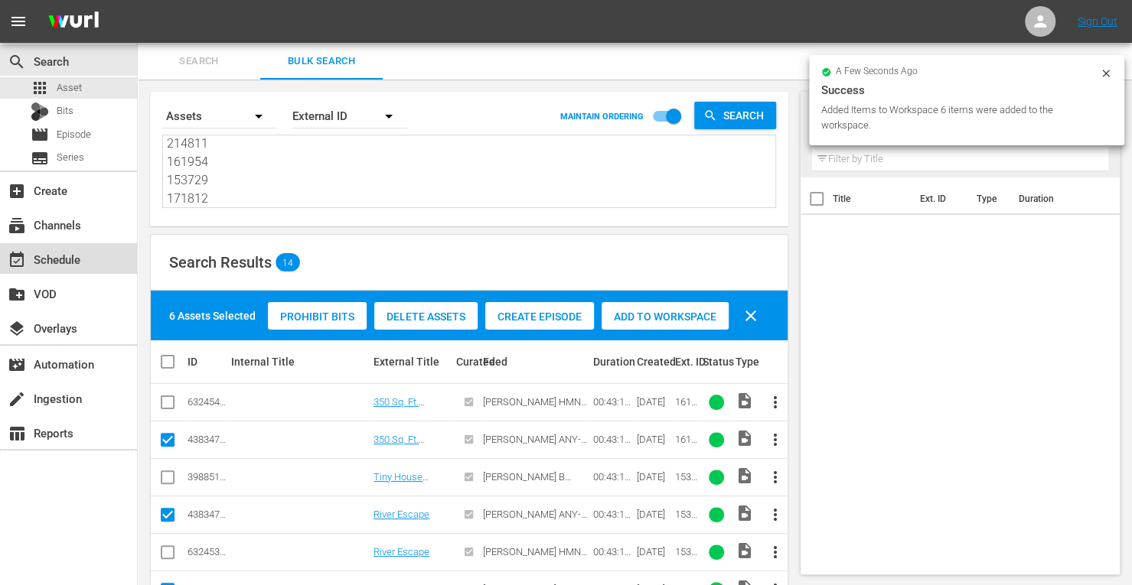
click at [69, 262] on div "event_available Schedule" at bounding box center [43, 257] width 86 height 14
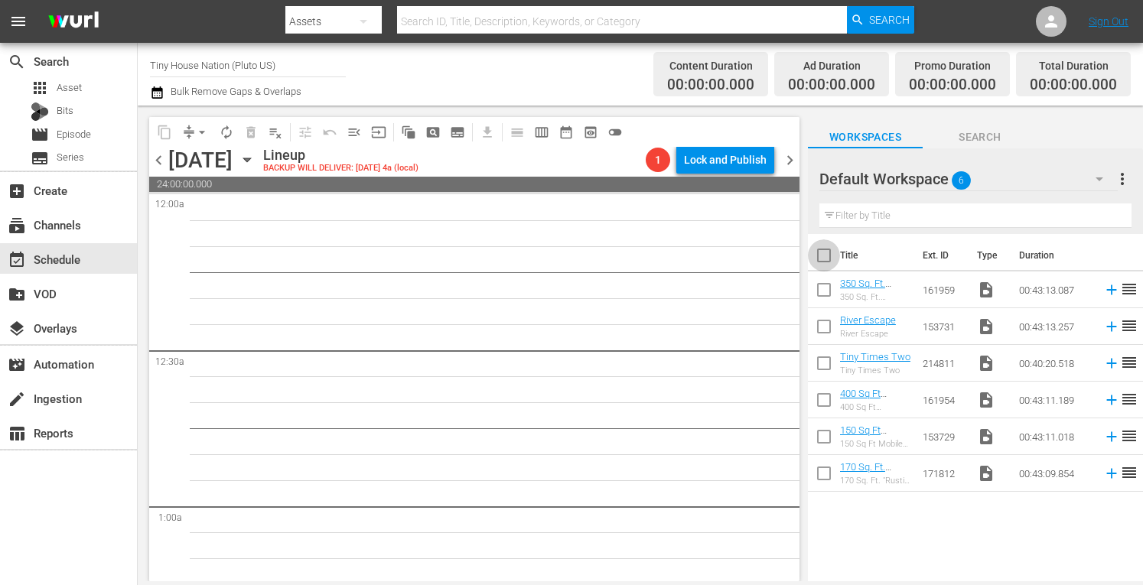
click at [819, 258] on input "checkbox" at bounding box center [824, 259] width 32 height 32
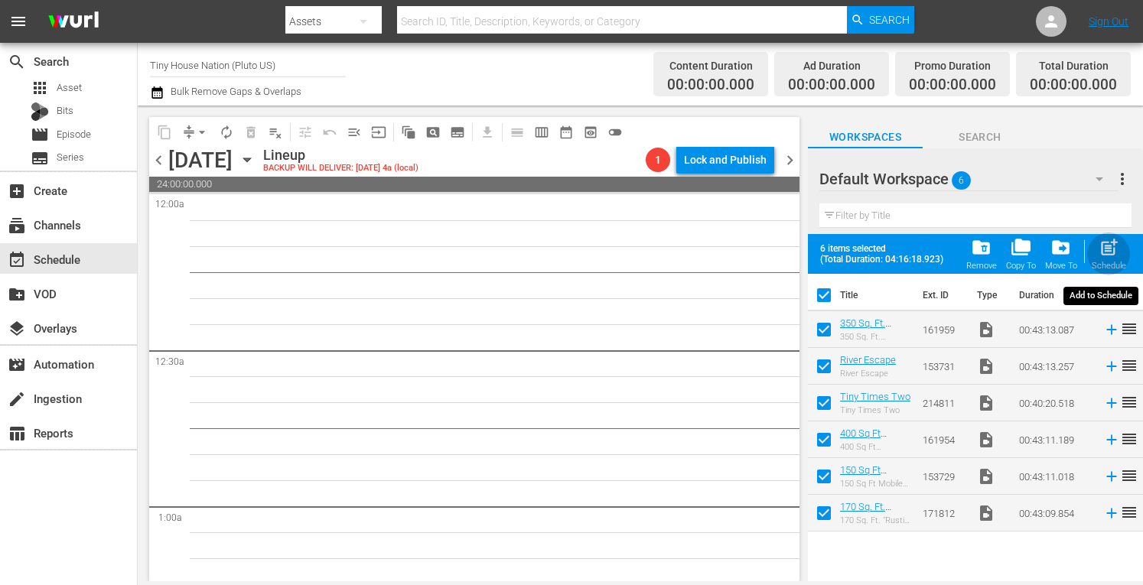
click at [1116, 249] on span "post_add" at bounding box center [1109, 247] width 21 height 21
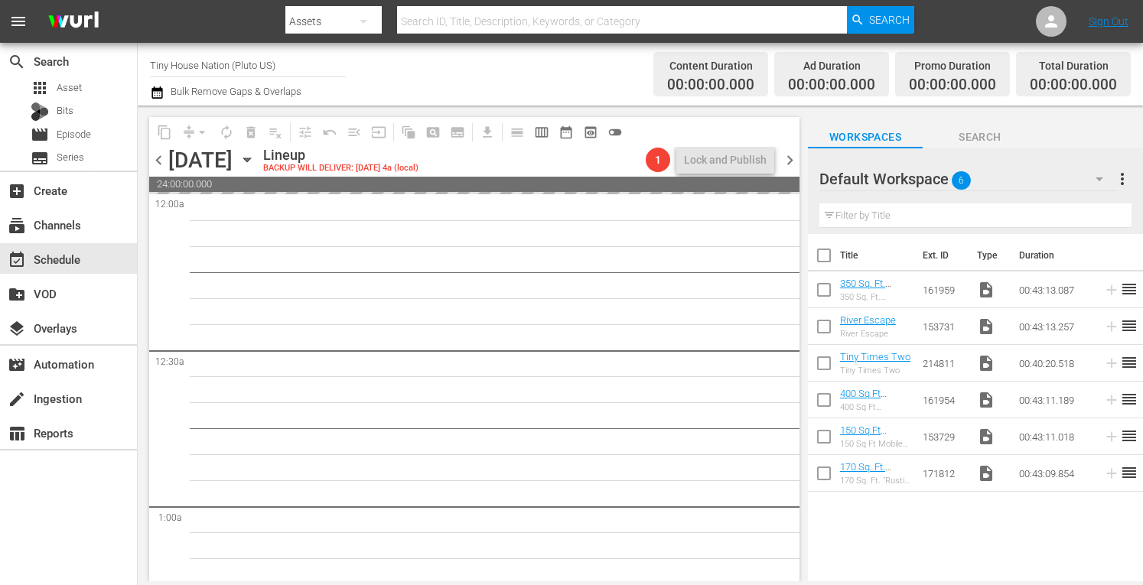
click at [1123, 179] on span "more_vert" at bounding box center [1122, 179] width 18 height 18
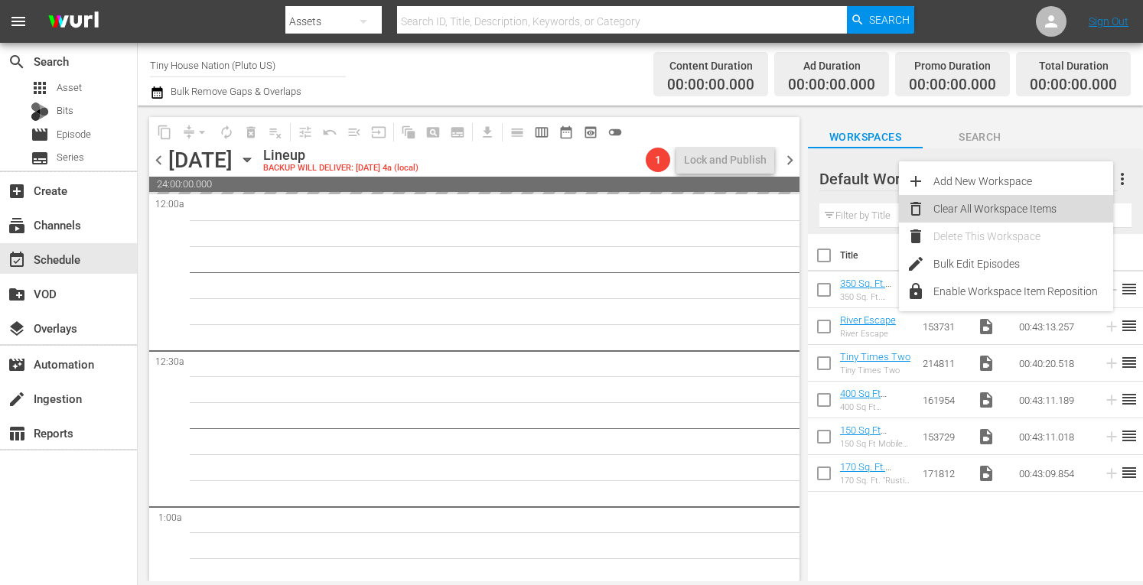
click at [1021, 214] on div "Clear All Workspace Items" at bounding box center [1024, 209] width 180 height 28
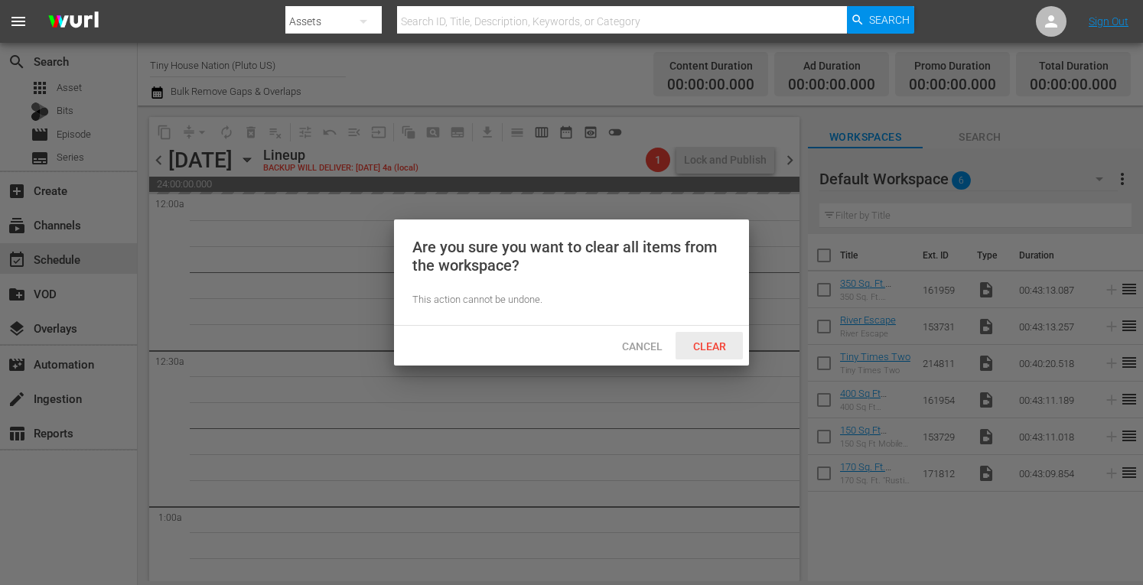
click at [702, 345] on span "Clear" at bounding box center [709, 347] width 57 height 12
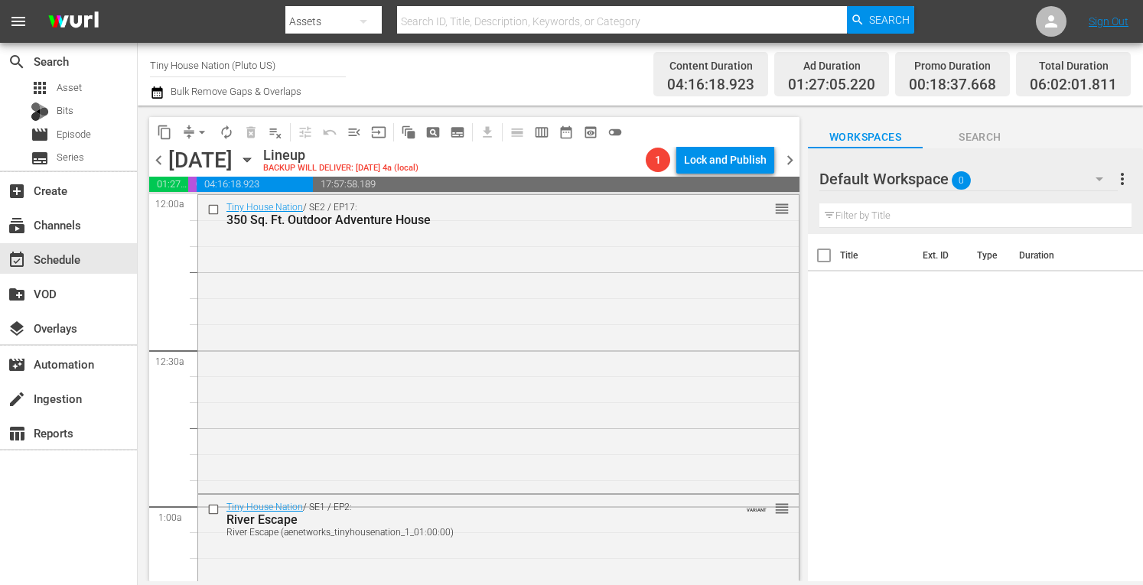
click at [1123, 177] on span "more_vert" at bounding box center [1122, 179] width 18 height 18
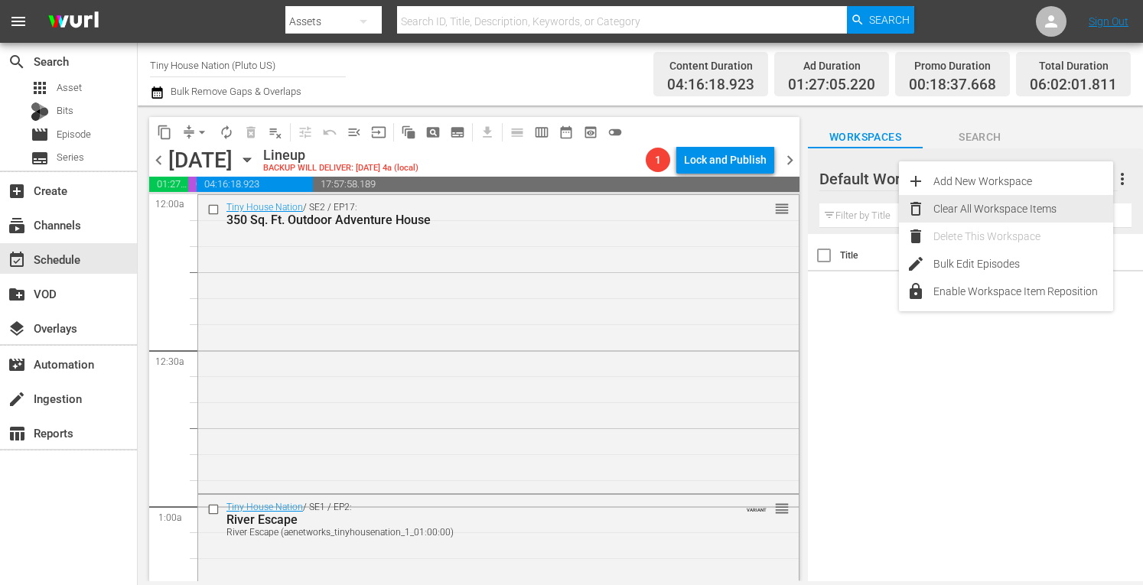
click at [992, 211] on div "Clear All Workspace Items" at bounding box center [1024, 209] width 180 height 28
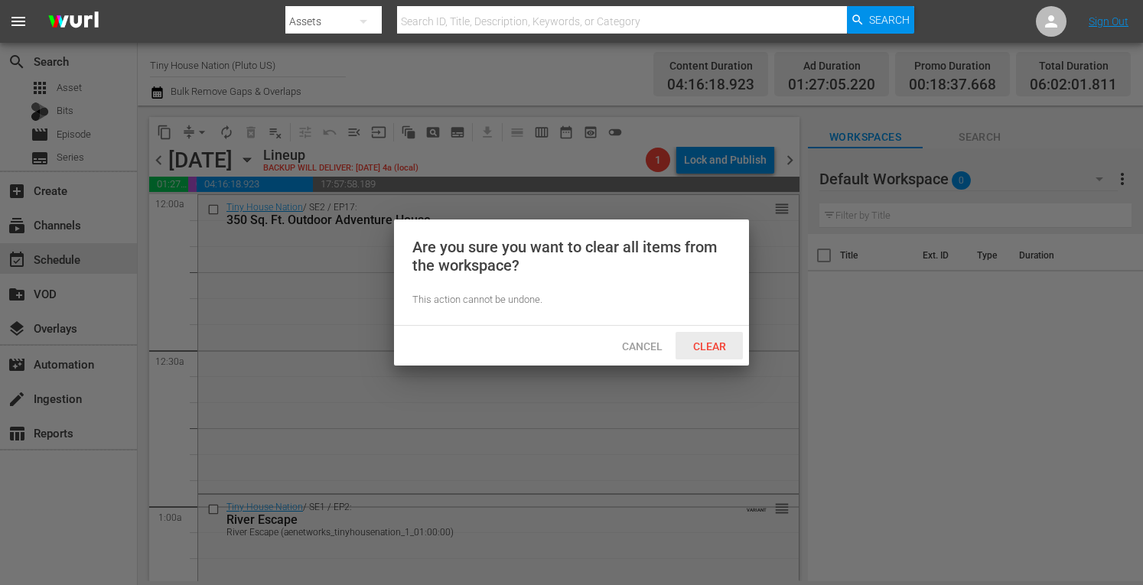
click at [707, 355] on div "Clear" at bounding box center [709, 346] width 67 height 28
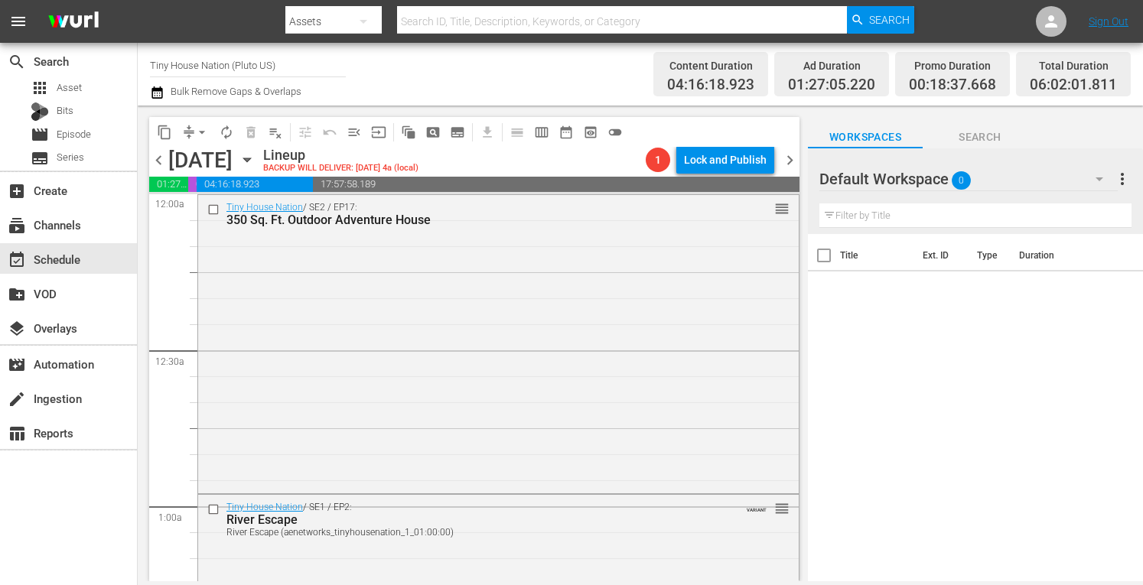
click at [246, 66] on input "Tiny House Nation (Pluto US)" at bounding box center [248, 65] width 196 height 37
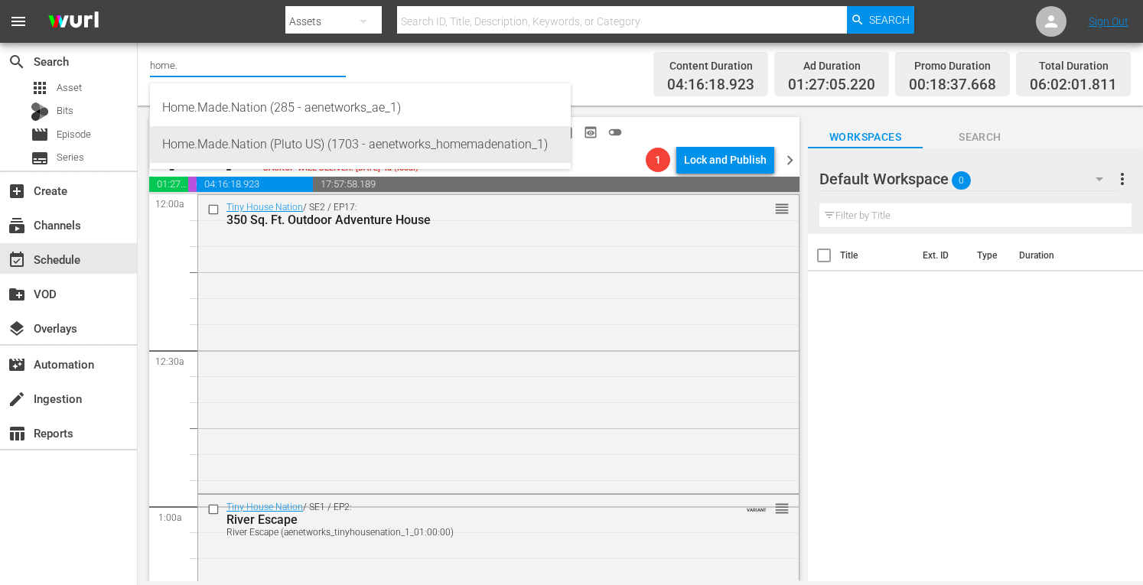
click at [259, 151] on div "Home.Made.Nation (Pluto US) (1703 - aenetworks_homemadenation_1)" at bounding box center [360, 144] width 396 height 37
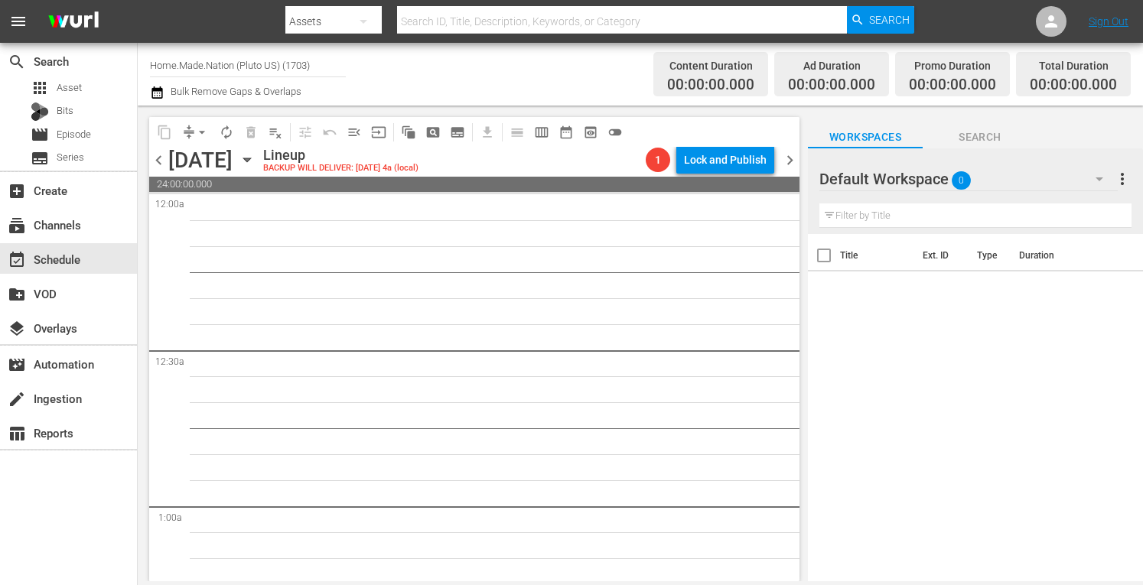
click at [256, 165] on icon "button" at bounding box center [247, 160] width 17 height 17
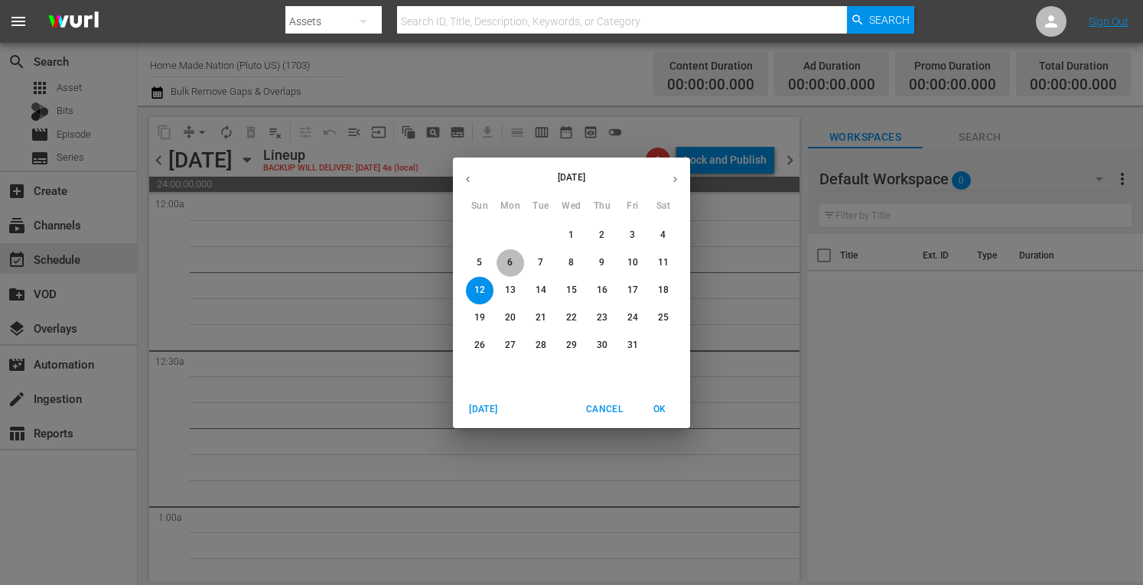
click at [512, 266] on p "6" at bounding box center [509, 262] width 5 height 13
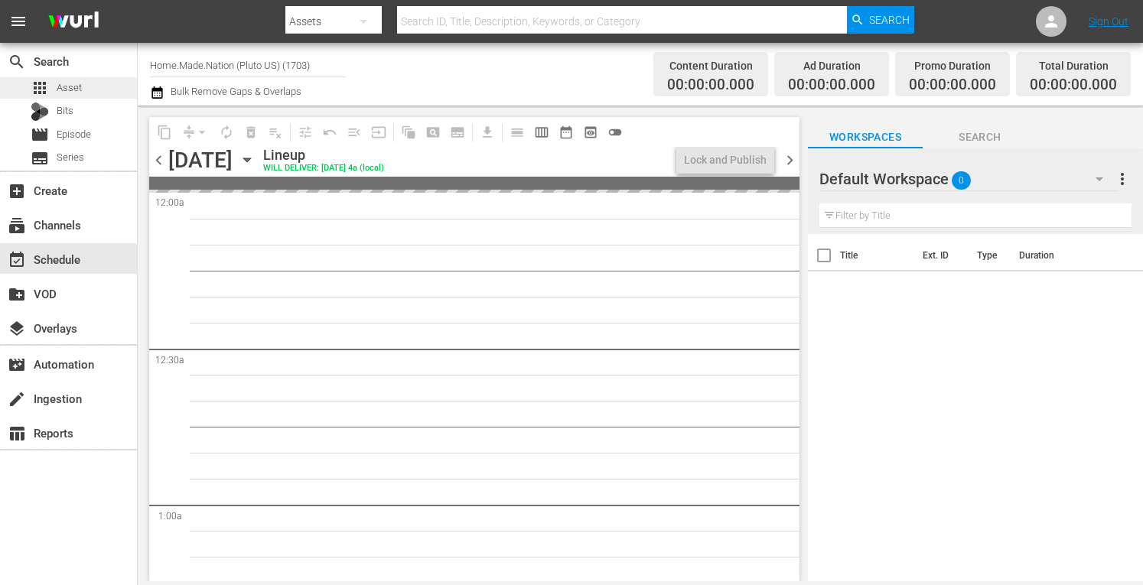
click at [70, 87] on span "Asset" at bounding box center [69, 87] width 25 height 15
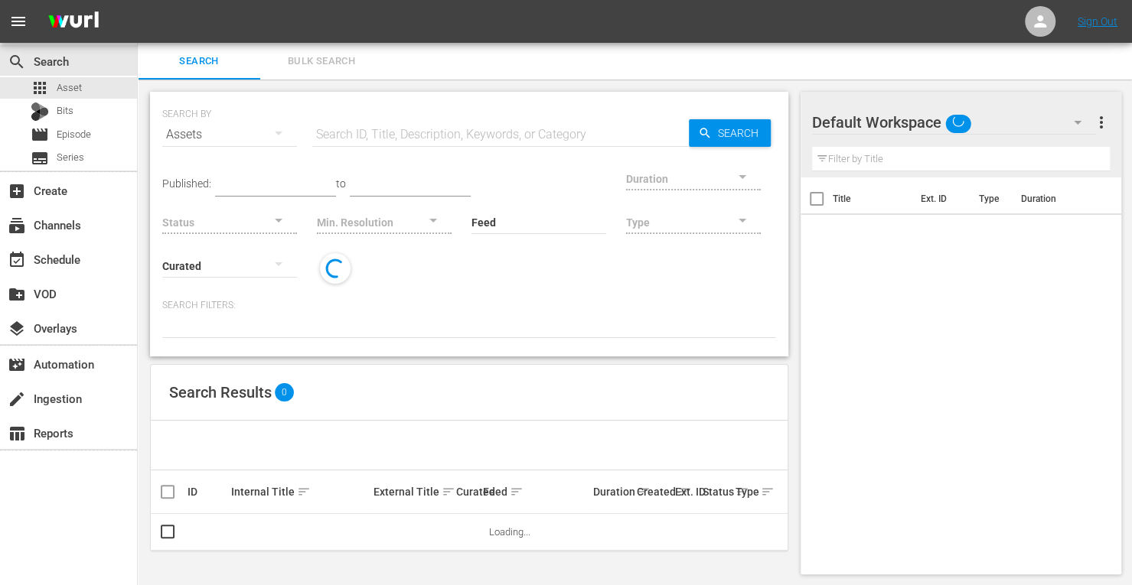
click at [314, 64] on span "Bulk Search" at bounding box center [321, 62] width 104 height 18
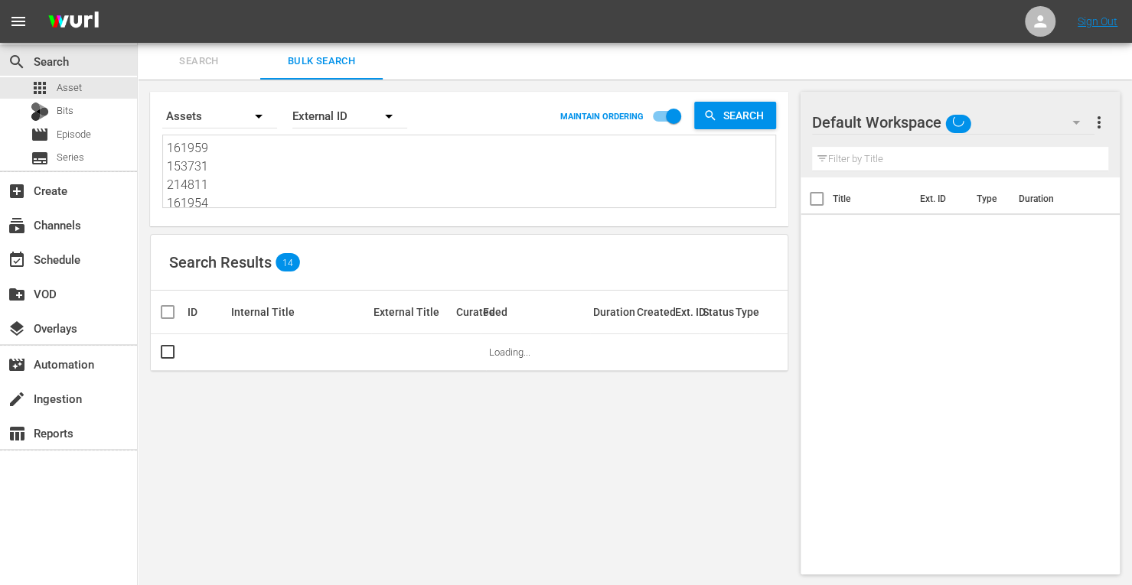
drag, startPoint x: 228, startPoint y: 197, endPoint x: 58, endPoint y: 8, distance: 254.1
click at [58, 8] on div "menu Sign Out search Search apps Asset Bits movie Episode subtitles Series add_…" at bounding box center [566, 293] width 1132 height 587
drag, startPoint x: 230, startPoint y: 207, endPoint x: 69, endPoint y: -4, distance: 264.8
click at [69, 0] on html "menu Sign Out search Search apps Asset Bits movie Episode subtitles Series add_…" at bounding box center [566, 292] width 1132 height 585
paste textarea "303527 303528 303529 303530 303531 303532 303533 303534 303535 303536 303537 30…"
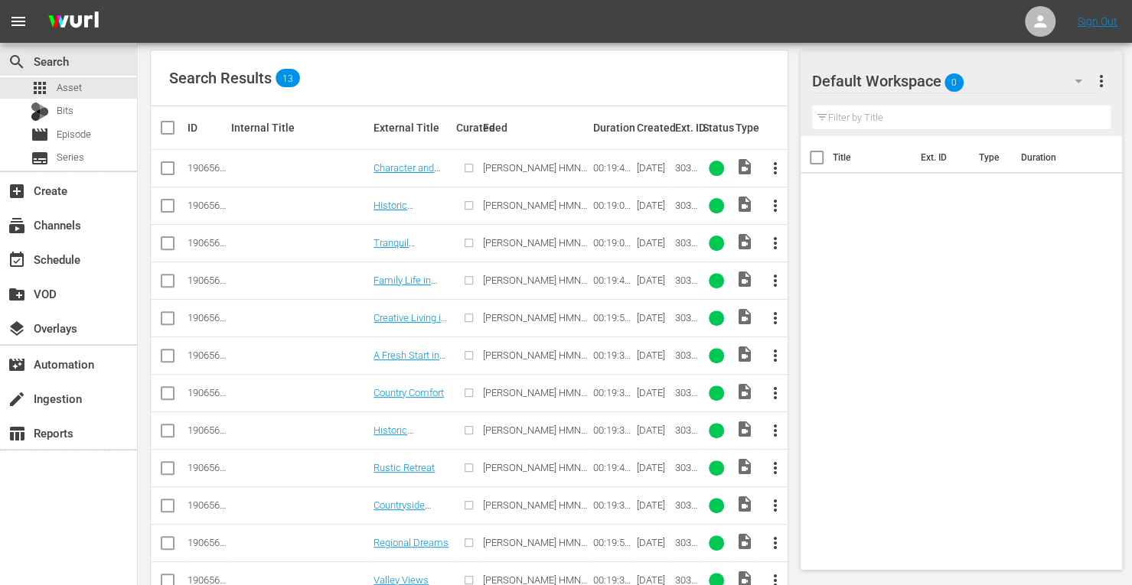
scroll to position [185, 0]
click at [165, 123] on input "checkbox" at bounding box center [173, 127] width 31 height 18
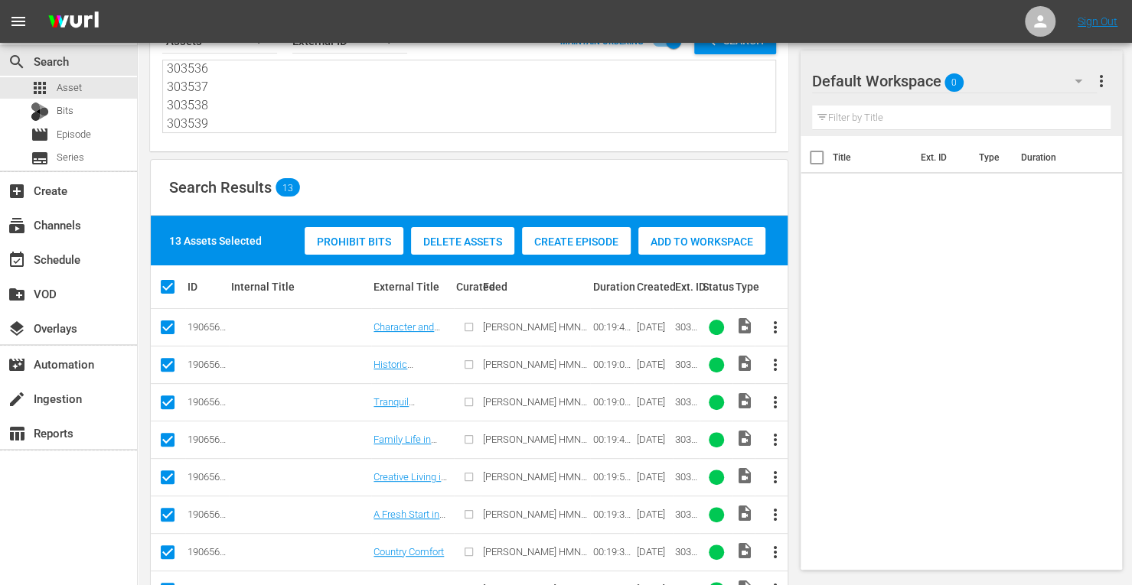
scroll to position [64, 0]
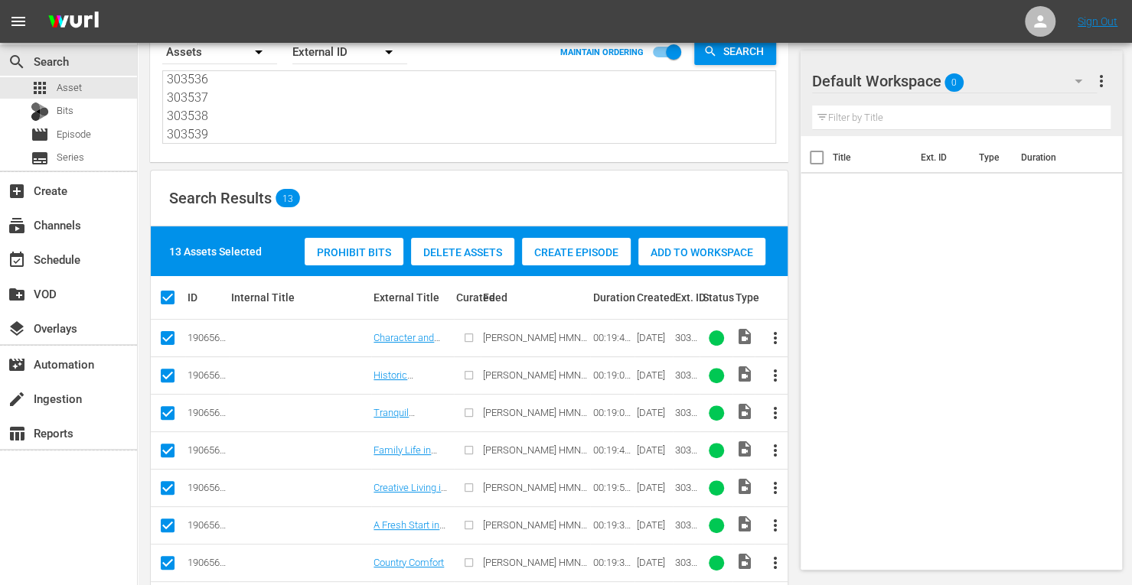
click at [706, 253] on span "Add to Workspace" at bounding box center [701, 252] width 127 height 12
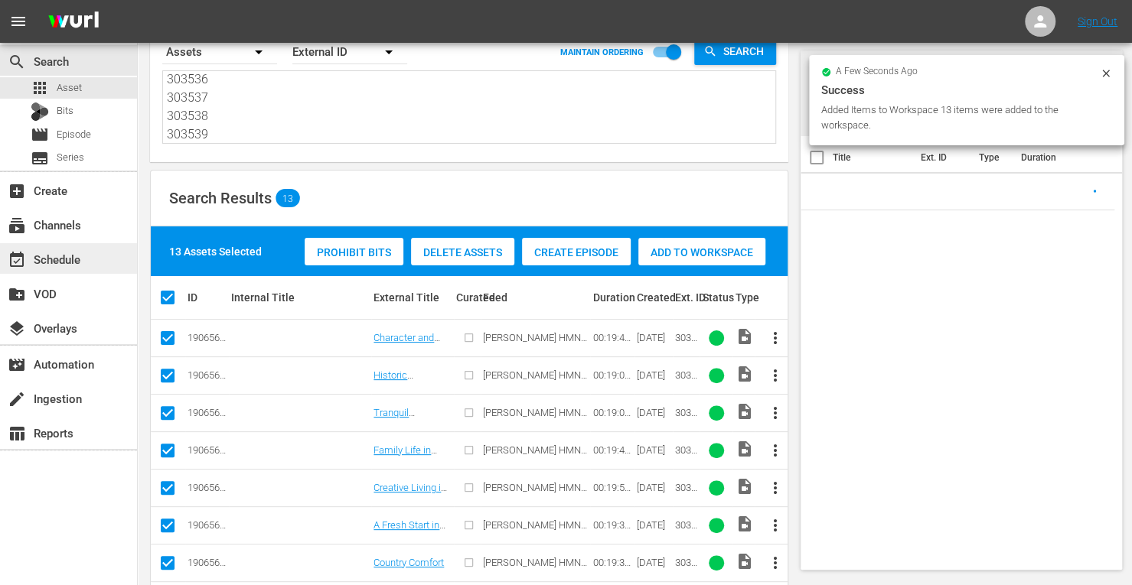
click at [82, 262] on div "event_available Schedule" at bounding box center [43, 257] width 86 height 14
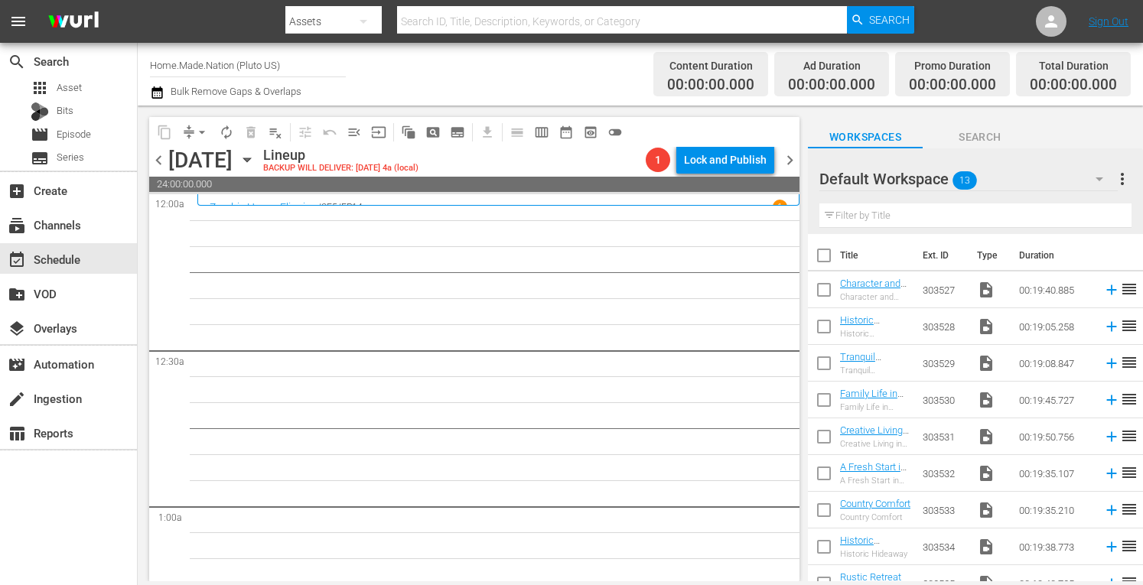
click at [822, 253] on input "checkbox" at bounding box center [824, 259] width 32 height 32
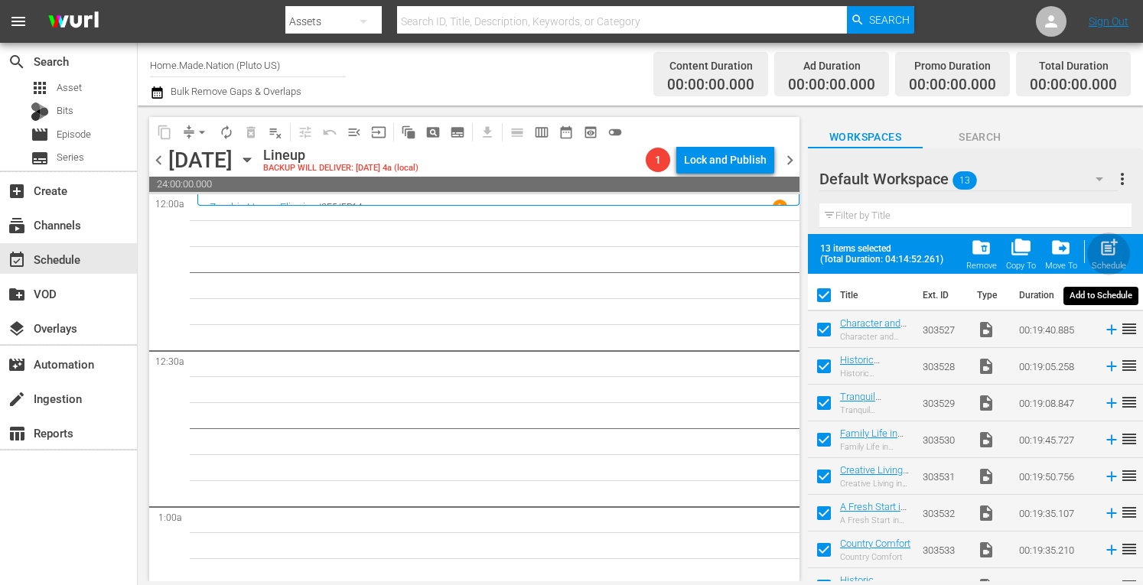
click at [1111, 263] on div "Schedule" at bounding box center [1109, 266] width 34 height 10
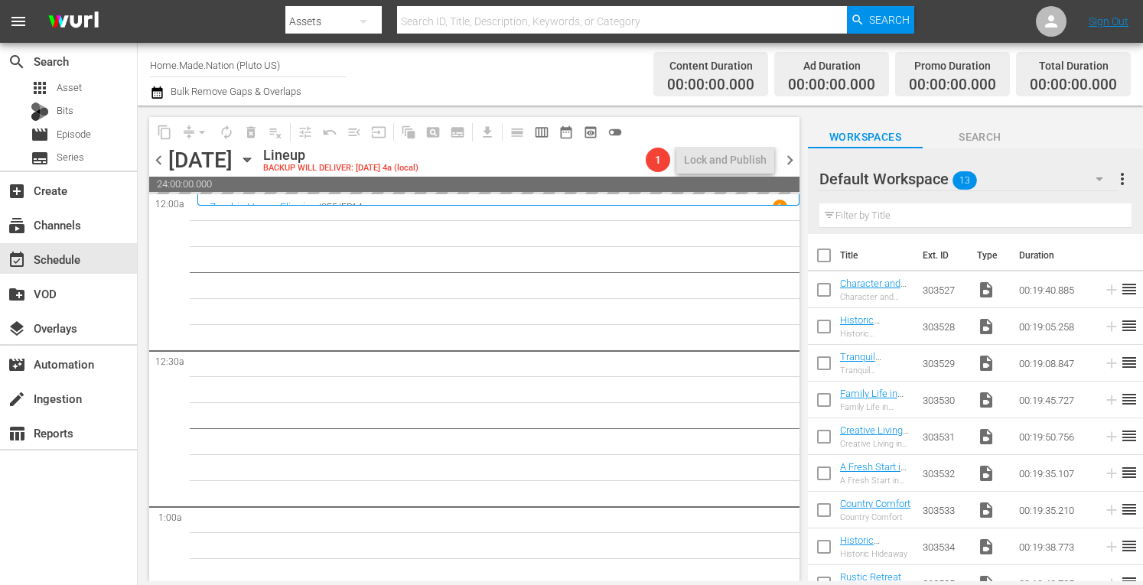
click at [1123, 175] on span "more_vert" at bounding box center [1122, 179] width 18 height 18
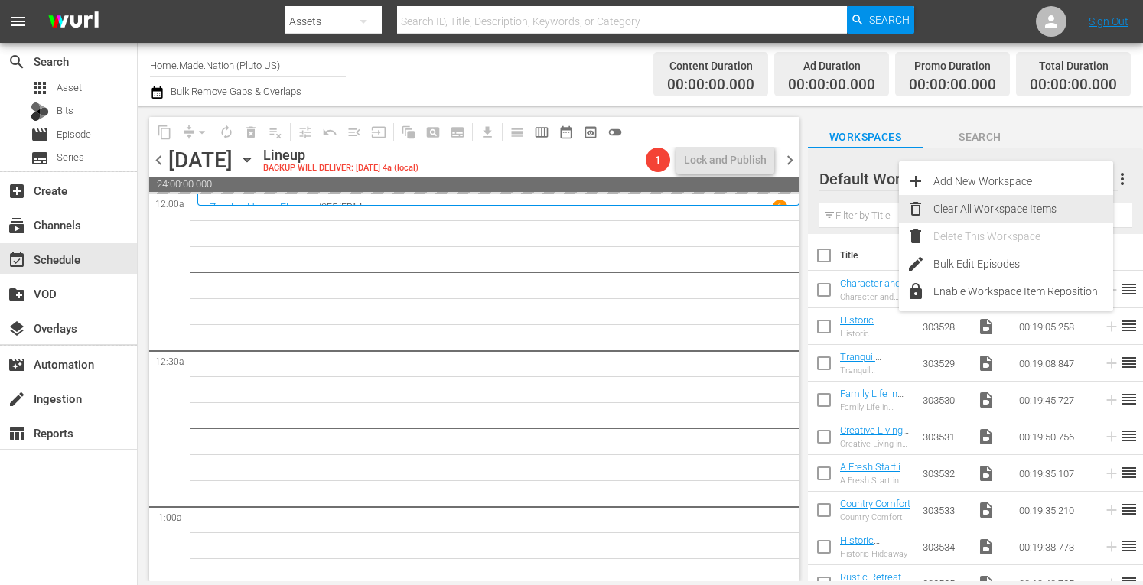
click at [955, 215] on div "Clear All Workspace Items" at bounding box center [1024, 209] width 180 height 28
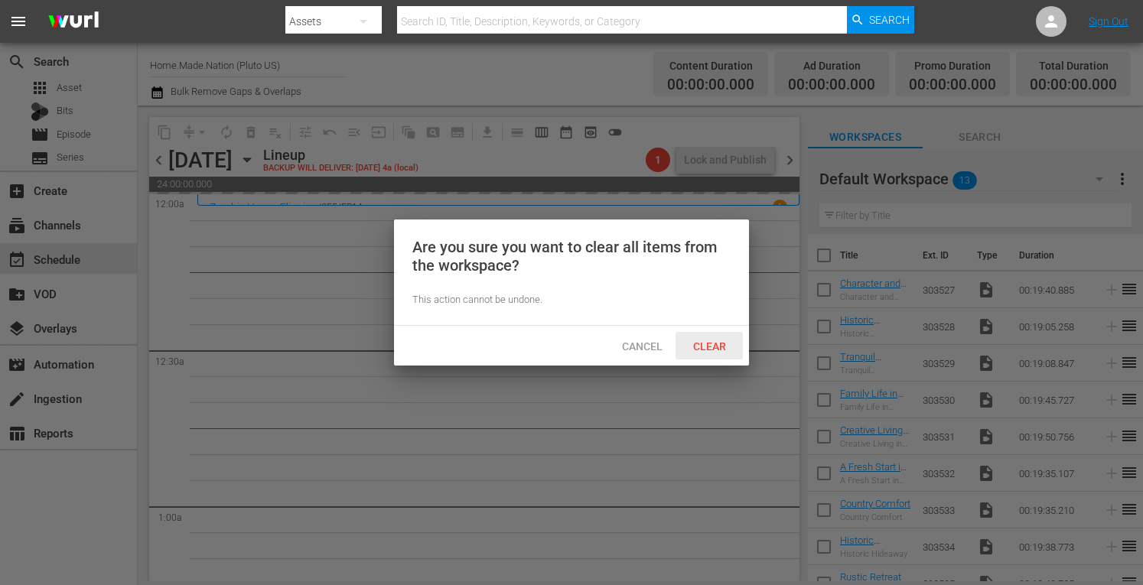
click at [719, 347] on span "Clear" at bounding box center [709, 347] width 57 height 12
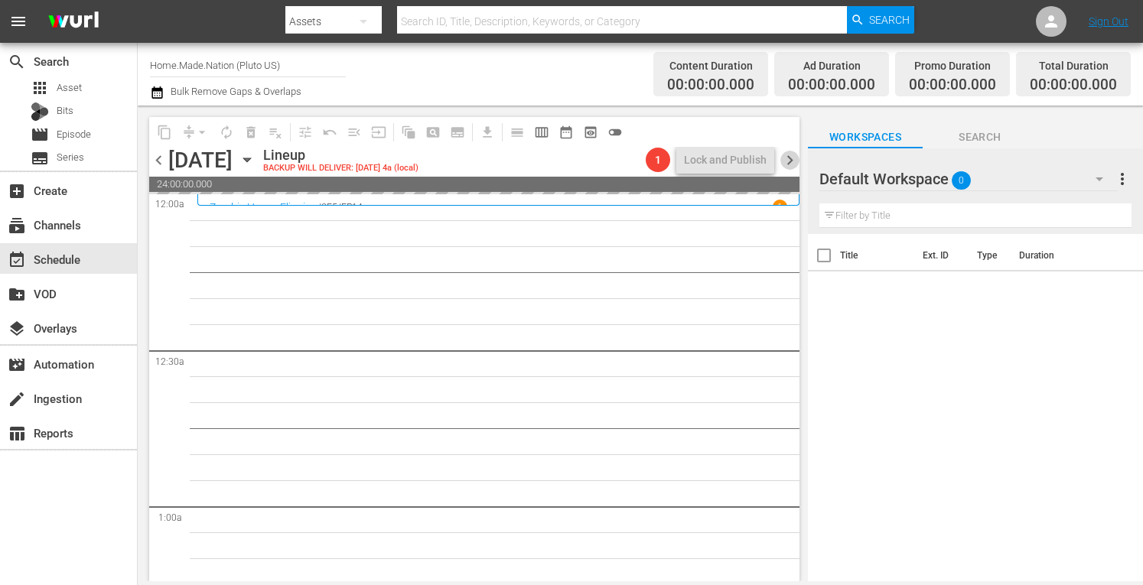
click at [791, 159] on span "chevron_right" at bounding box center [790, 160] width 19 height 19
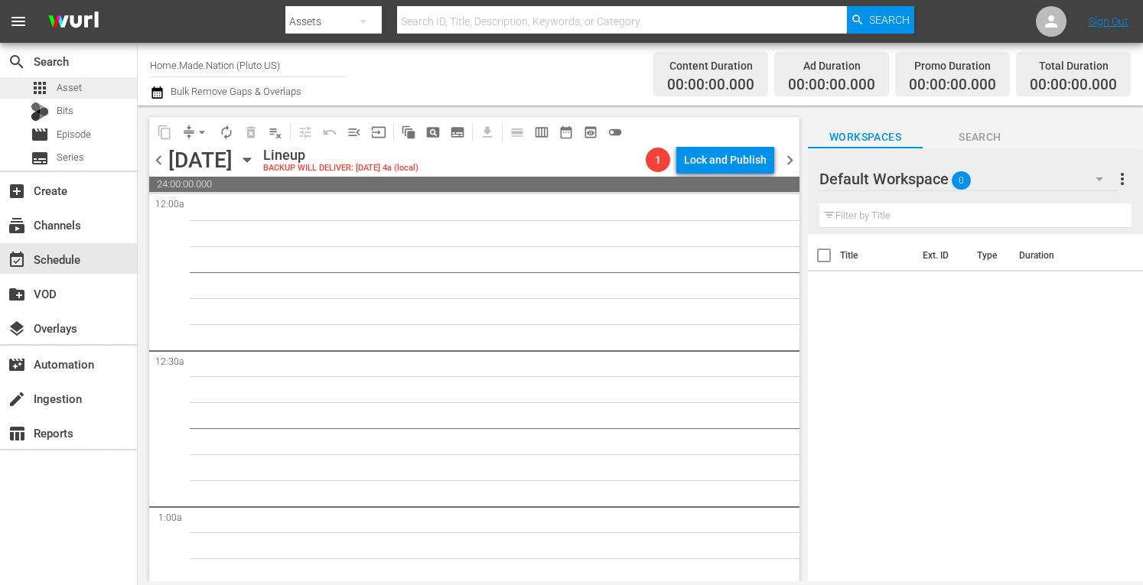
click at [83, 90] on div "apps Asset" at bounding box center [68, 87] width 137 height 21
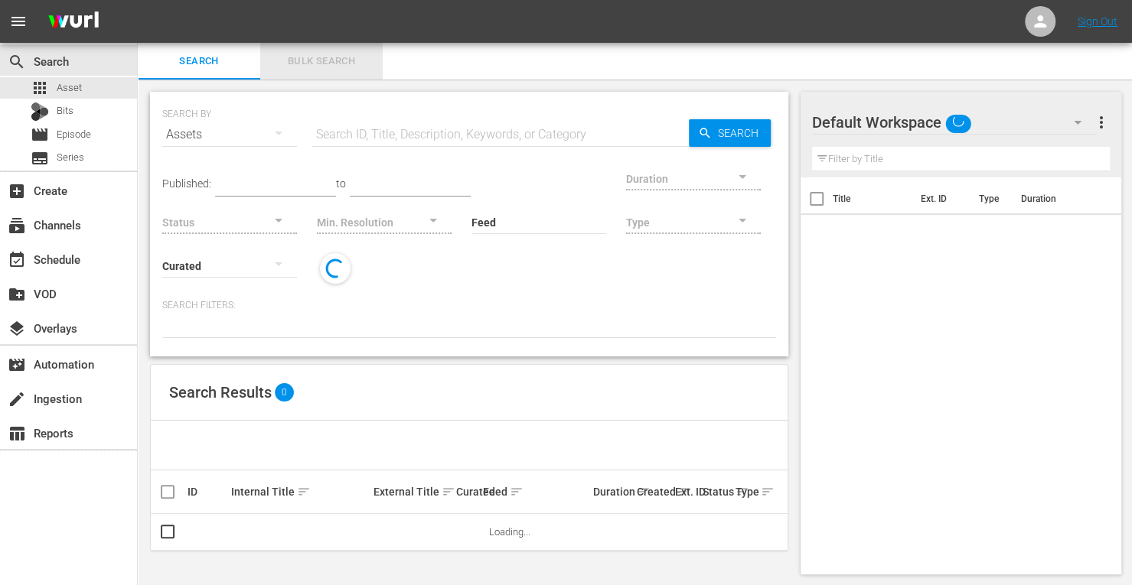
click at [310, 59] on span "Bulk Search" at bounding box center [321, 62] width 104 height 18
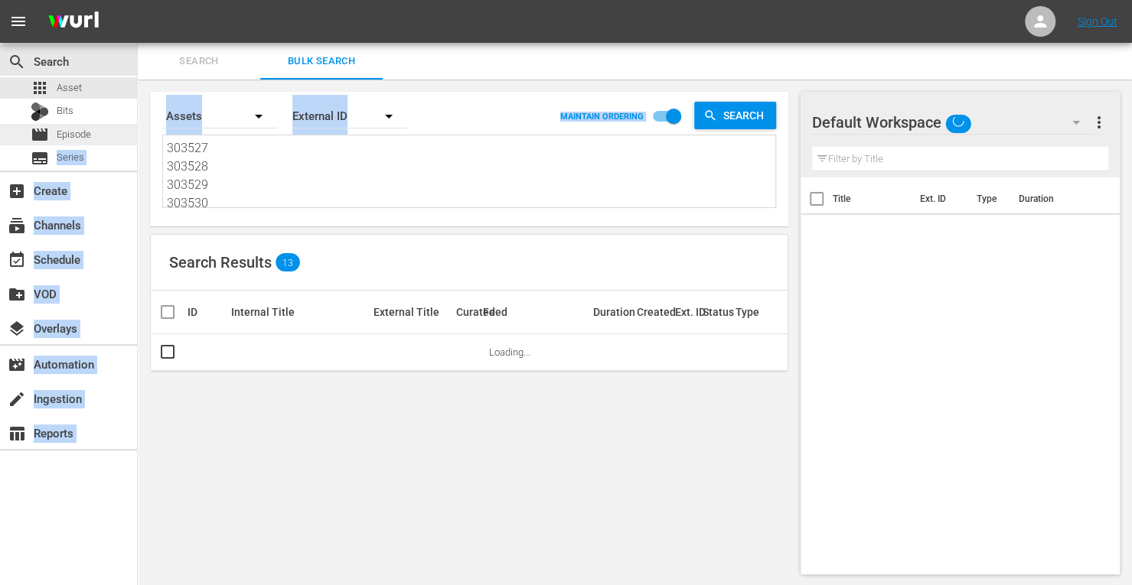
drag, startPoint x: 224, startPoint y: 208, endPoint x: 129, endPoint y: 132, distance: 122.0
click at [138, 0] on div "search Search apps Asset Bits movie Episode subtitles Series add_box Create sub…" at bounding box center [635, 0] width 994 height 0
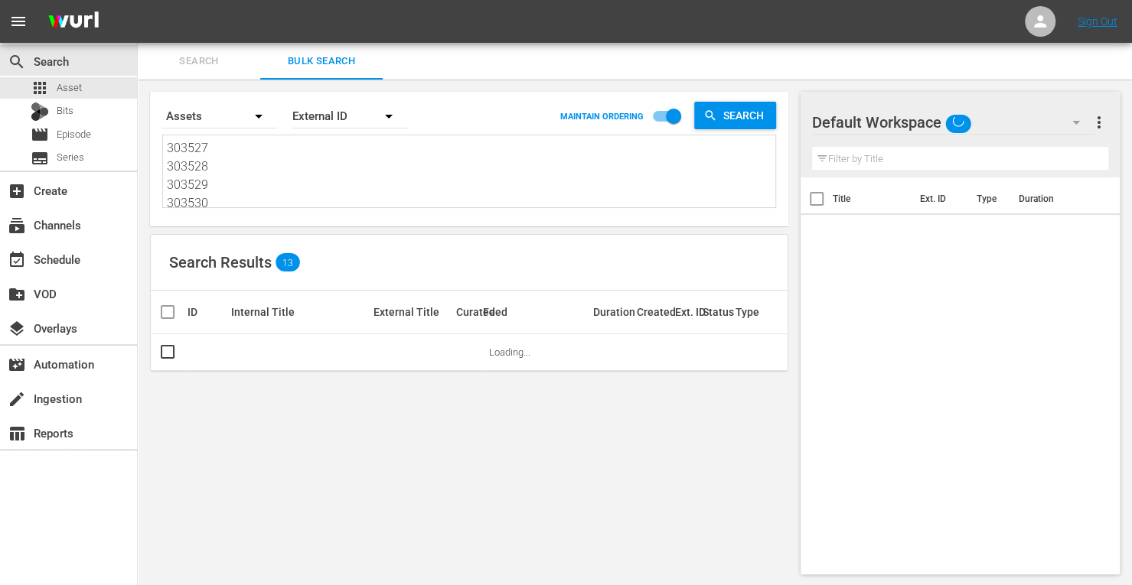
click at [234, 194] on textarea "303527 303528 303529 303530 303531 303532 303533 303534 303535 303536 303537 30…" at bounding box center [471, 174] width 608 height 70
drag, startPoint x: 211, startPoint y: 204, endPoint x: 109, endPoint y: 24, distance: 207.3
click at [109, 24] on div "menu Sign Out search Search apps Asset Bits movie Episode subtitles Series add_…" at bounding box center [566, 293] width 1132 height 587
drag, startPoint x: 218, startPoint y: 200, endPoint x: 124, endPoint y: 84, distance: 149.0
click at [138, 0] on div "search Search apps Asset Bits movie Episode subtitles Series add_box Create sub…" at bounding box center [635, 0] width 994 height 0
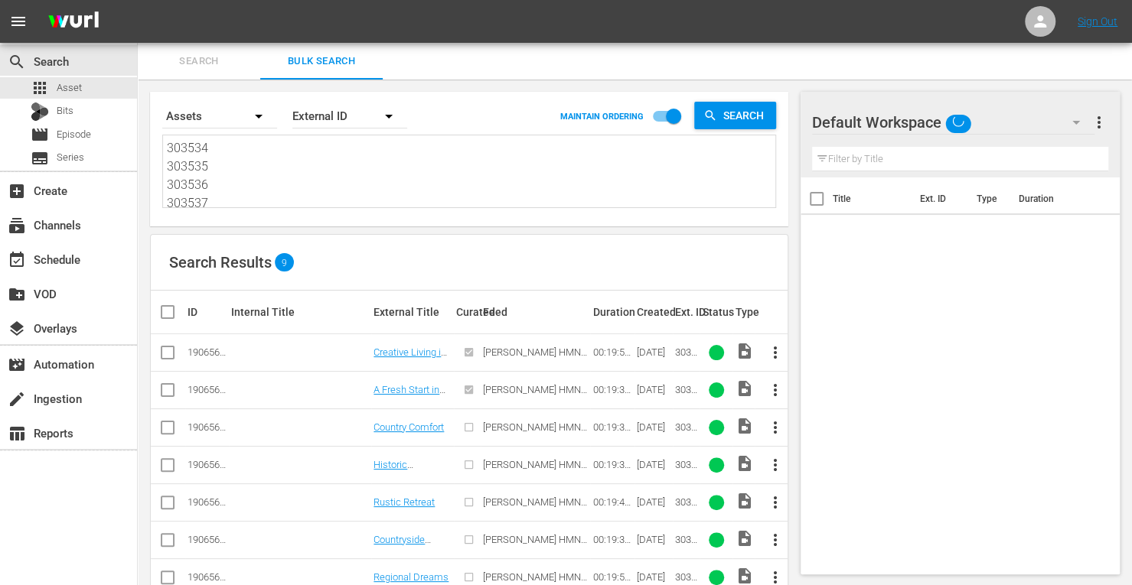
drag, startPoint x: 222, startPoint y: 203, endPoint x: 120, endPoint y: 99, distance: 145.0
click at [138, 0] on div "search Search apps Asset Bits movie Episode subtitles Series add_box Create sub…" at bounding box center [635, 0] width 994 height 0
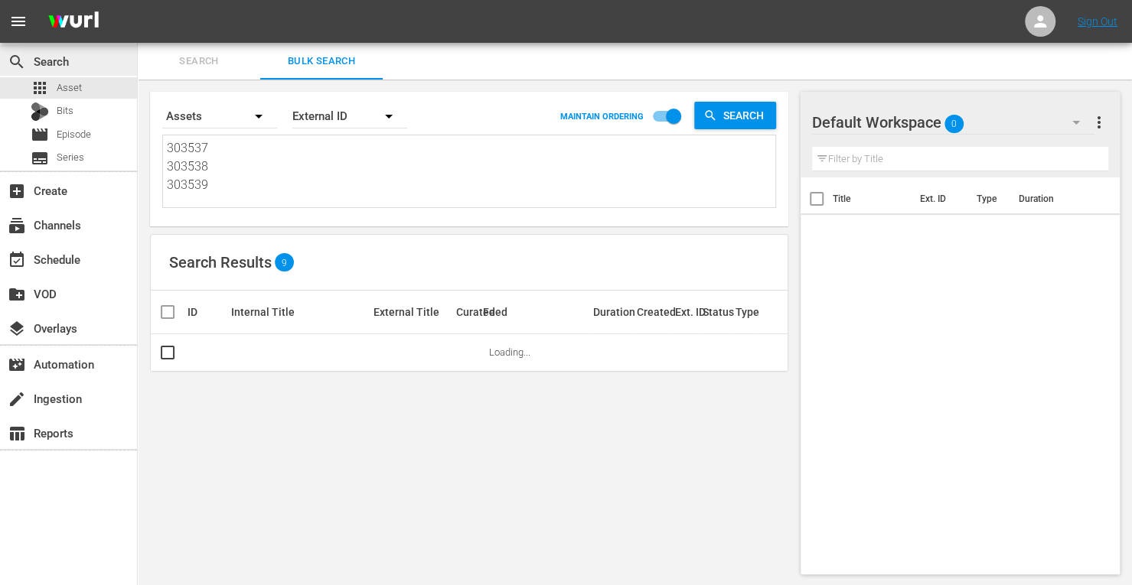
drag, startPoint x: 223, startPoint y: 203, endPoint x: 122, endPoint y: 69, distance: 167.3
click at [138, 0] on div "search Search apps Asset Bits movie Episode subtitles Series add_box Create sub…" at bounding box center [635, 0] width 994 height 0
paste textarea "290040 290044 290103 290033 290082 290037 290084 290022 290010 290106 290108"
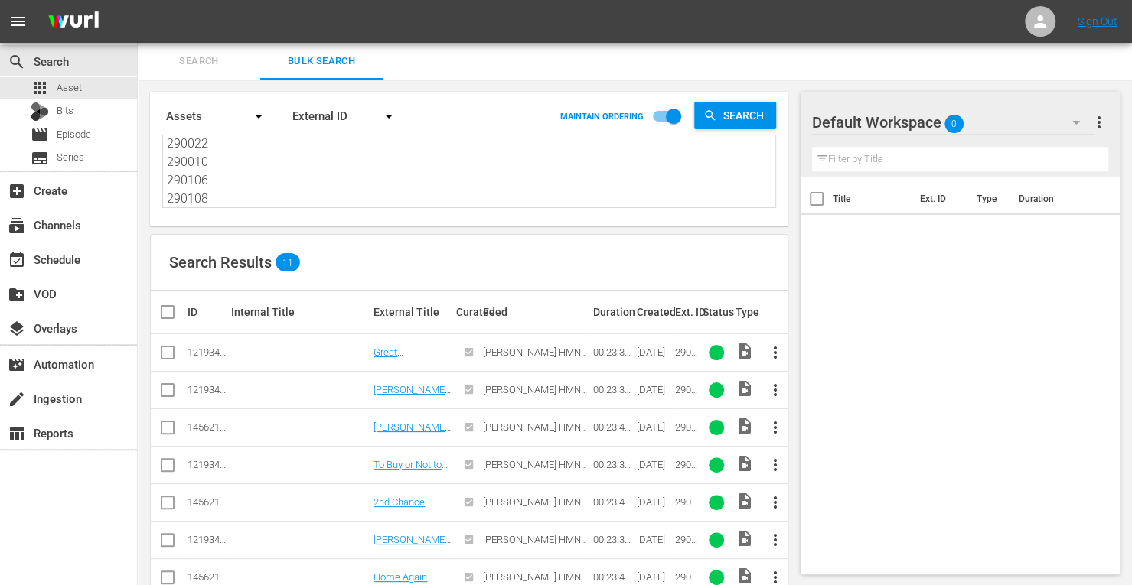
click at [165, 315] on input "checkbox" at bounding box center [173, 312] width 31 height 18
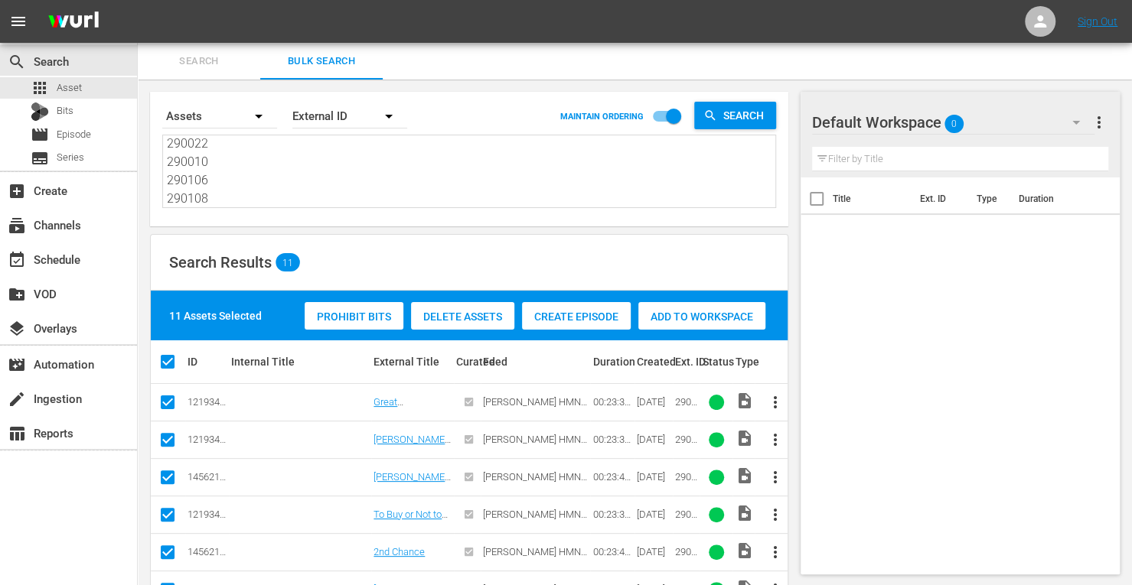
scroll to position [235, 0]
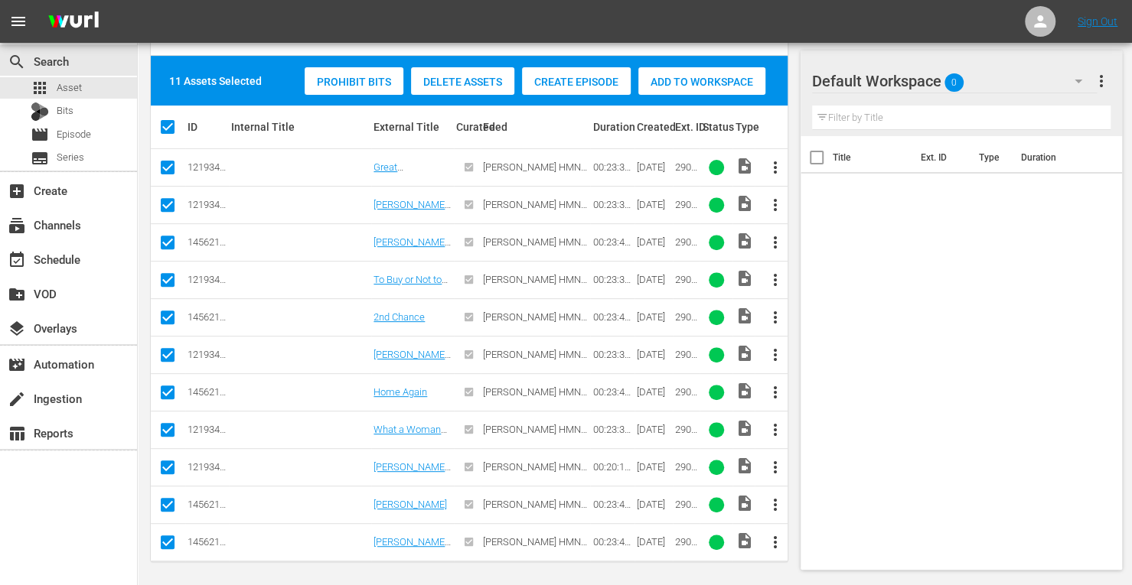
click at [681, 81] on span "Add to Workspace" at bounding box center [701, 82] width 127 height 12
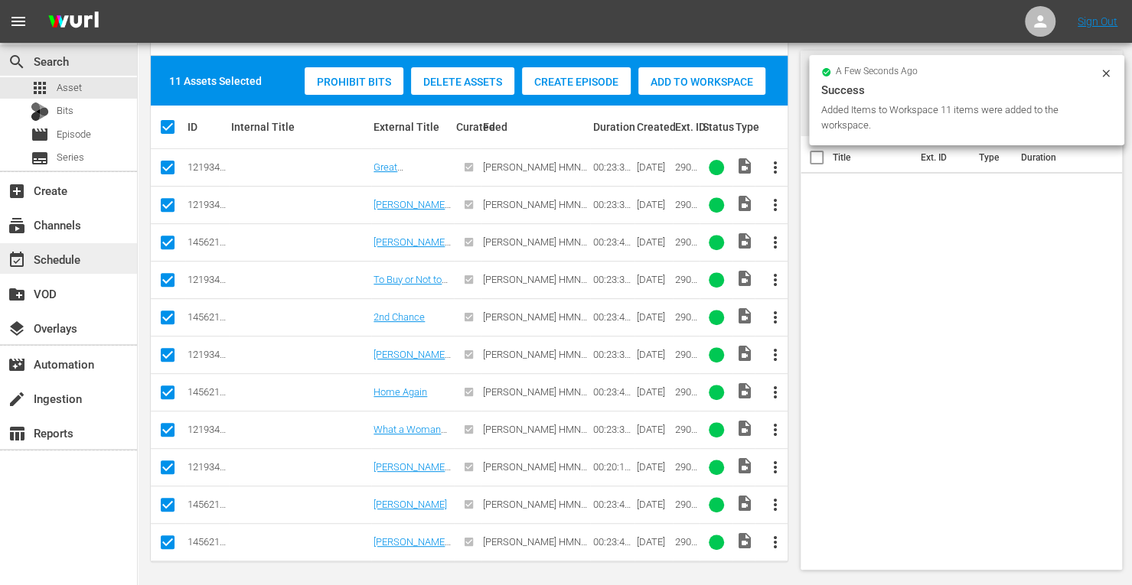
click at [70, 258] on div "event_available Schedule" at bounding box center [43, 257] width 86 height 14
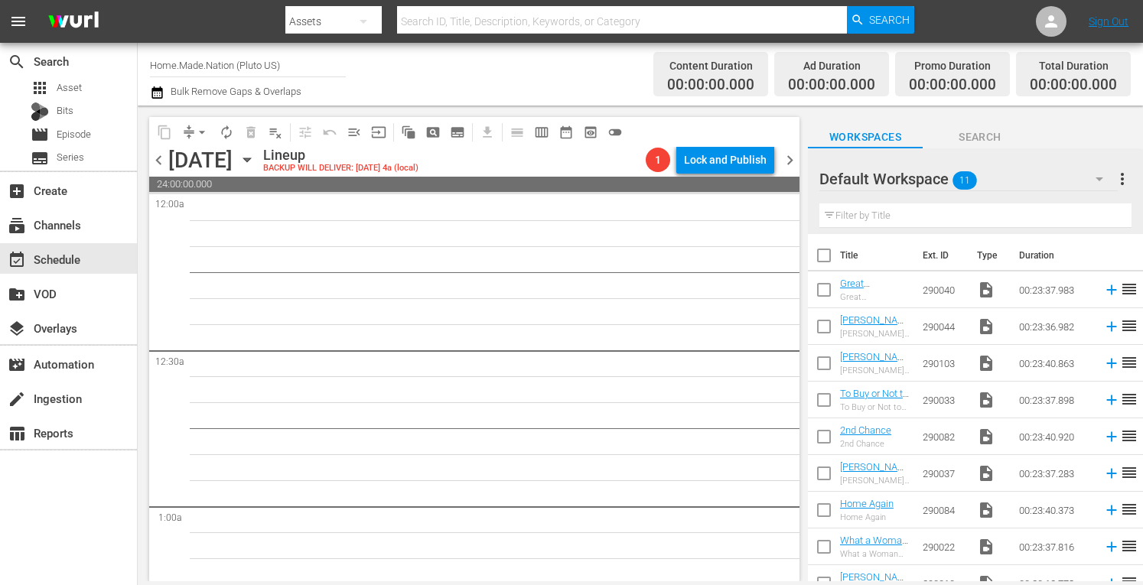
click at [822, 259] on input "checkbox" at bounding box center [824, 259] width 32 height 32
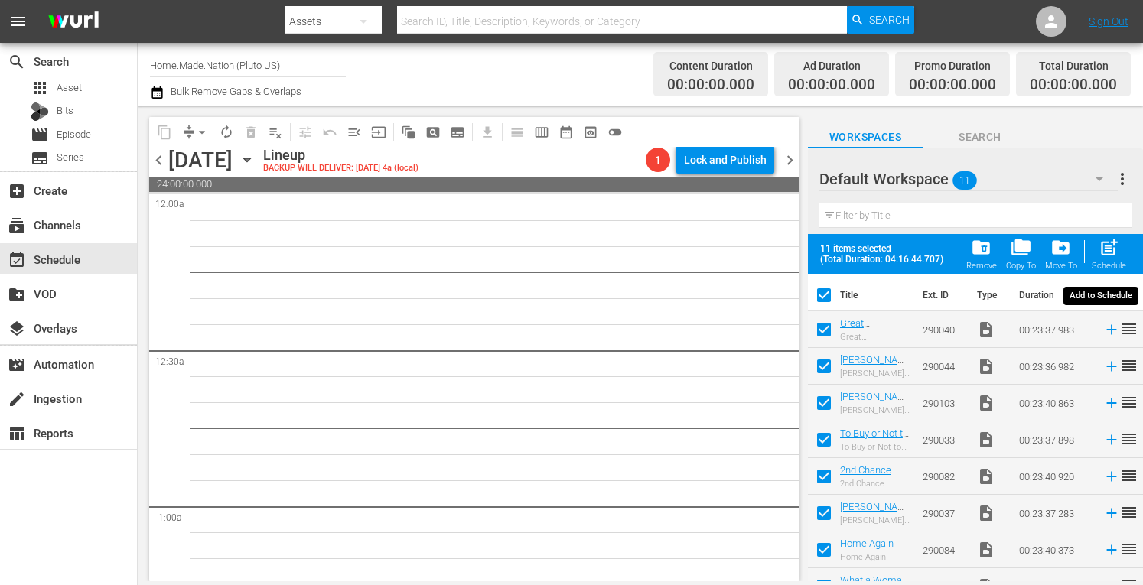
click at [1107, 255] on span "post_add" at bounding box center [1109, 247] width 21 height 21
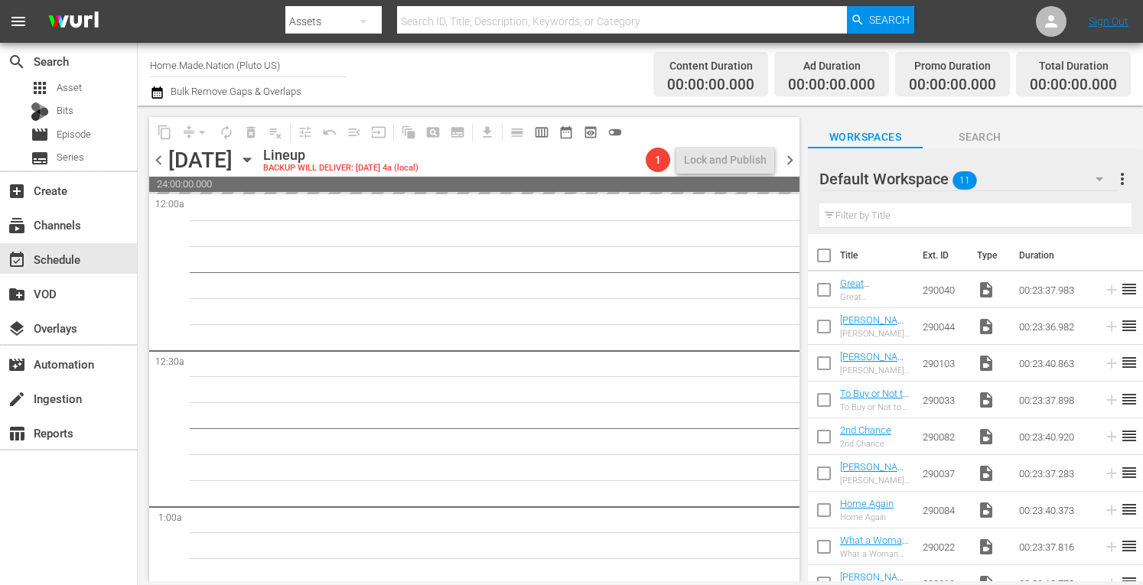
click at [1123, 187] on span "more_vert" at bounding box center [1122, 179] width 18 height 18
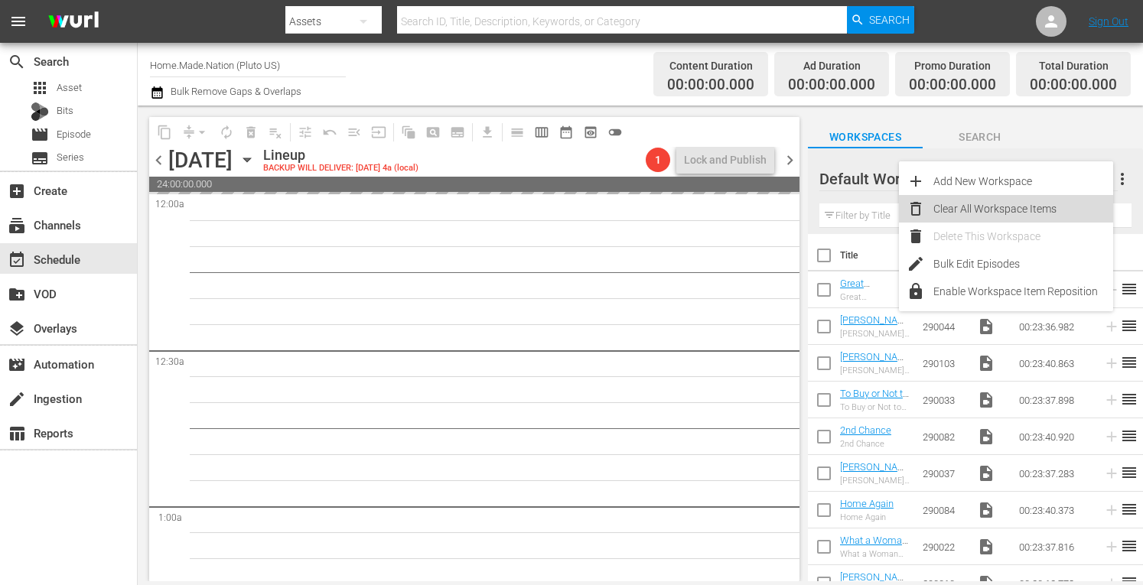
click at [1006, 200] on div "Clear All Workspace Items" at bounding box center [1024, 209] width 180 height 28
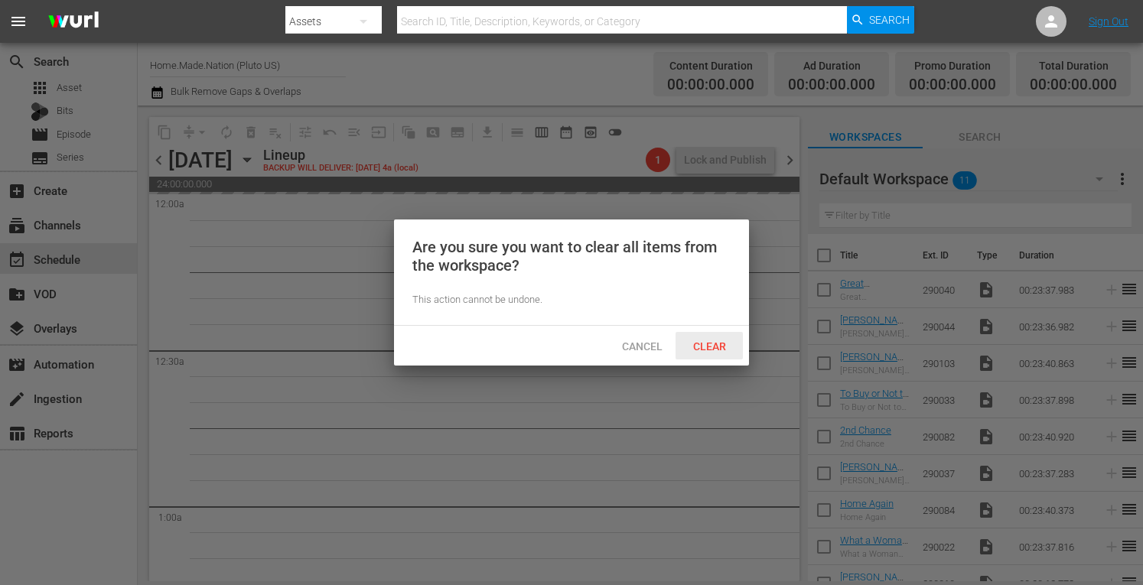
click at [707, 337] on div "Clear" at bounding box center [709, 346] width 67 height 28
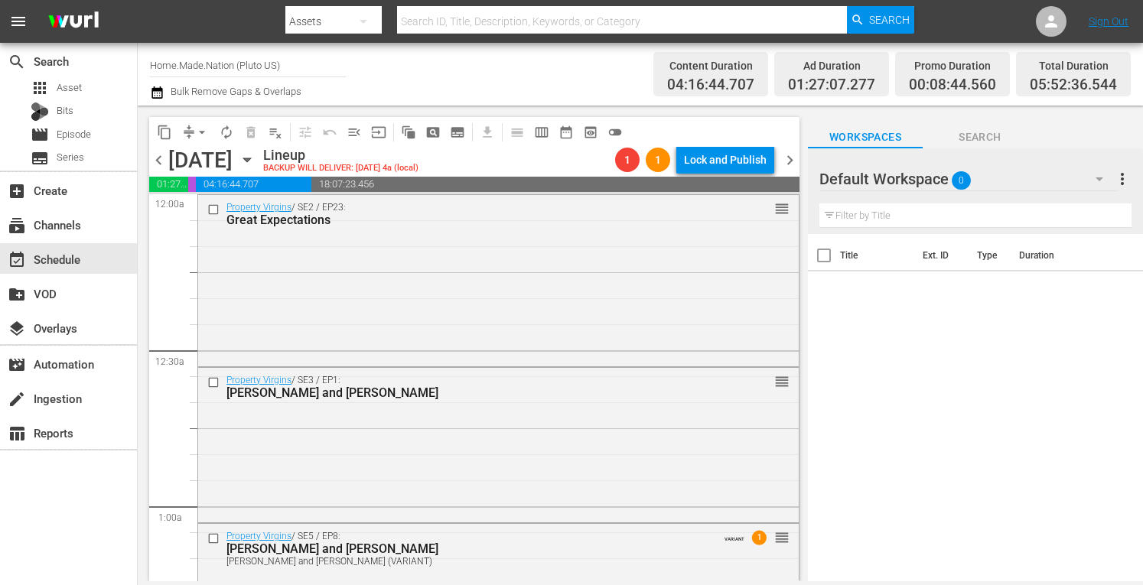
click at [787, 160] on span "chevron_right" at bounding box center [790, 160] width 19 height 19
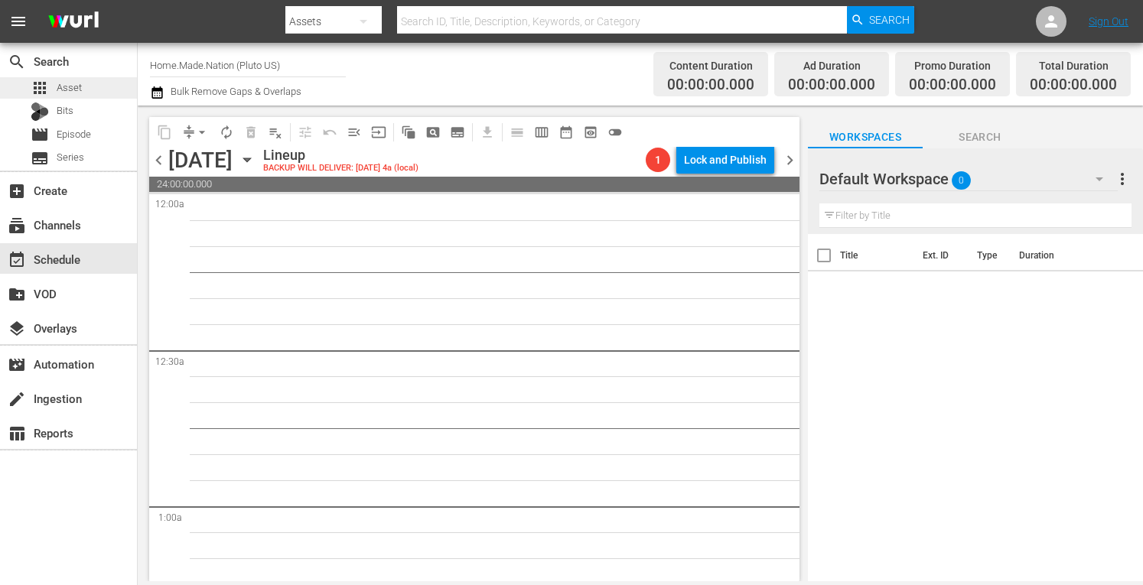
click at [58, 83] on span "Asset" at bounding box center [69, 87] width 25 height 15
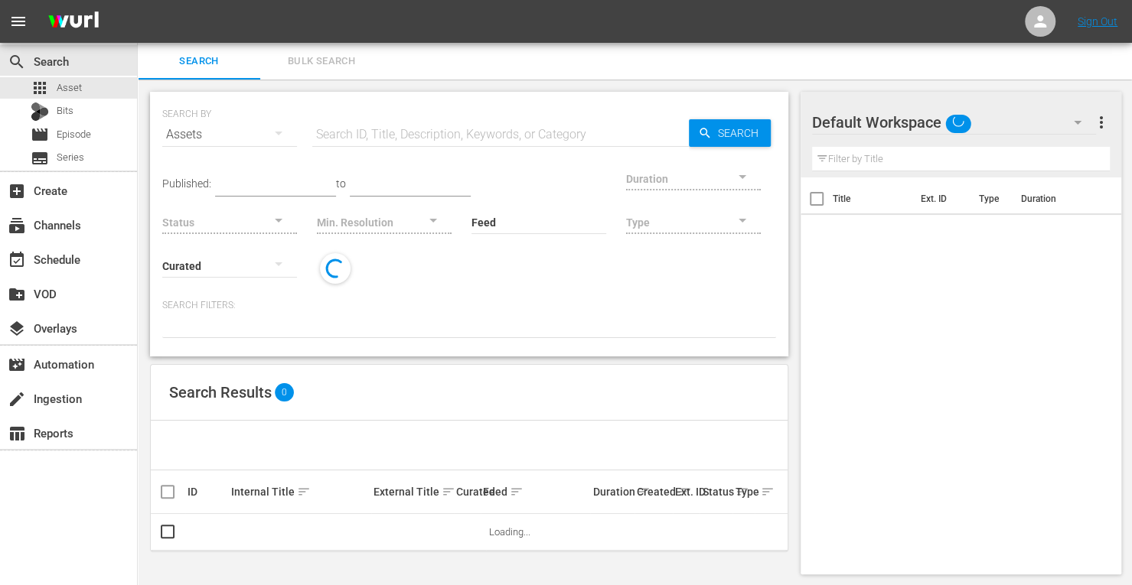
click at [314, 66] on span "Bulk Search" at bounding box center [321, 62] width 104 height 18
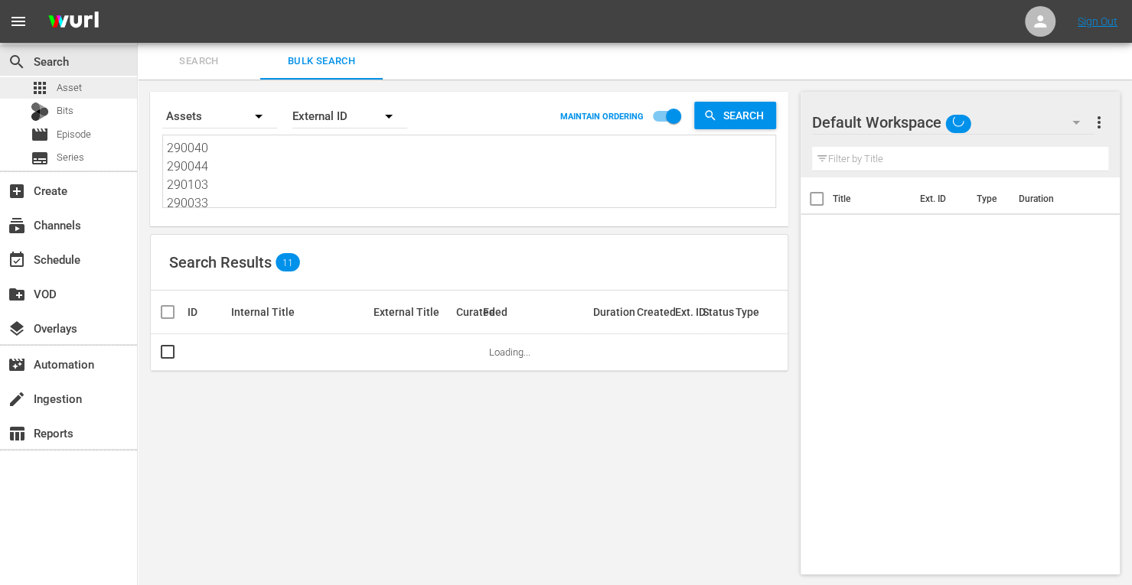
drag, startPoint x: 220, startPoint y: 199, endPoint x: 112, endPoint y: 84, distance: 157.5
click at [138, 0] on div "search Search apps Asset Bits movie Episode subtitles Series add_box Create sub…" at bounding box center [635, 0] width 994 height 0
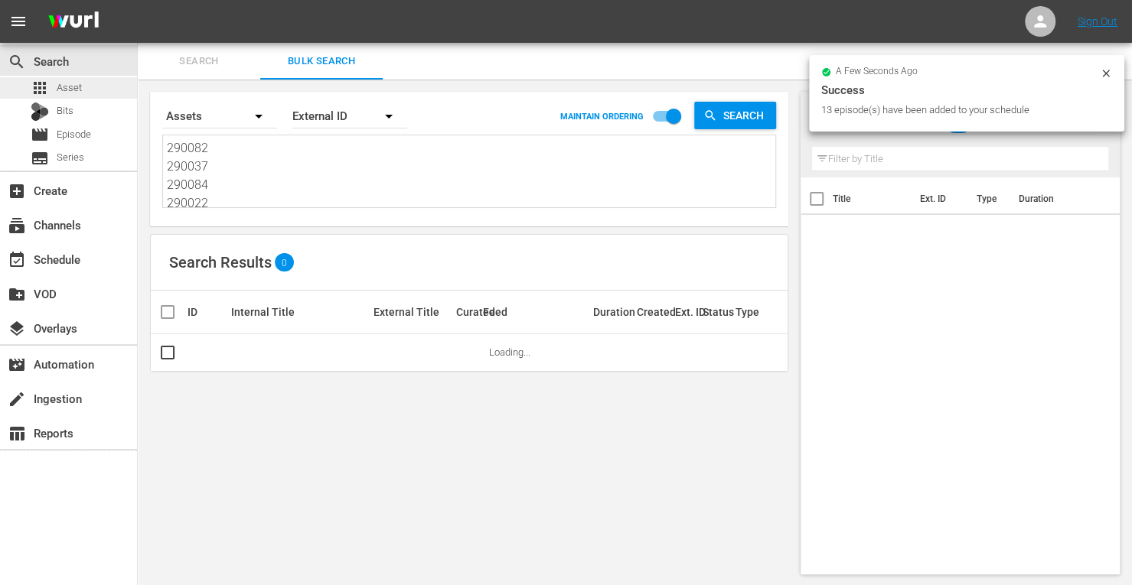
drag, startPoint x: 213, startPoint y: 202, endPoint x: 126, endPoint y: 96, distance: 137.1
click at [138, 0] on div "search Search apps Asset Bits movie Episode subtitles Series add_box Create sub…" at bounding box center [635, 0] width 994 height 0
drag, startPoint x: 227, startPoint y: 204, endPoint x: 129, endPoint y: 65, distance: 169.6
click at [138, 0] on div "search Search apps Asset Bits movie Episode subtitles Series add_box Create sub…" at bounding box center [635, 0] width 994 height 0
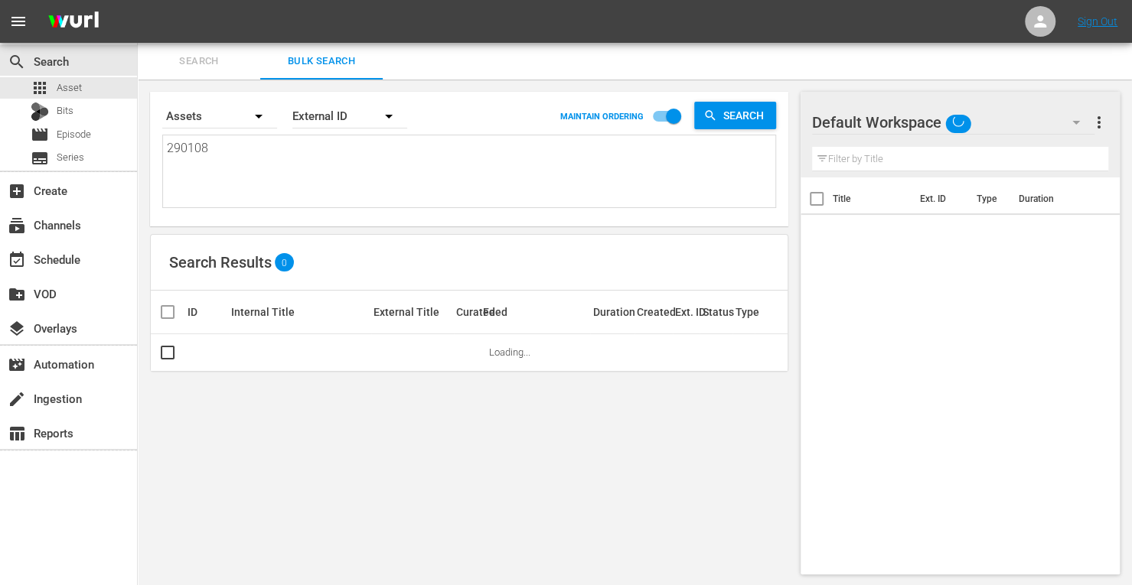
drag, startPoint x: 211, startPoint y: 184, endPoint x: 152, endPoint y: 124, distance: 85.0
click at [152, 124] on div "Search By Assets Order By External ID MAINTAIN ORDERING Search 290108 290108" at bounding box center [469, 159] width 638 height 135
paste textarea "171827 171811 160624 171830 161955 214800"
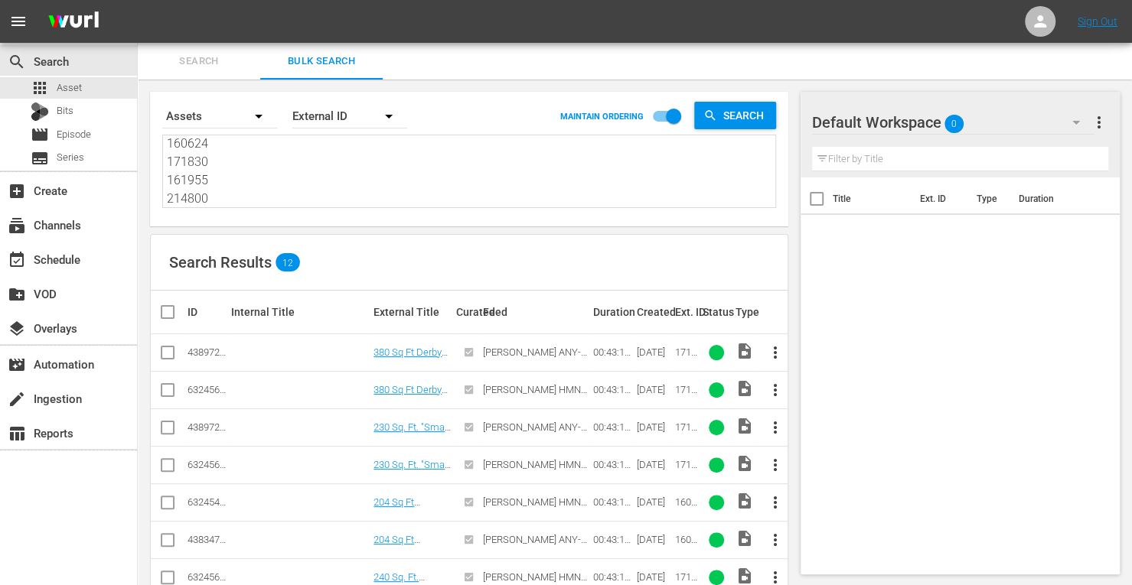
click at [168, 393] on input "checkbox" at bounding box center [167, 393] width 18 height 18
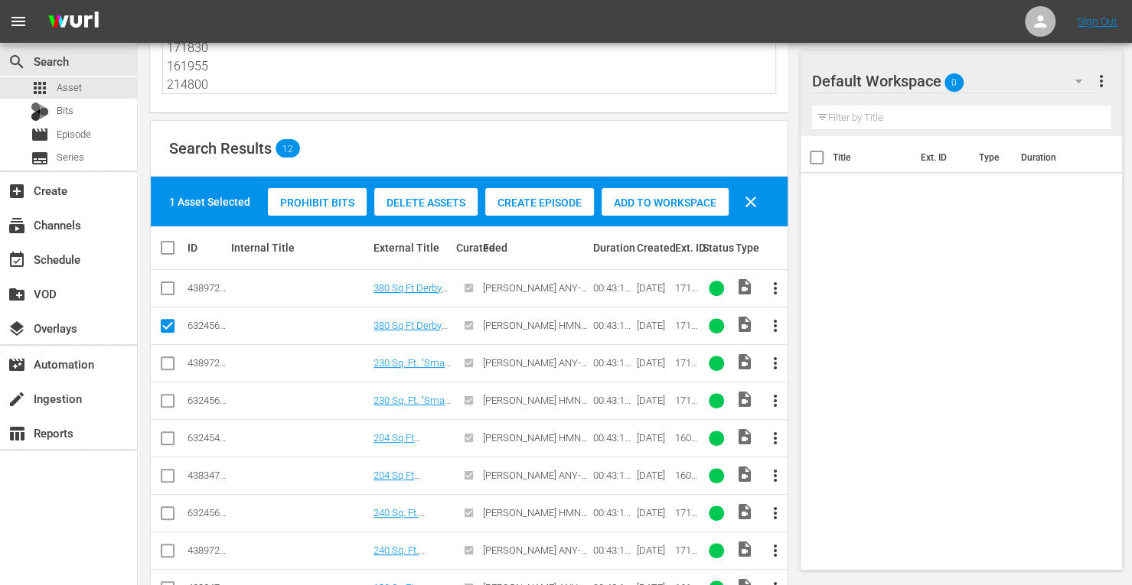
scroll to position [115, 0]
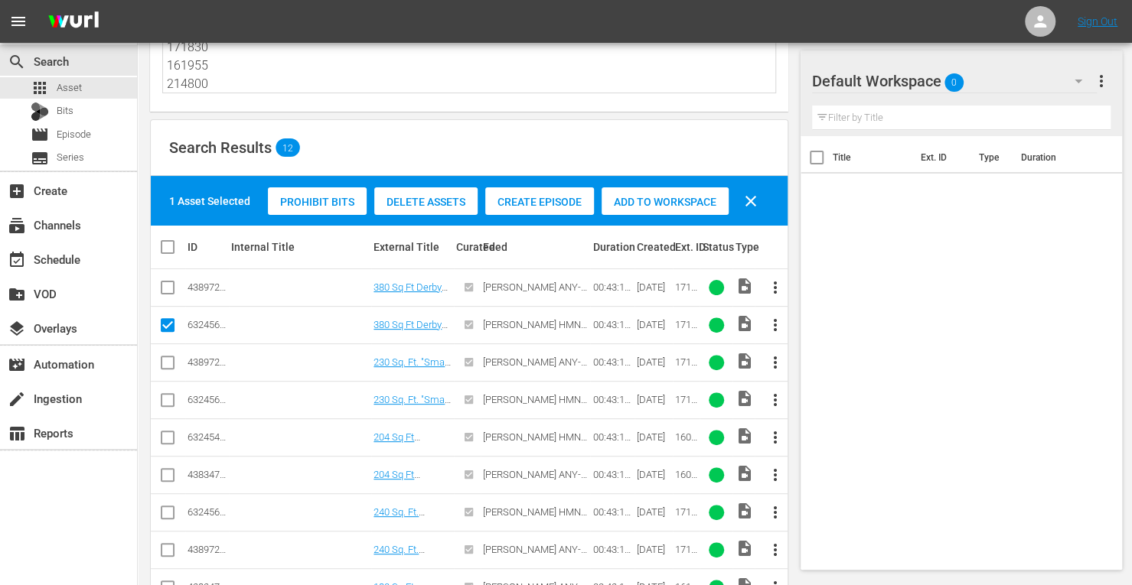
click at [170, 400] on input "checkbox" at bounding box center [167, 403] width 18 height 18
click at [158, 448] on td at bounding box center [168, 437] width 34 height 37
click at [164, 436] on input "checkbox" at bounding box center [167, 441] width 18 height 18
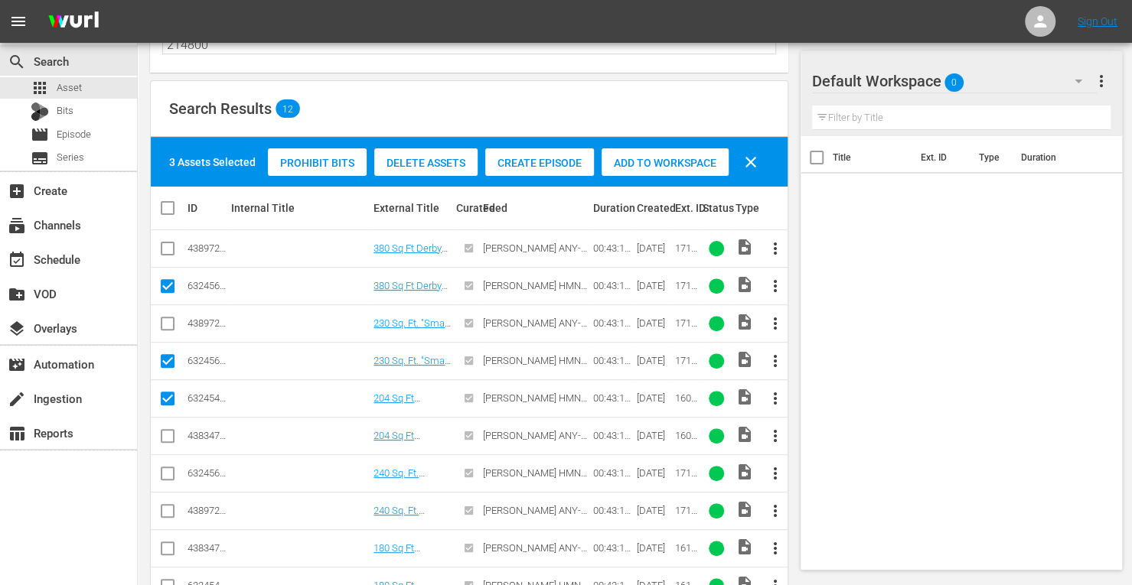
scroll to position [155, 0]
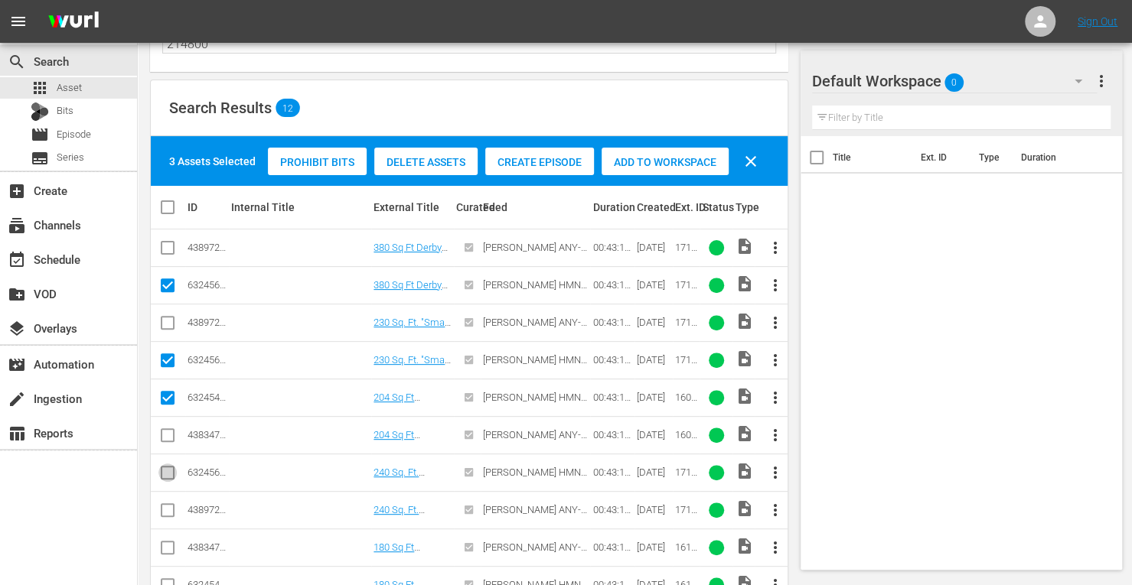
click at [167, 469] on input "checkbox" at bounding box center [167, 476] width 18 height 18
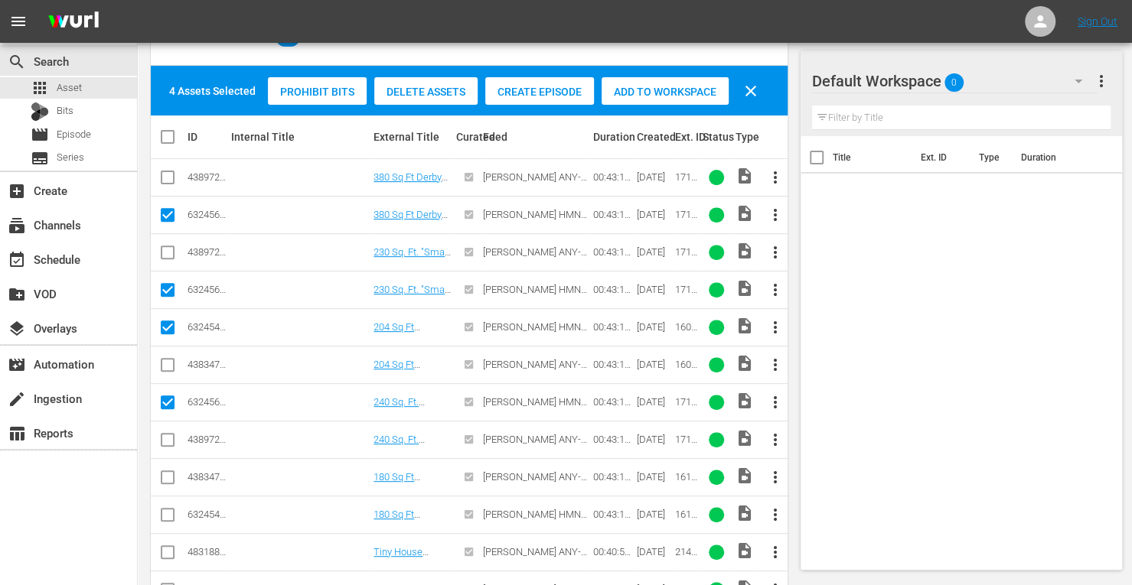
scroll to position [243, 0]
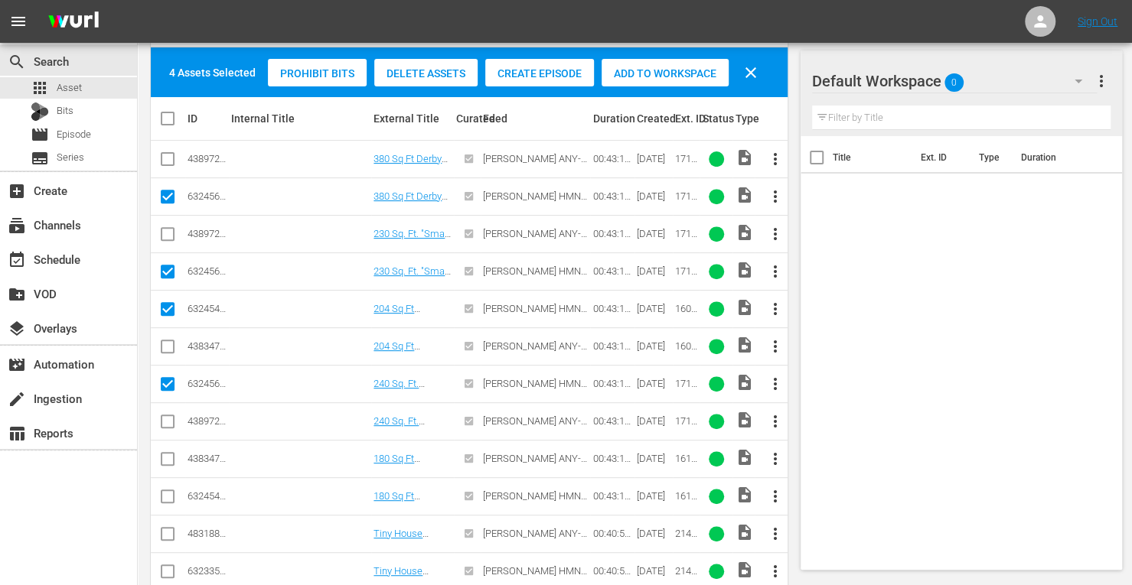
click at [167, 494] on input "checkbox" at bounding box center [167, 500] width 18 height 18
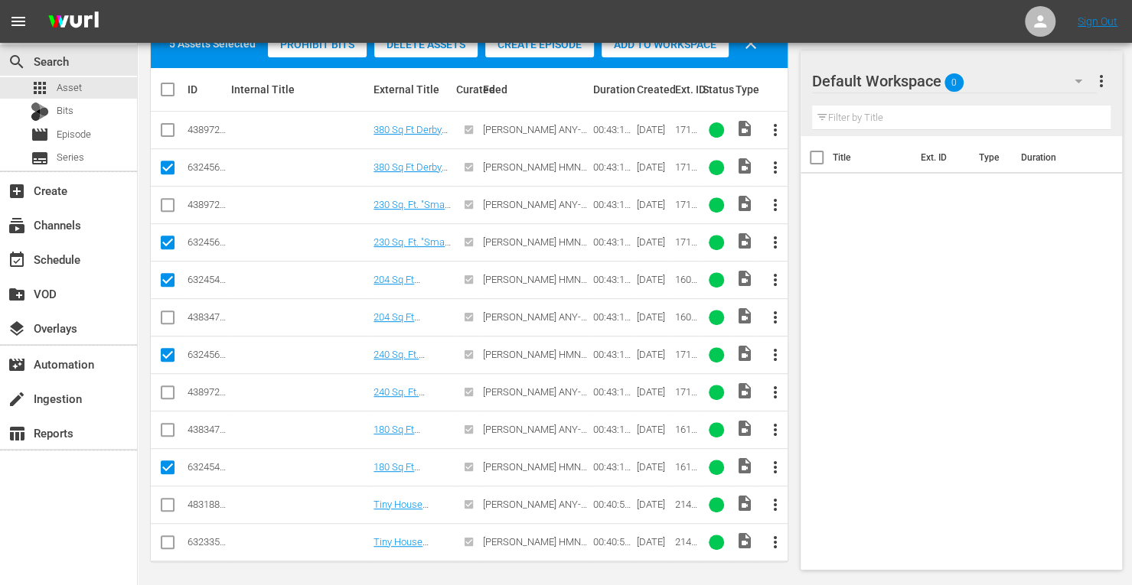
click at [169, 538] on input "checkbox" at bounding box center [167, 545] width 18 height 18
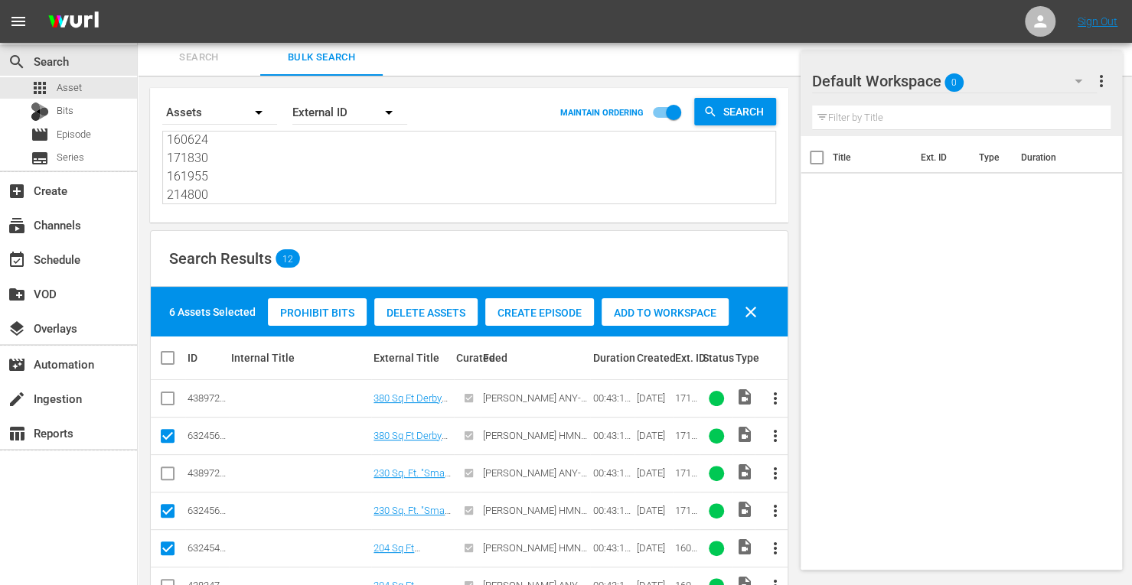
scroll to position [0, 0]
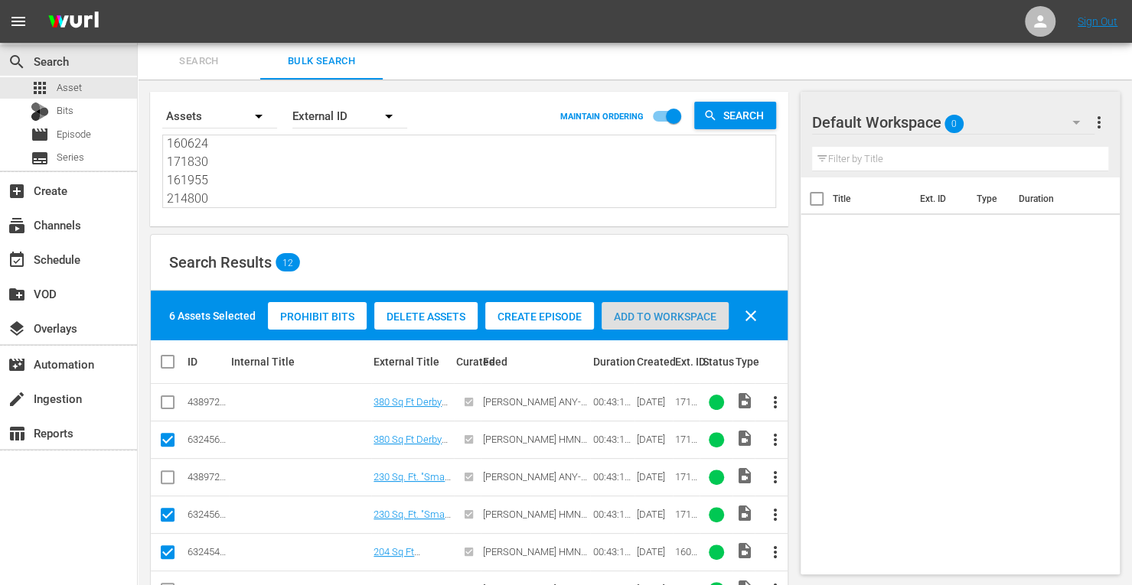
click at [647, 315] on span "Add to Workspace" at bounding box center [664, 317] width 127 height 12
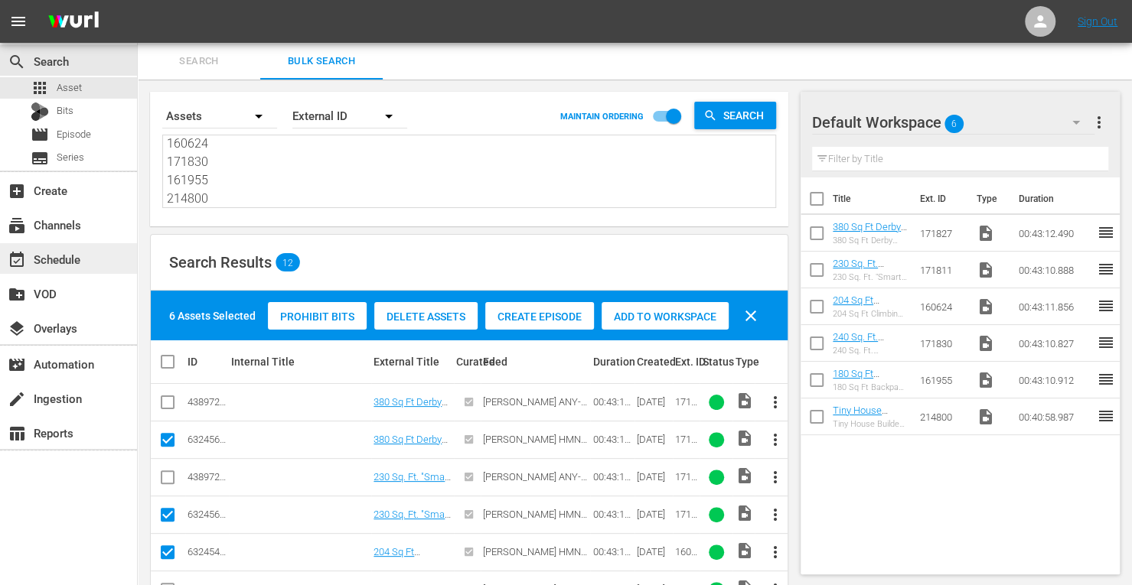
click at [67, 258] on div "event_available Schedule" at bounding box center [43, 257] width 86 height 14
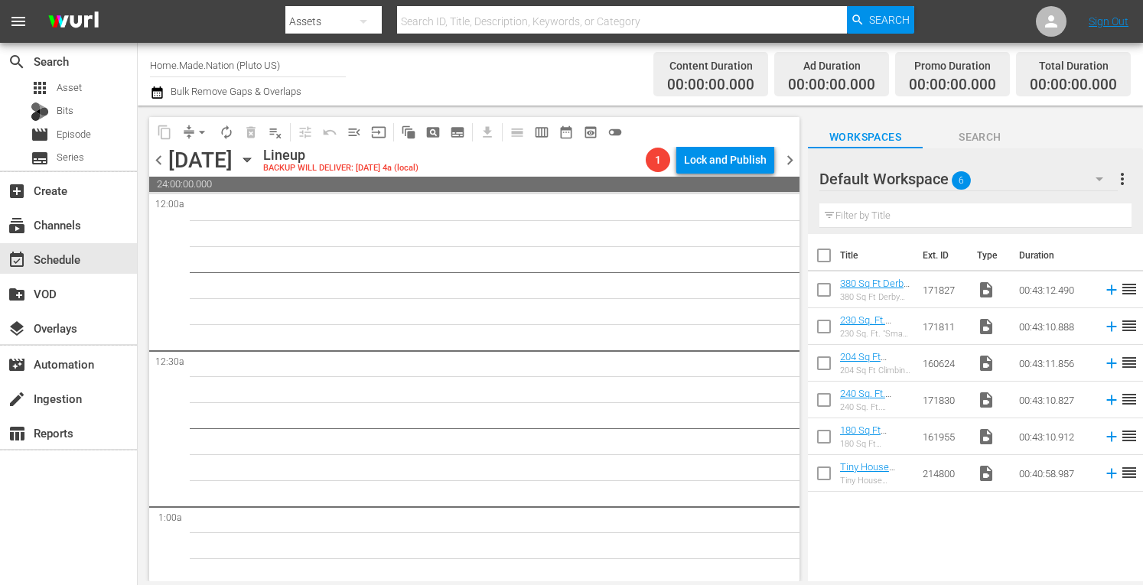
click at [824, 255] on input "checkbox" at bounding box center [824, 259] width 32 height 32
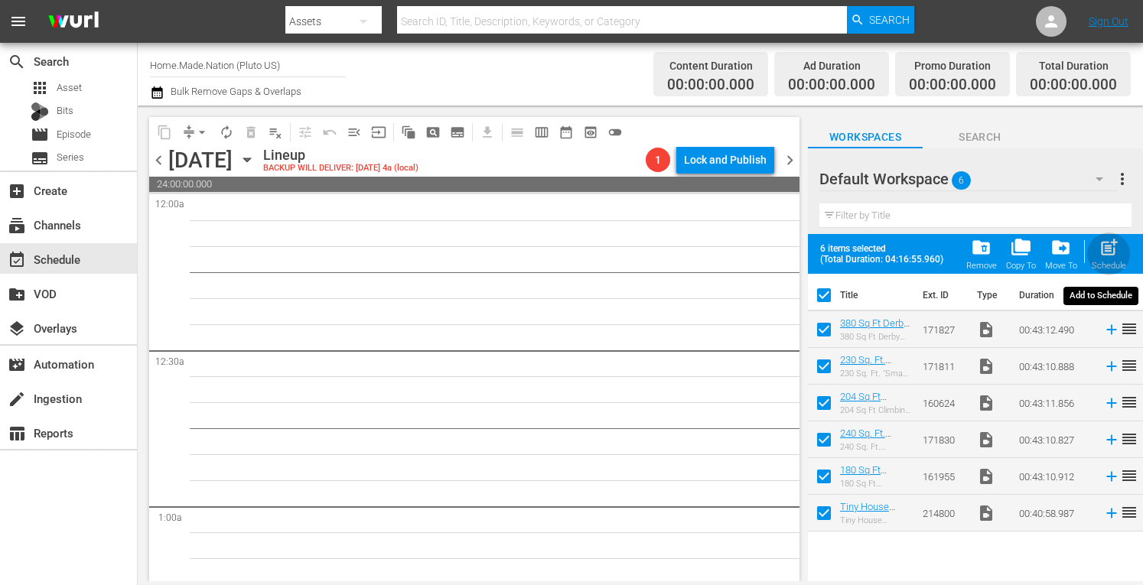
click at [1103, 250] on span "post_add" at bounding box center [1109, 247] width 21 height 21
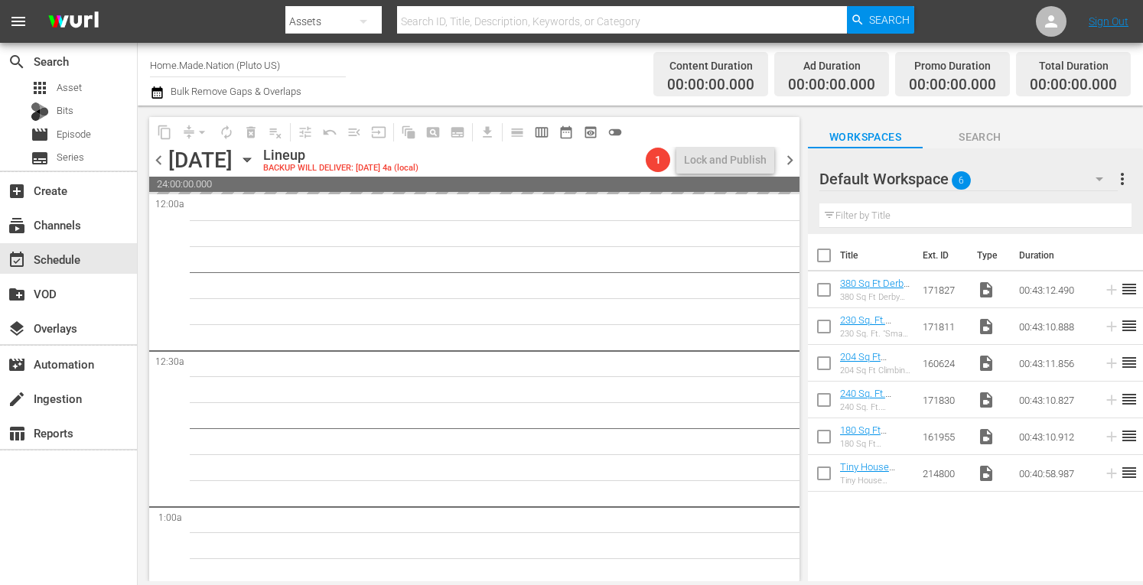
click at [1126, 178] on span "more_vert" at bounding box center [1122, 179] width 18 height 18
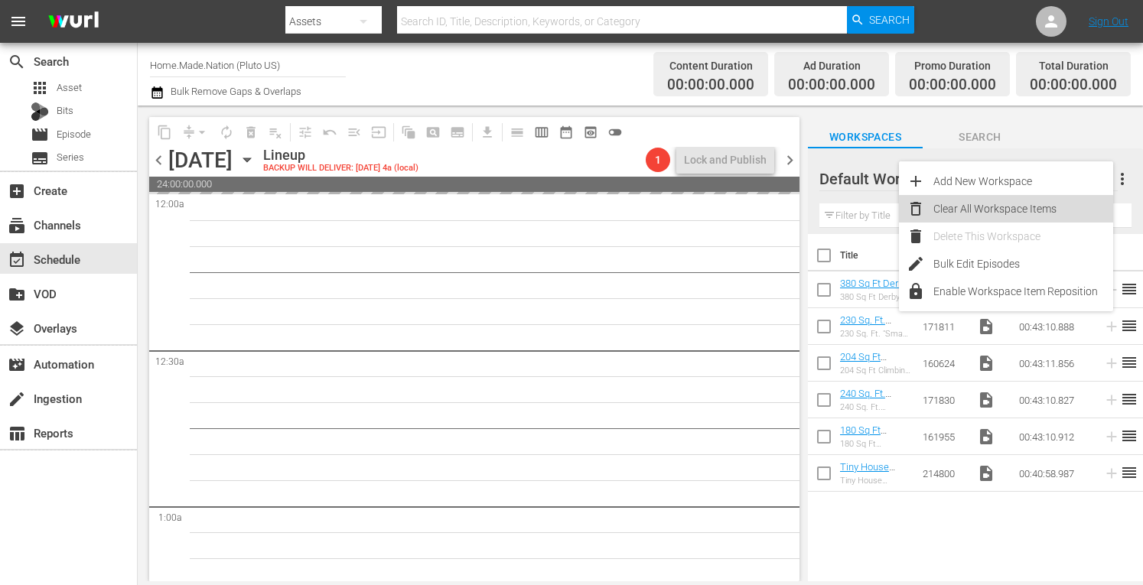
click at [998, 210] on div "Clear All Workspace Items" at bounding box center [1024, 209] width 180 height 28
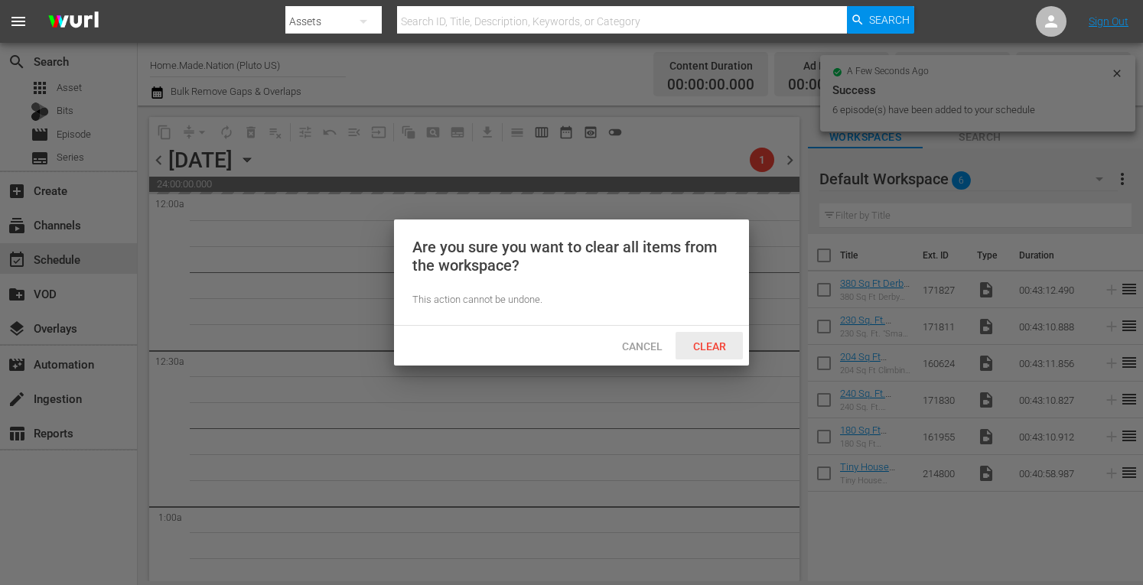
click at [718, 348] on span "Clear" at bounding box center [709, 347] width 57 height 12
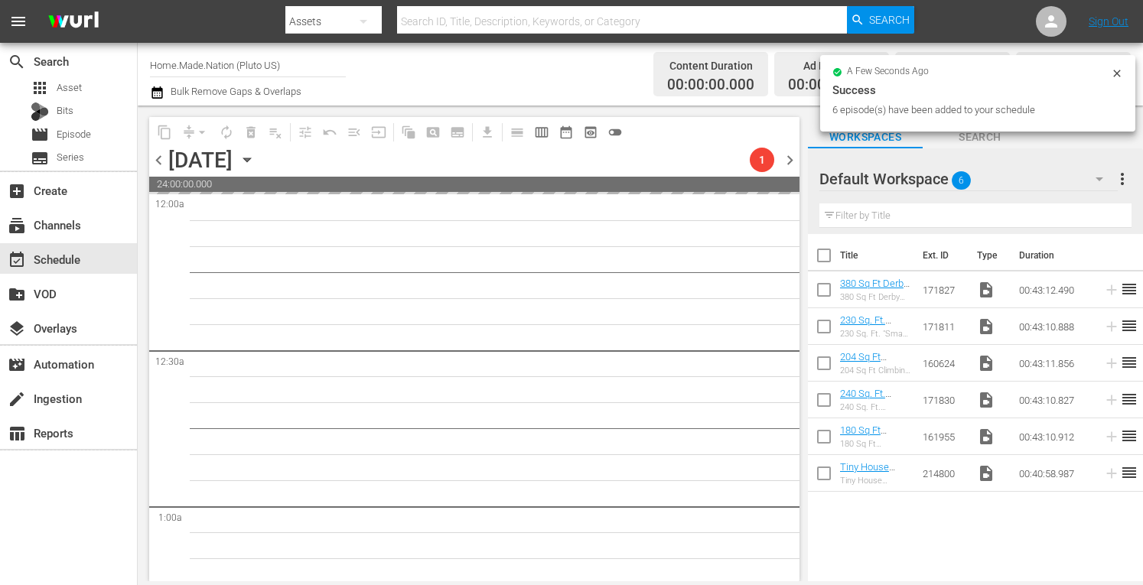
click at [790, 158] on span "chevron_right" at bounding box center [790, 160] width 19 height 19
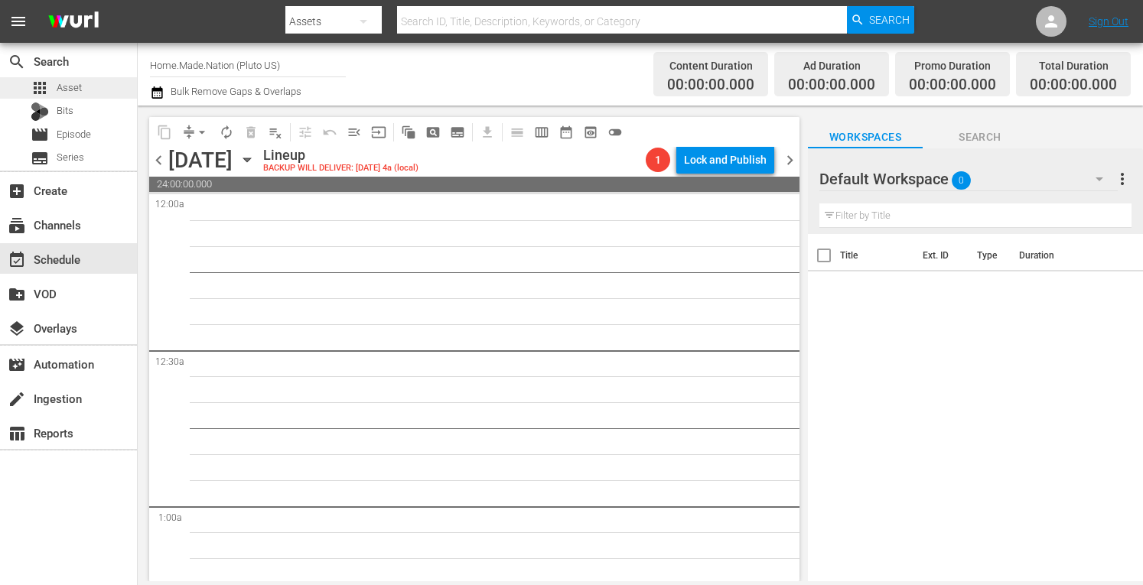
click at [62, 86] on span "Asset" at bounding box center [69, 87] width 25 height 15
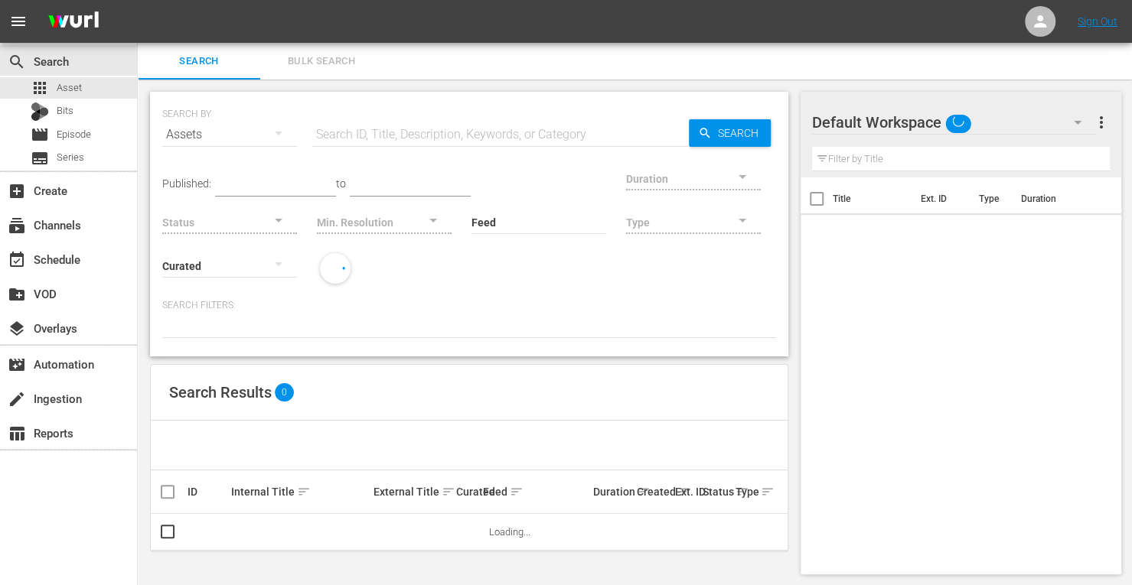
click at [321, 64] on span "Bulk Search" at bounding box center [321, 62] width 104 height 18
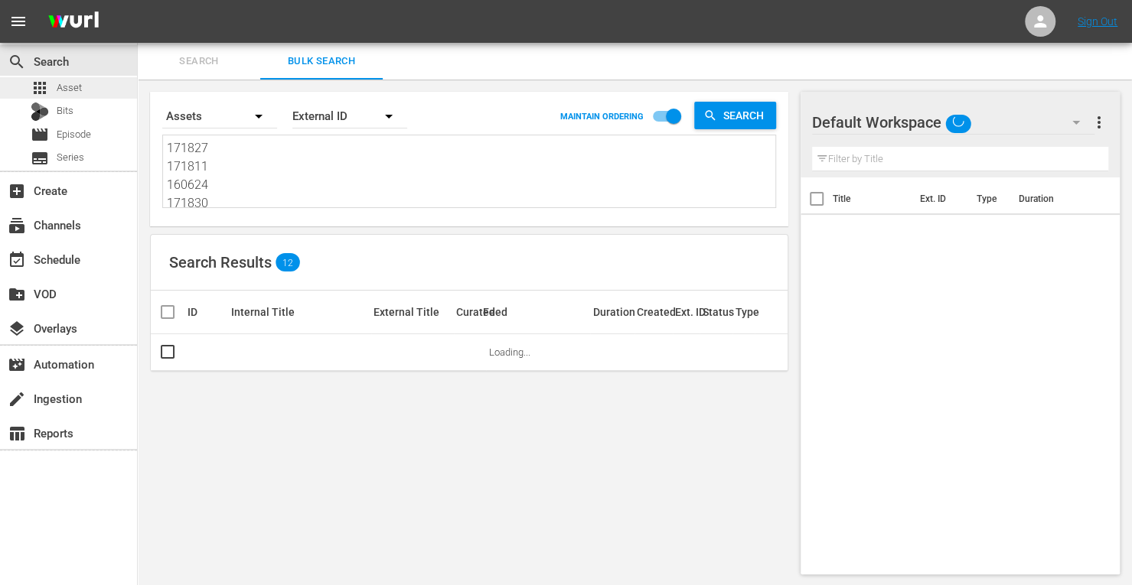
drag, startPoint x: 226, startPoint y: 204, endPoint x: 119, endPoint y: 83, distance: 161.0
click at [138, 0] on div "search Search apps Asset Bits movie Episode subtitles Series add_box Create sub…" at bounding box center [635, 0] width 994 height 0
drag, startPoint x: 224, startPoint y: 200, endPoint x: 73, endPoint y: 15, distance: 238.8
click at [73, 15] on div "menu Sign Out search Search apps Asset Bits movie Episode subtitles Series add_…" at bounding box center [566, 293] width 1132 height 587
paste textarea "214801 194318 171832 161956 171825 214807"
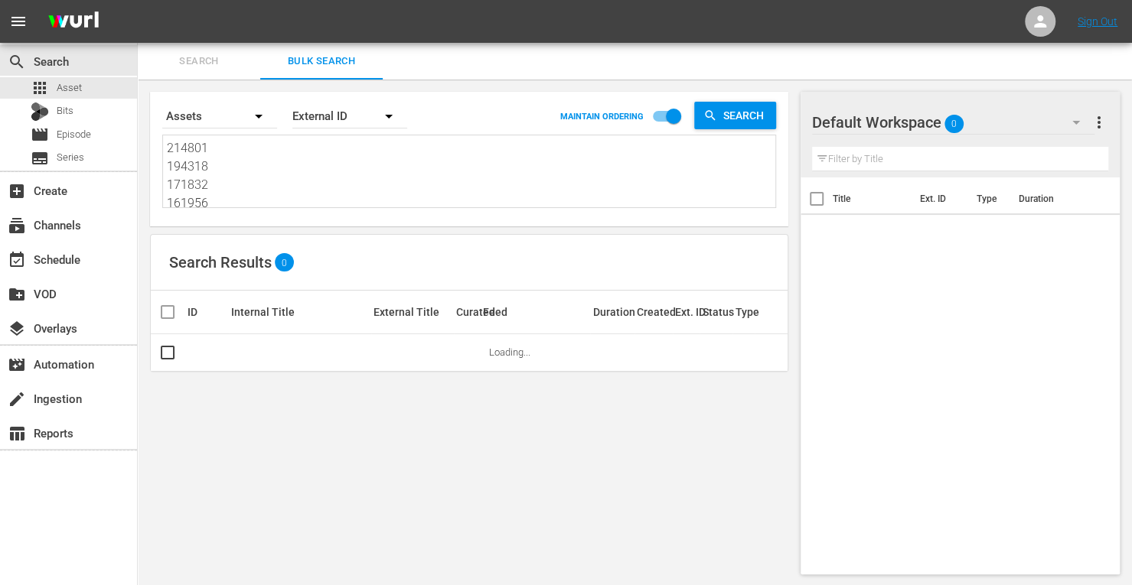
scroll to position [1, 0]
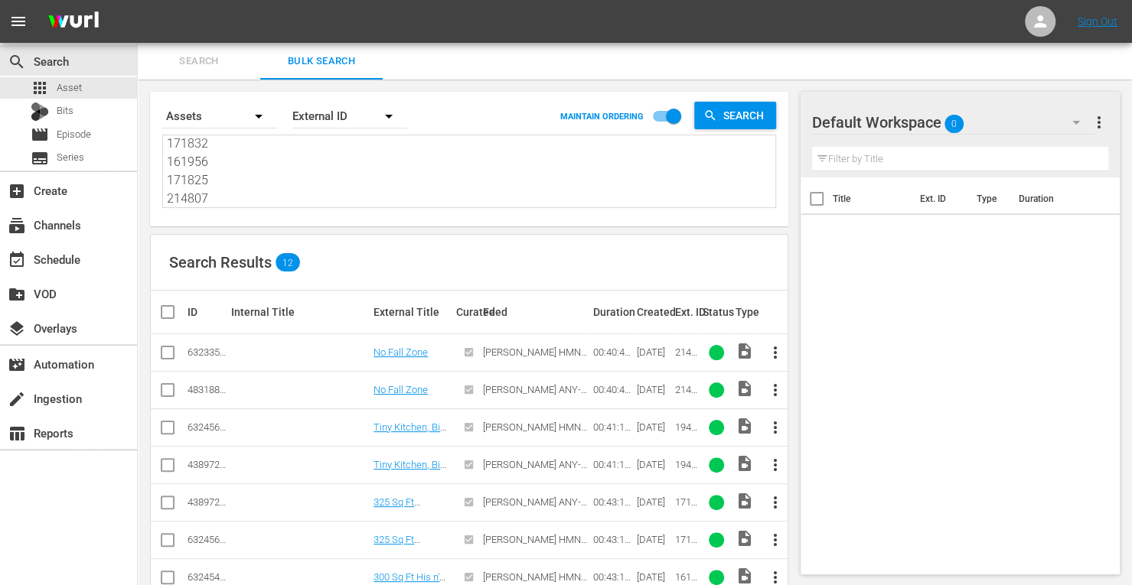
click at [165, 357] on input "checkbox" at bounding box center [167, 356] width 18 height 18
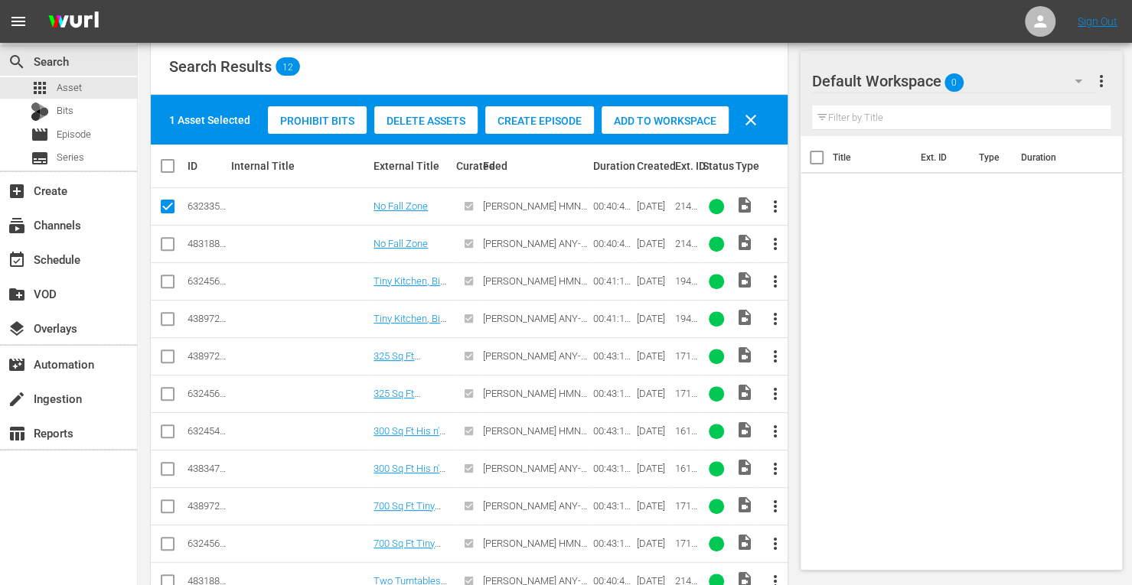
scroll to position [217, 0]
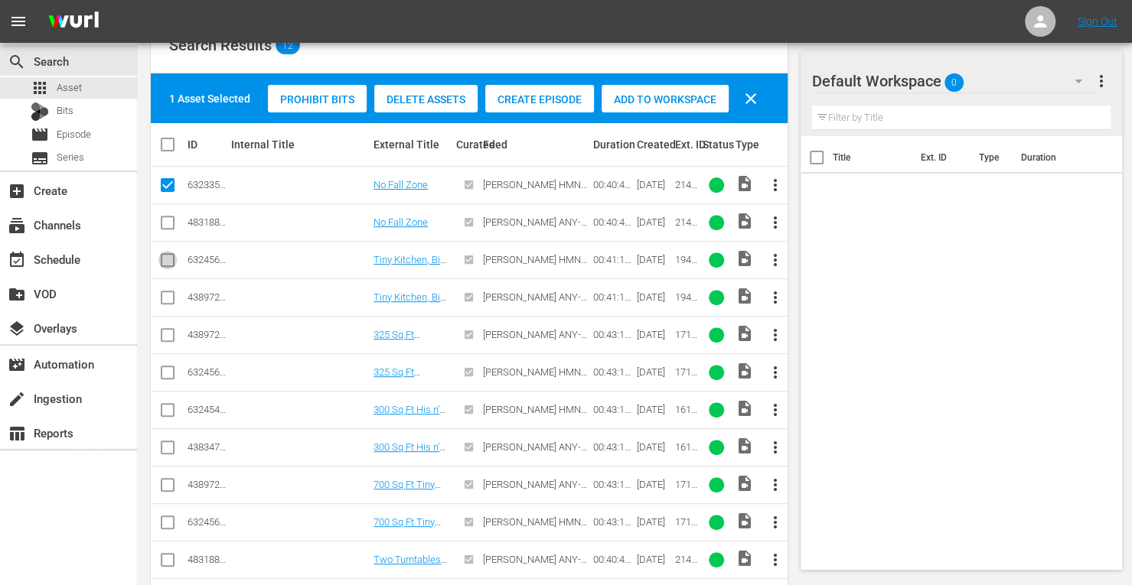
click at [168, 264] on input "checkbox" at bounding box center [167, 263] width 18 height 18
click at [170, 376] on input "checkbox" at bounding box center [167, 376] width 18 height 18
click at [168, 404] on input "checkbox" at bounding box center [167, 413] width 18 height 18
click at [167, 518] on input "checkbox" at bounding box center [167, 526] width 18 height 18
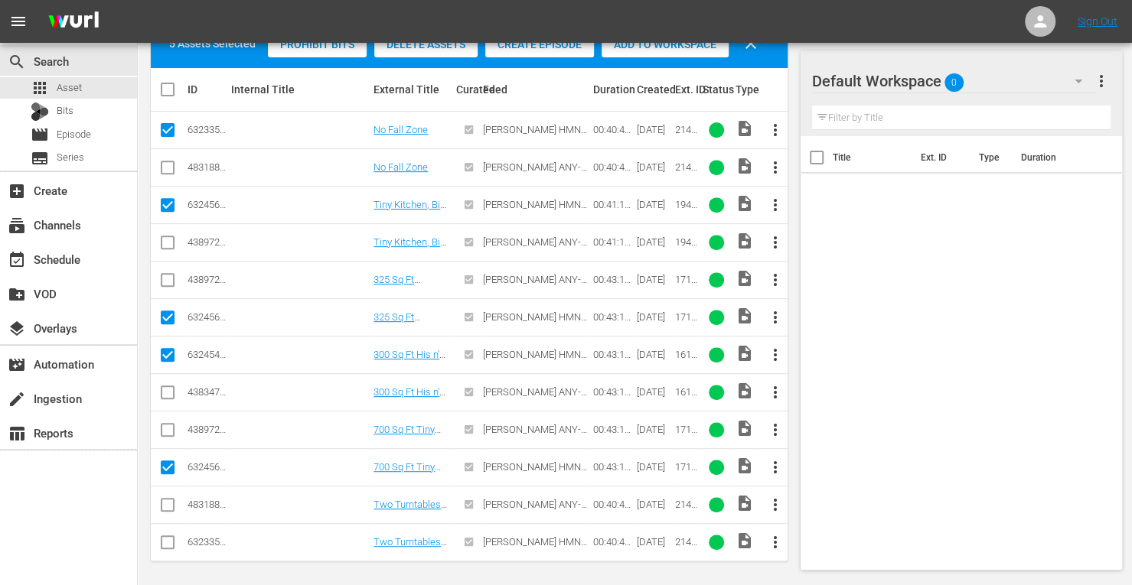
click at [165, 542] on input "checkbox" at bounding box center [167, 545] width 18 height 18
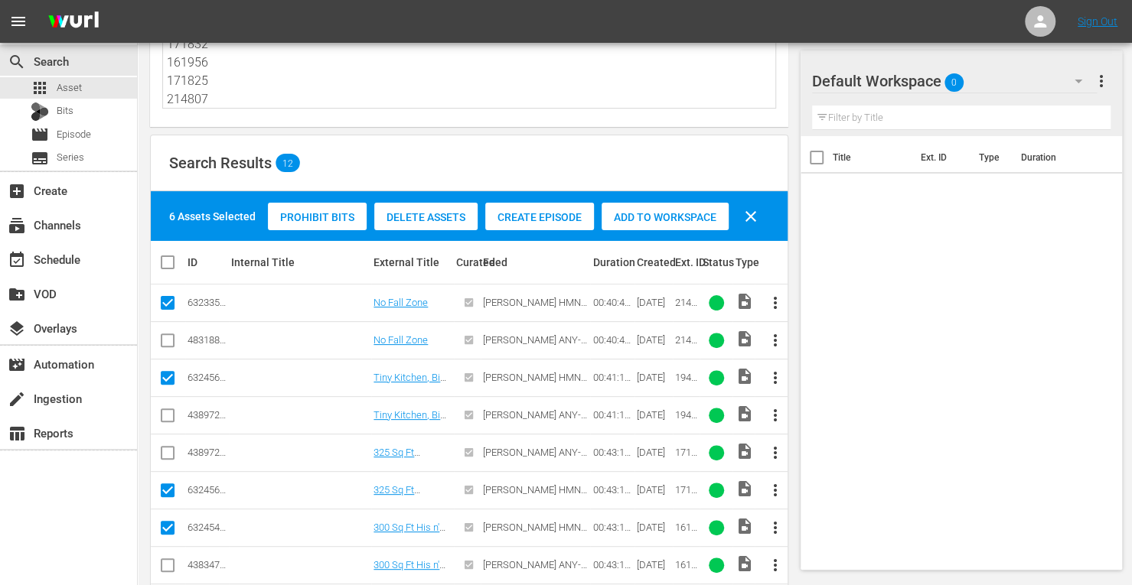
scroll to position [90, 0]
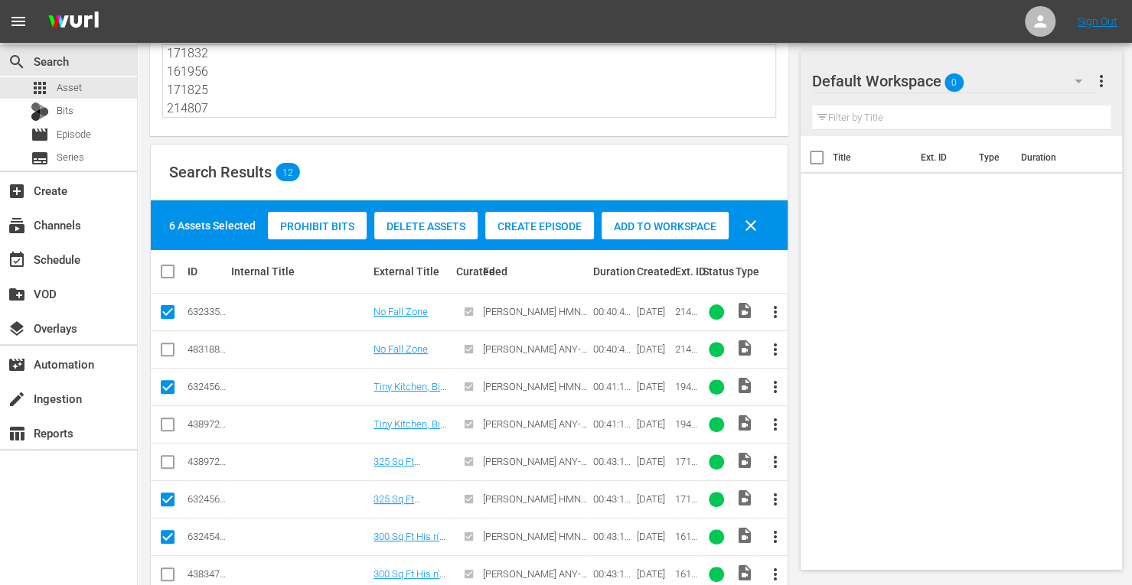
click at [656, 220] on span "Add to Workspace" at bounding box center [664, 226] width 127 height 12
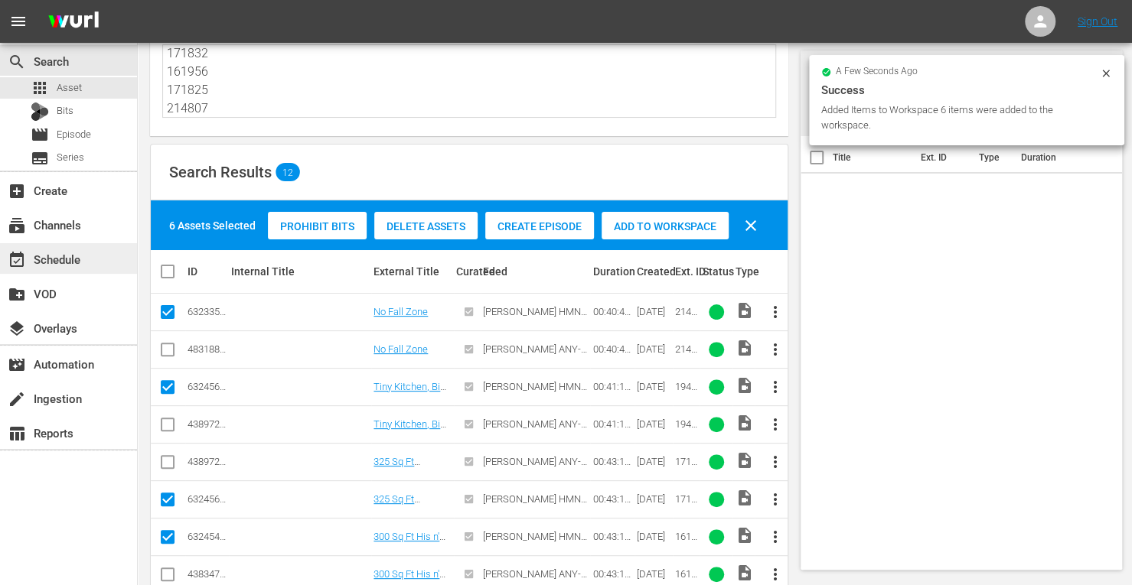
click at [75, 258] on div "event_available Schedule" at bounding box center [43, 257] width 86 height 14
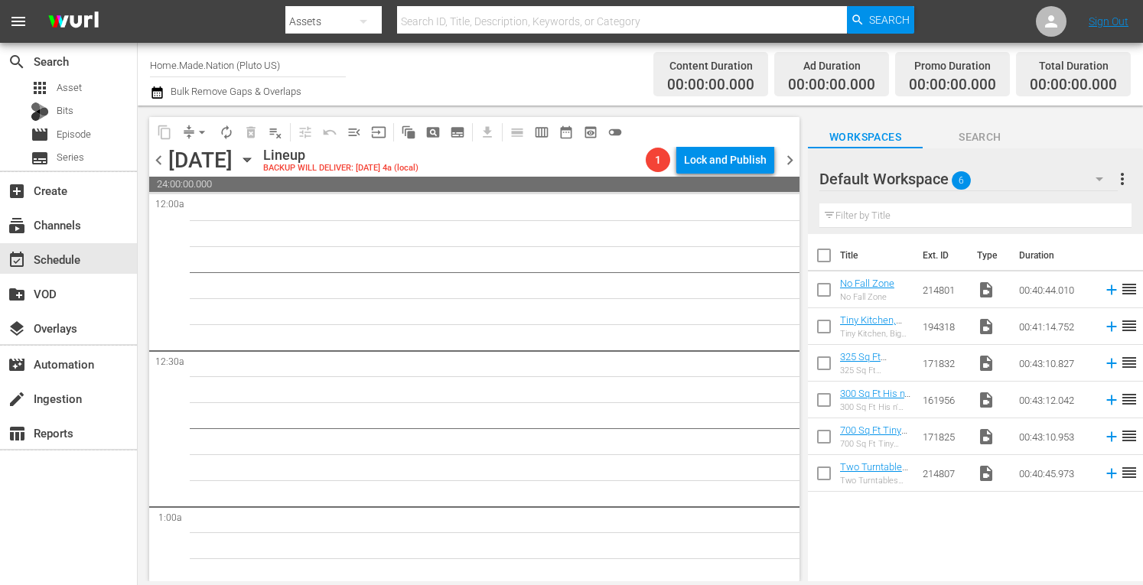
click at [832, 258] on input "checkbox" at bounding box center [824, 259] width 32 height 32
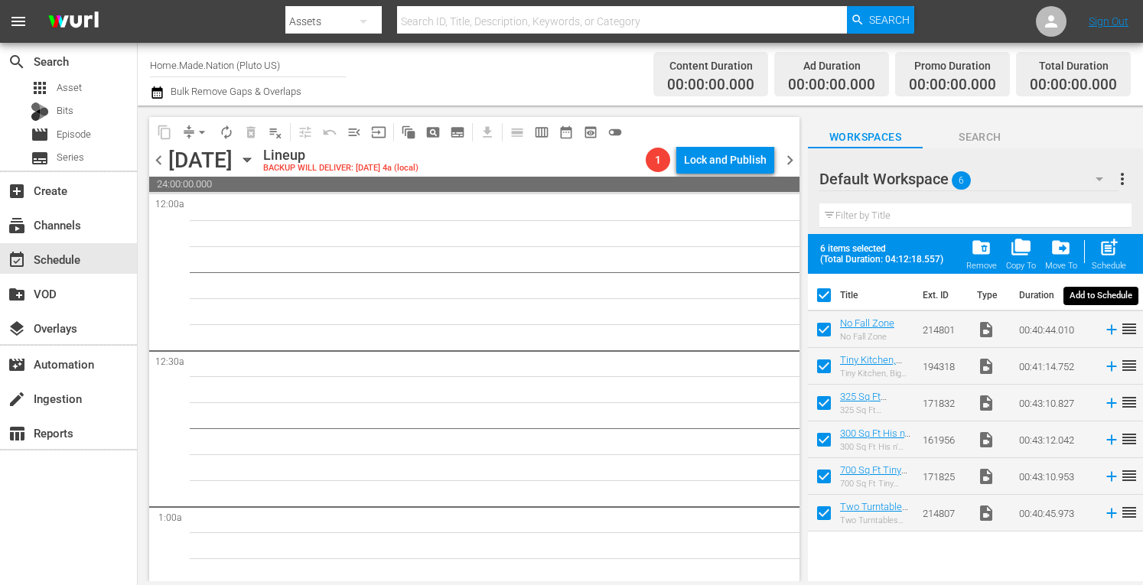
click at [1110, 252] on span "post_add" at bounding box center [1109, 247] width 21 height 21
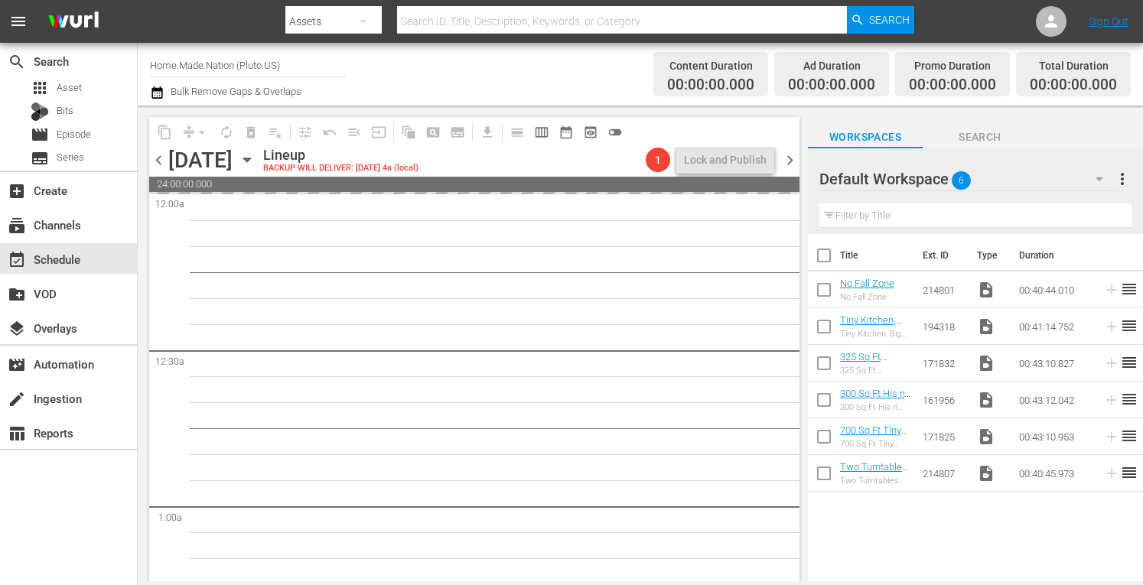
click at [1123, 170] on span "more_vert" at bounding box center [1122, 179] width 18 height 18
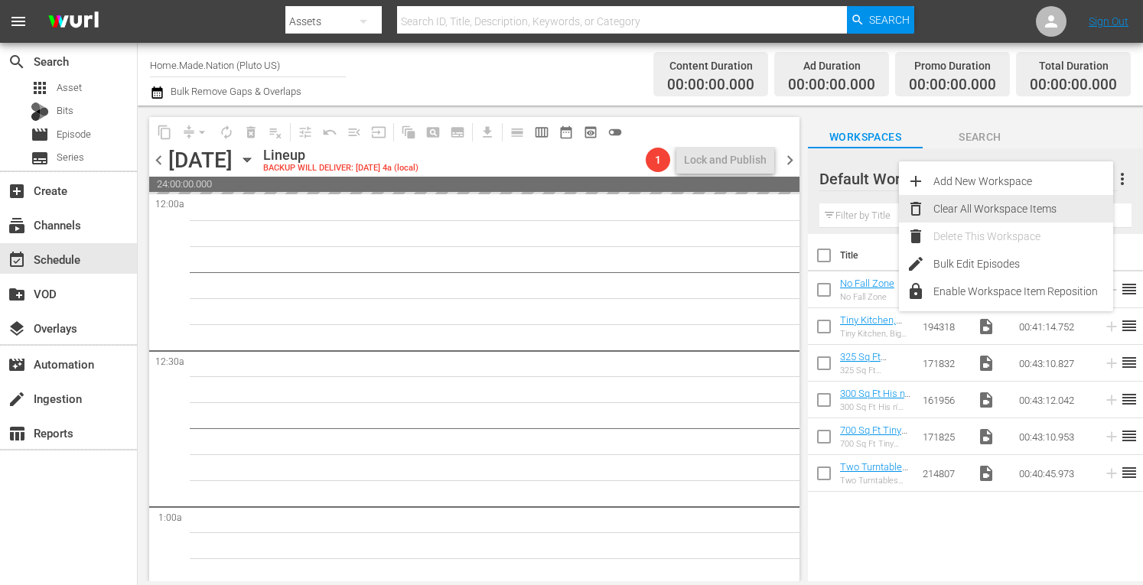
click at [1014, 201] on div "Clear All Workspace Items" at bounding box center [1024, 209] width 180 height 28
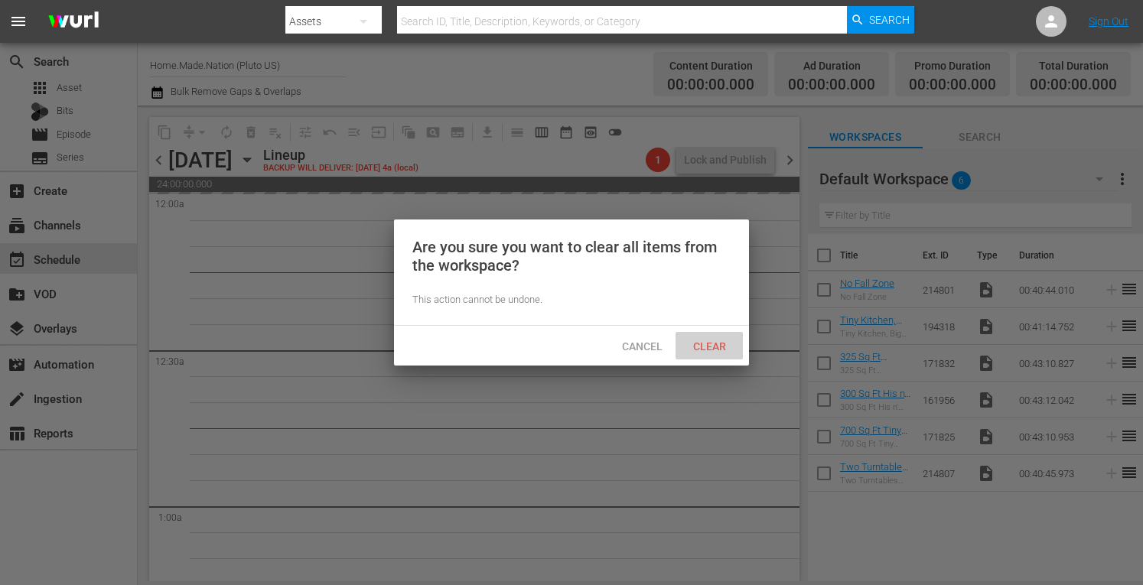
click at [735, 337] on div "Clear" at bounding box center [709, 346] width 67 height 28
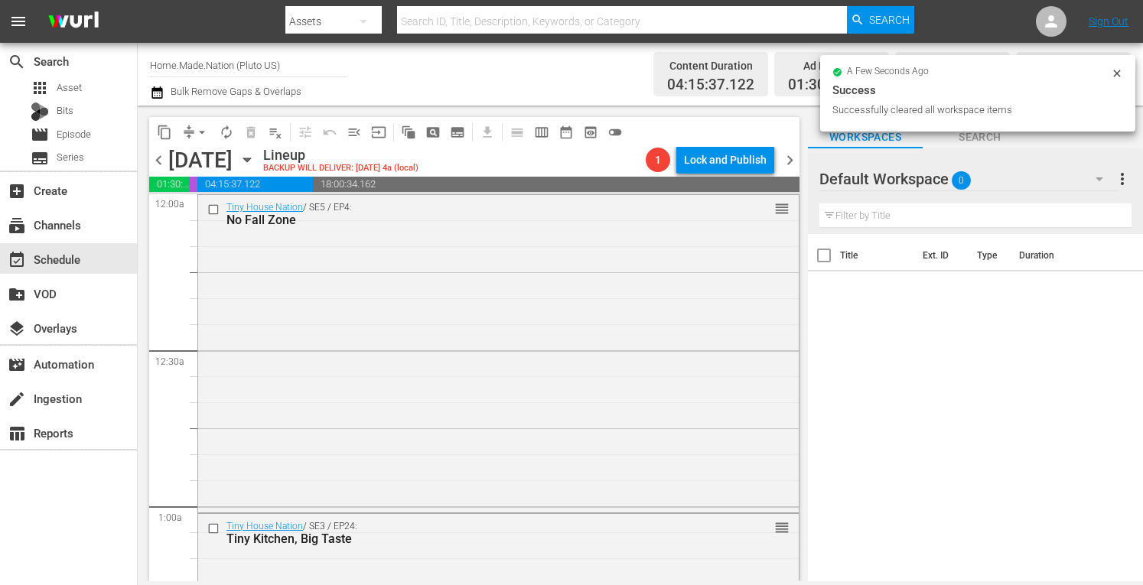
click at [785, 158] on span "chevron_right" at bounding box center [790, 160] width 19 height 19
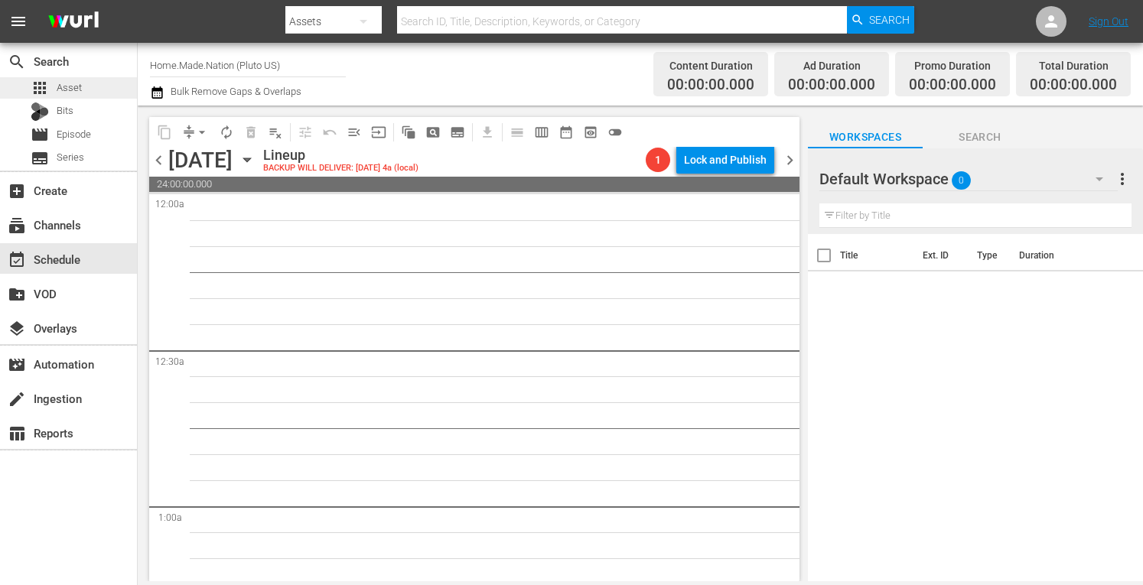
click at [80, 80] on span "Asset" at bounding box center [69, 87] width 25 height 15
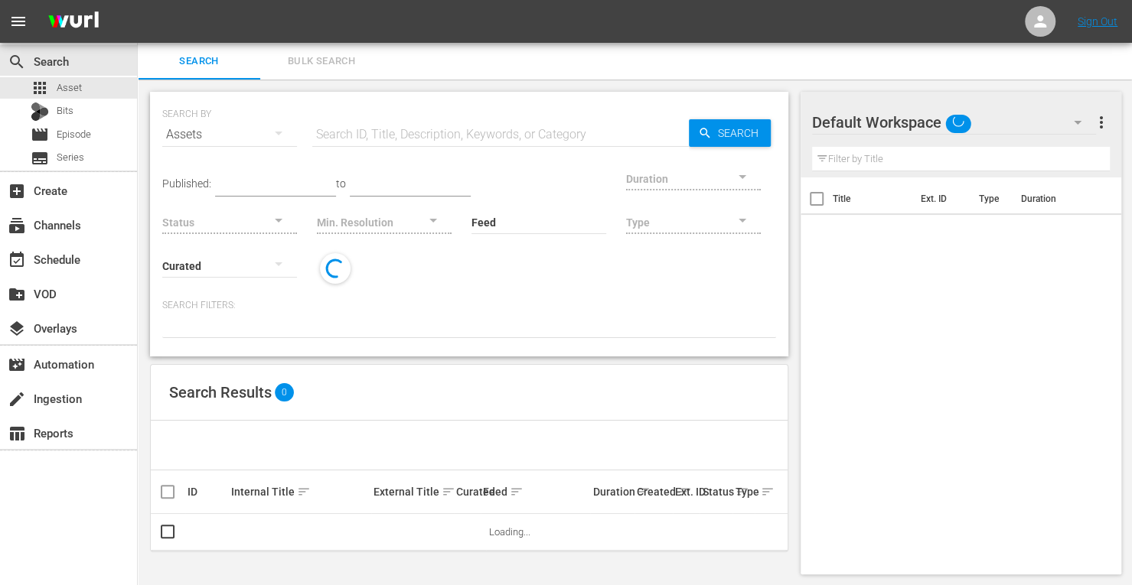
click at [296, 62] on span "Bulk Search" at bounding box center [321, 62] width 104 height 18
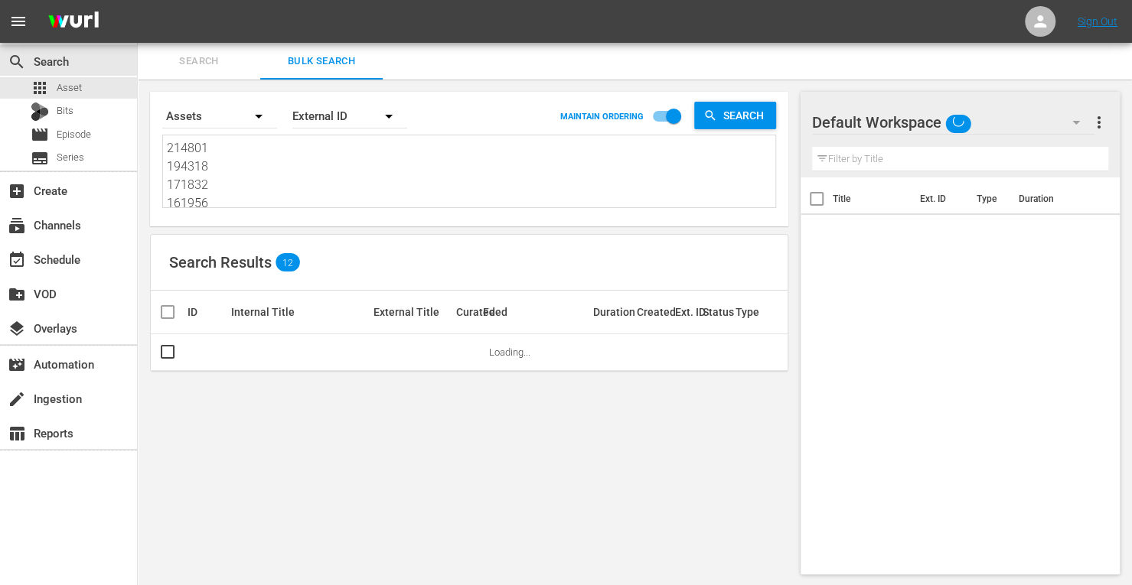
click at [215, 219] on div "Search By Assets Order By External ID MAINTAIN ORDERING Search 214801 194318 17…" at bounding box center [469, 159] width 638 height 135
drag, startPoint x: 219, startPoint y: 206, endPoint x: 97, endPoint y: 54, distance: 194.3
click at [138, 0] on div "search Search apps Asset Bits movie Episode subtitles Series add_box Create sub…" at bounding box center [635, 0] width 994 height 0
drag, startPoint x: 197, startPoint y: 171, endPoint x: 152, endPoint y: 86, distance: 96.6
click at [152, 86] on div "Search By Assets Order By External ID MAINTAIN ORDERING Search 171825 214807 17…" at bounding box center [469, 333] width 663 height 507
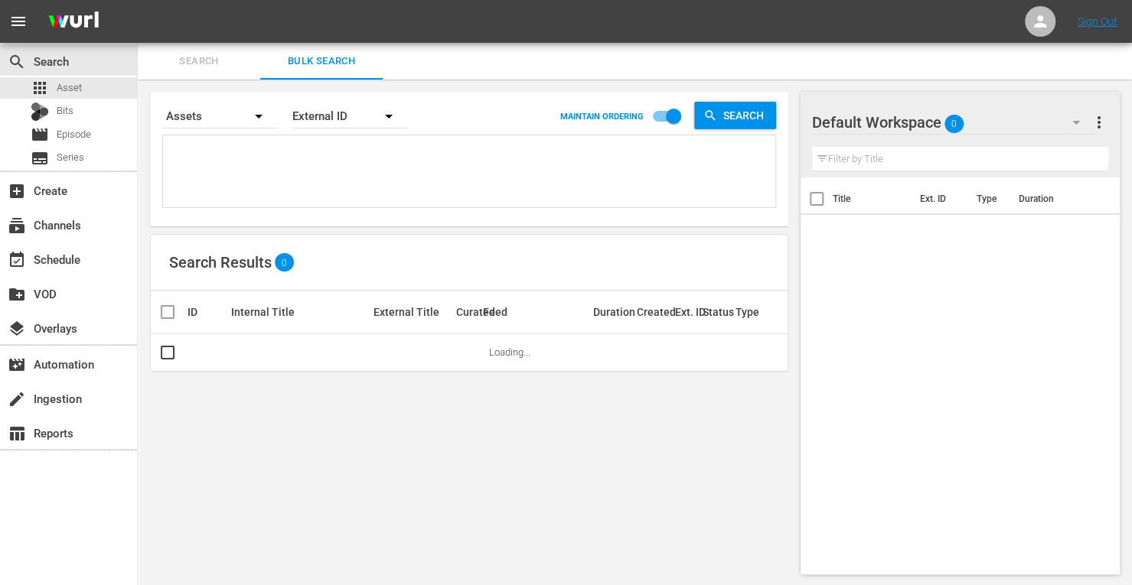
paste textarea "268942 186381 212750 256956 274448 268934"
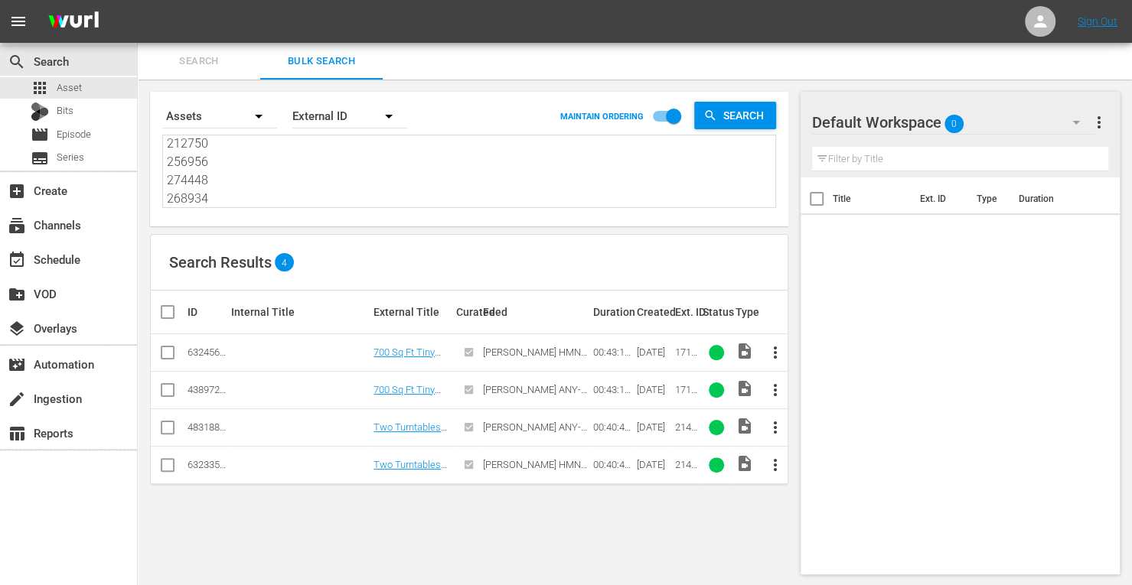
click at [152, 86] on div "Search By Assets Order By External ID MAINTAIN ORDERING Search 268942 186381 21…" at bounding box center [469, 333] width 663 height 507
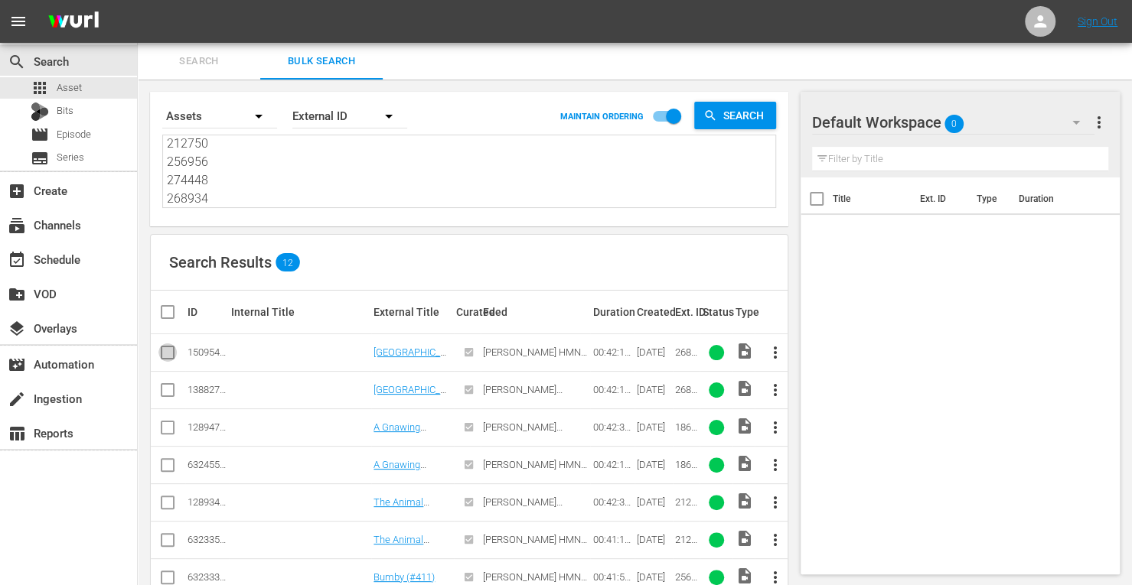
click at [166, 357] on input "checkbox" at bounding box center [167, 356] width 18 height 18
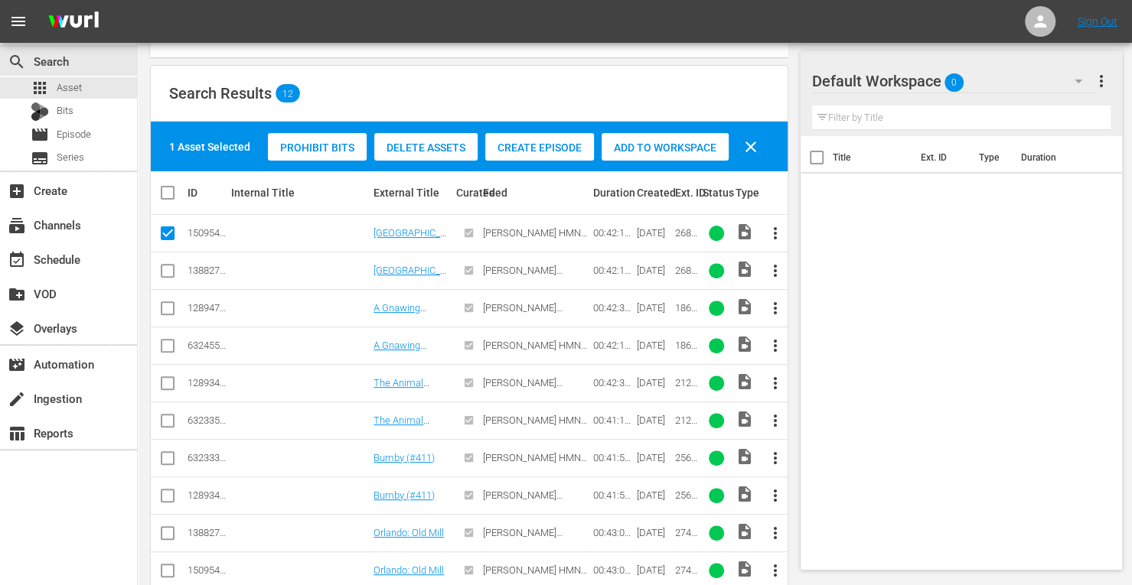
scroll to position [232, 0]
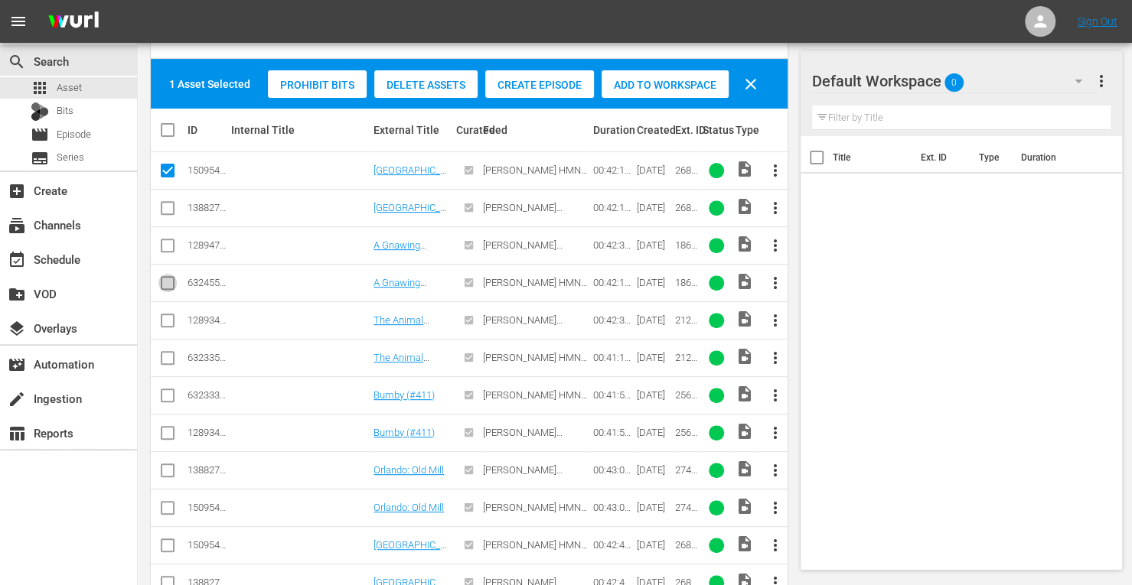
click at [170, 287] on input "checkbox" at bounding box center [167, 286] width 18 height 18
click at [168, 352] on input "checkbox" at bounding box center [167, 361] width 18 height 18
click at [170, 397] on input "checkbox" at bounding box center [167, 399] width 18 height 18
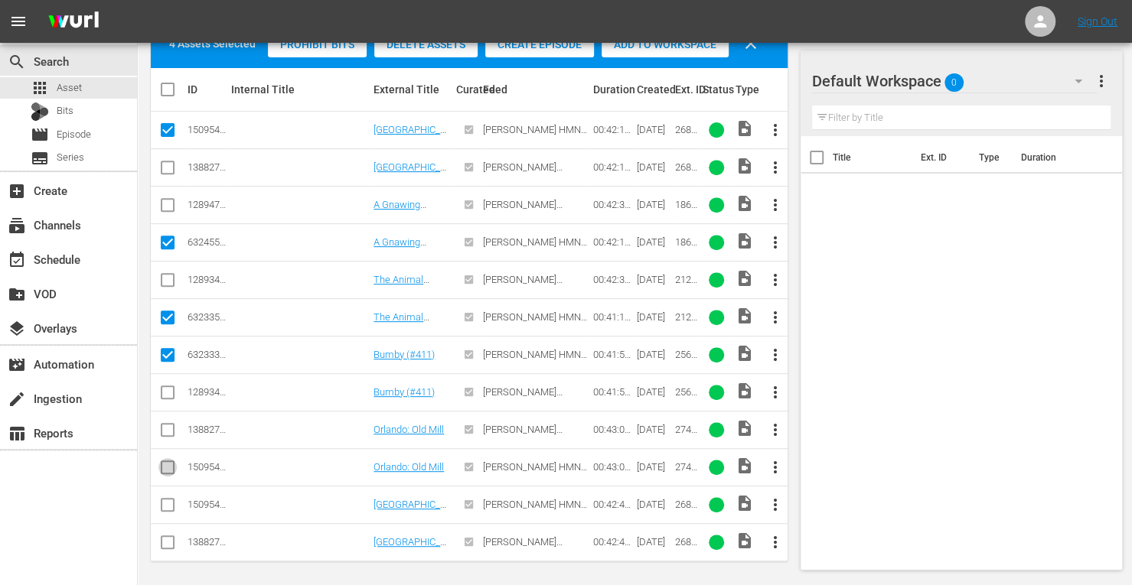
click at [165, 466] on input "checkbox" at bounding box center [167, 470] width 18 height 18
click at [168, 500] on input "checkbox" at bounding box center [167, 508] width 18 height 18
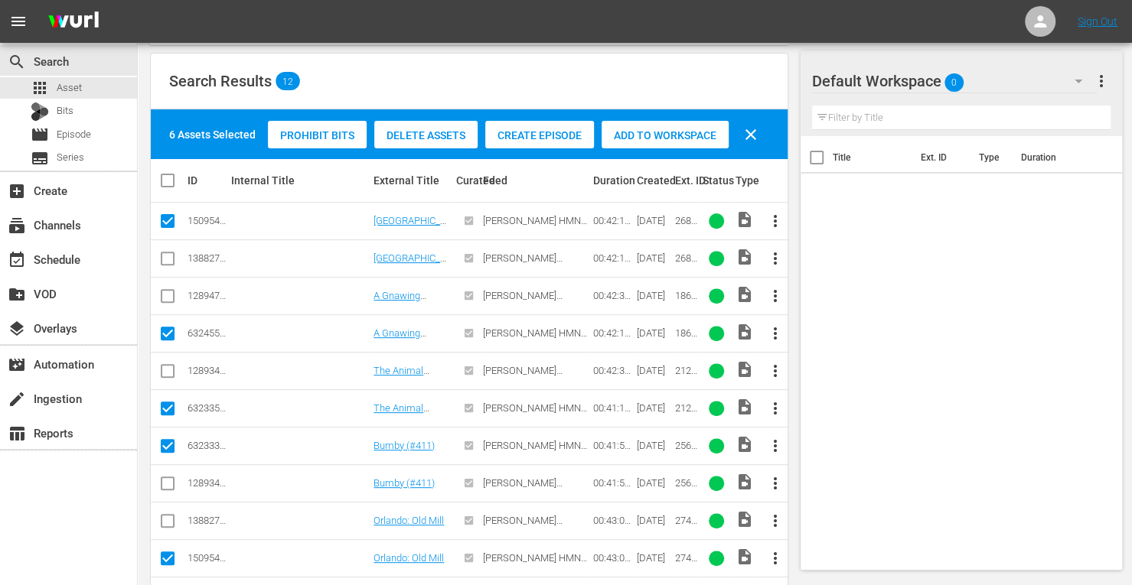
scroll to position [181, 0]
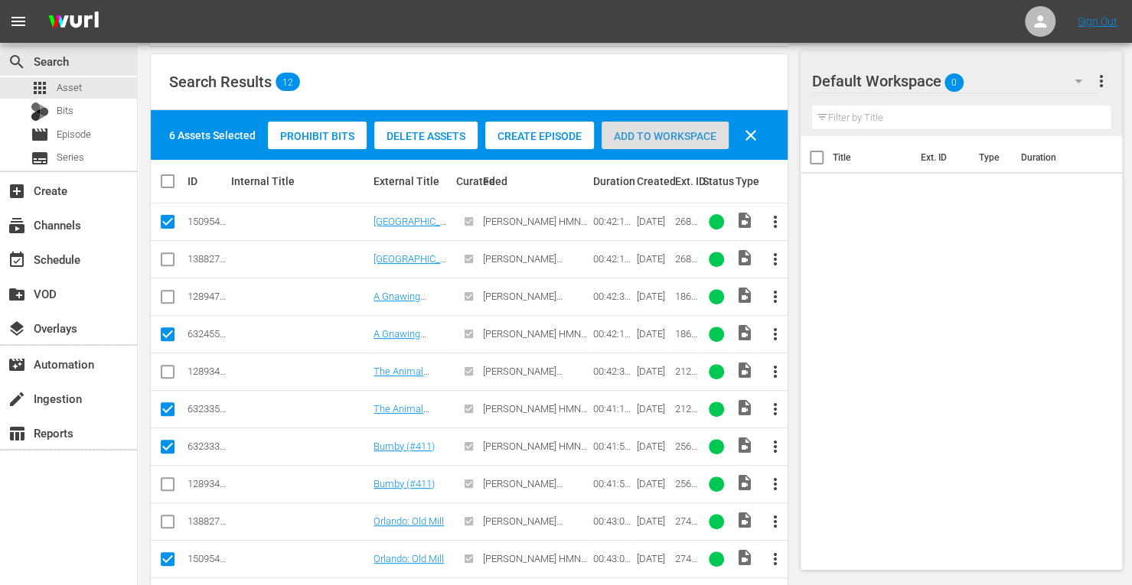
click at [638, 132] on span "Add to Workspace" at bounding box center [664, 136] width 127 height 12
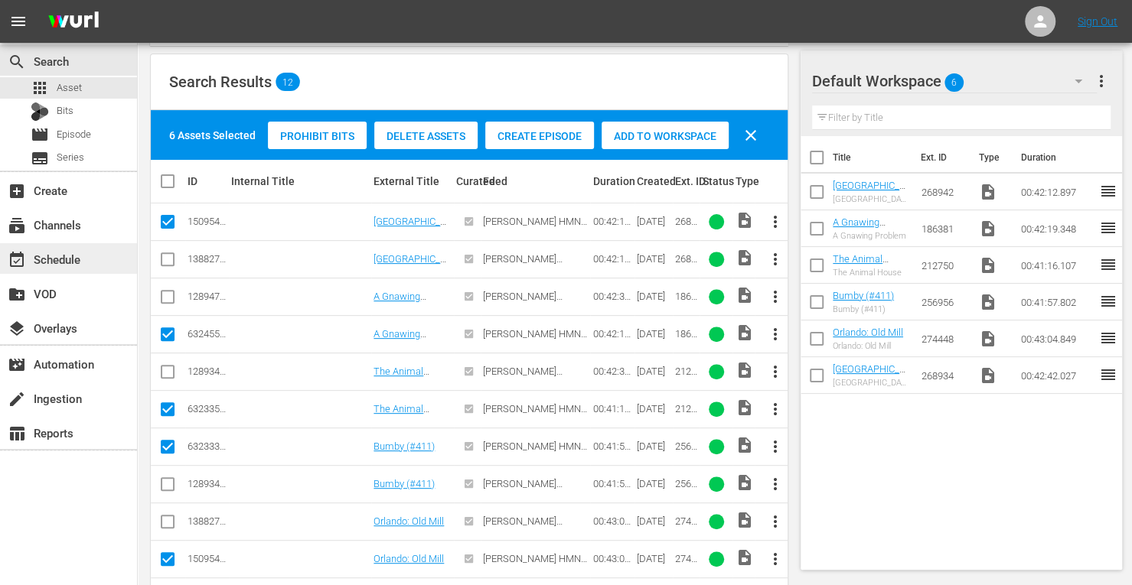
click at [42, 264] on div "event_available Schedule" at bounding box center [43, 257] width 86 height 14
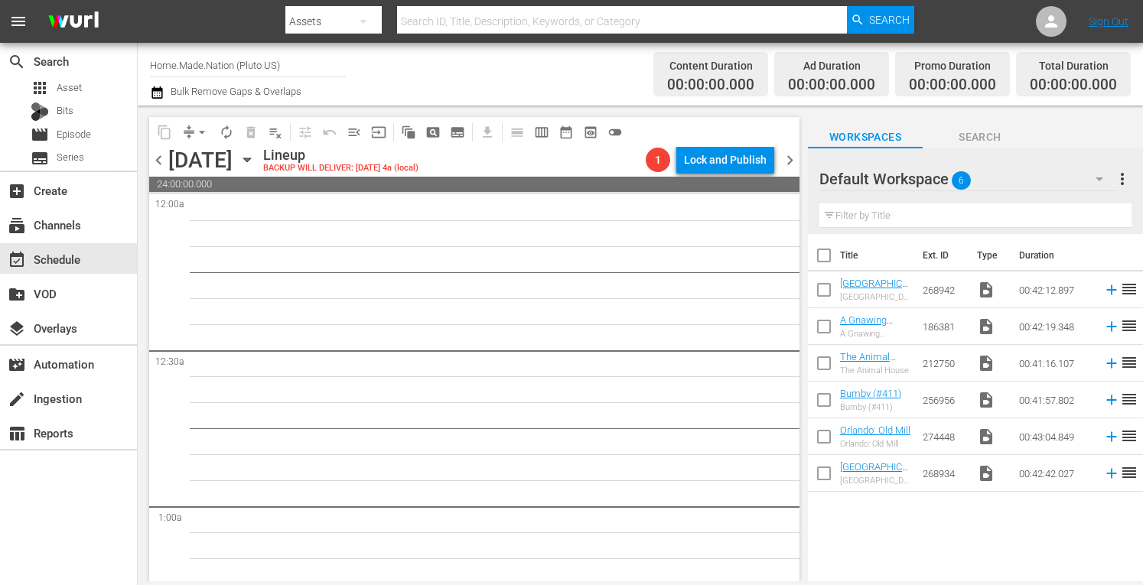
click at [828, 257] on input "checkbox" at bounding box center [824, 259] width 32 height 32
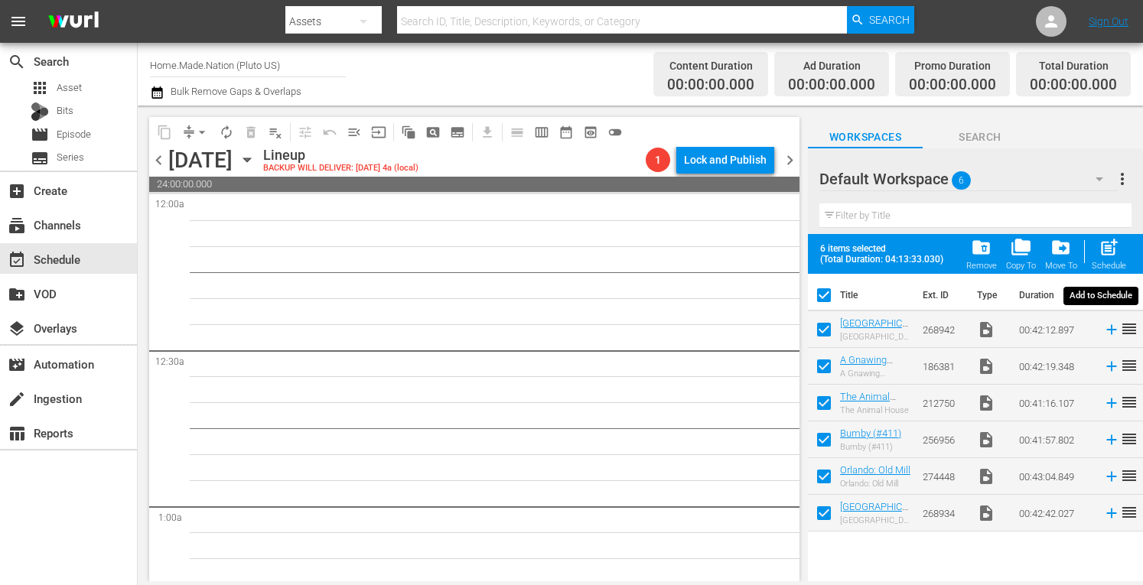
click at [1108, 247] on span "post_add" at bounding box center [1109, 247] width 21 height 21
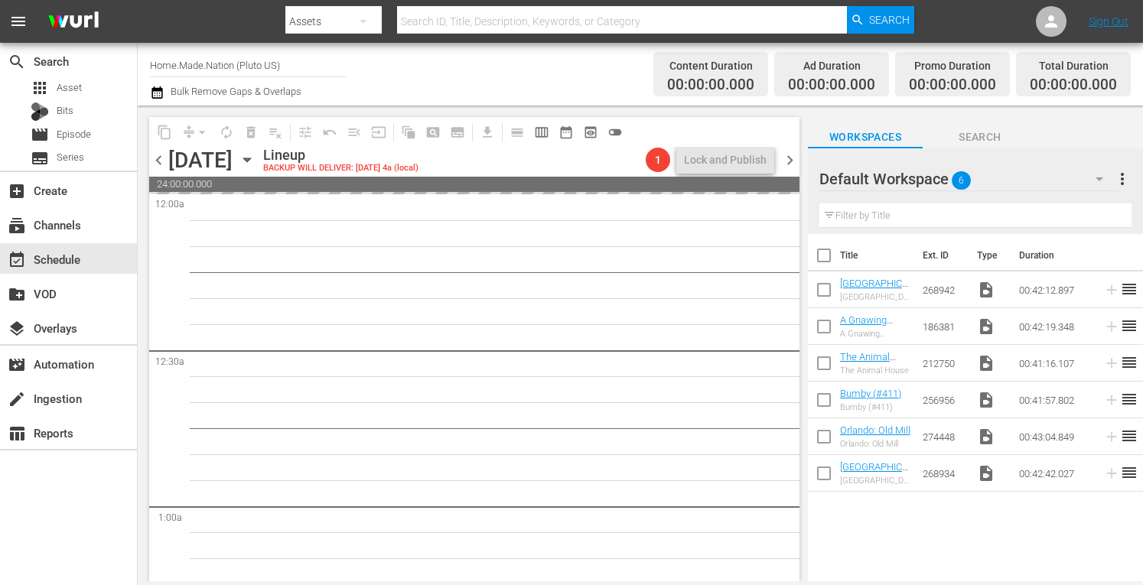
click at [1124, 182] on span "more_vert" at bounding box center [1122, 179] width 18 height 18
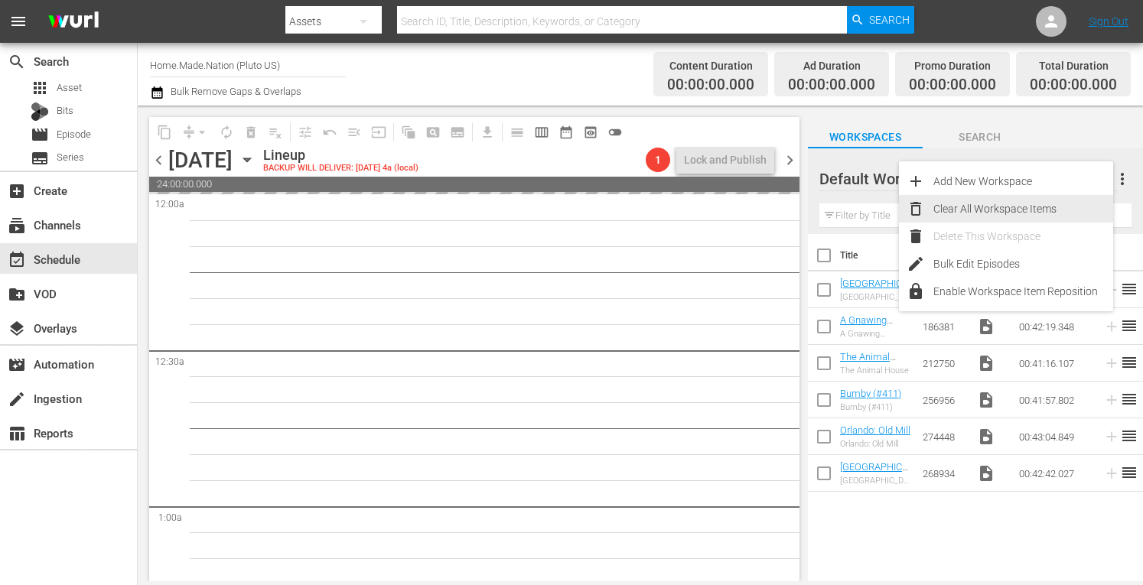
click at [1007, 204] on div "Clear All Workspace Items" at bounding box center [1024, 209] width 180 height 28
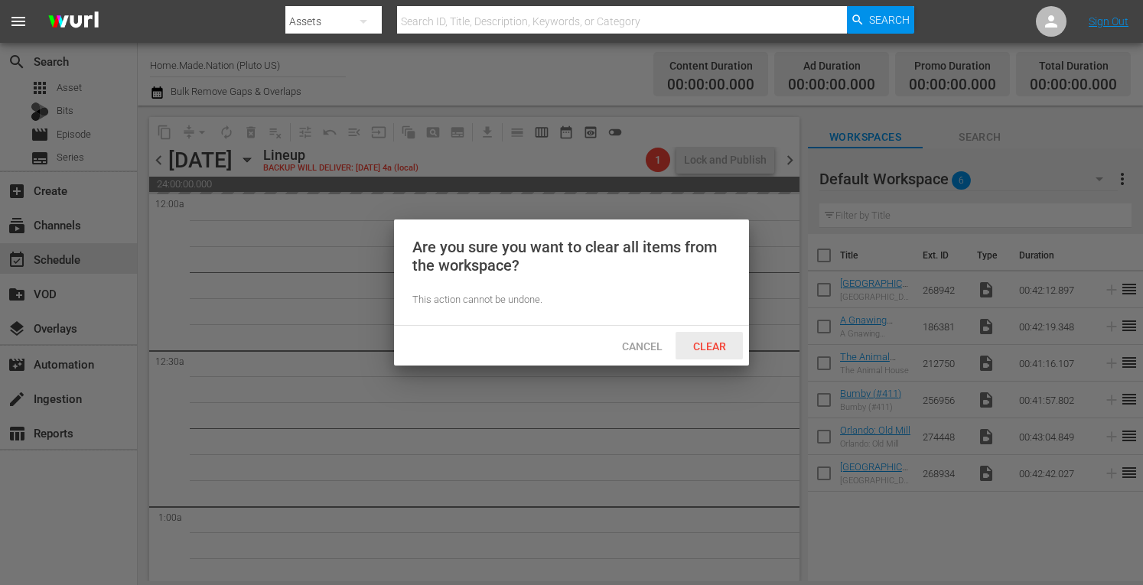
click at [702, 338] on div "Clear" at bounding box center [709, 346] width 67 height 28
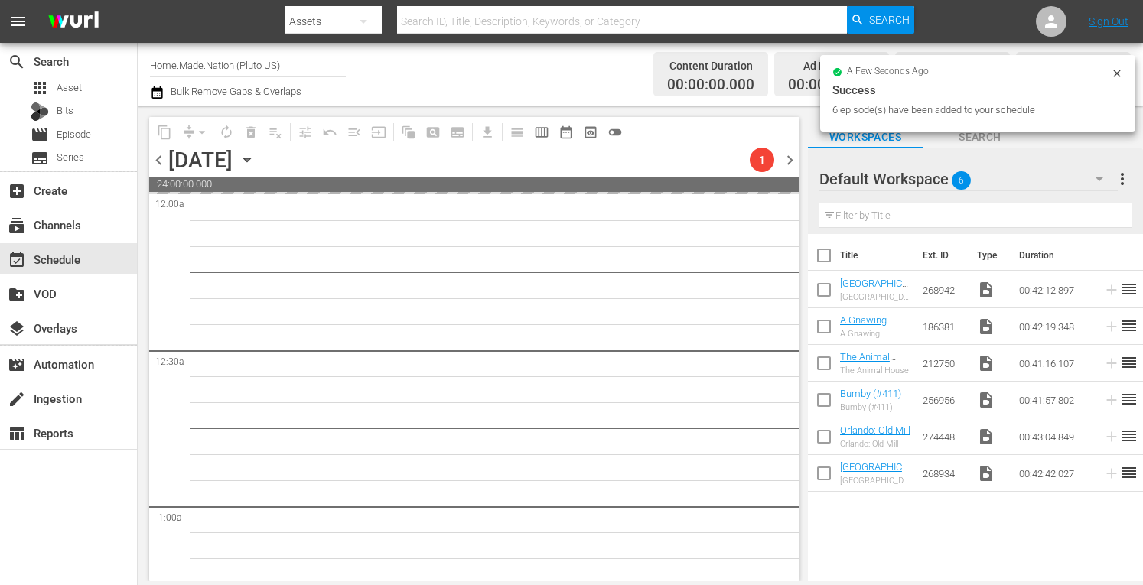
click at [785, 163] on span "chevron_right" at bounding box center [790, 160] width 19 height 19
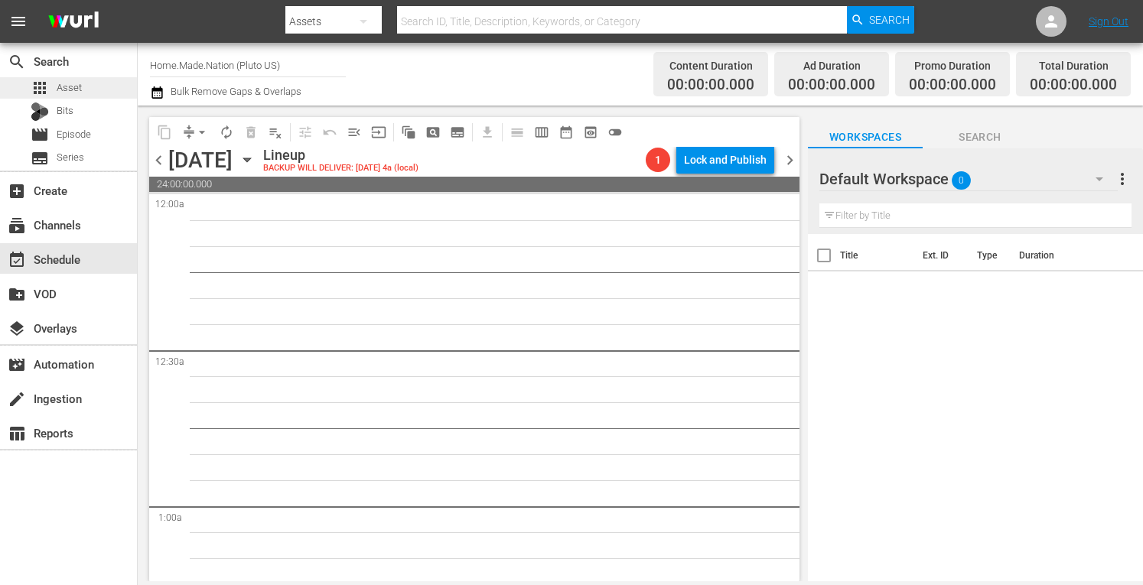
click at [69, 90] on span "Asset" at bounding box center [69, 87] width 25 height 15
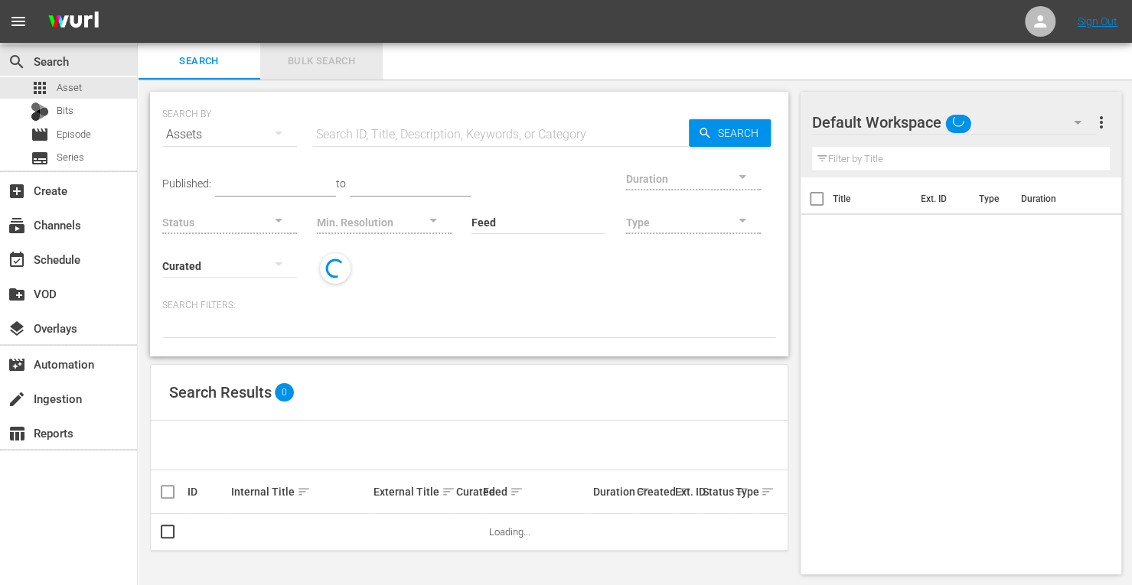
click at [311, 64] on span "Bulk Search" at bounding box center [321, 62] width 104 height 18
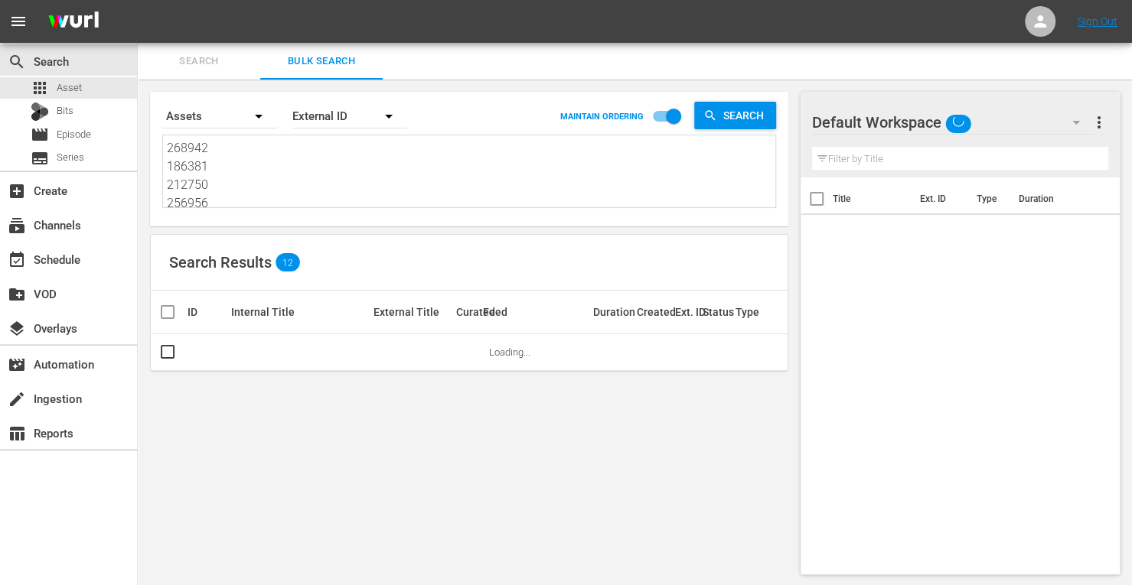
click at [216, 209] on div "Search By Assets Order By External ID MAINTAIN ORDERING Search 268942 186381 21…" at bounding box center [469, 159] width 638 height 135
drag, startPoint x: 213, startPoint y: 201, endPoint x: 104, endPoint y: 54, distance: 183.4
click at [138, 0] on div "search Search apps Asset Bits movie Episode subtitles Series add_box Create sub…" at bounding box center [635, 0] width 994 height 0
drag, startPoint x: 227, startPoint y: 196, endPoint x: 102, endPoint y: -4, distance: 235.5
click at [102, 0] on html "menu Sign Out search Search apps Asset Bits movie Episode subtitles Series add_…" at bounding box center [566, 292] width 1132 height 585
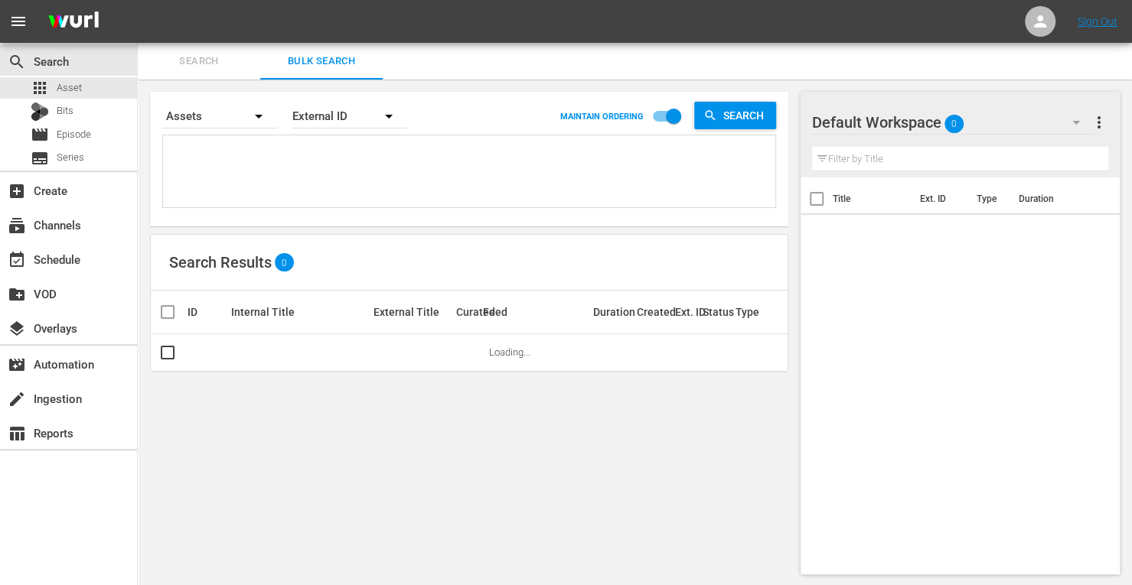
paste textarea "169419 186379 186384 169418 268945 268933"
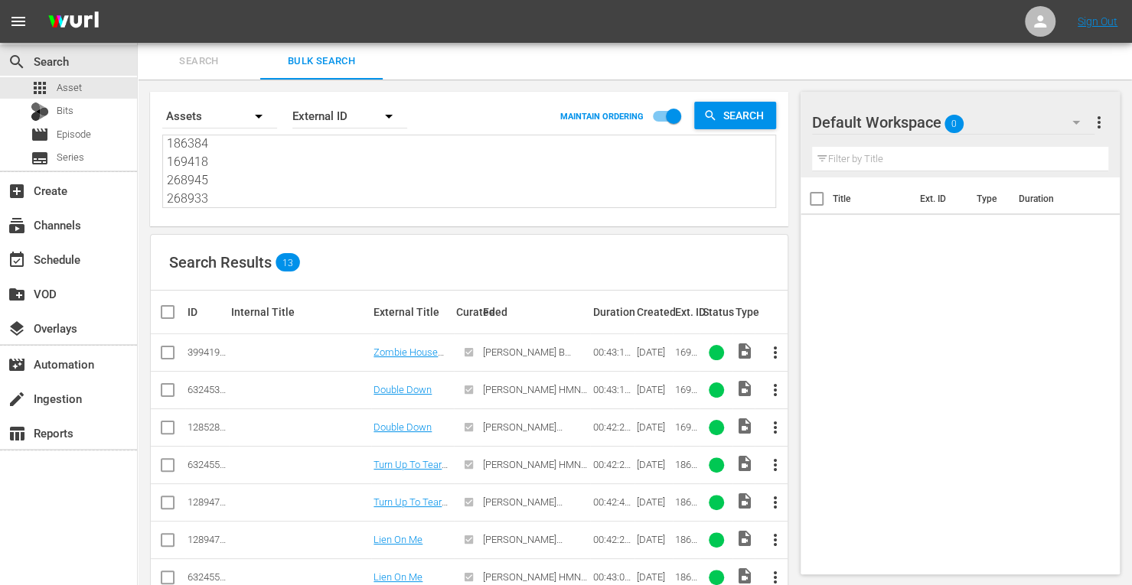
click at [170, 394] on input "checkbox" at bounding box center [167, 393] width 18 height 18
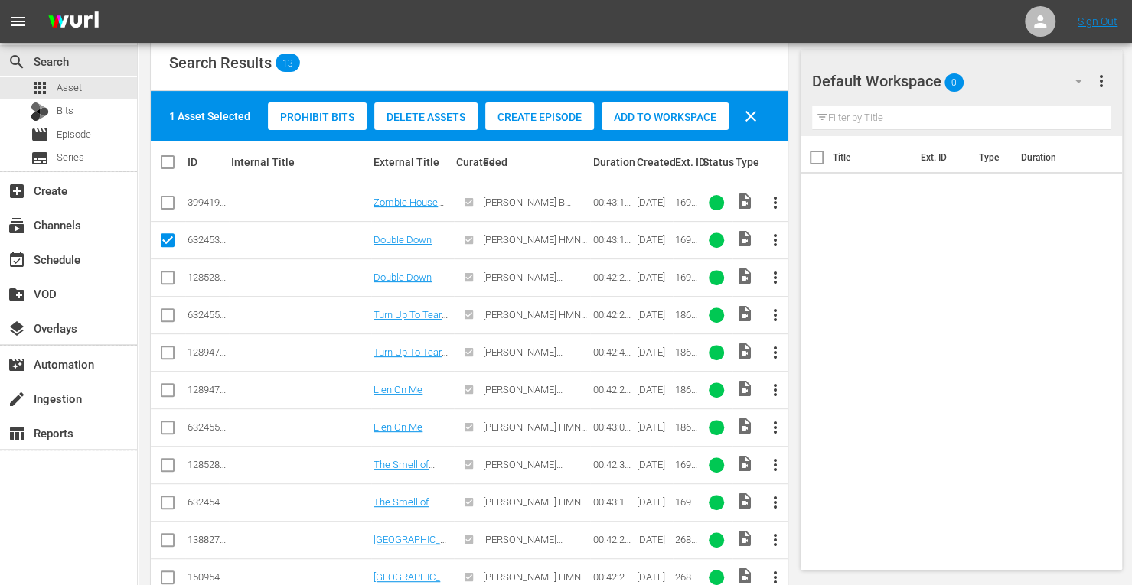
scroll to position [202, 0]
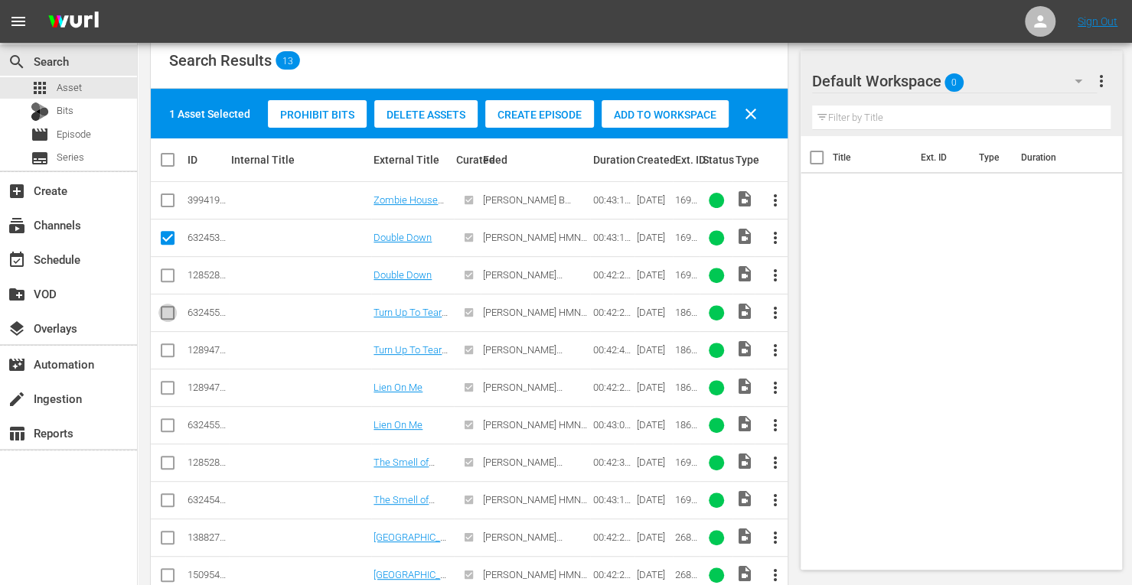
click at [168, 311] on input "checkbox" at bounding box center [167, 316] width 18 height 18
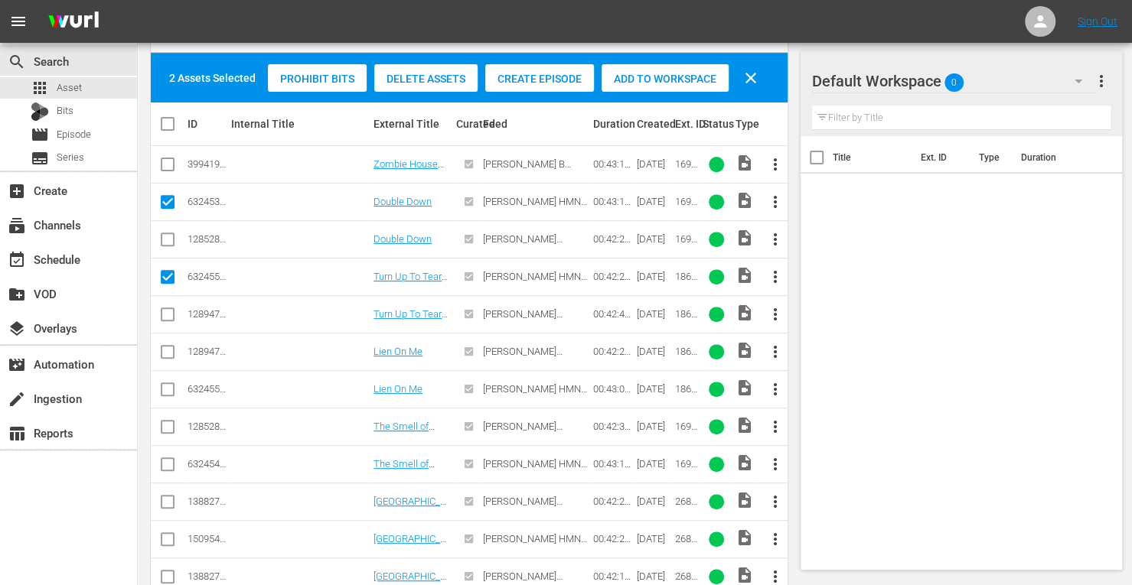
scroll to position [241, 0]
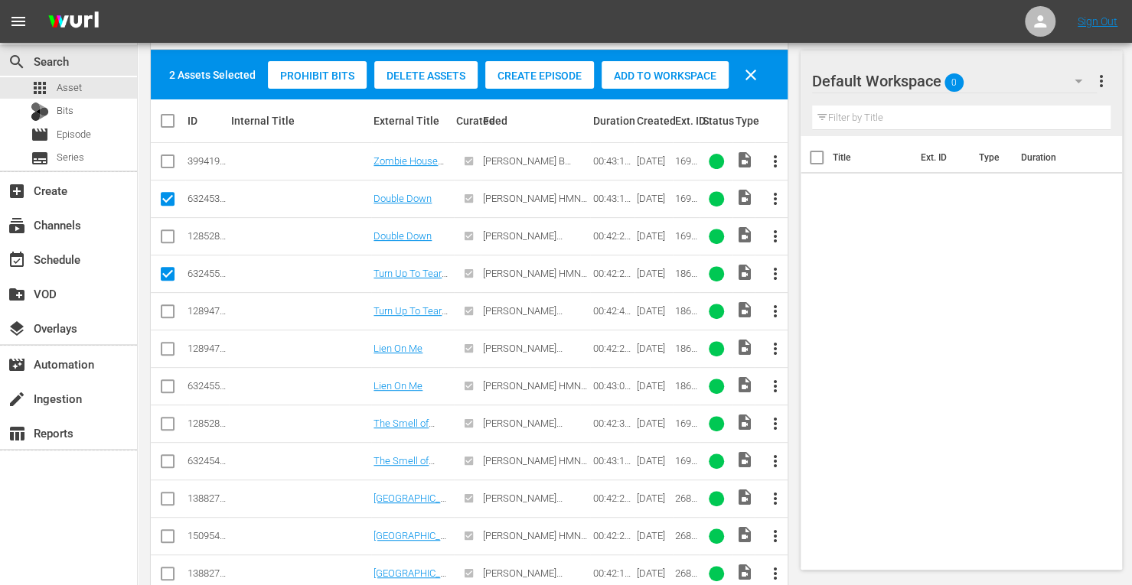
click at [174, 383] on input "checkbox" at bounding box center [167, 389] width 18 height 18
click at [171, 460] on input "checkbox" at bounding box center [167, 464] width 18 height 18
click at [168, 533] on input "checkbox" at bounding box center [167, 539] width 18 height 18
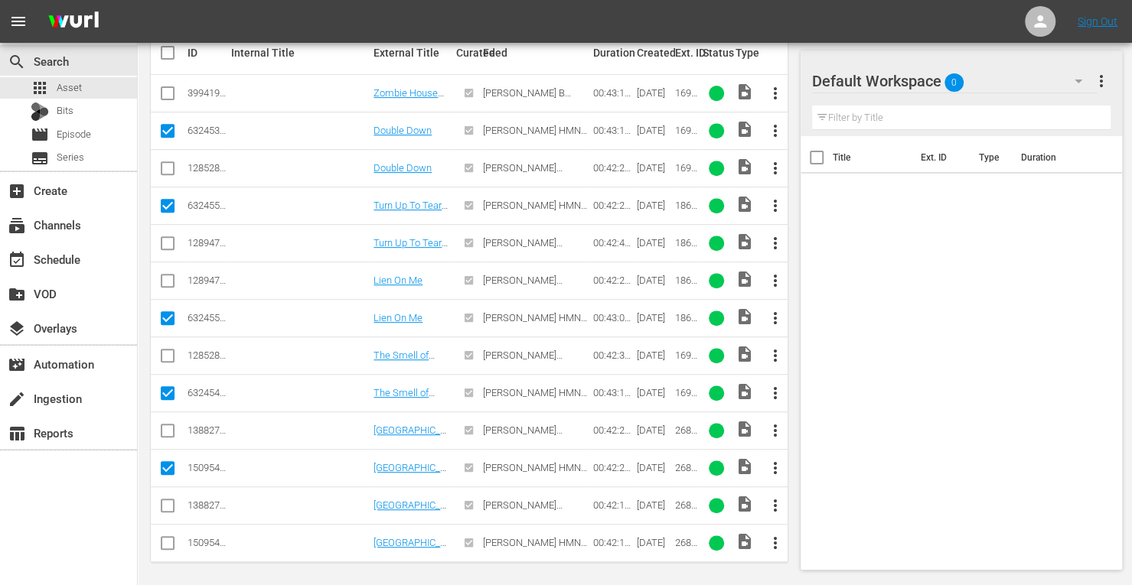
click at [158, 543] on input "checkbox" at bounding box center [167, 546] width 18 height 18
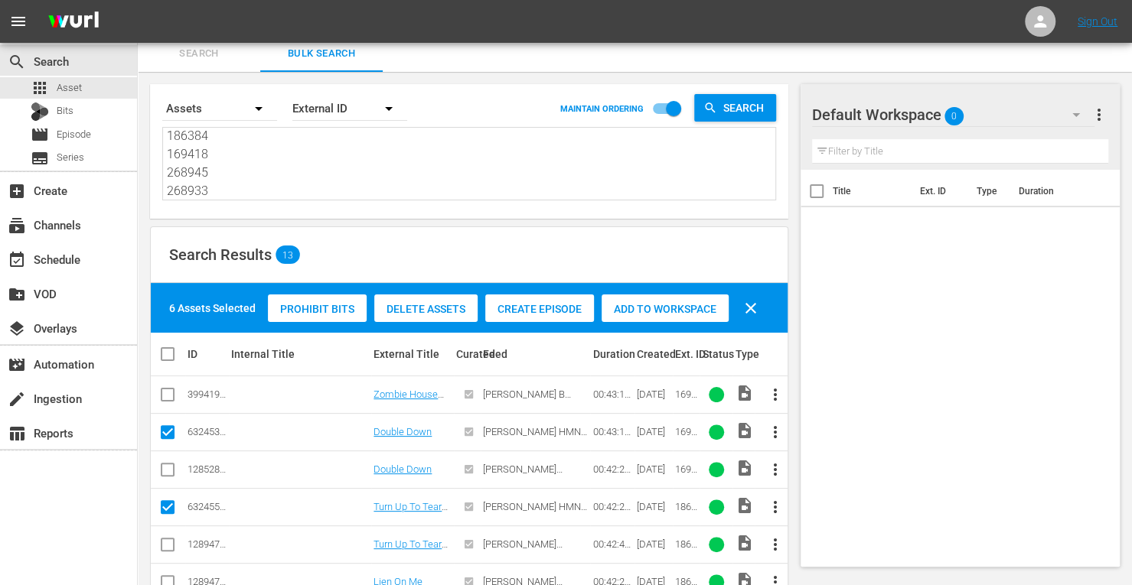
scroll to position [0, 0]
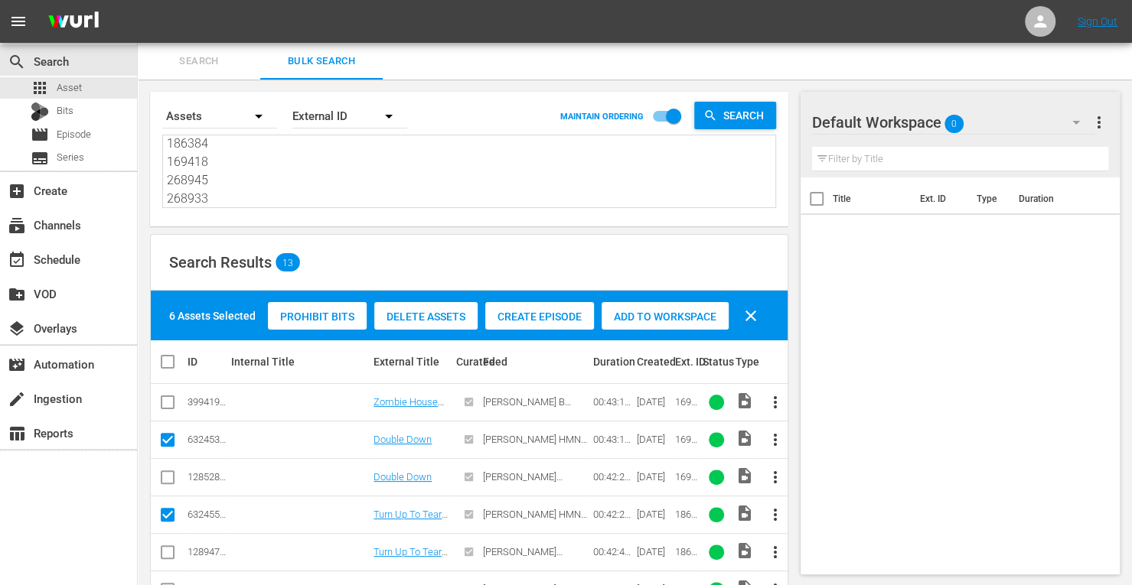
click at [648, 319] on span "Add to Workspace" at bounding box center [664, 317] width 127 height 12
click at [79, 262] on div "event_available Schedule" at bounding box center [43, 257] width 86 height 14
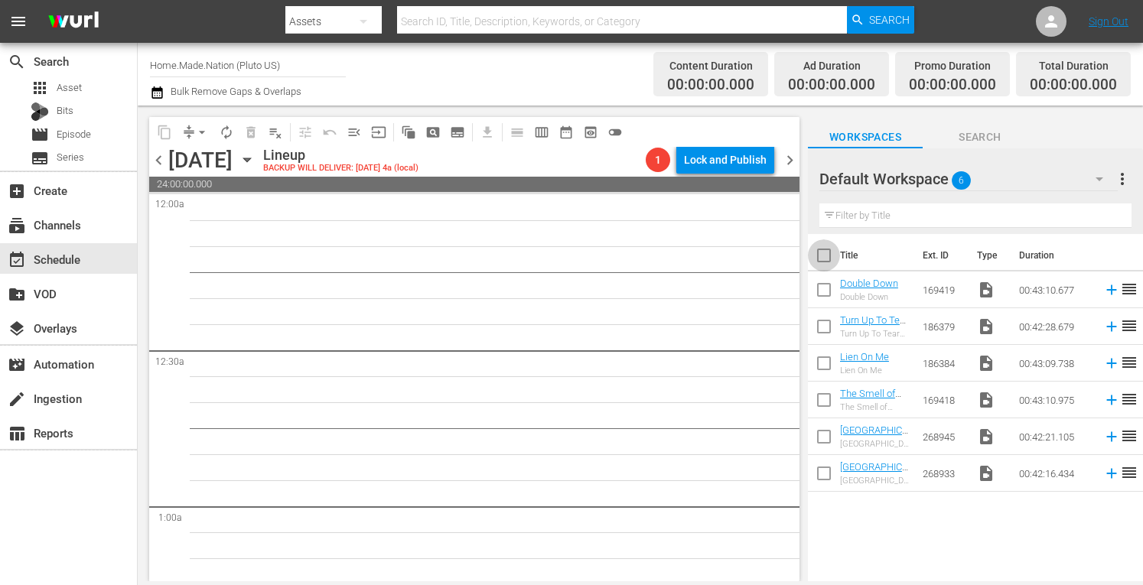
click at [826, 259] on input "checkbox" at bounding box center [824, 259] width 32 height 32
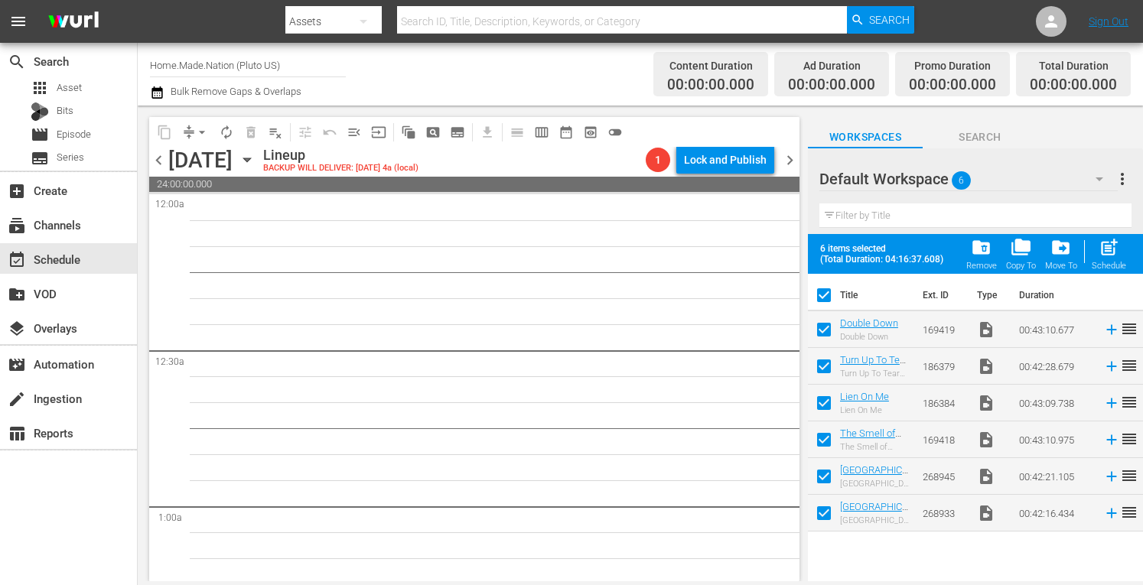
click at [1098, 253] on div "post_add Schedule" at bounding box center [1109, 254] width 34 height 34
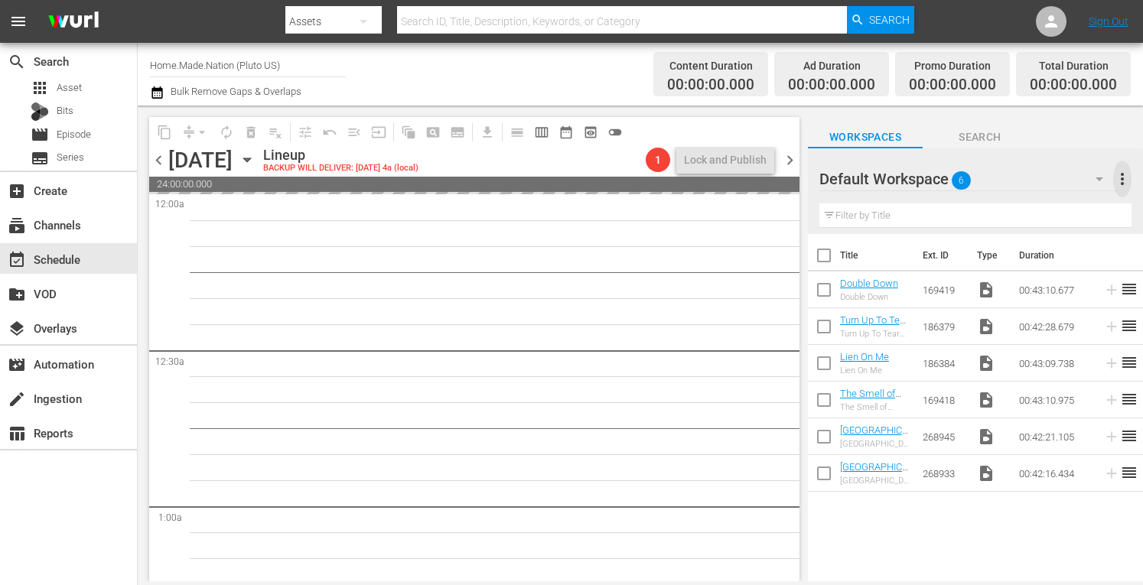
click at [1119, 182] on span "more_vert" at bounding box center [1122, 179] width 18 height 18
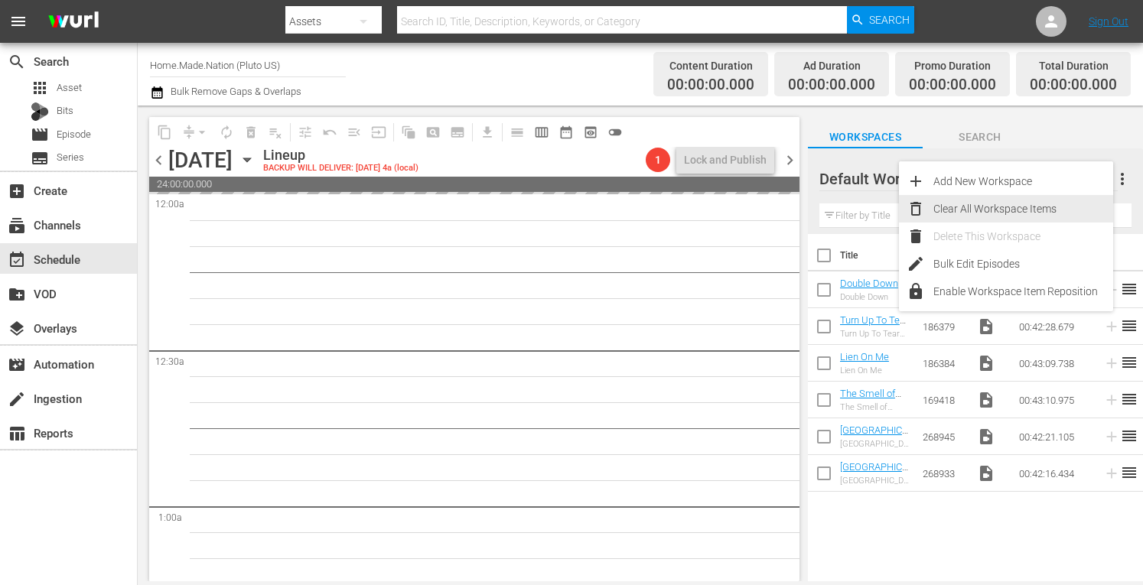
click at [988, 210] on div "Clear All Workspace Items" at bounding box center [1024, 209] width 180 height 28
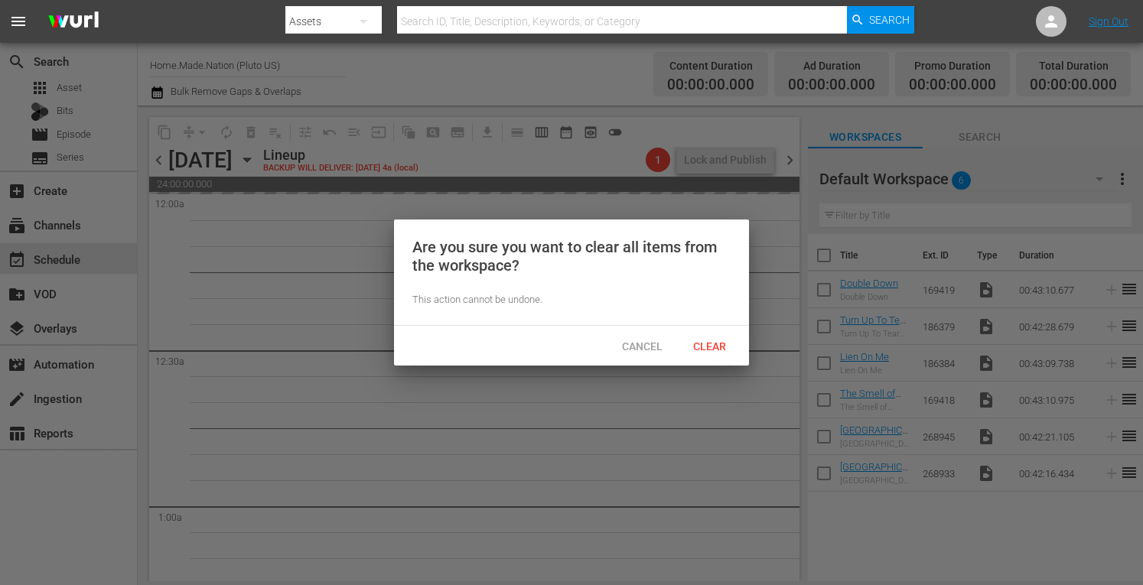
click at [699, 354] on div "Clear" at bounding box center [709, 346] width 67 height 28
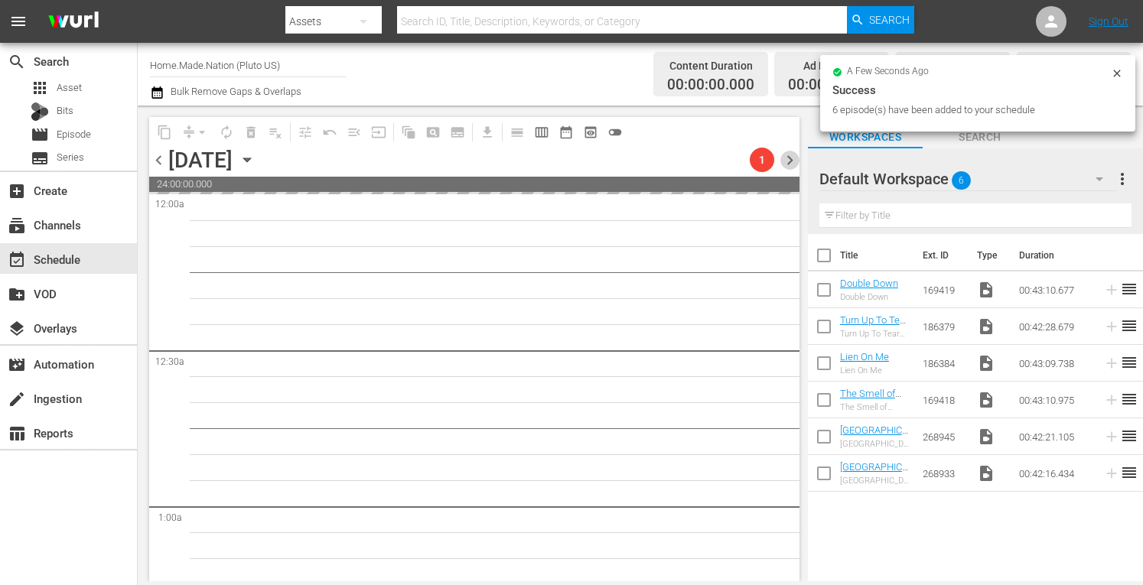
click at [788, 161] on span "chevron_right" at bounding box center [790, 160] width 19 height 19
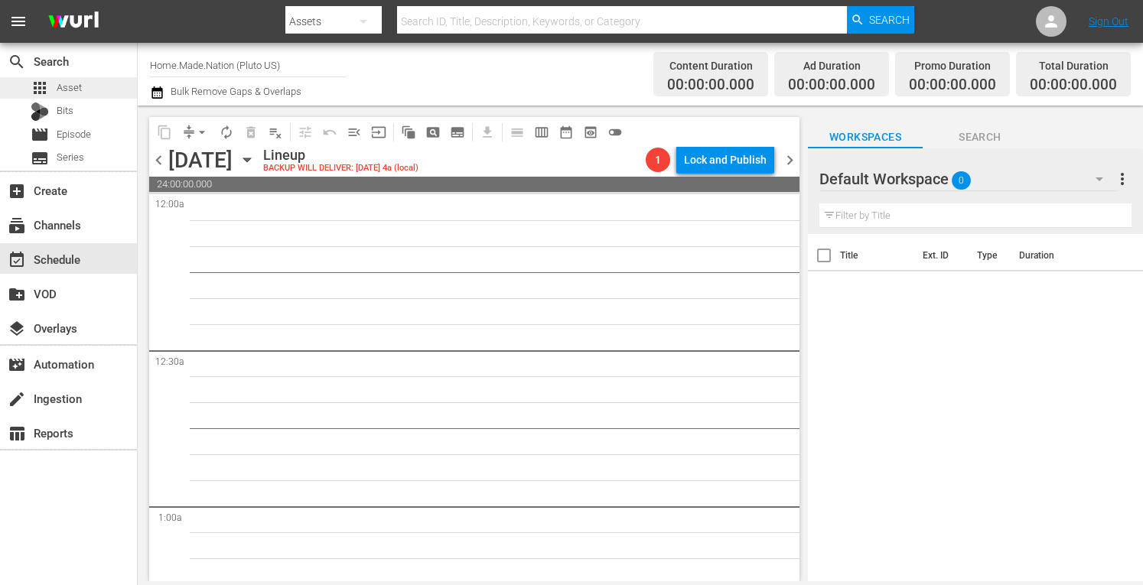
click at [71, 91] on span "Asset" at bounding box center [69, 87] width 25 height 15
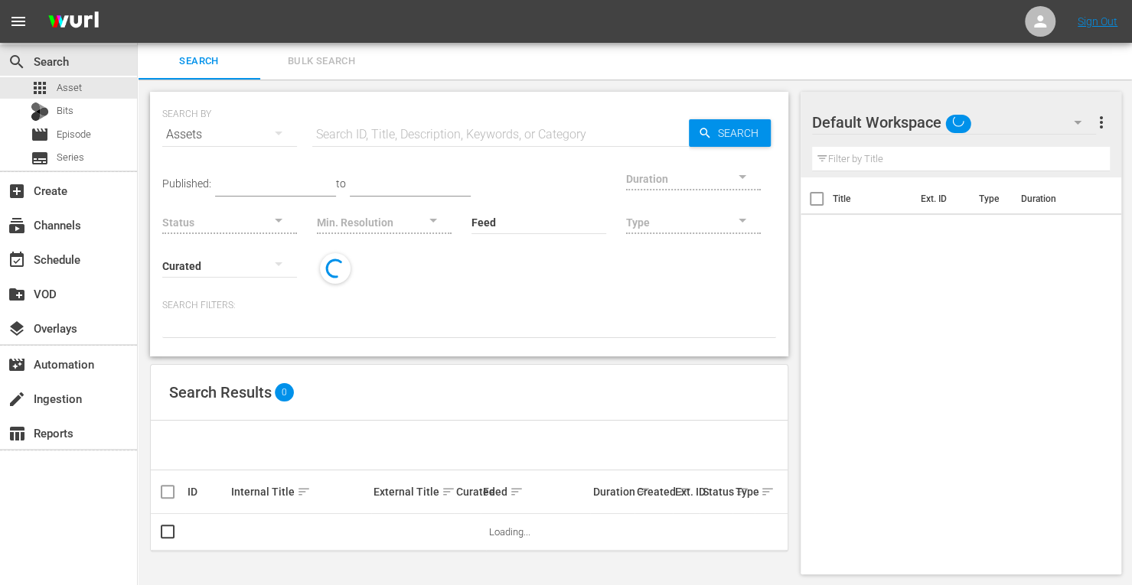
click at [352, 71] on button "Bulk Search" at bounding box center [321, 61] width 122 height 37
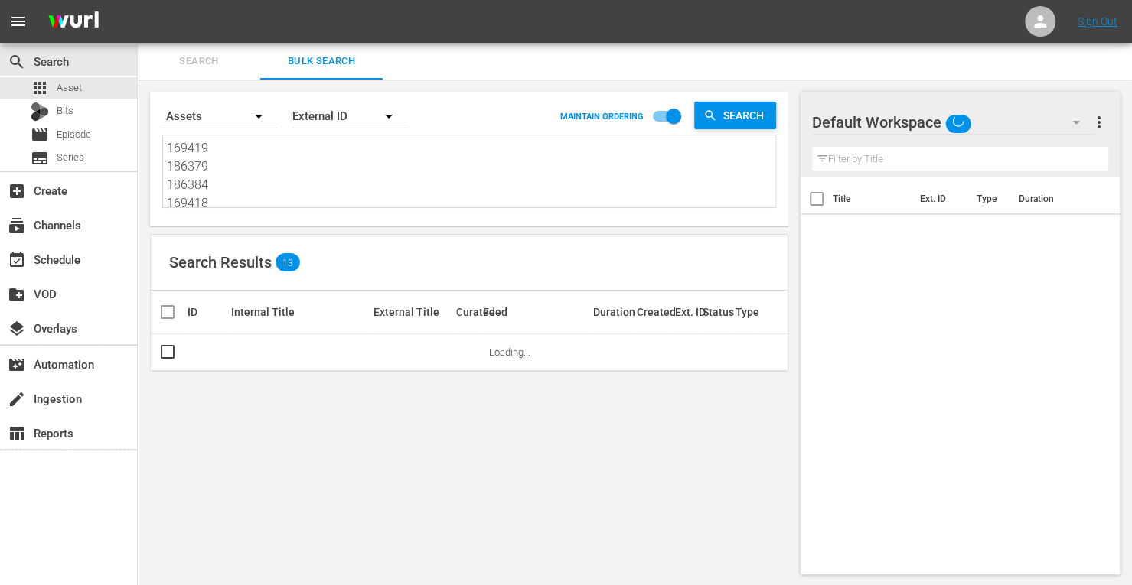
drag, startPoint x: 236, startPoint y: 200, endPoint x: 106, endPoint y: 28, distance: 215.8
click at [106, 28] on div "menu Sign Out search Search apps Asset Bits movie Episode subtitles Series add_…" at bounding box center [566, 293] width 1132 height 587
drag, startPoint x: 225, startPoint y: 193, endPoint x: 90, endPoint y: 23, distance: 217.3
click at [90, 23] on div "menu Sign Out search Search apps Asset Bits movie Episode subtitles Series add_…" at bounding box center [566, 293] width 1132 height 587
paste textarea "256955 274449 256957 256954 268943 268937"
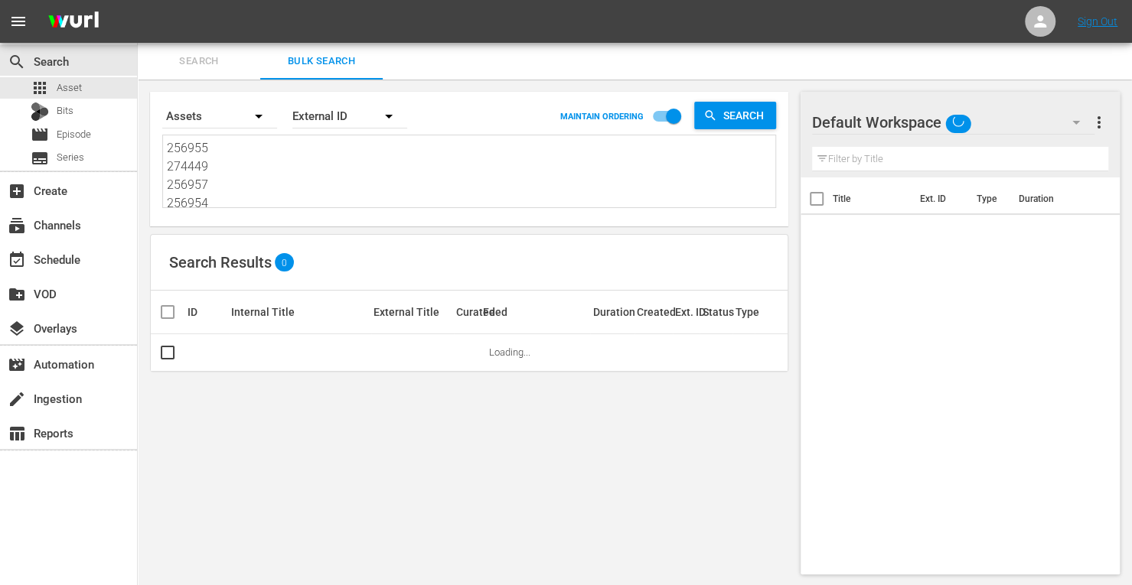
scroll to position [1, 0]
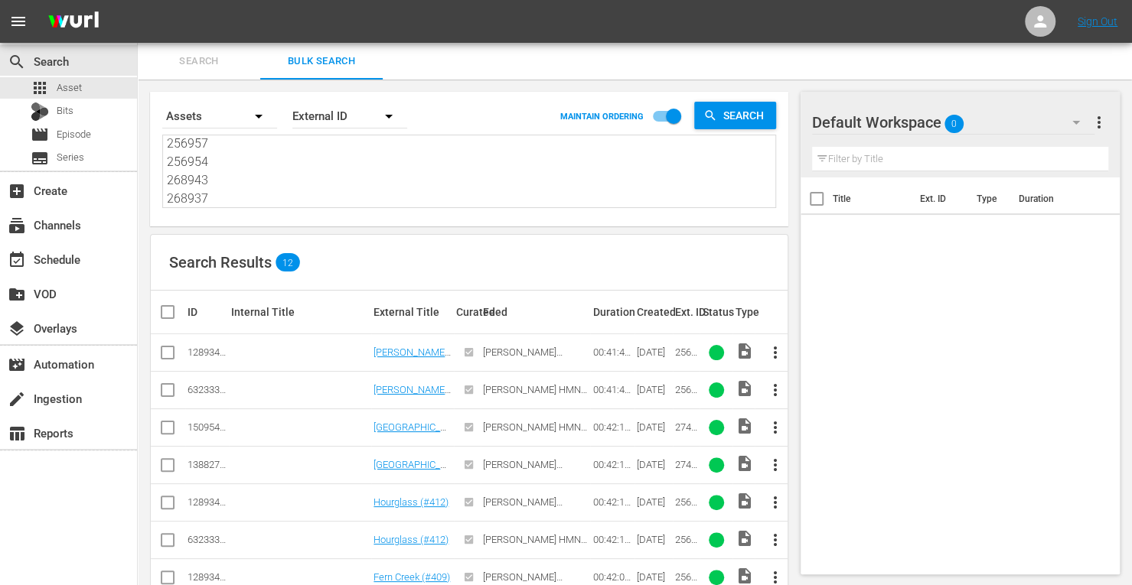
click at [168, 386] on input "checkbox" at bounding box center [167, 393] width 18 height 18
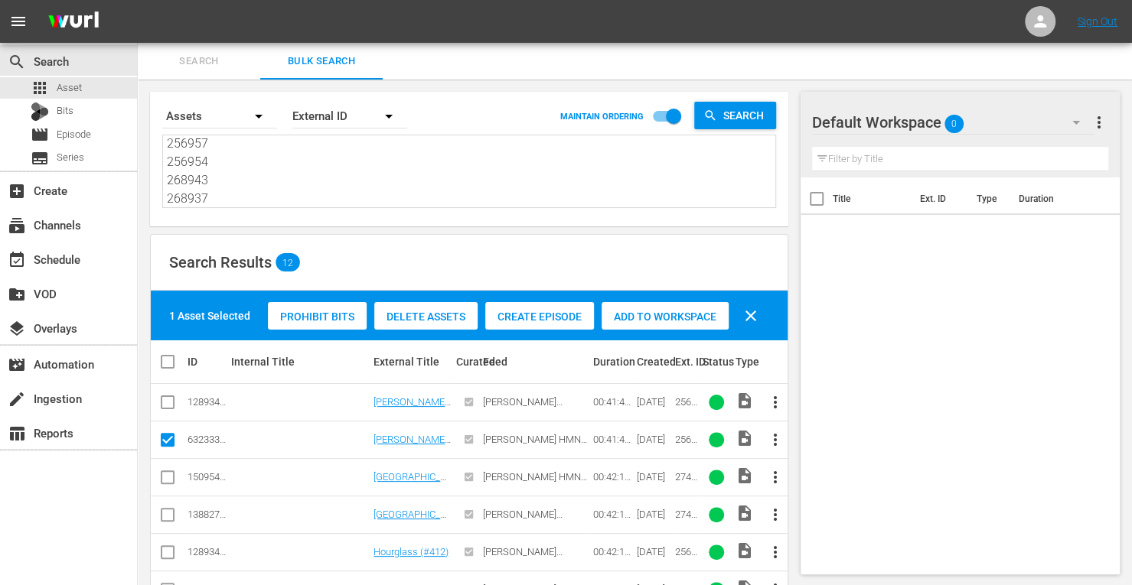
click at [170, 476] on input "checkbox" at bounding box center [167, 480] width 18 height 18
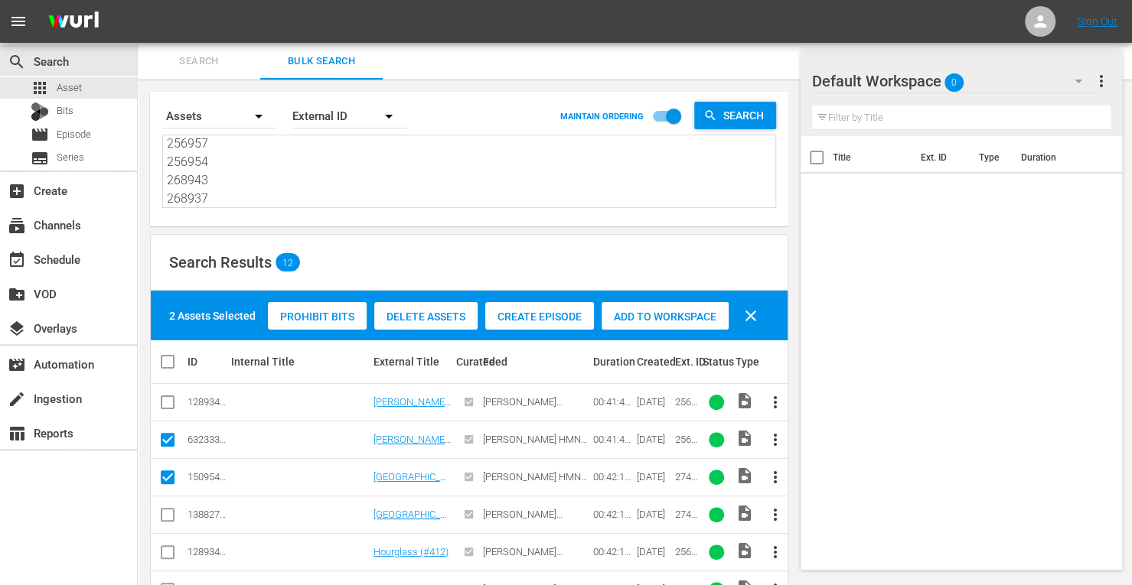
scroll to position [71, 0]
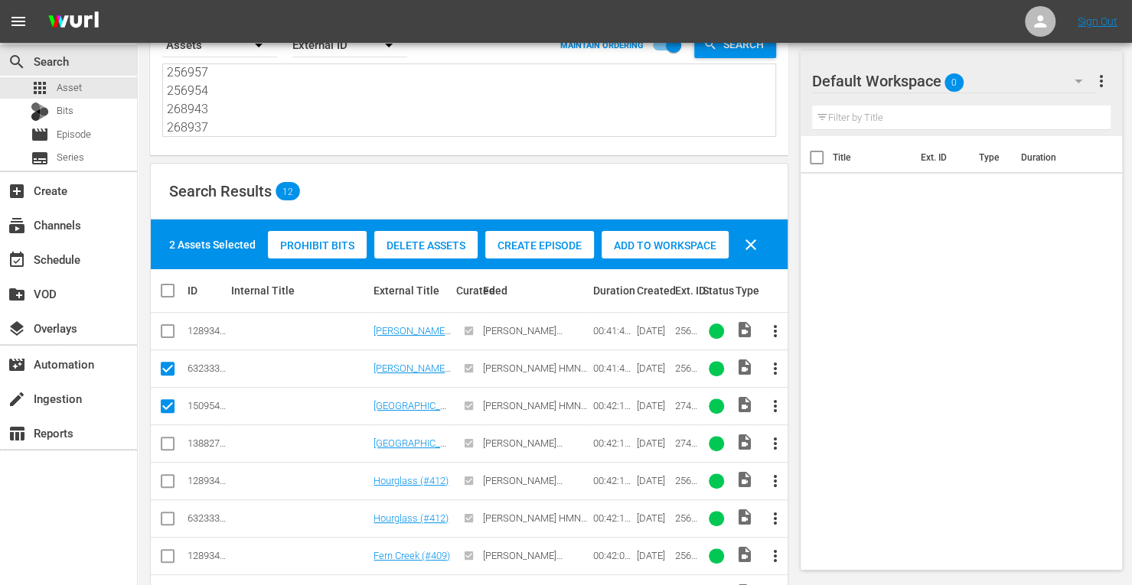
click at [161, 520] on input "checkbox" at bounding box center [167, 522] width 18 height 18
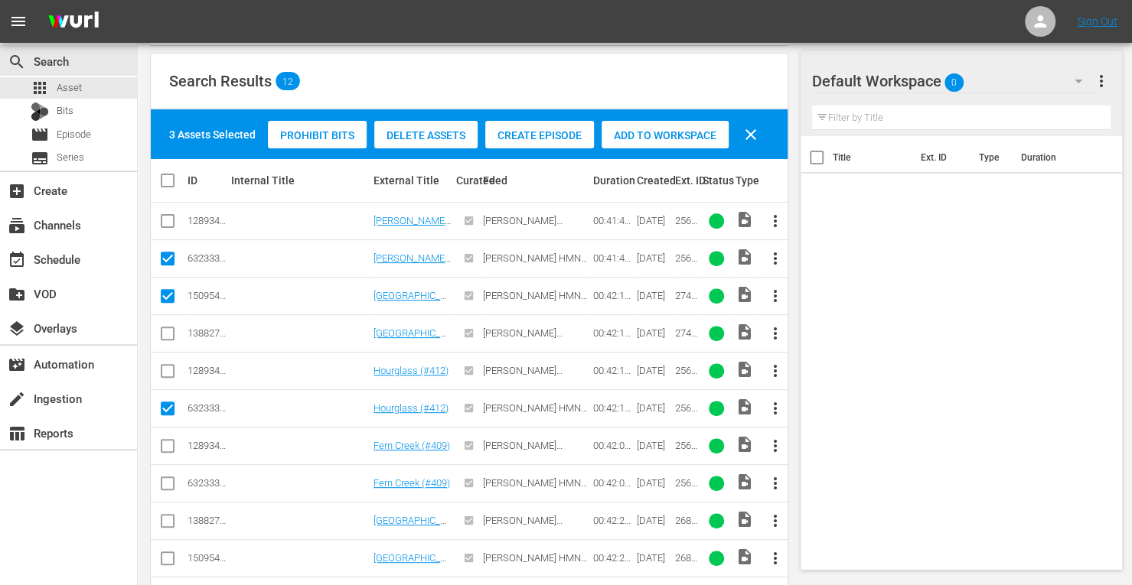
scroll to position [182, 0]
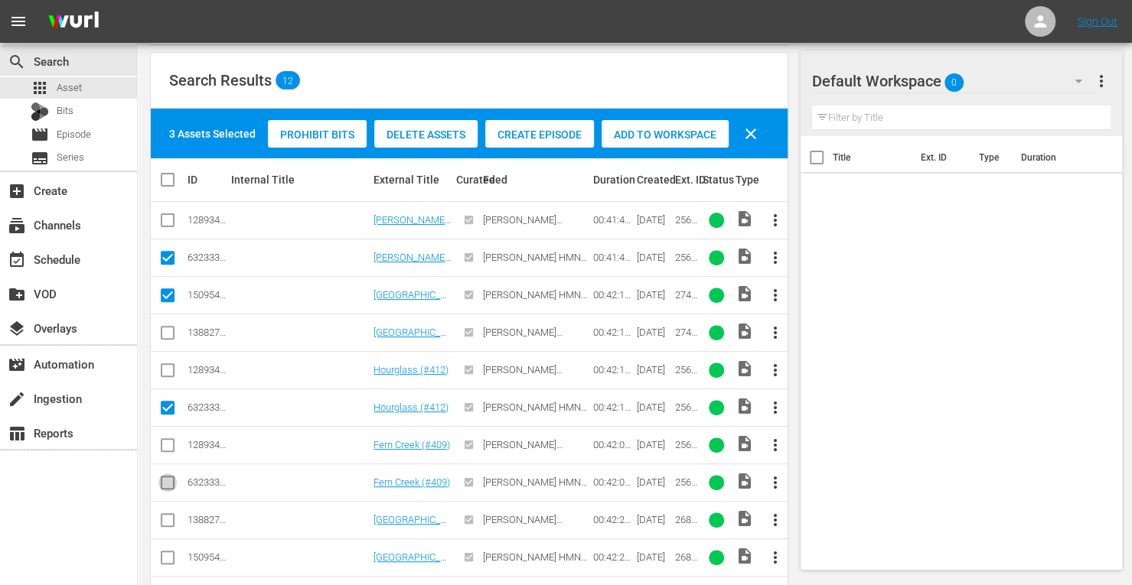
click at [167, 483] on input "checkbox" at bounding box center [167, 486] width 18 height 18
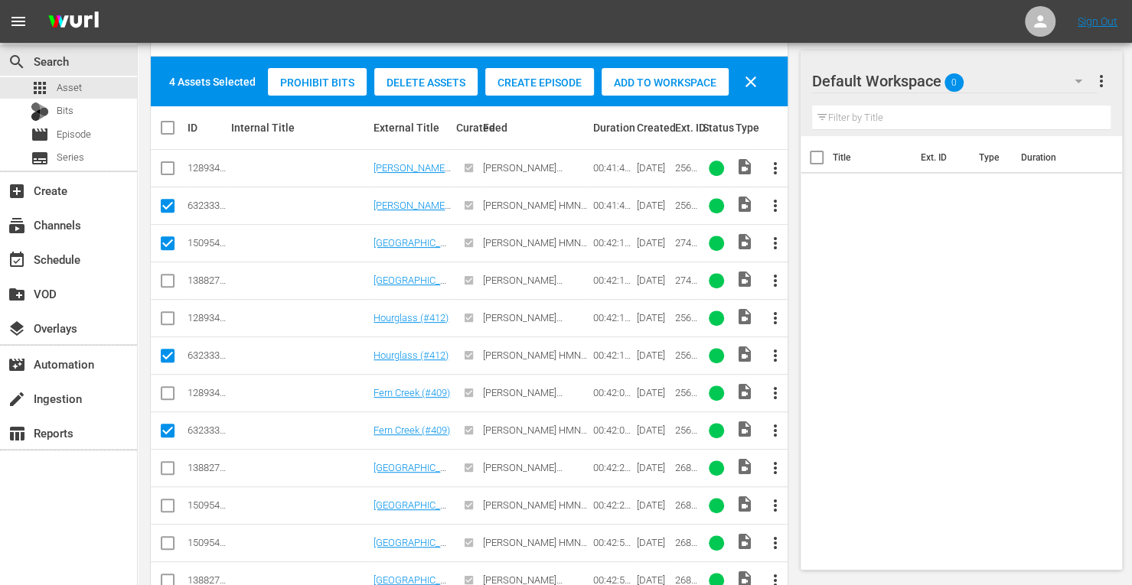
scroll to position [236, 0]
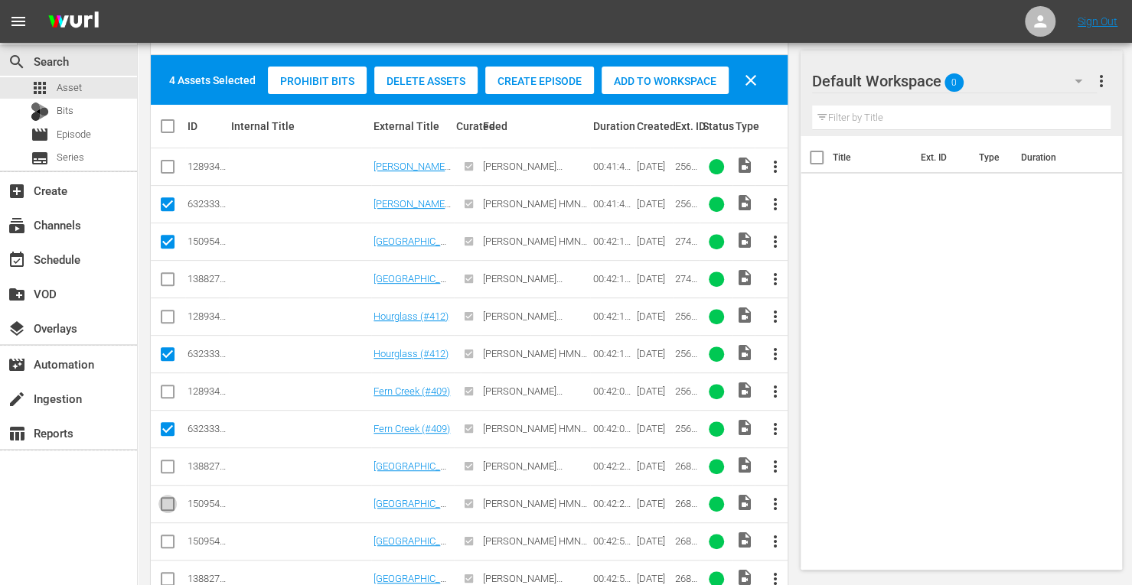
click at [164, 498] on input "checkbox" at bounding box center [167, 507] width 18 height 18
click at [168, 539] on input "checkbox" at bounding box center [167, 545] width 18 height 18
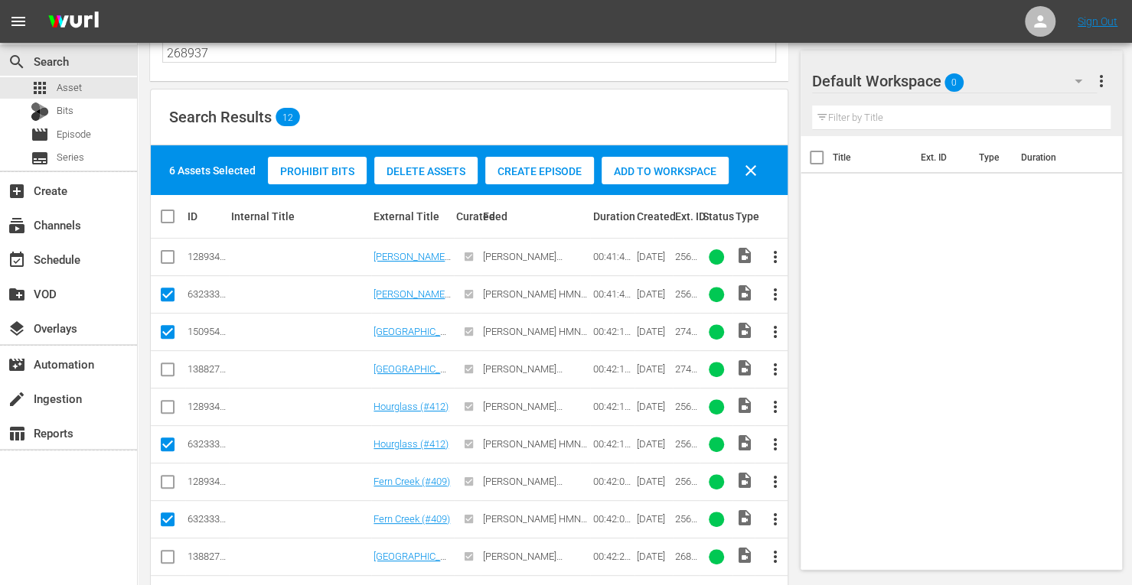
scroll to position [143, 0]
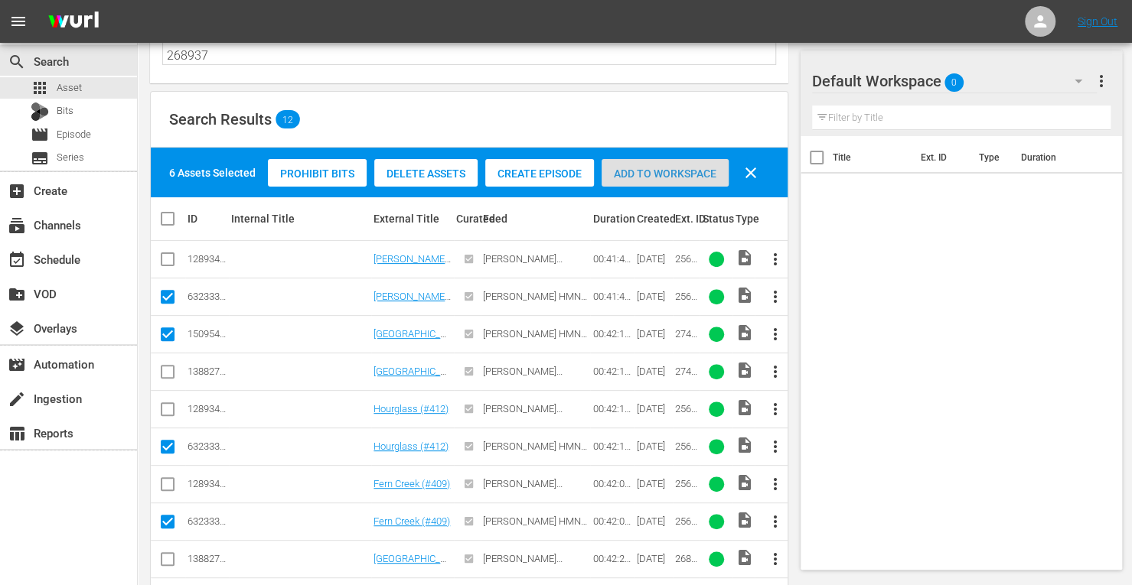
click at [671, 179] on div "Add to Workspace" at bounding box center [664, 173] width 127 height 29
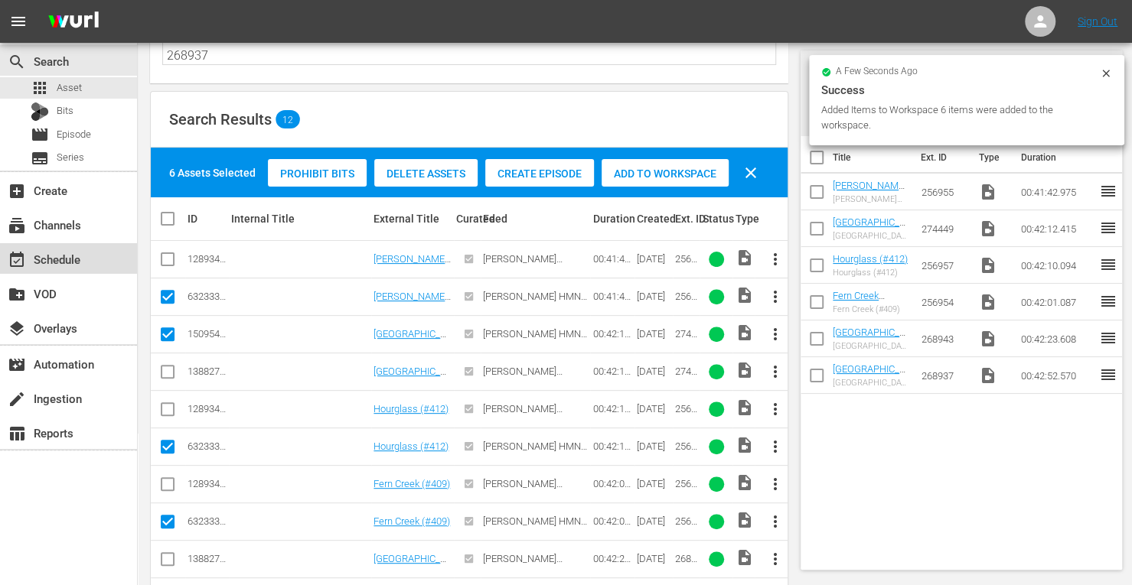
click at [63, 254] on div "event_available Schedule" at bounding box center [43, 257] width 86 height 14
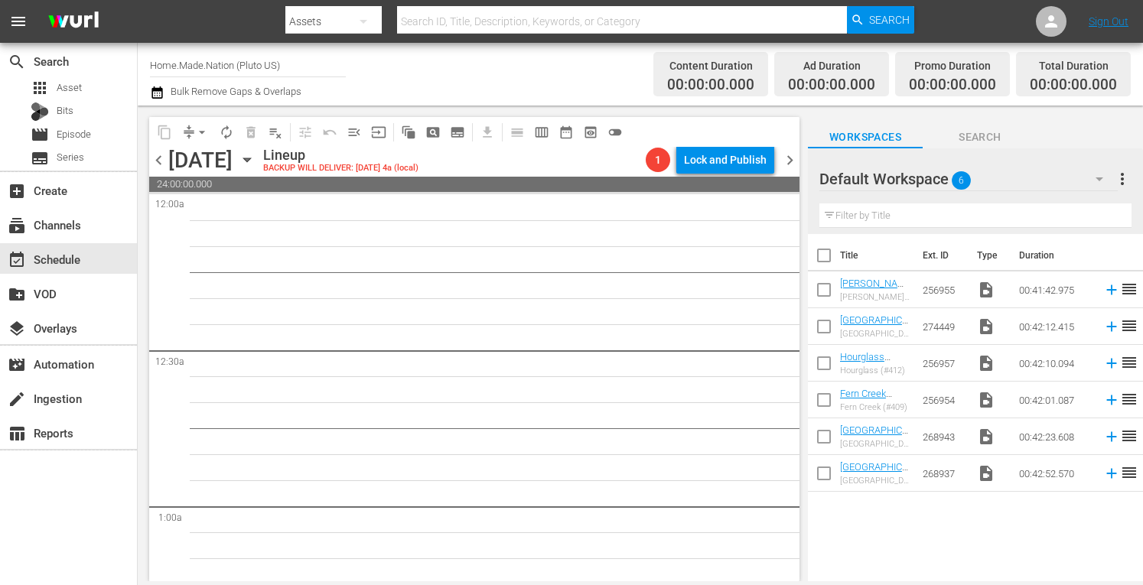
click at [823, 262] on input "checkbox" at bounding box center [824, 259] width 32 height 32
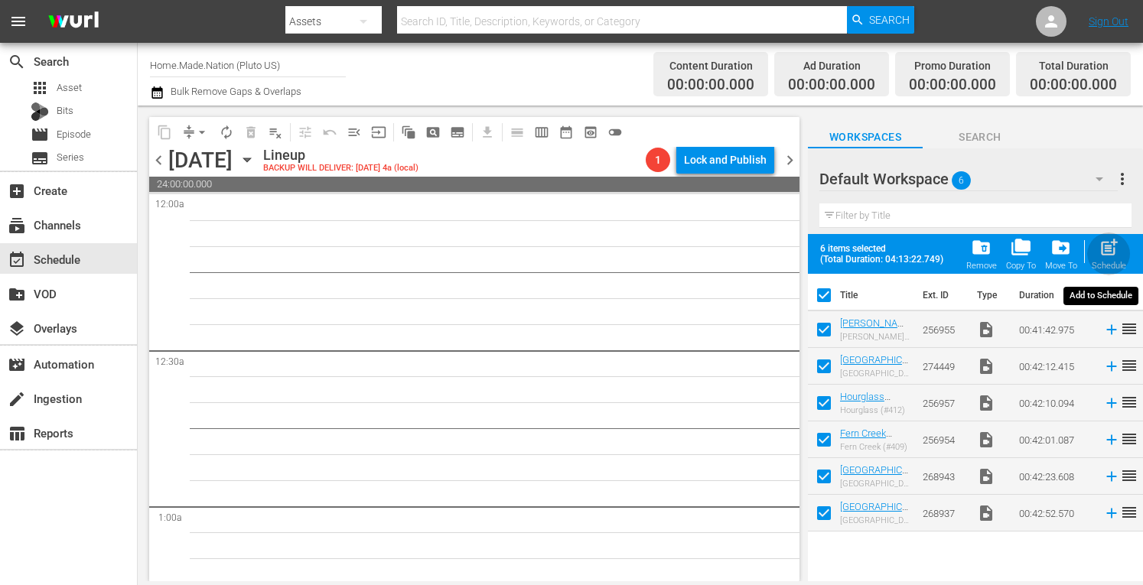
click at [1100, 246] on span "post_add" at bounding box center [1109, 247] width 21 height 21
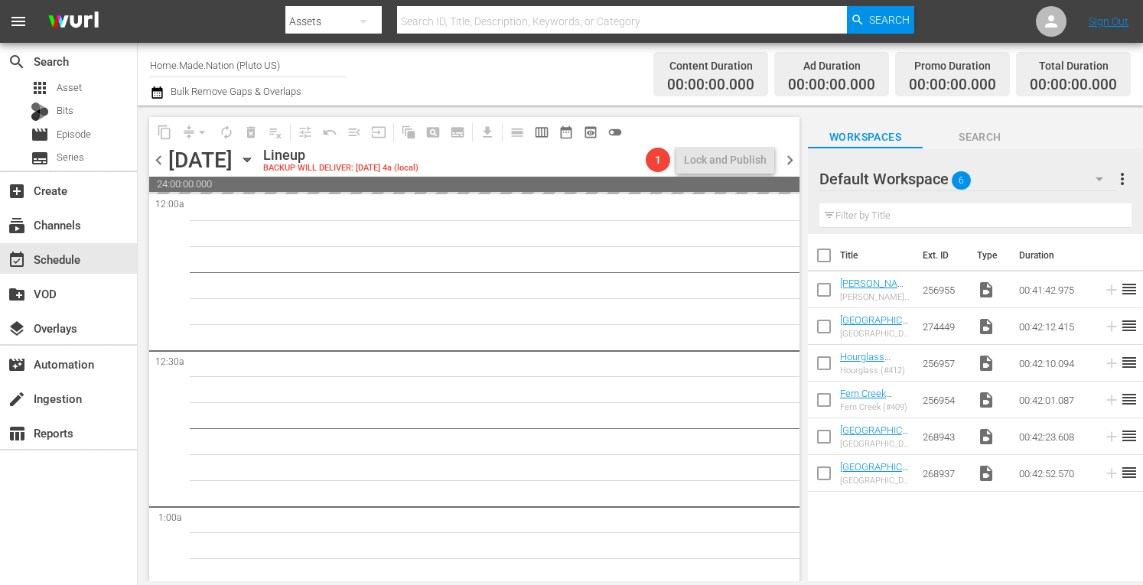
click at [1125, 180] on span "more_vert" at bounding box center [1122, 179] width 18 height 18
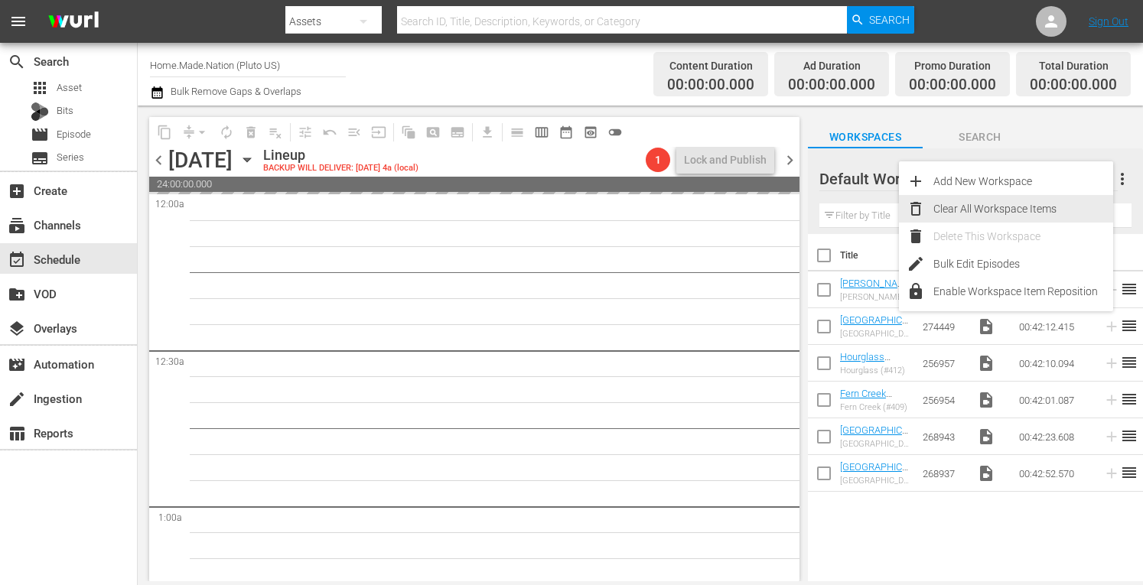
click at [1031, 208] on div "Clear All Workspace Items" at bounding box center [1024, 209] width 180 height 28
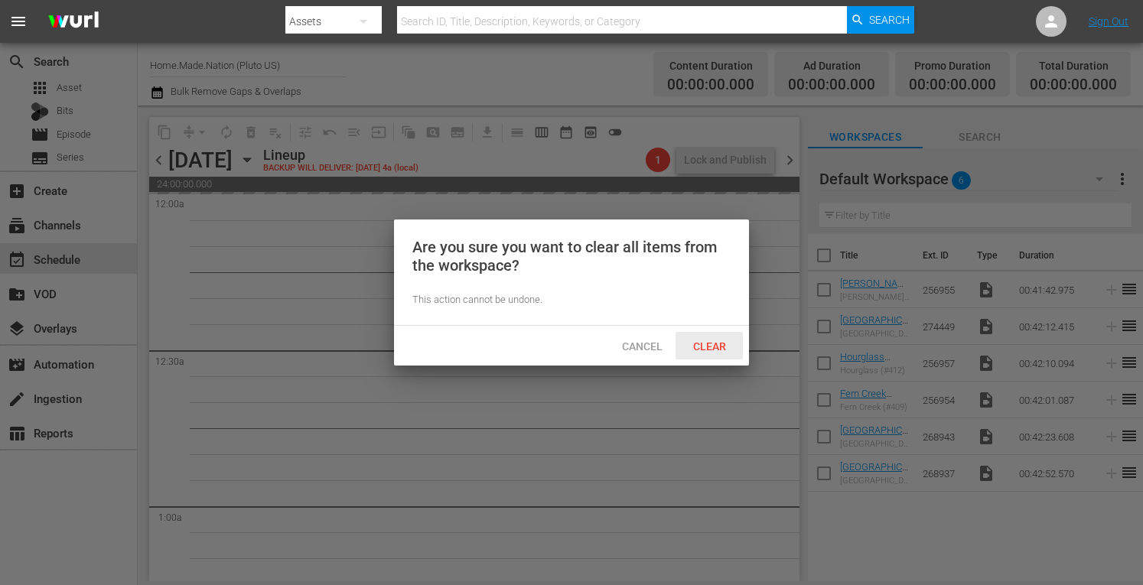
click at [721, 350] on span "Clear" at bounding box center [709, 347] width 57 height 12
